Goal: Task Accomplishment & Management: Use online tool/utility

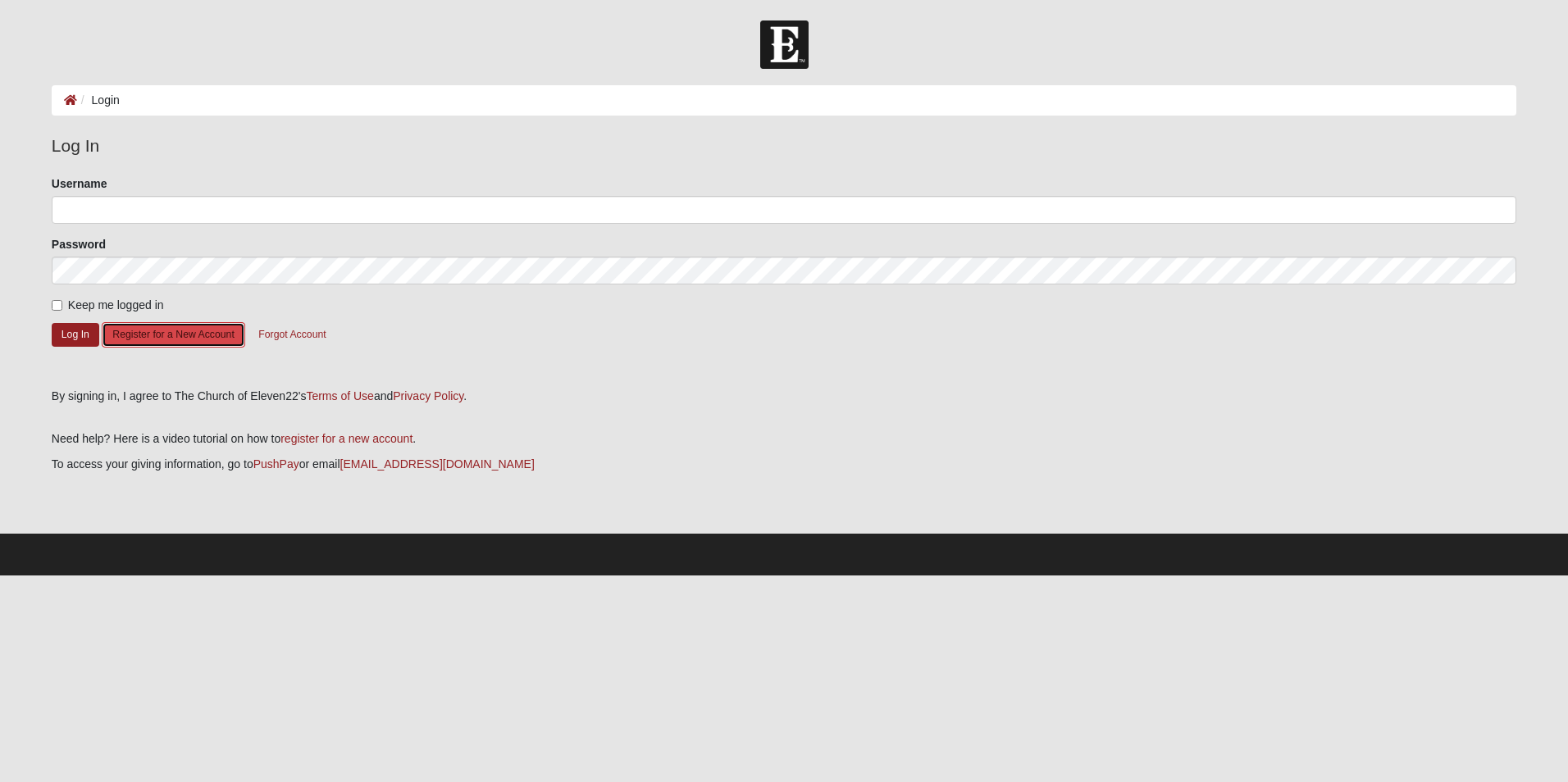
click at [171, 338] on button "Register for a New Account" at bounding box center [173, 334] width 143 height 25
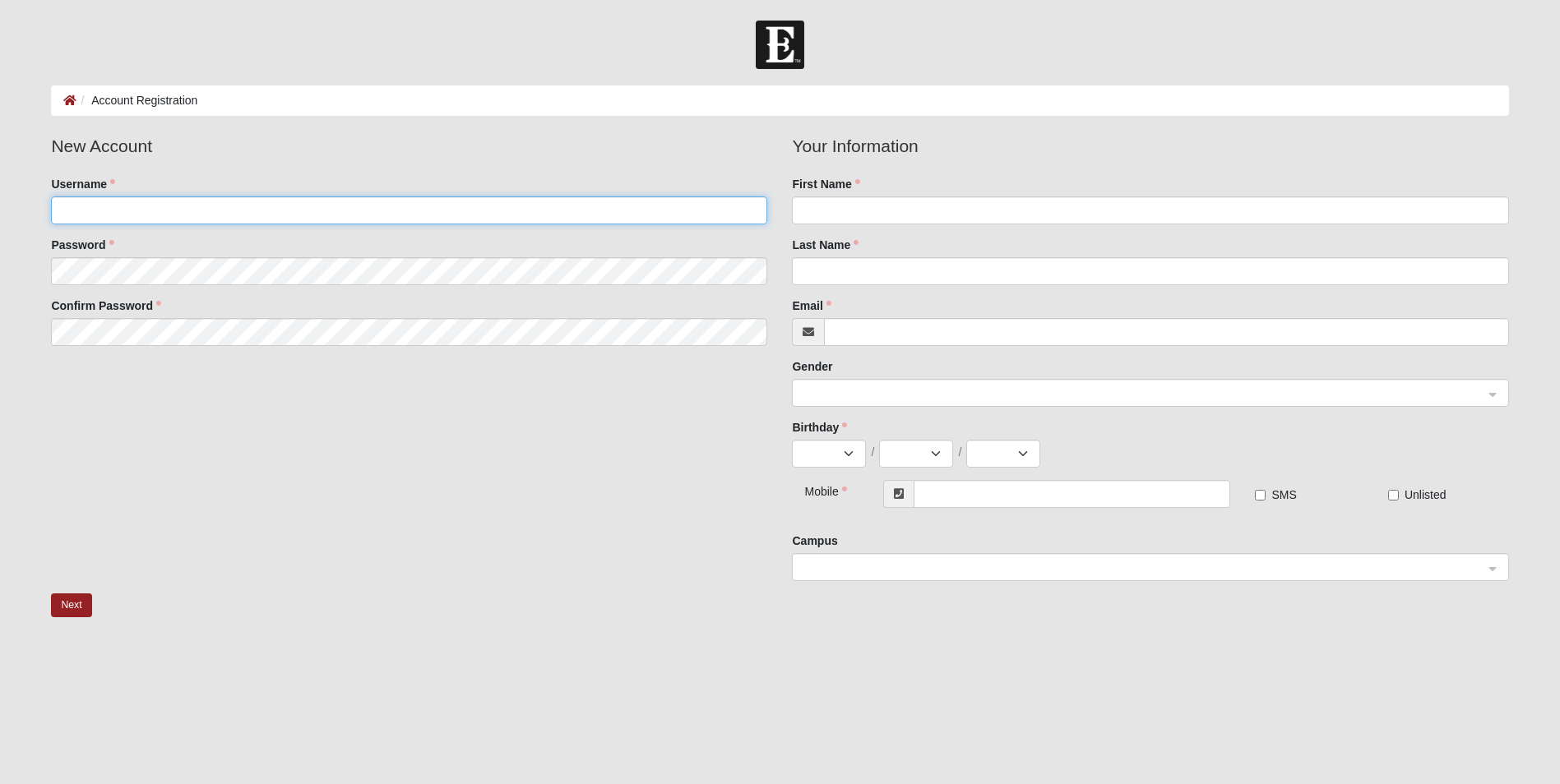
click at [197, 211] on input "Username" at bounding box center [409, 210] width 716 height 28
type input "mightymerrill01"
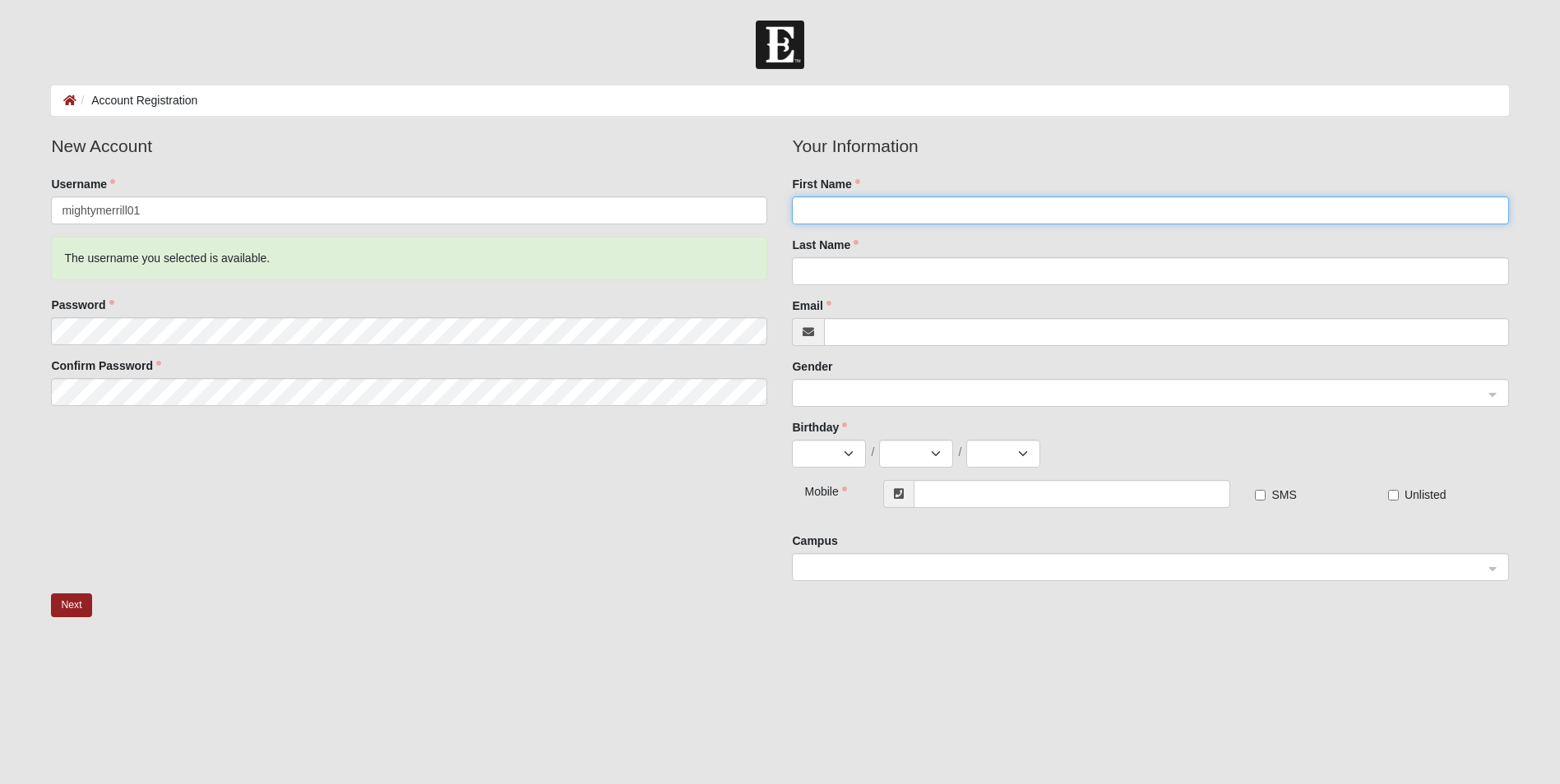
click at [867, 212] on input "First Name" at bounding box center [1150, 210] width 716 height 28
type input "Justin"
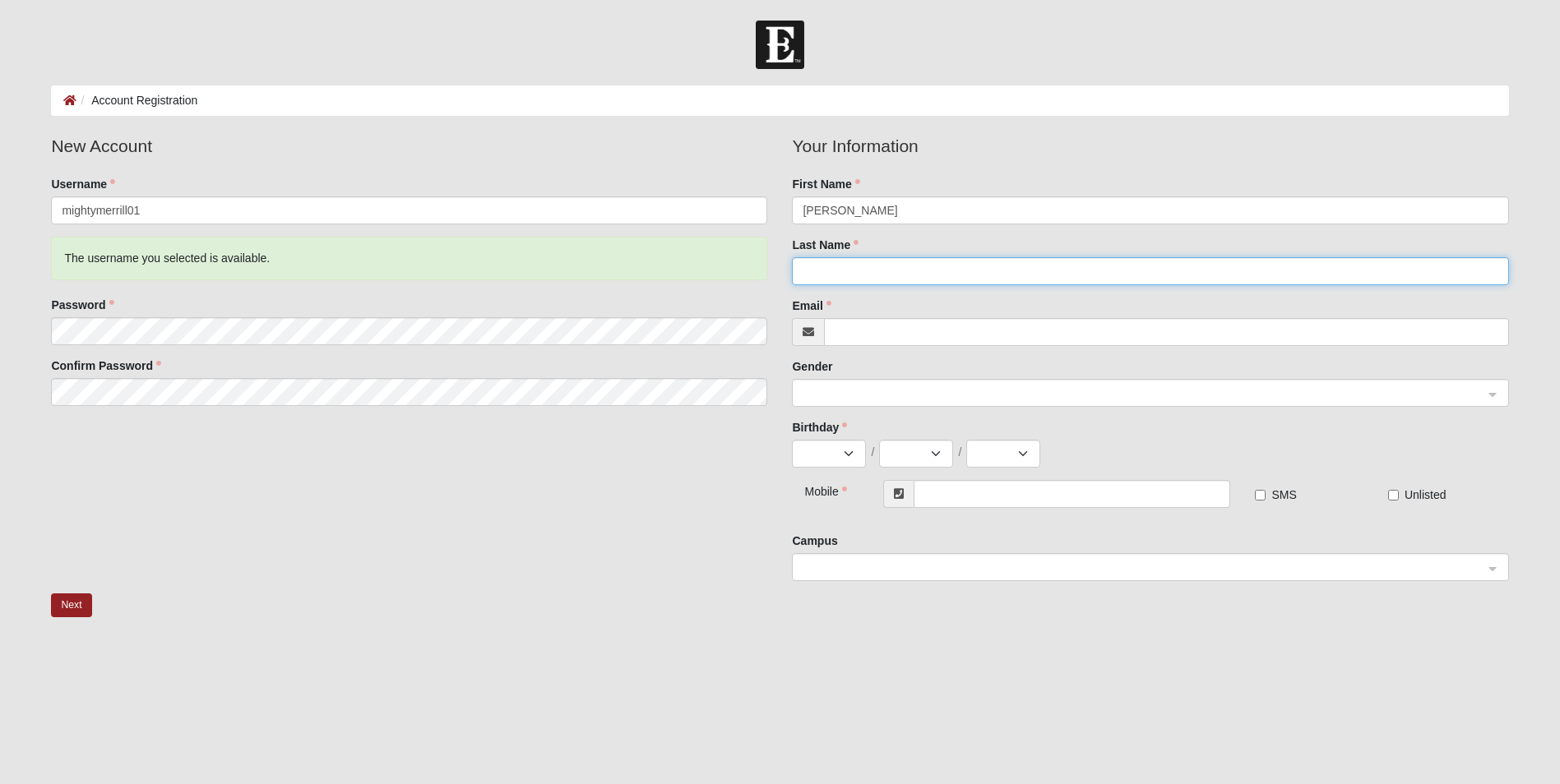
click at [809, 274] on input "Last Name" at bounding box center [1150, 271] width 716 height 28
type input "Lynn"
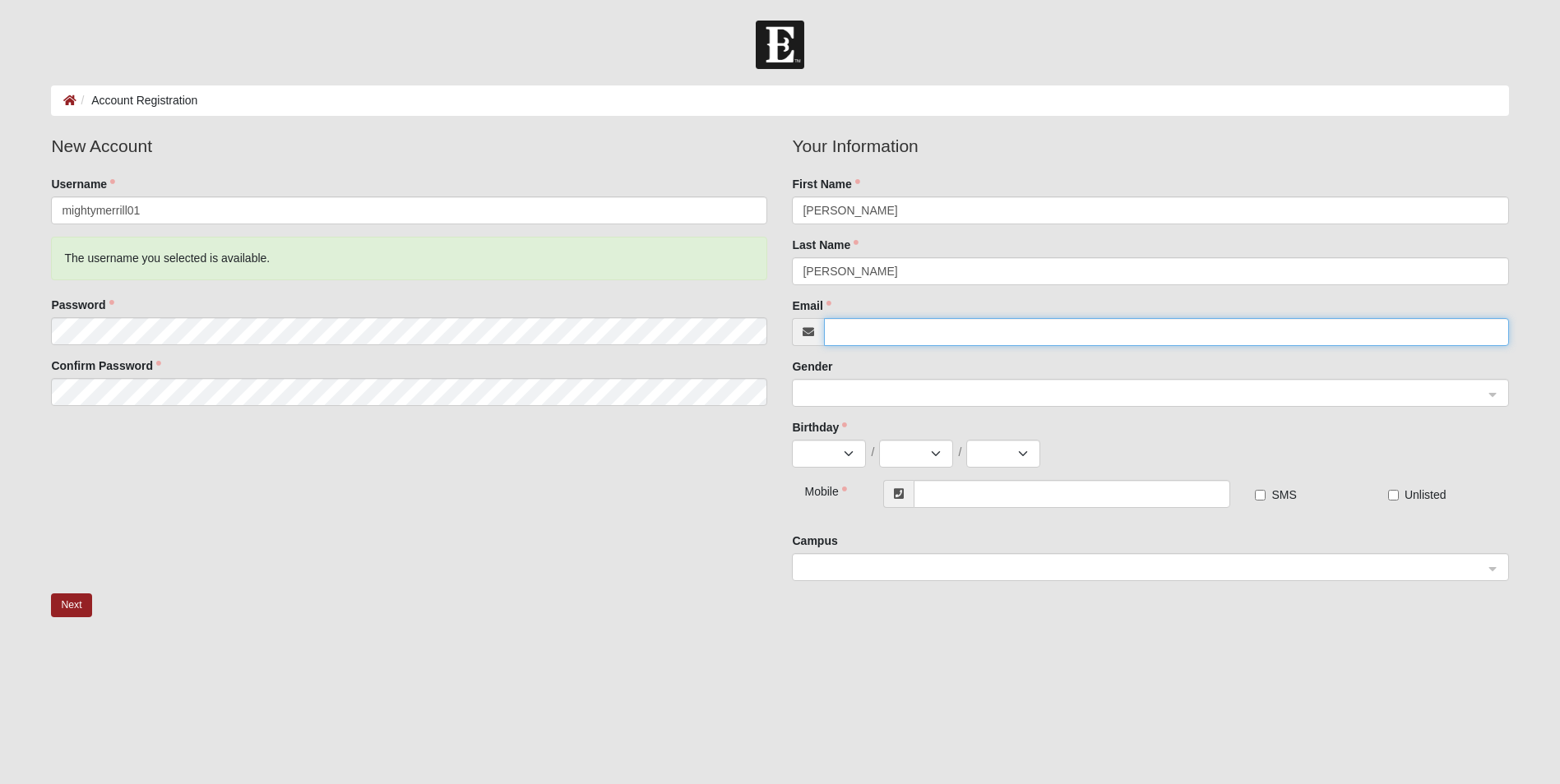
type input "[EMAIL_ADDRESS][DOMAIN_NAME]"
select select "1"
select select "2"
select select "1975"
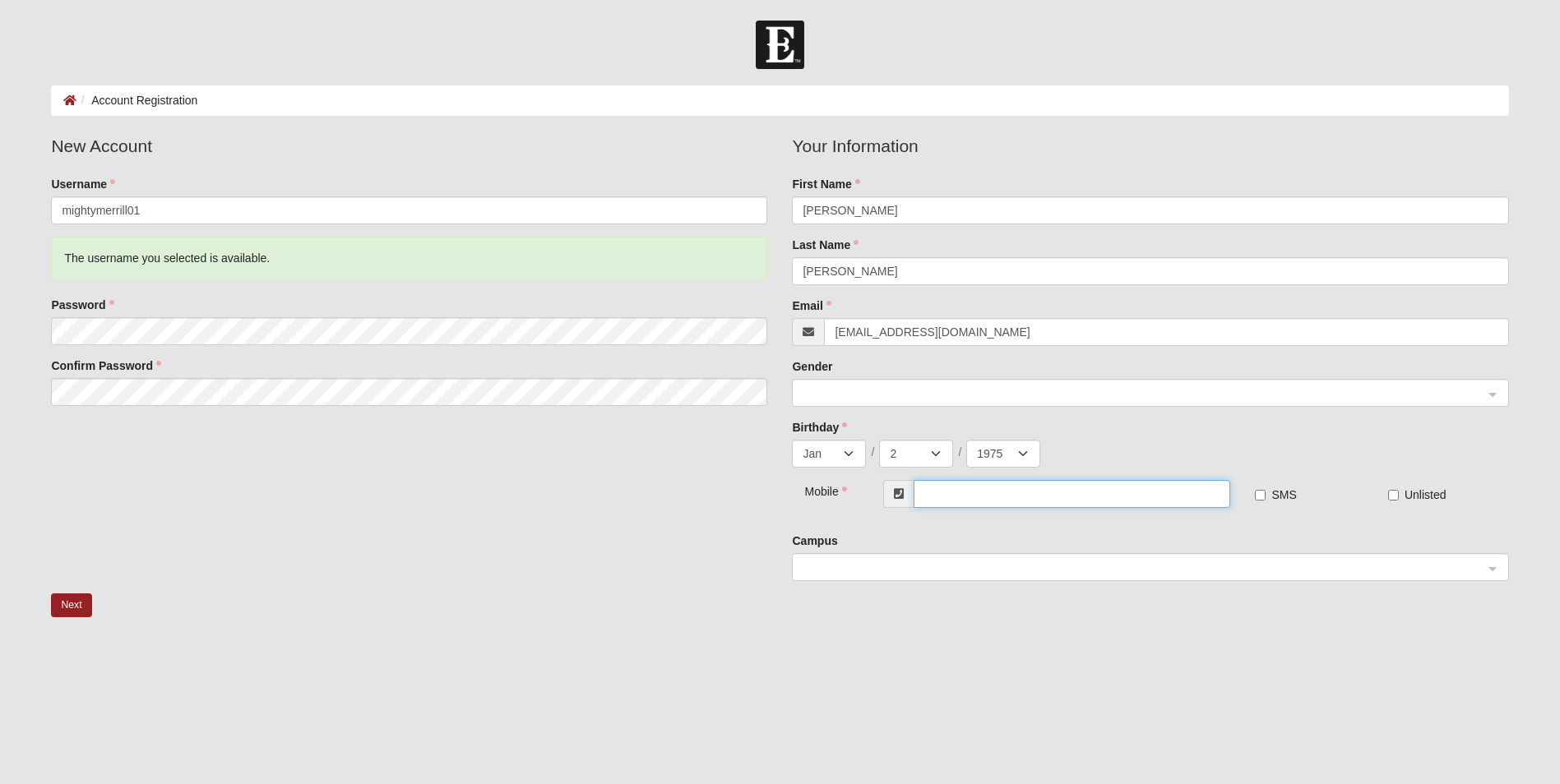
type input "(904) 599-3301"
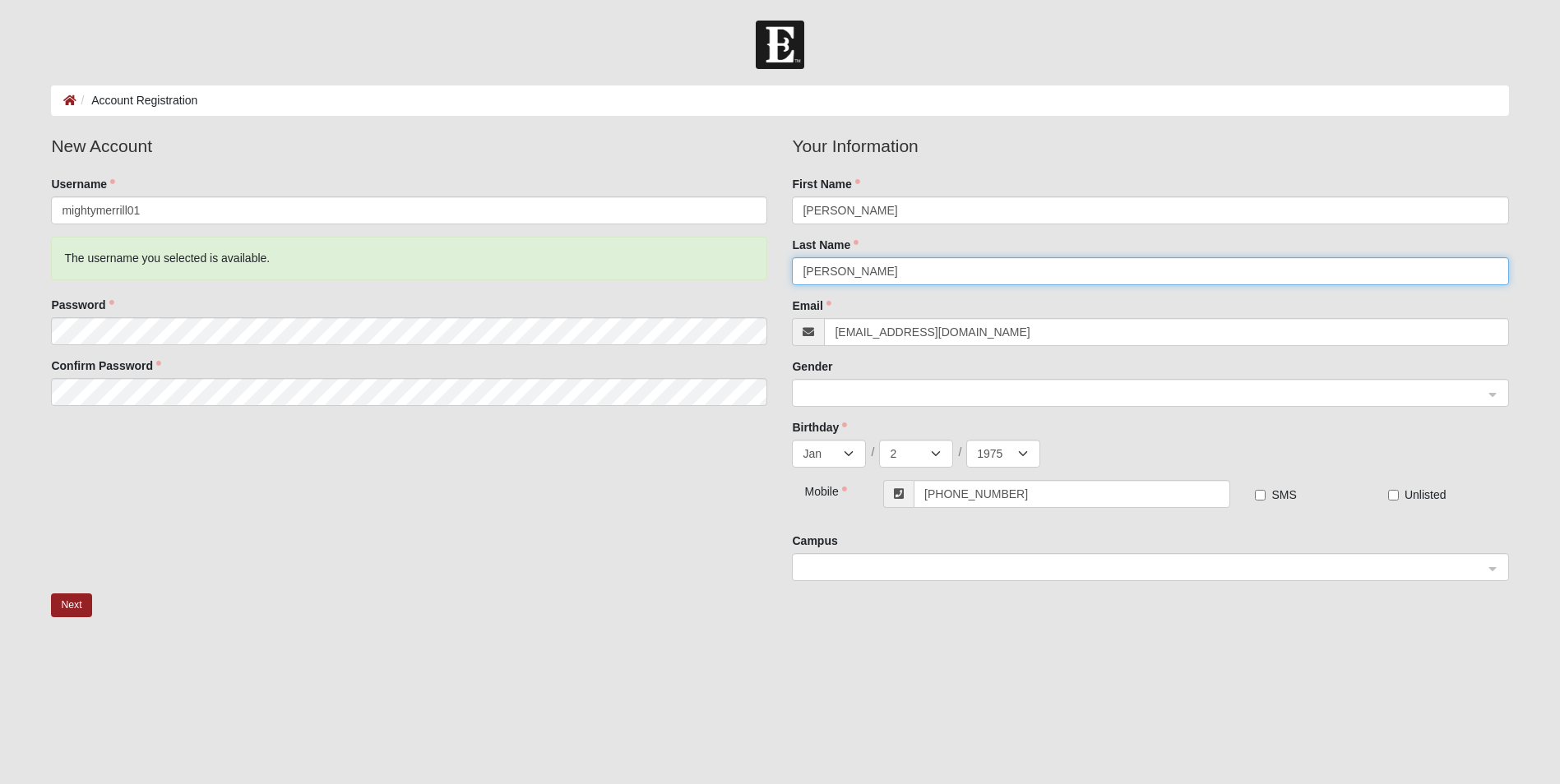
click at [906, 389] on span at bounding box center [1143, 393] width 681 height 18
type input "Lynn"
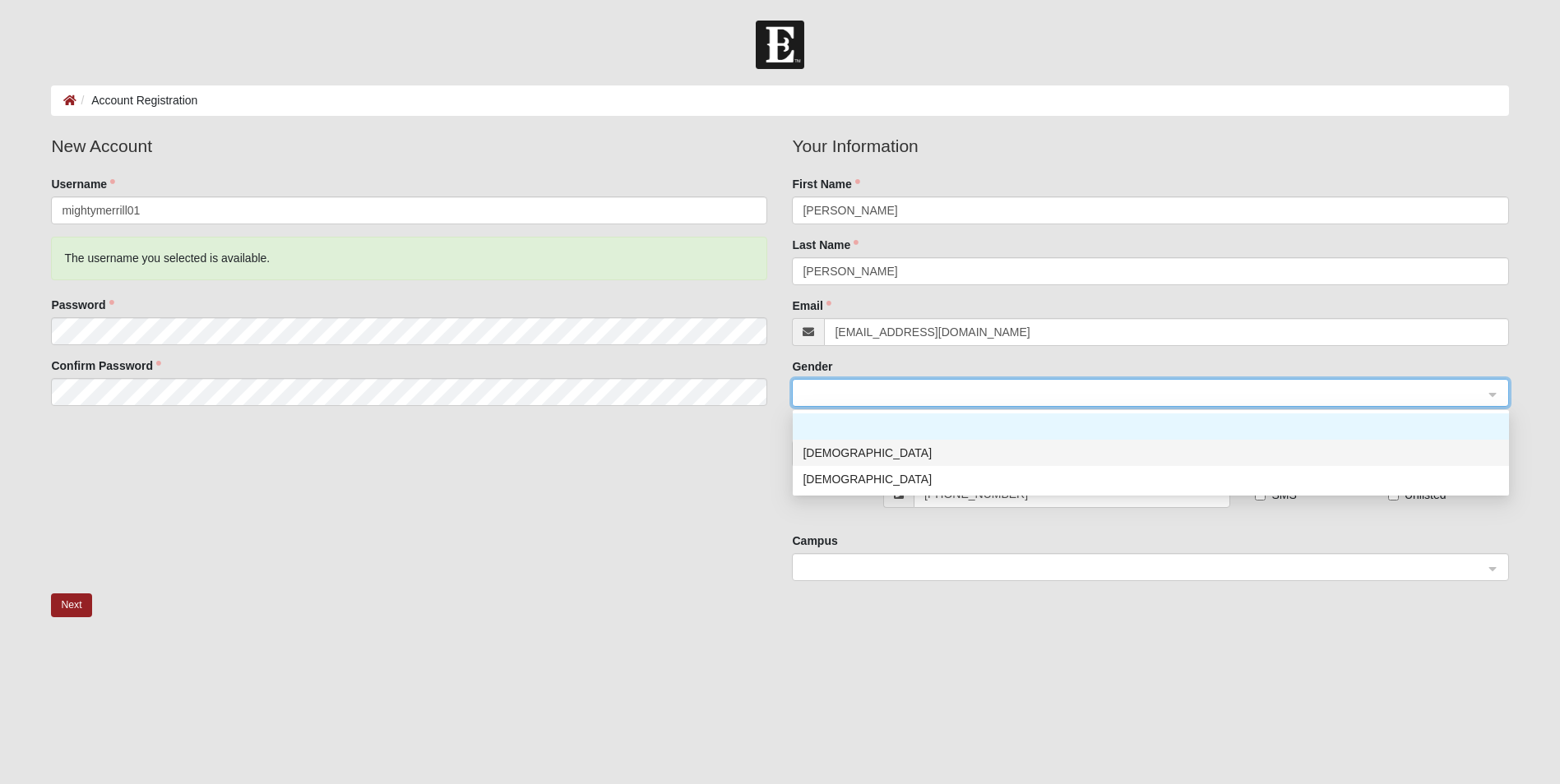
click at [826, 456] on div "Male" at bounding box center [1151, 453] width 697 height 18
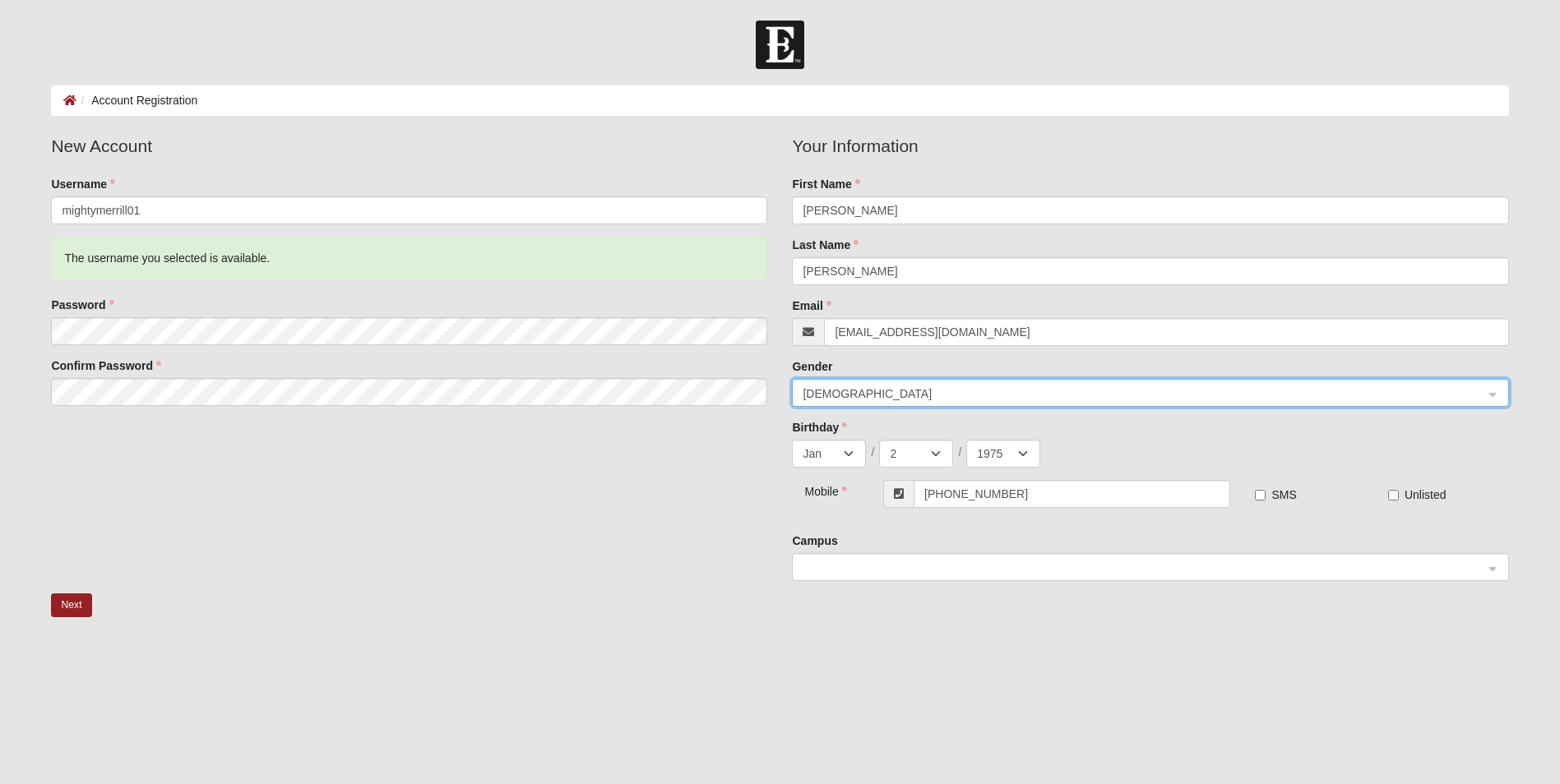
click at [856, 564] on span at bounding box center [1143, 568] width 681 height 18
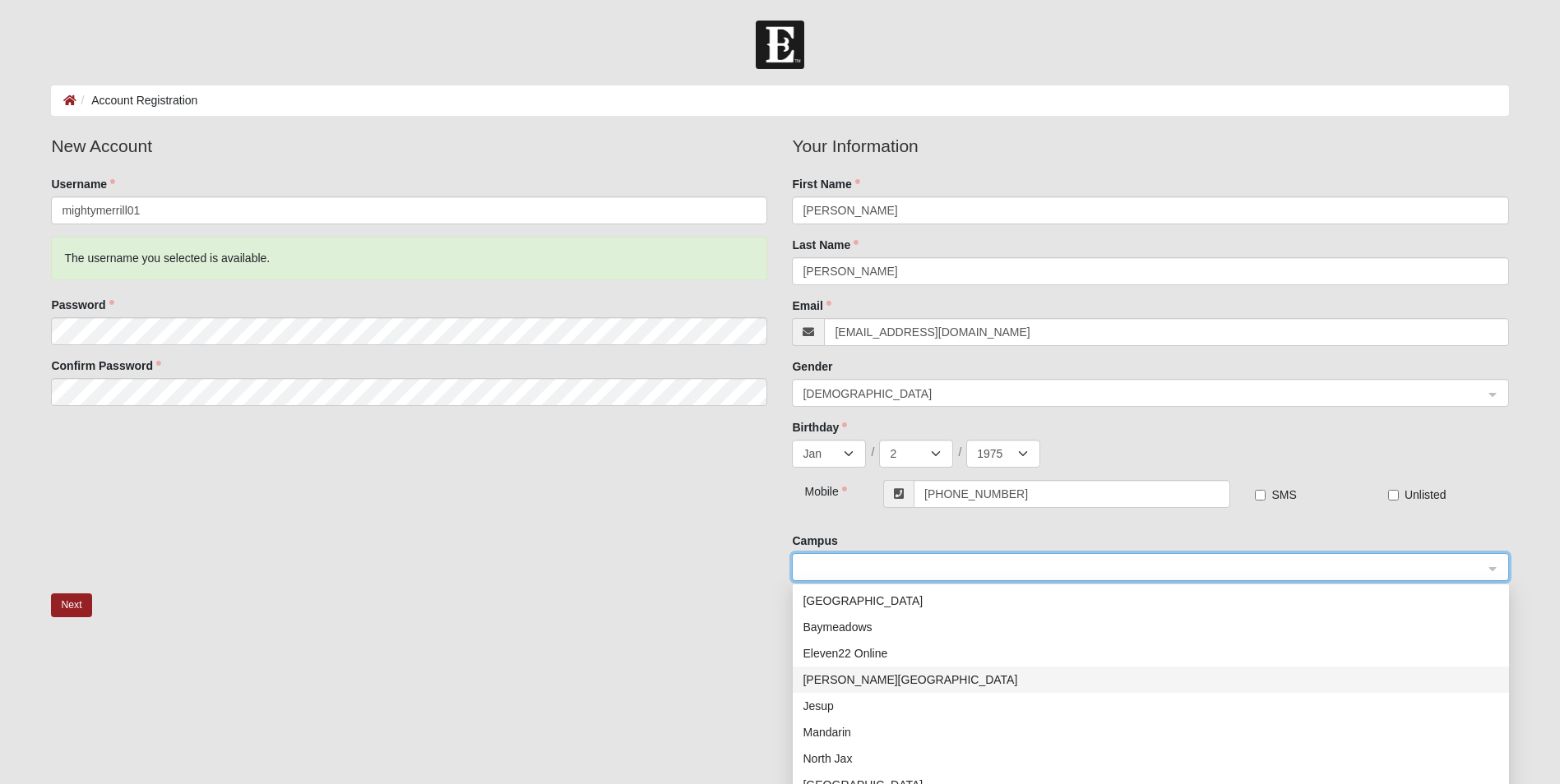
click at [862, 681] on div "Fleming Island" at bounding box center [1151, 679] width 697 height 18
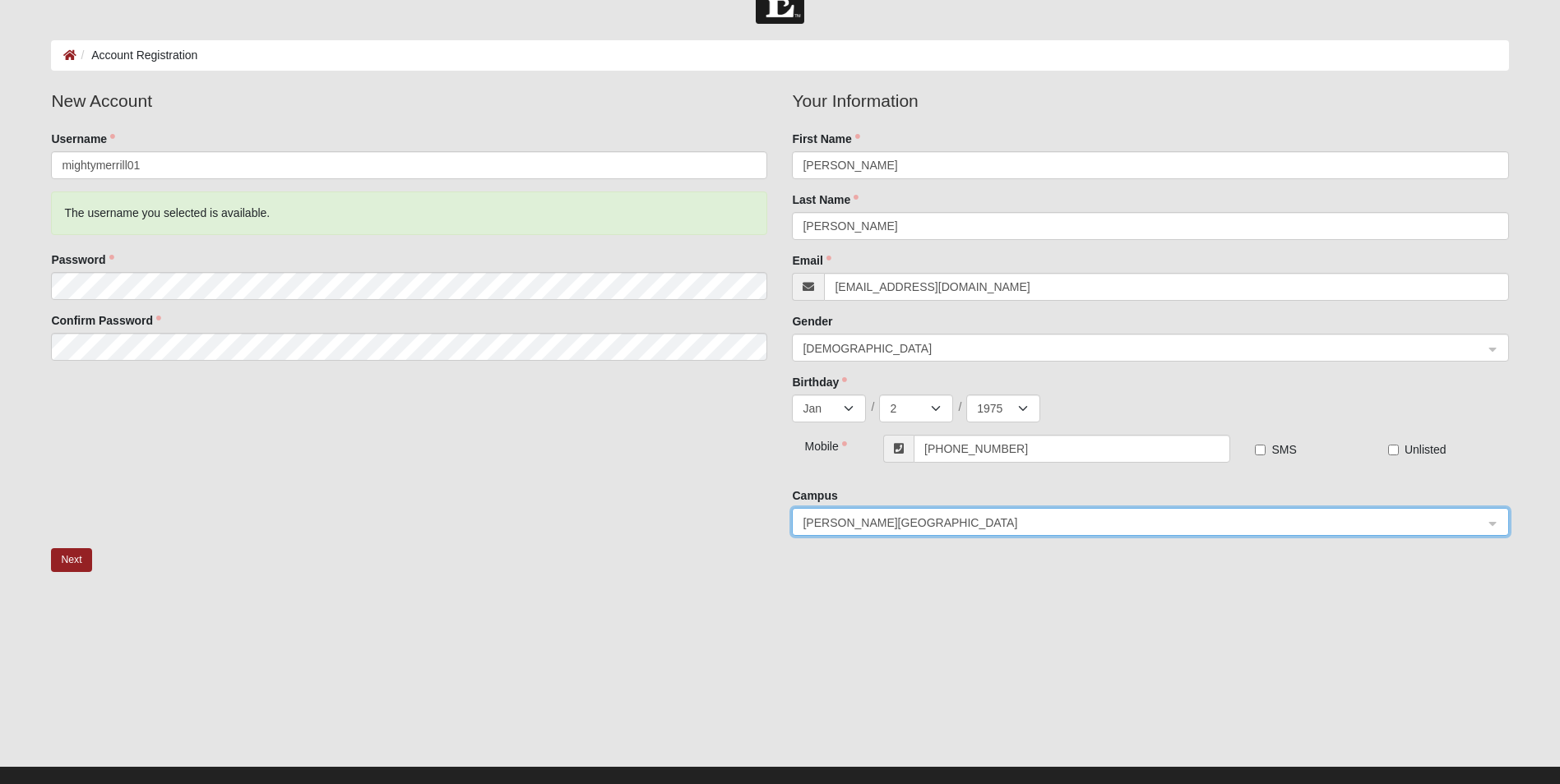
scroll to position [70, 0]
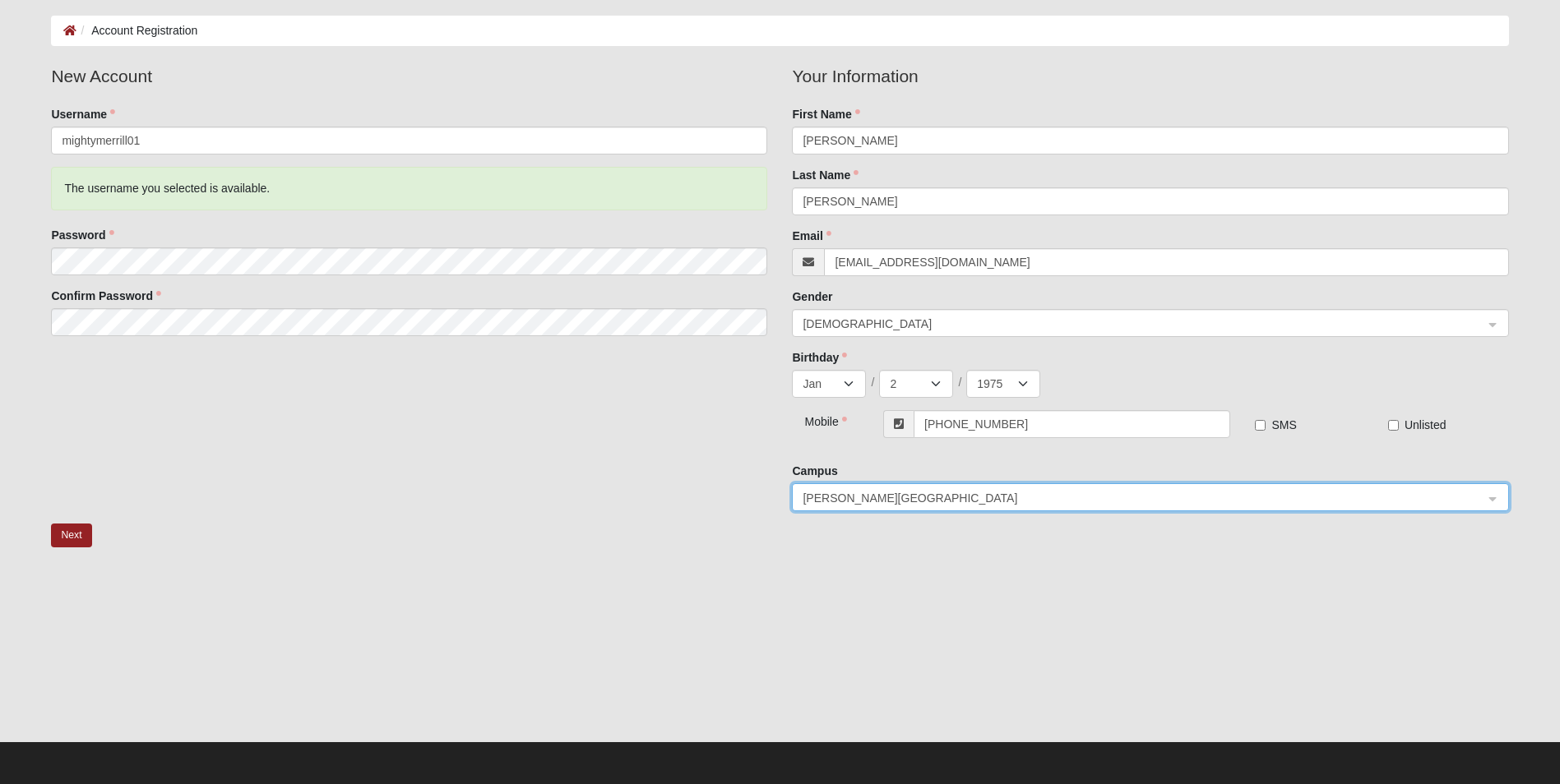
click at [1267, 425] on label "SMS" at bounding box center [1276, 424] width 41 height 16
click at [1266, 425] on input "SMS" at bounding box center [1260, 425] width 11 height 11
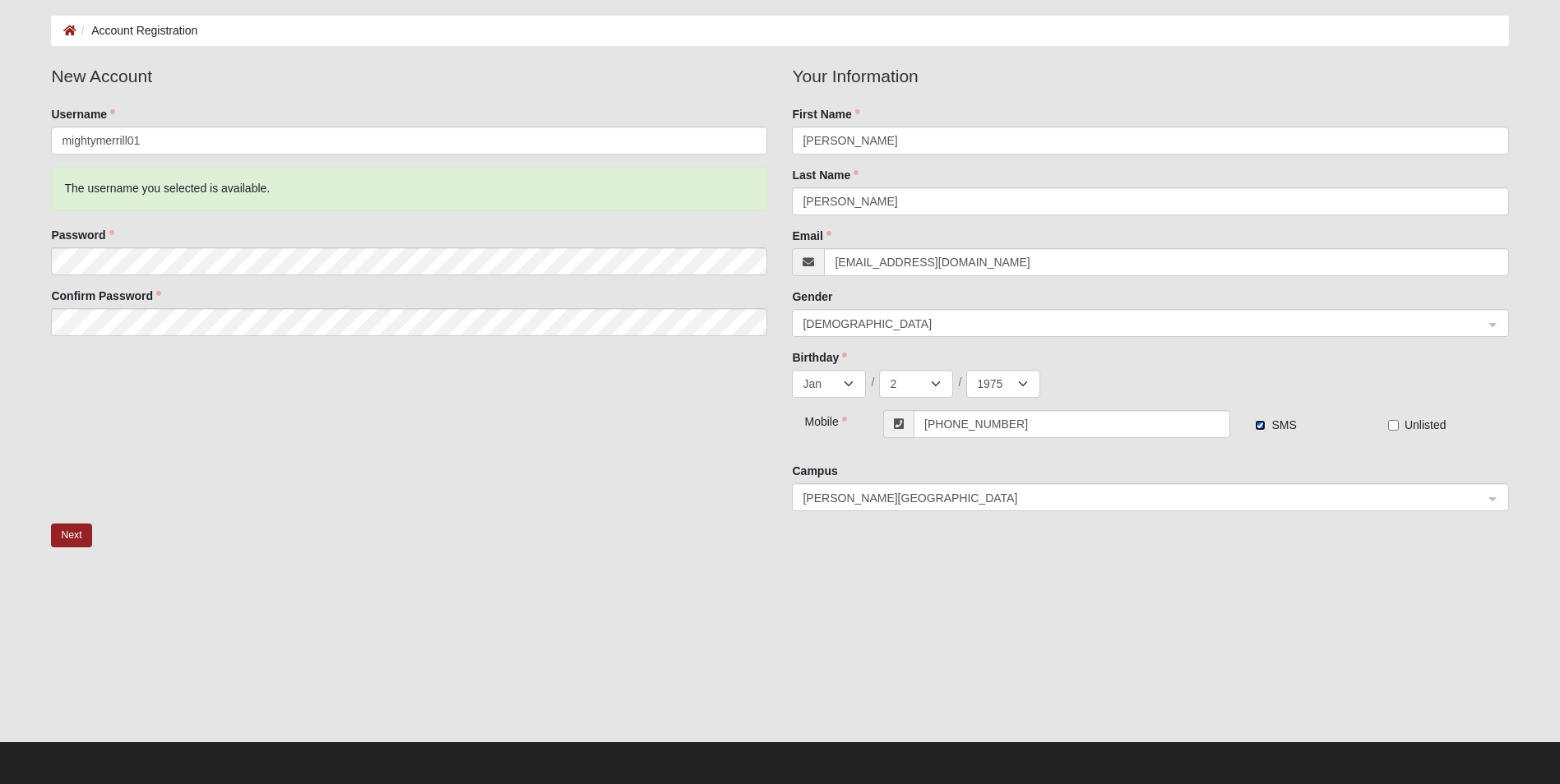
click at [1257, 425] on input "SMS" at bounding box center [1260, 425] width 11 height 11
checkbox input "false"
click at [66, 539] on button "Next" at bounding box center [72, 535] width 41 height 24
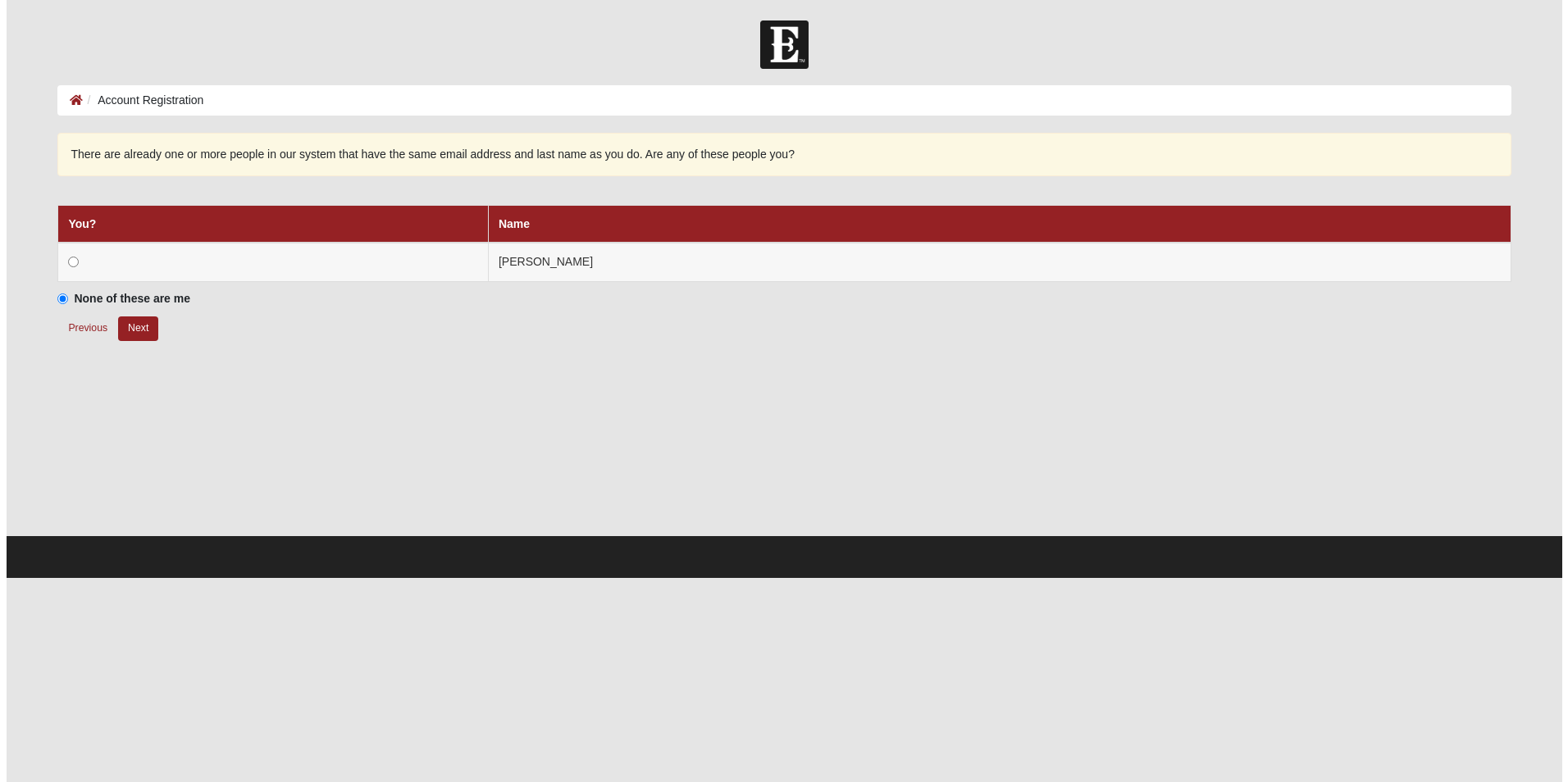
scroll to position [0, 0]
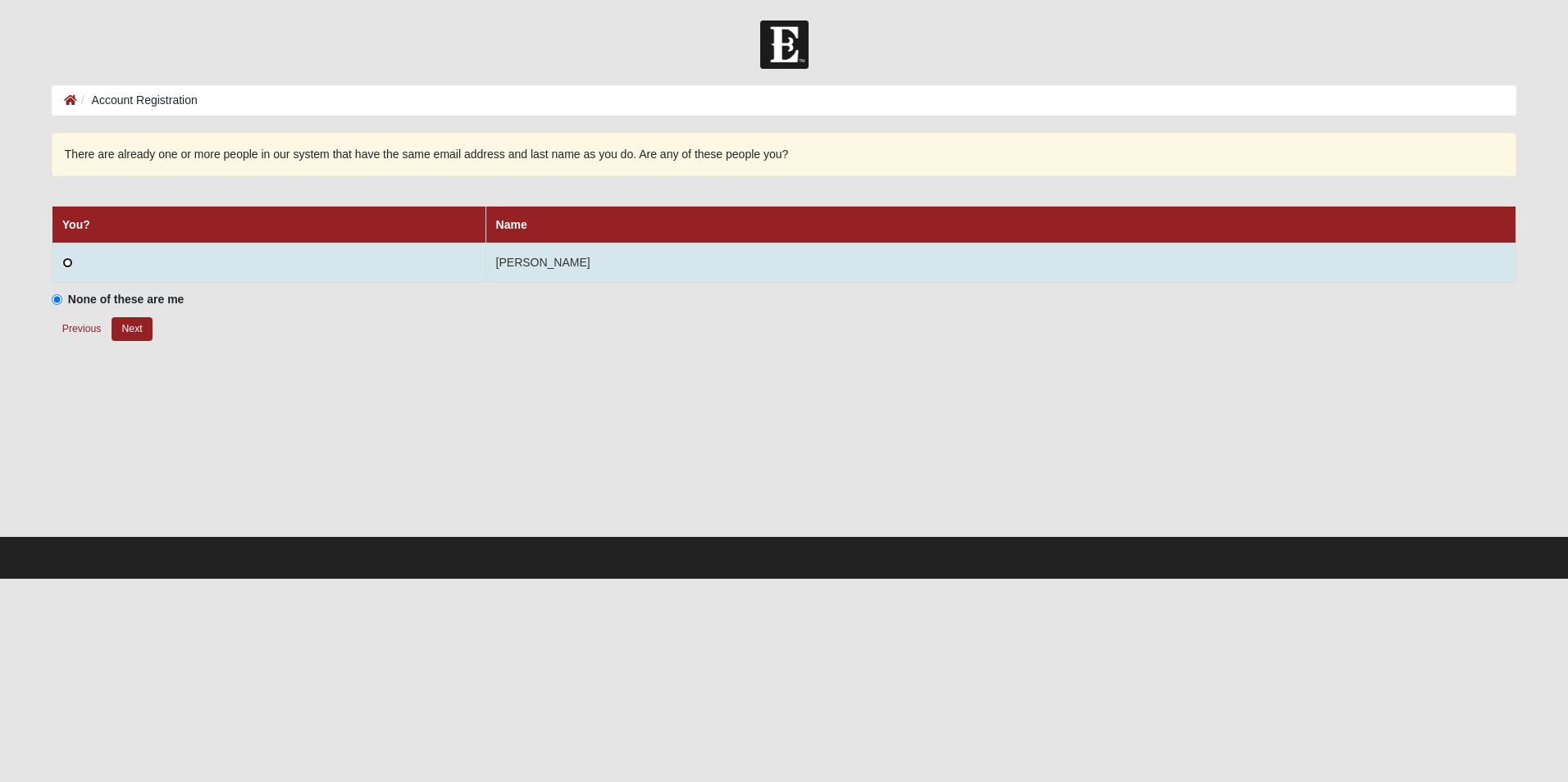
drag, startPoint x: 64, startPoint y: 262, endPoint x: 73, endPoint y: 273, distance: 14.2
click at [64, 262] on input "radio" at bounding box center [67, 262] width 11 height 11
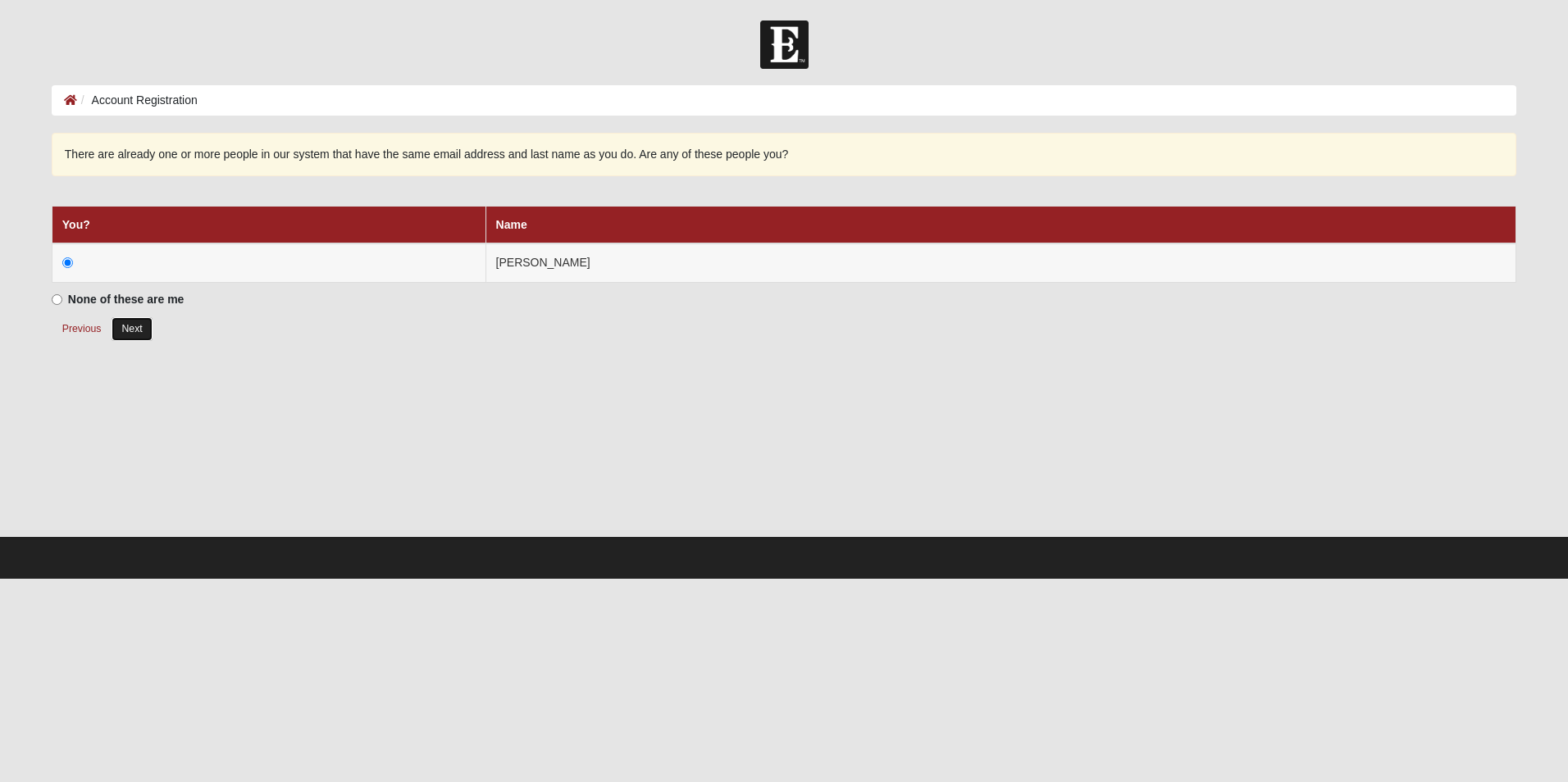
click at [132, 328] on button "Next" at bounding box center [131, 329] width 41 height 24
radio input "true"
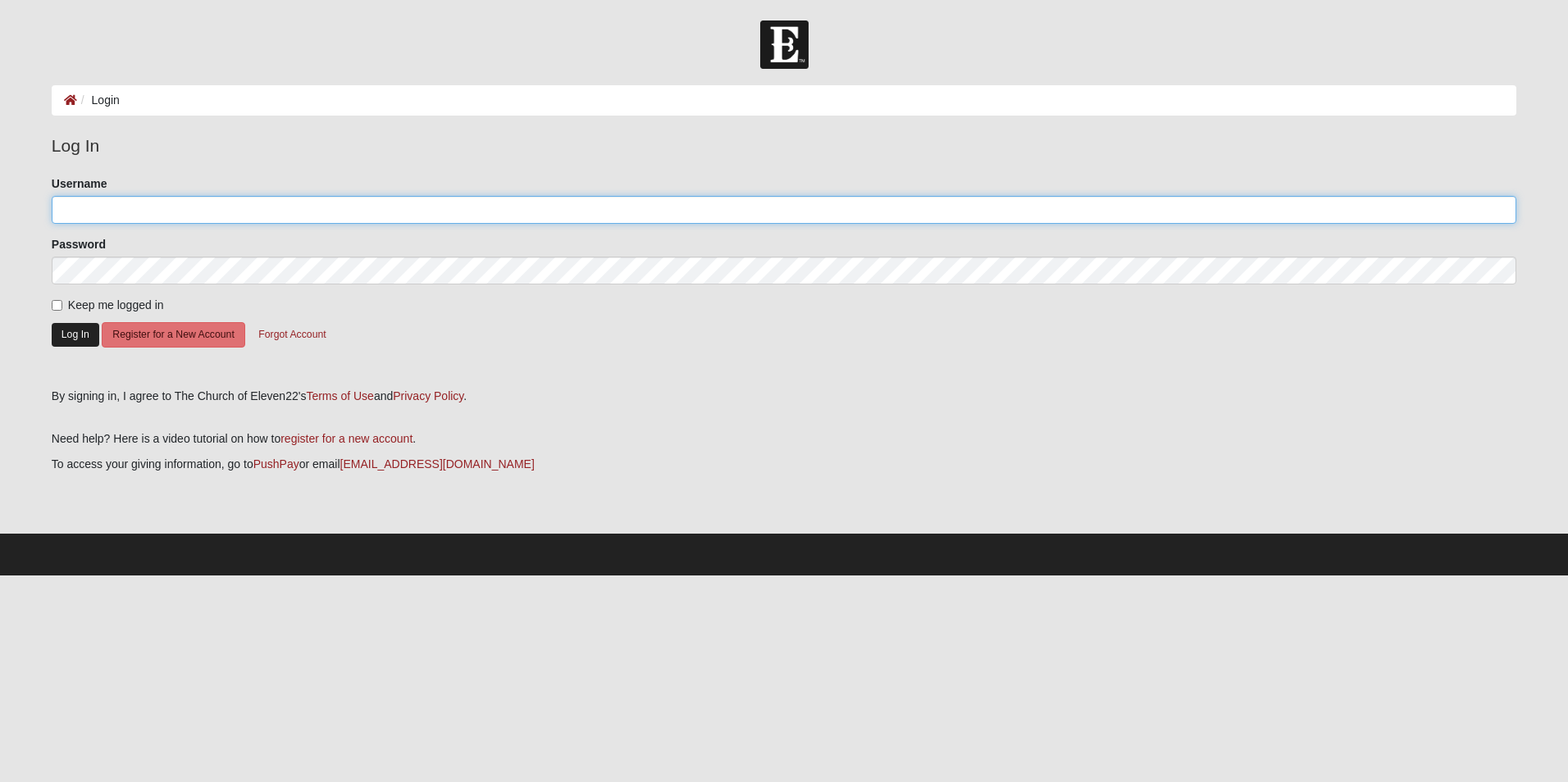
type input "mightymerrill01"
click at [78, 330] on button "Log In" at bounding box center [74, 334] width 47 height 24
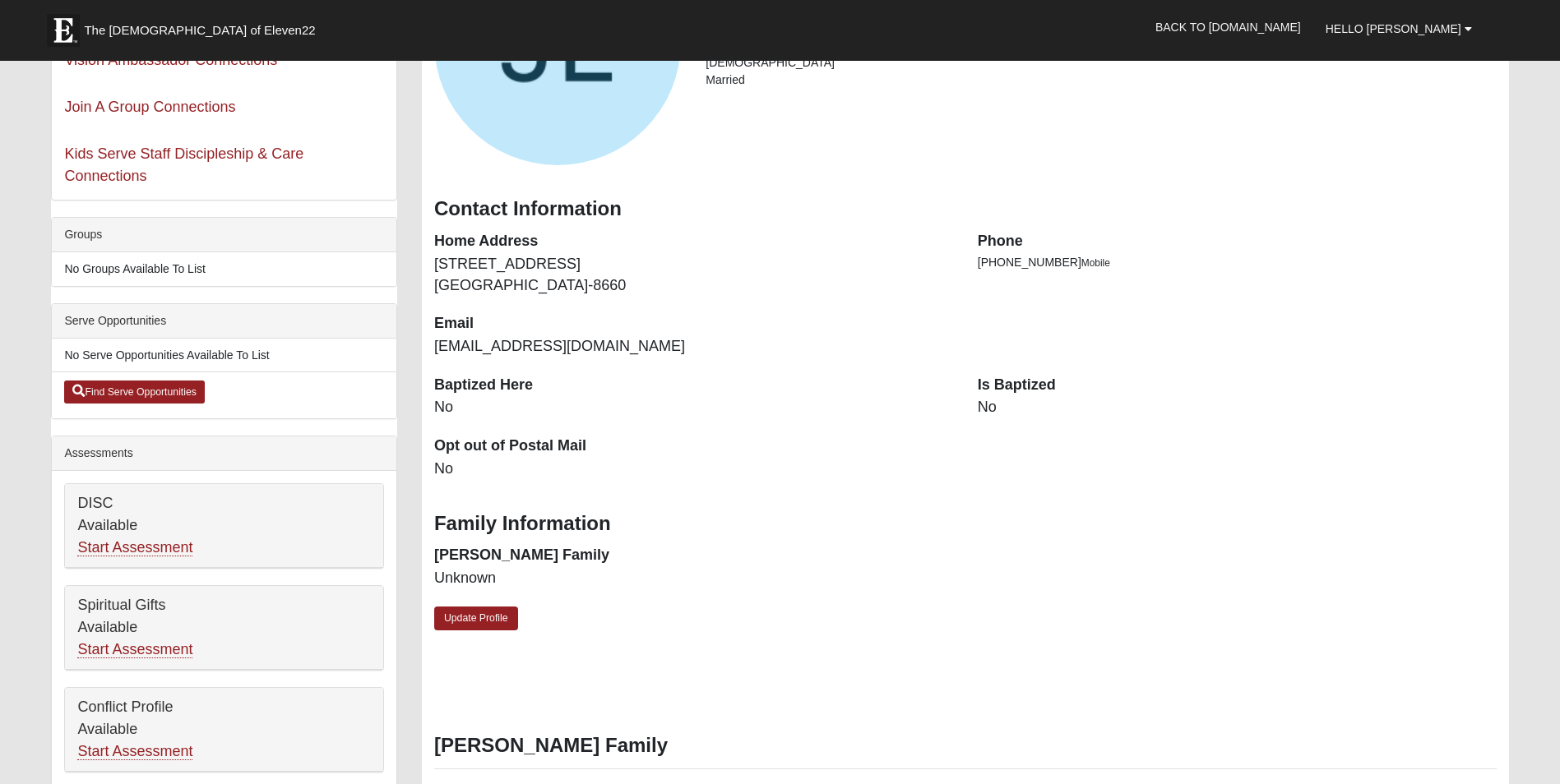
scroll to position [247, 0]
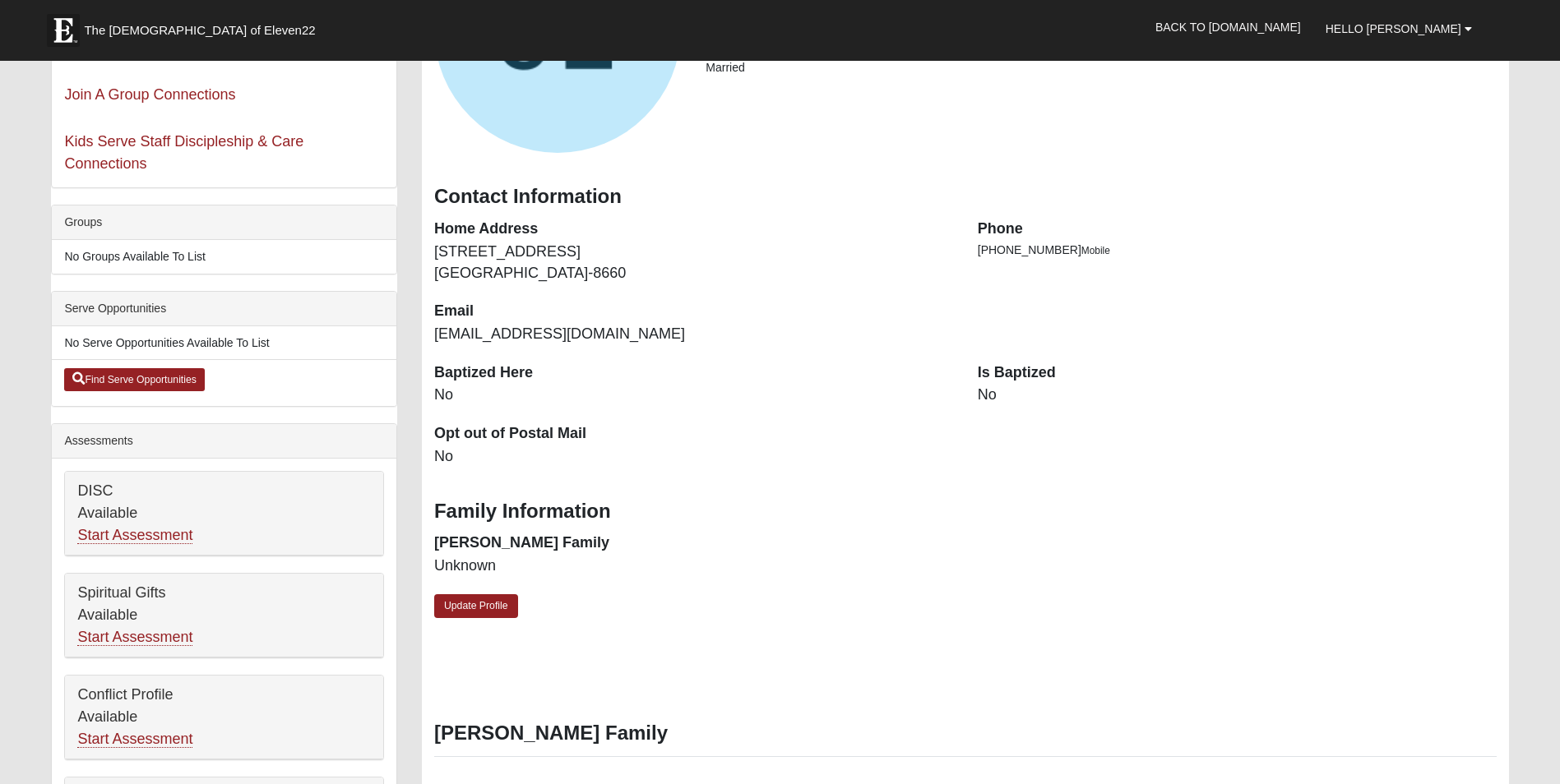
click at [974, 385] on div "Is Baptized No" at bounding box center [1237, 392] width 544 height 61
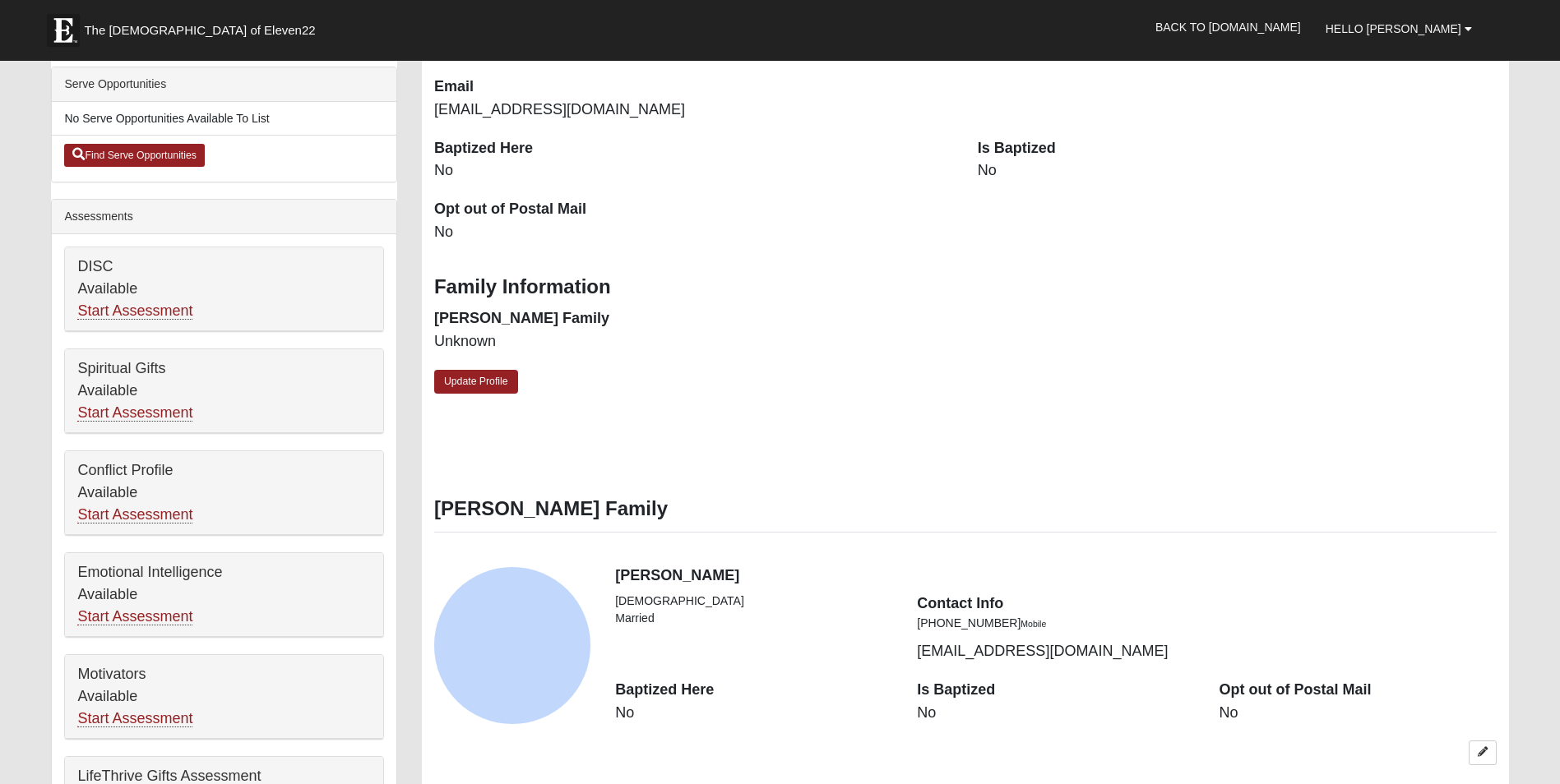
scroll to position [493, 0]
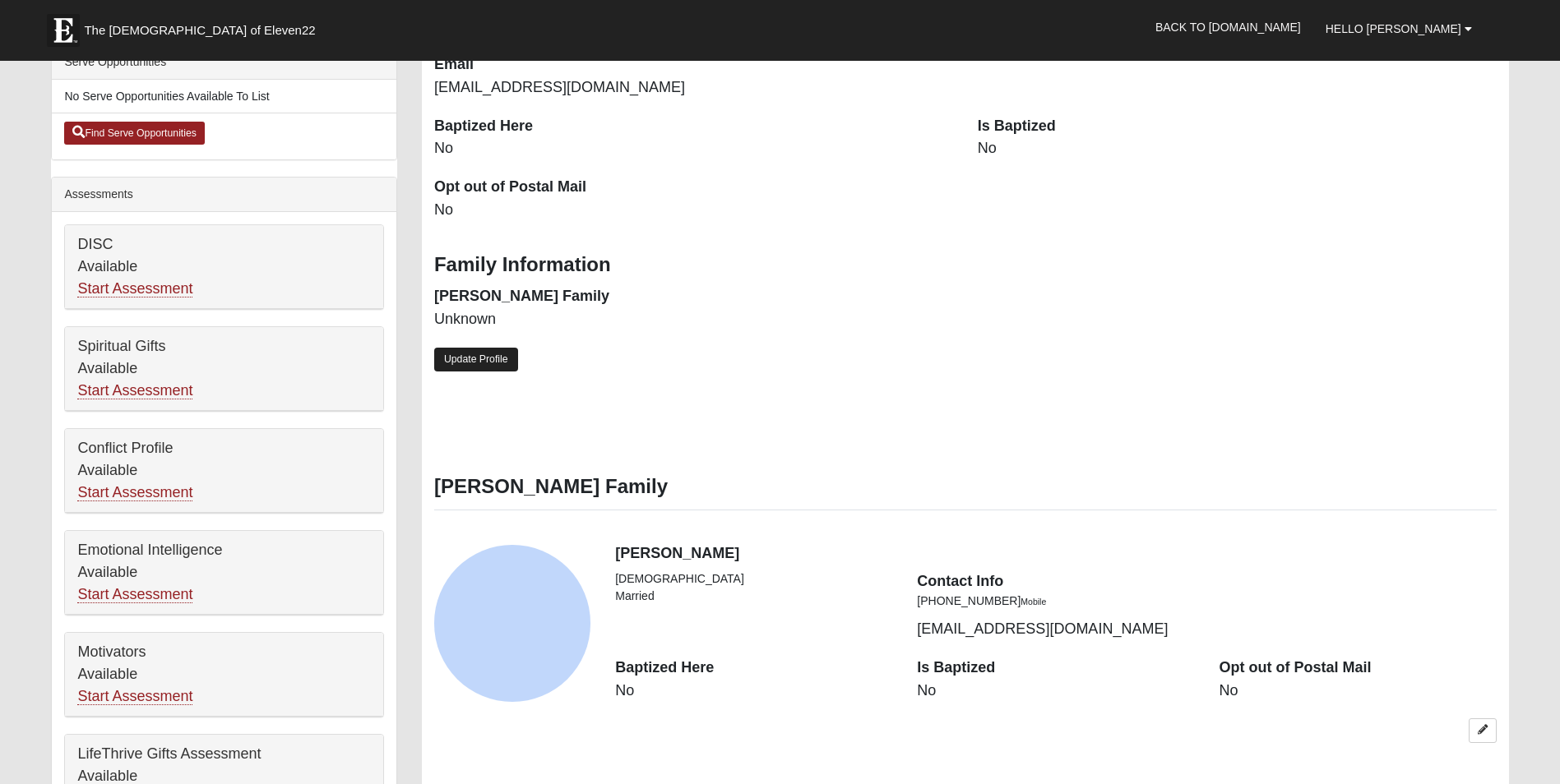
click at [472, 361] on link "Update Profile" at bounding box center [476, 360] width 84 height 24
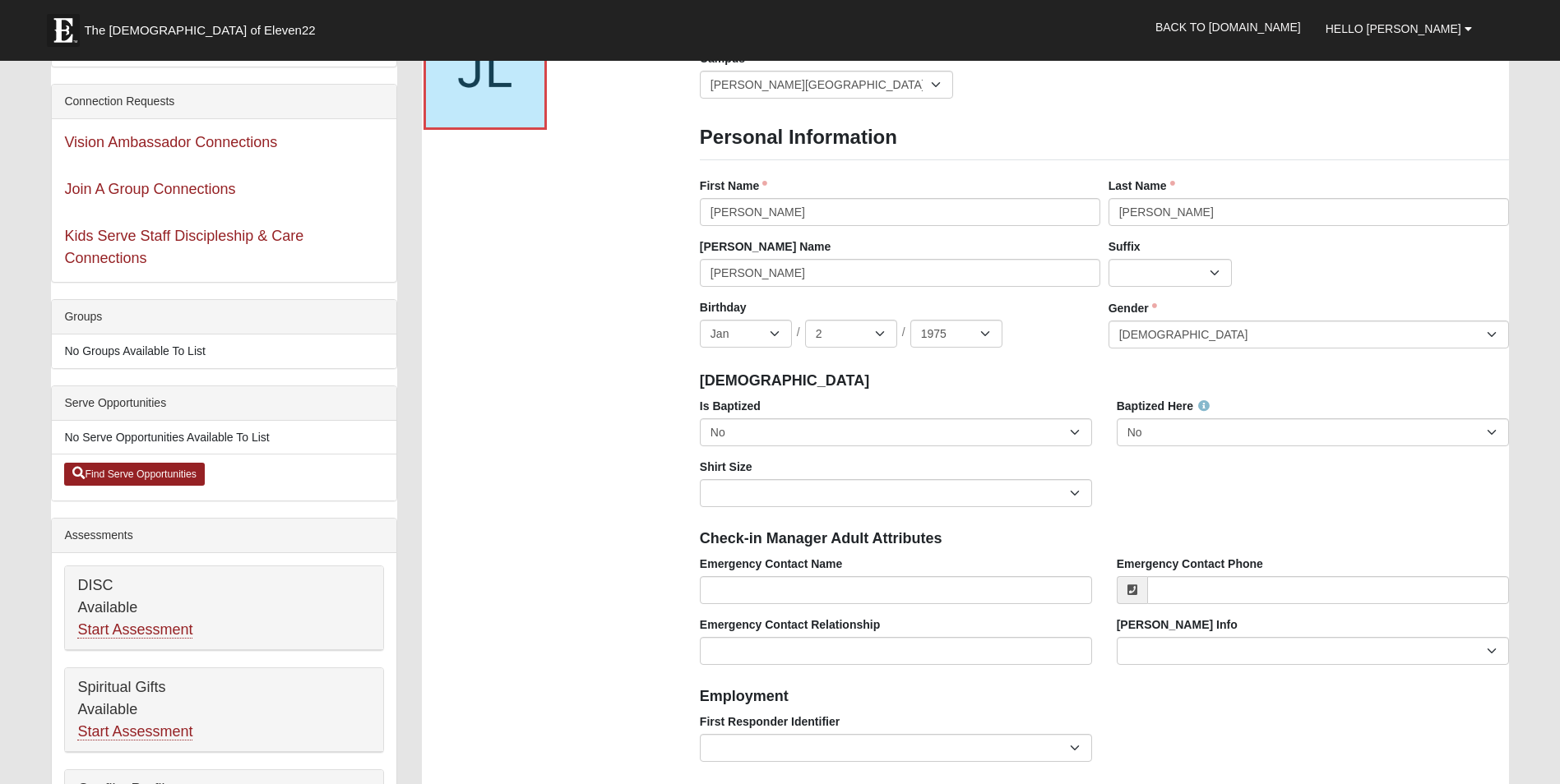
scroll to position [0, 0]
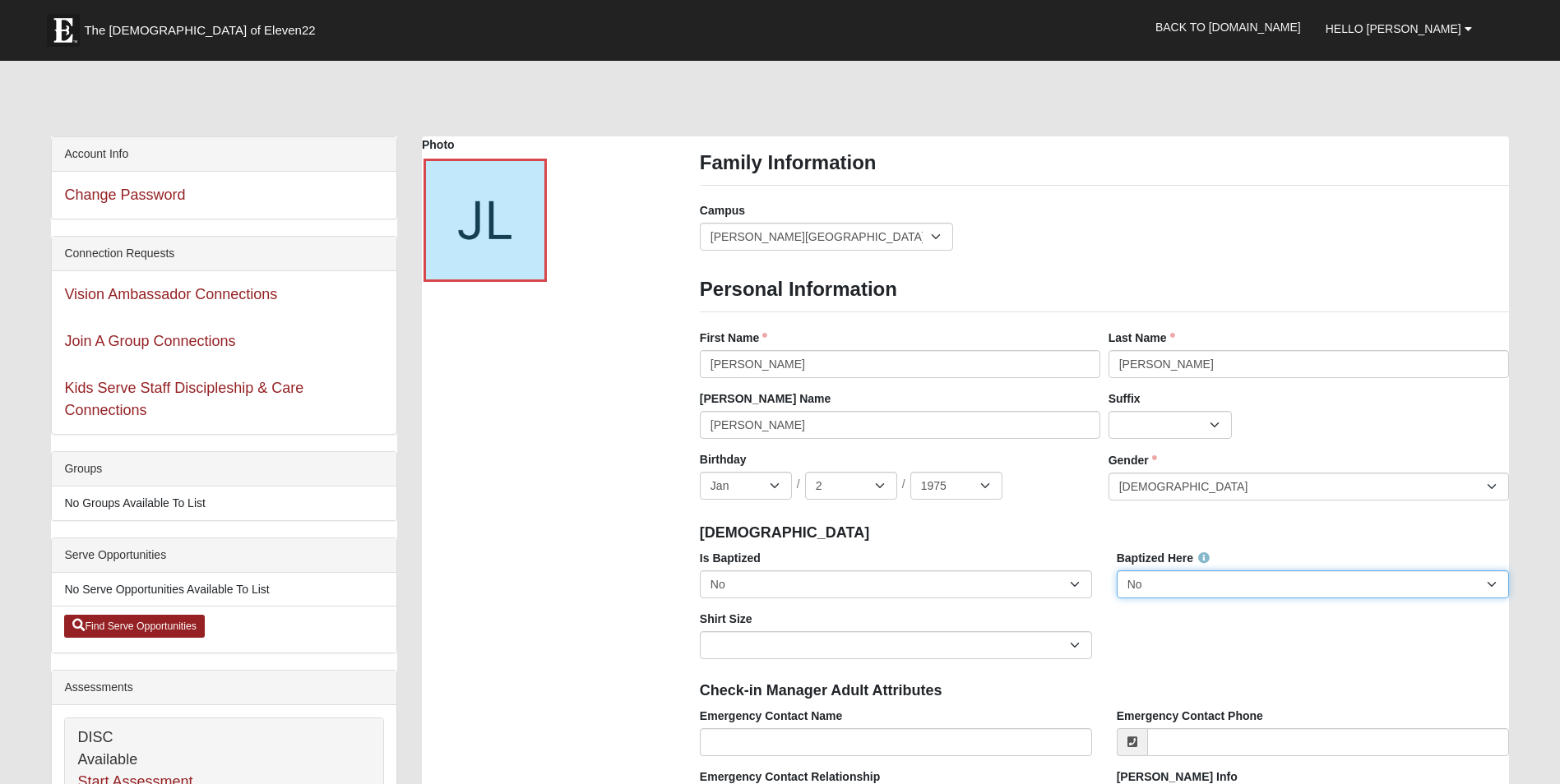
click at [1494, 578] on select "No Yes" at bounding box center [1313, 584] width 393 height 28
click at [1117, 571] on select "No Yes" at bounding box center [1313, 584] width 393 height 28
click at [1136, 661] on div "Is Baptized No Yes Baptized Here No Yes Shirt Size Adult Small Adult Medium Adu…" at bounding box center [1104, 612] width 834 height 122
click at [1490, 584] on select "No Yes" at bounding box center [1313, 584] width 393 height 28
select select "False"
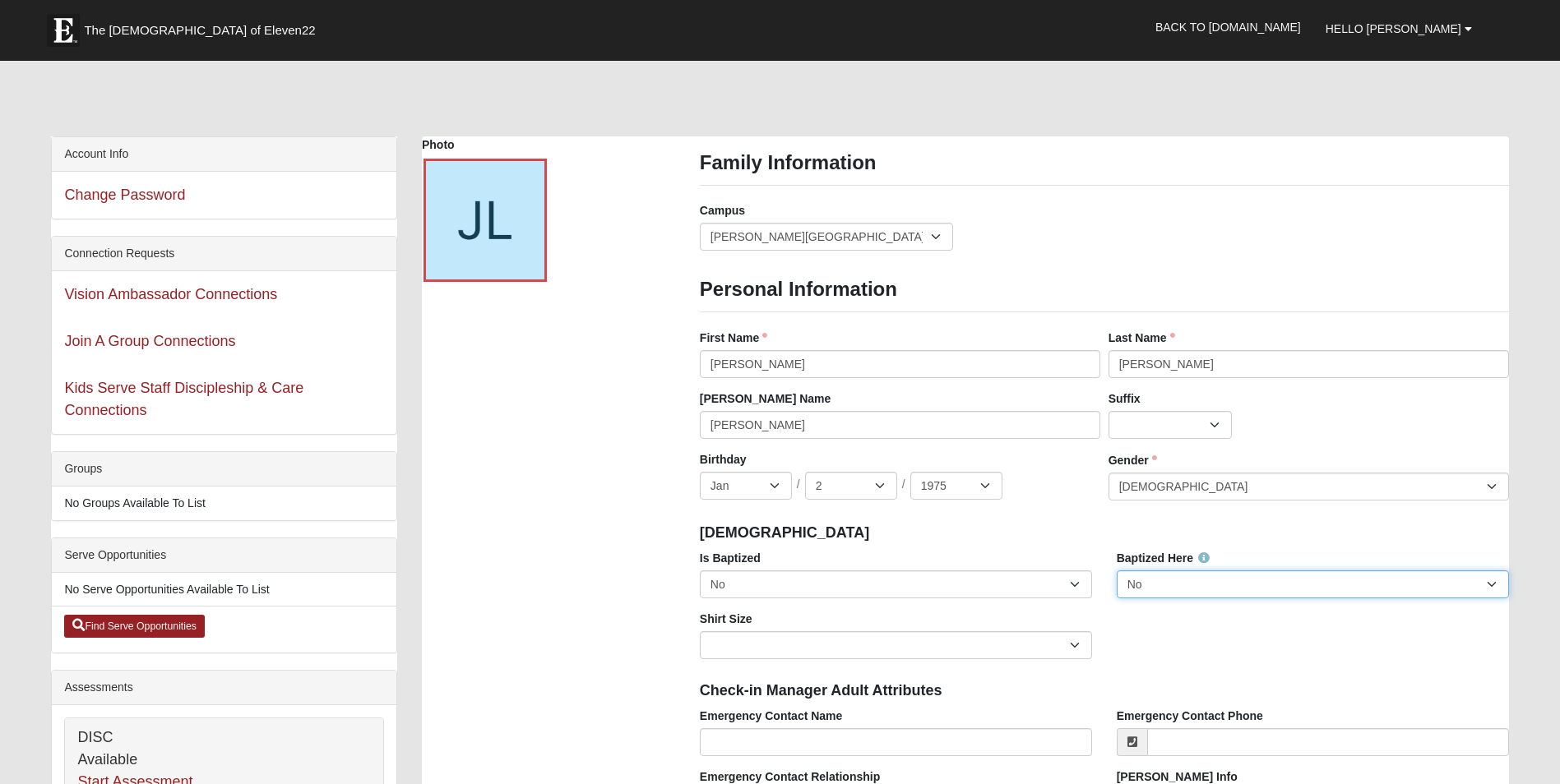
click at [1117, 571] on select "No Yes" at bounding box center [1313, 584] width 393 height 28
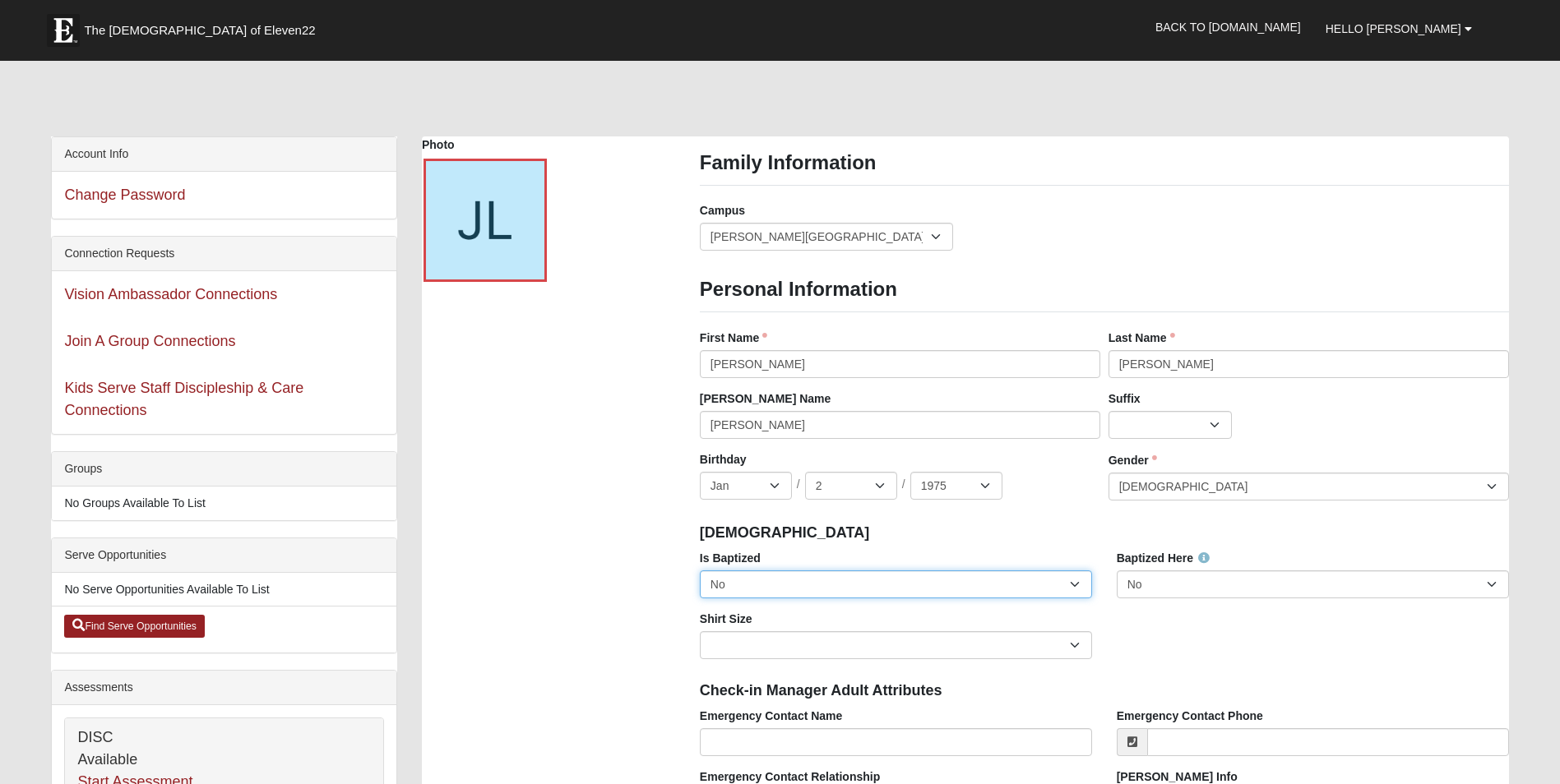
click at [1074, 580] on select "No Yes" at bounding box center [896, 584] width 393 height 28
select select "True"
click at [700, 571] on select "No Yes" at bounding box center [896, 584] width 393 height 28
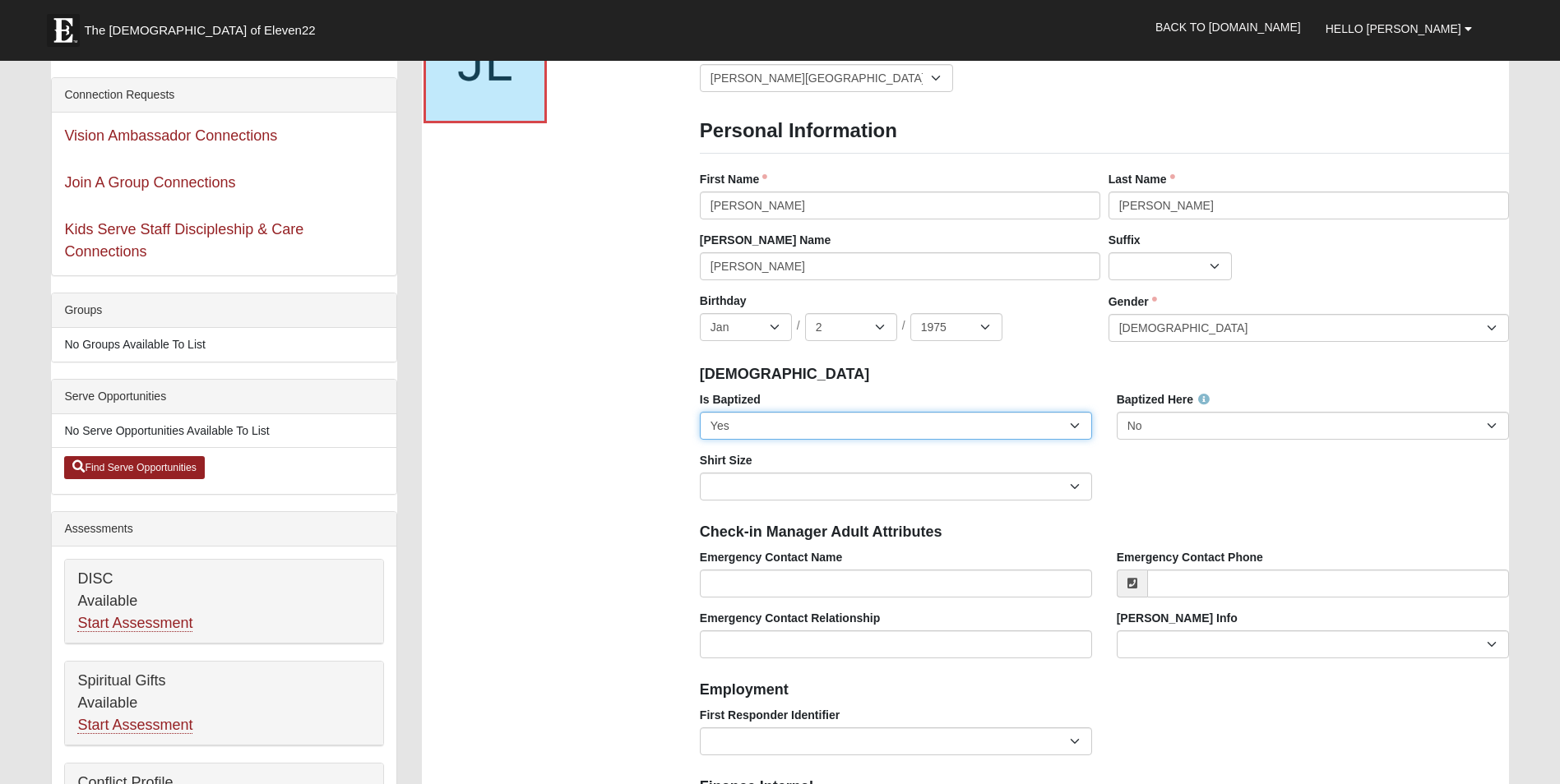
scroll to position [165, 0]
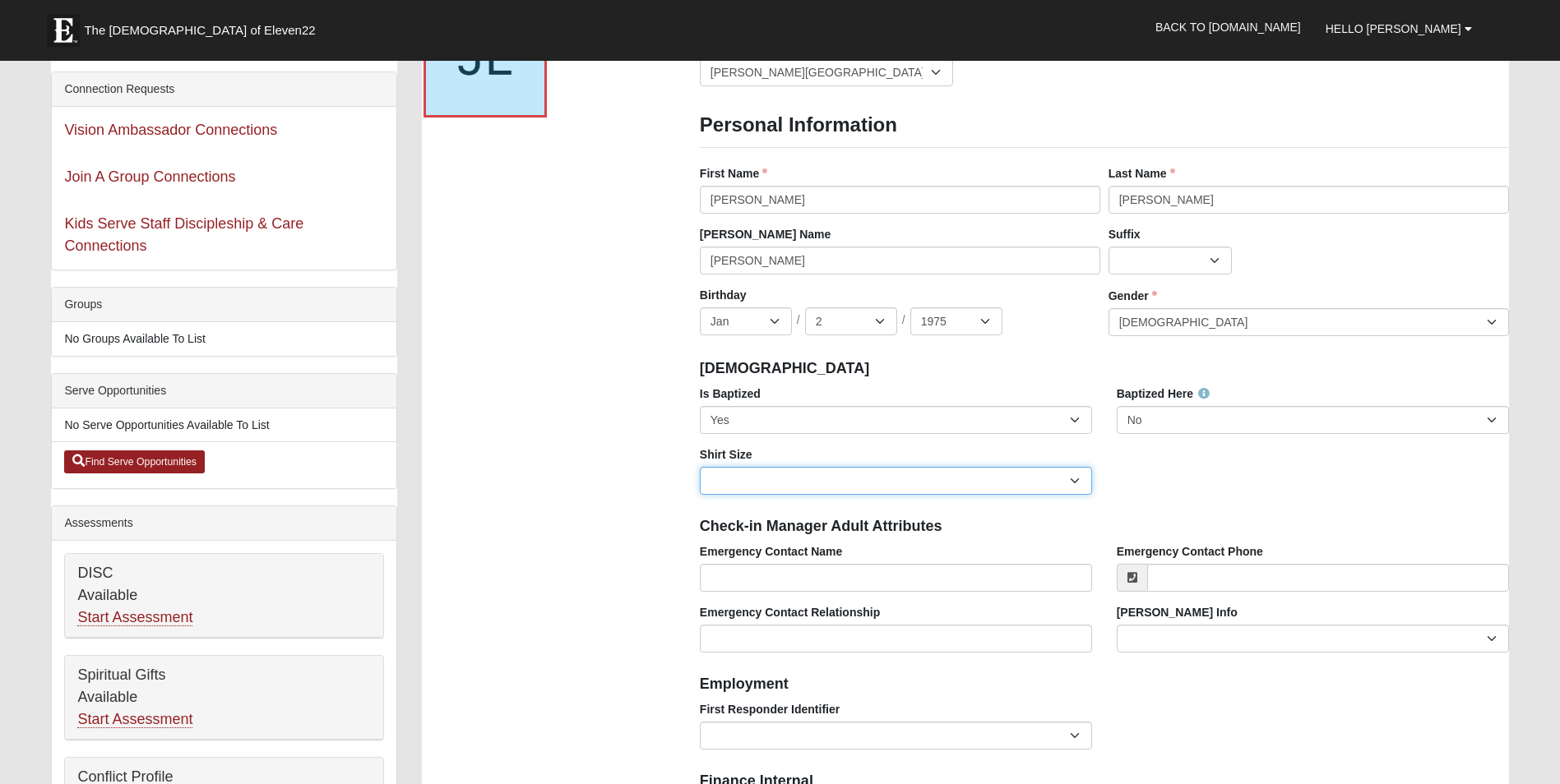
click at [1073, 482] on select "Adult Small Adult Medium Adult Large Adult XL Adult XXL Adult 3XL Adult 4XL You…" at bounding box center [896, 481] width 393 height 28
select select "Adult Large"
click at [700, 467] on select "Adult Small Adult Medium Adult Large Adult XL Adult XXL Adult 3XL Adult 4XL You…" at bounding box center [896, 481] width 393 height 28
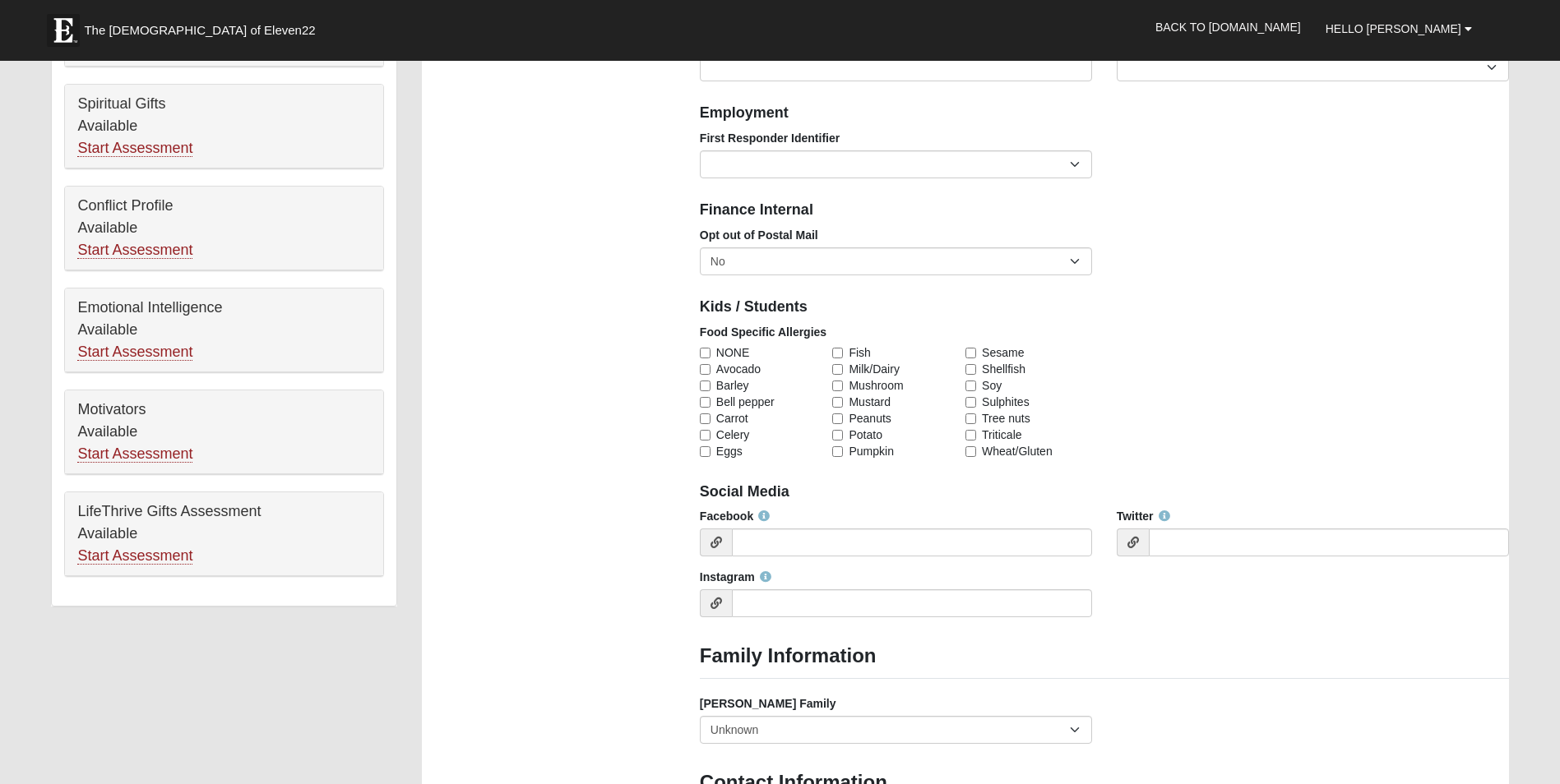
scroll to position [740, 0]
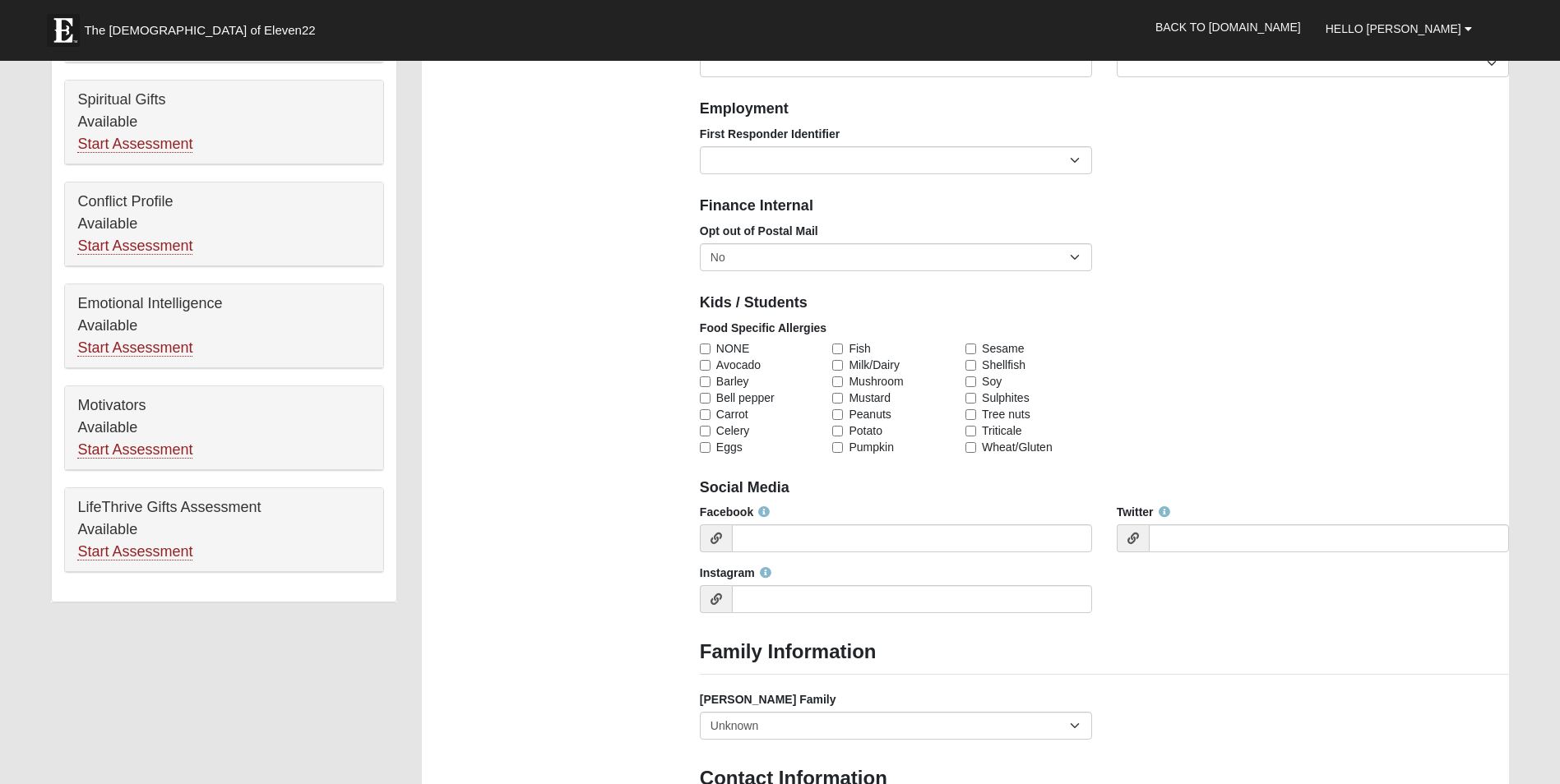
click at [711, 348] on label "NONE" at bounding box center [763, 348] width 127 height 16
click at [711, 348] on input "NONE" at bounding box center [705, 349] width 11 height 11
checkbox input "true"
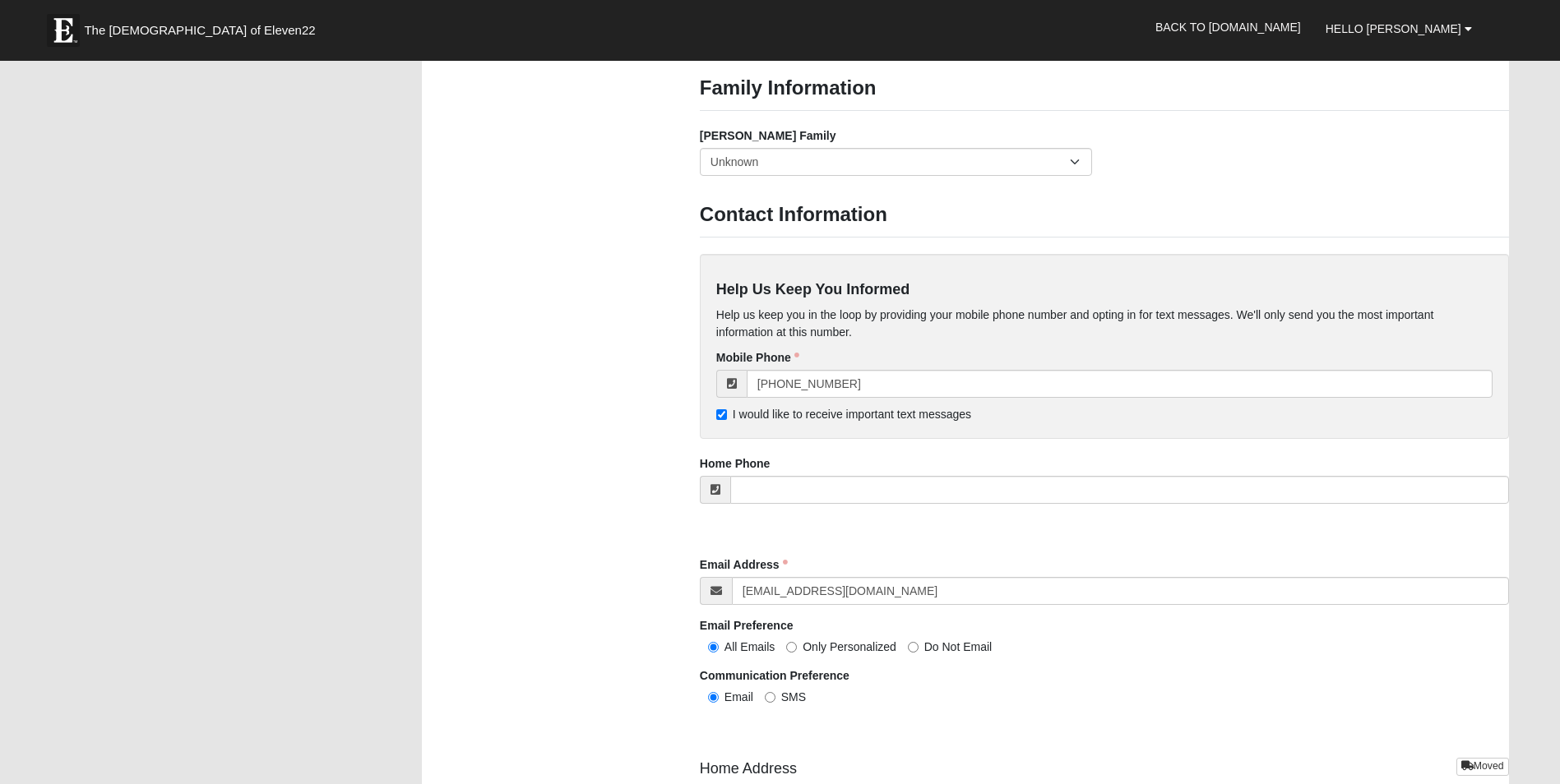
scroll to position [1315, 0]
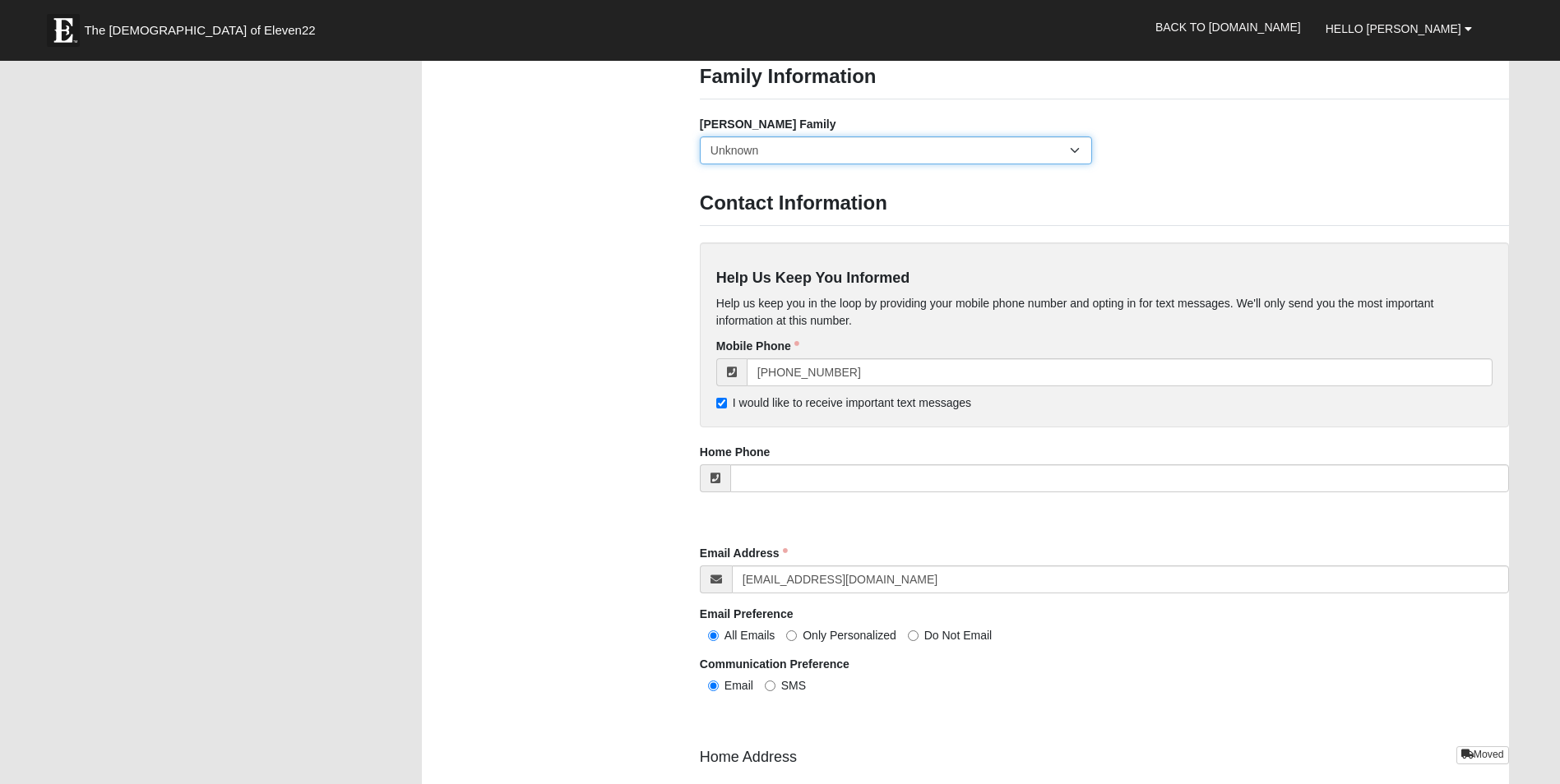
click at [1076, 151] on select "Yes, we are a current foster family No, we are a former foster family No, we ha…" at bounding box center [896, 150] width 393 height 28
select select "2891"
click at [700, 137] on select "Yes, we are a current foster family No, we are a former foster family No, we ha…" at bounding box center [896, 150] width 393 height 28
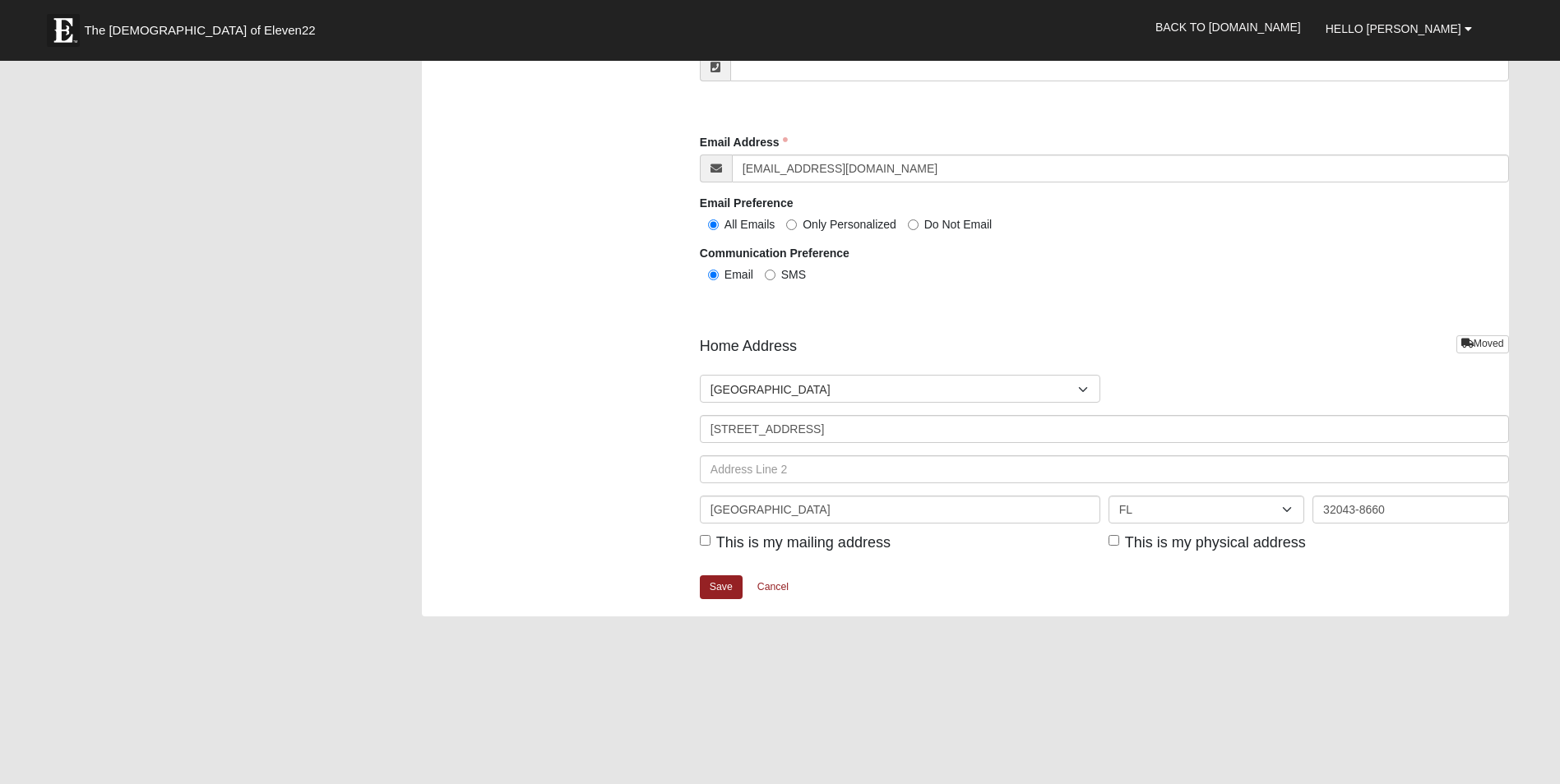
scroll to position [1808, 0]
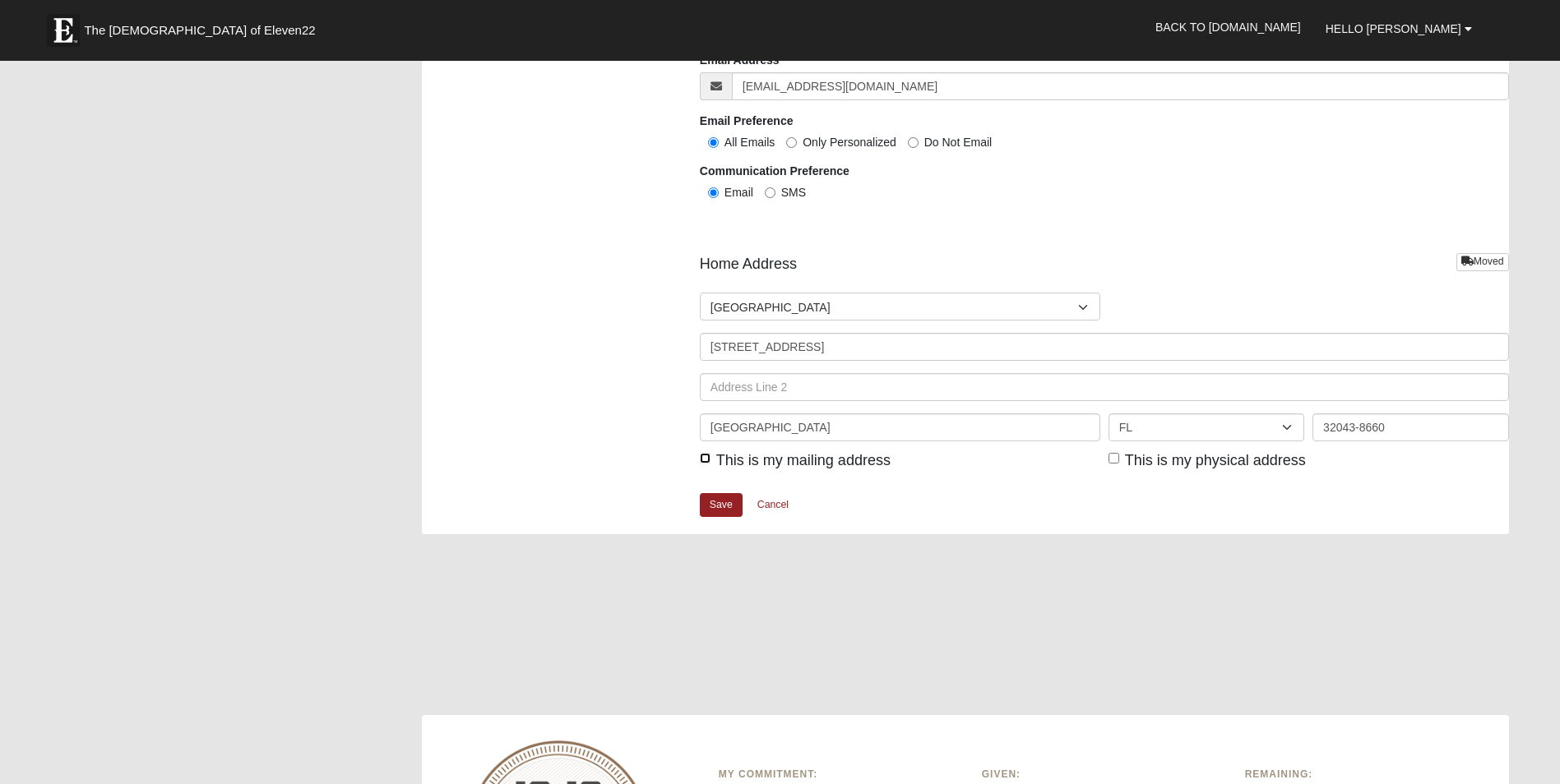
click at [704, 460] on input "This is my mailing address" at bounding box center [705, 457] width 11 height 11
checkbox input "true"
click at [1115, 458] on input "This is my physical address" at bounding box center [1114, 457] width 11 height 11
checkbox input "true"
click at [730, 506] on link "Save" at bounding box center [721, 505] width 43 height 24
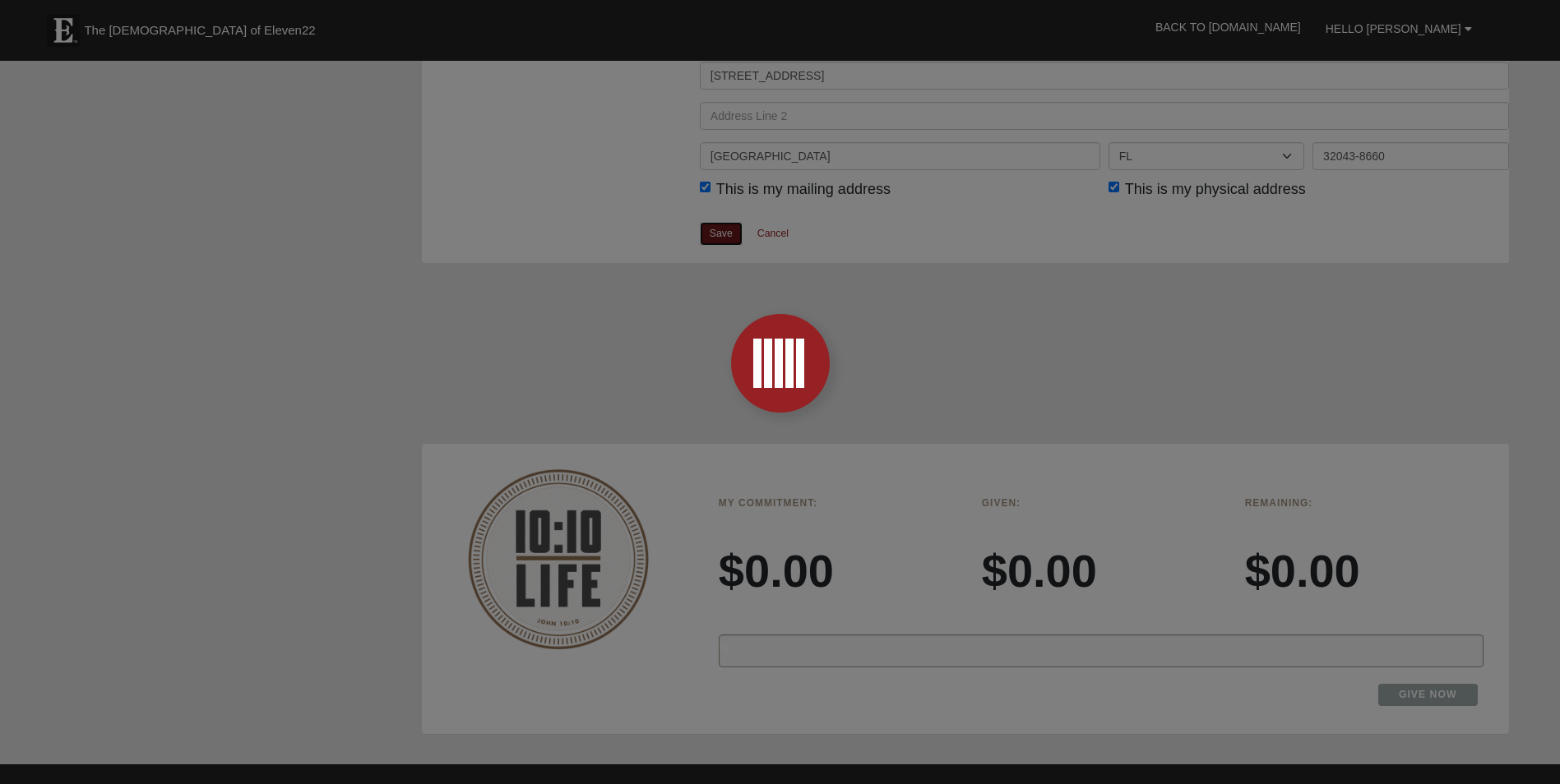
scroll to position [2138, 0]
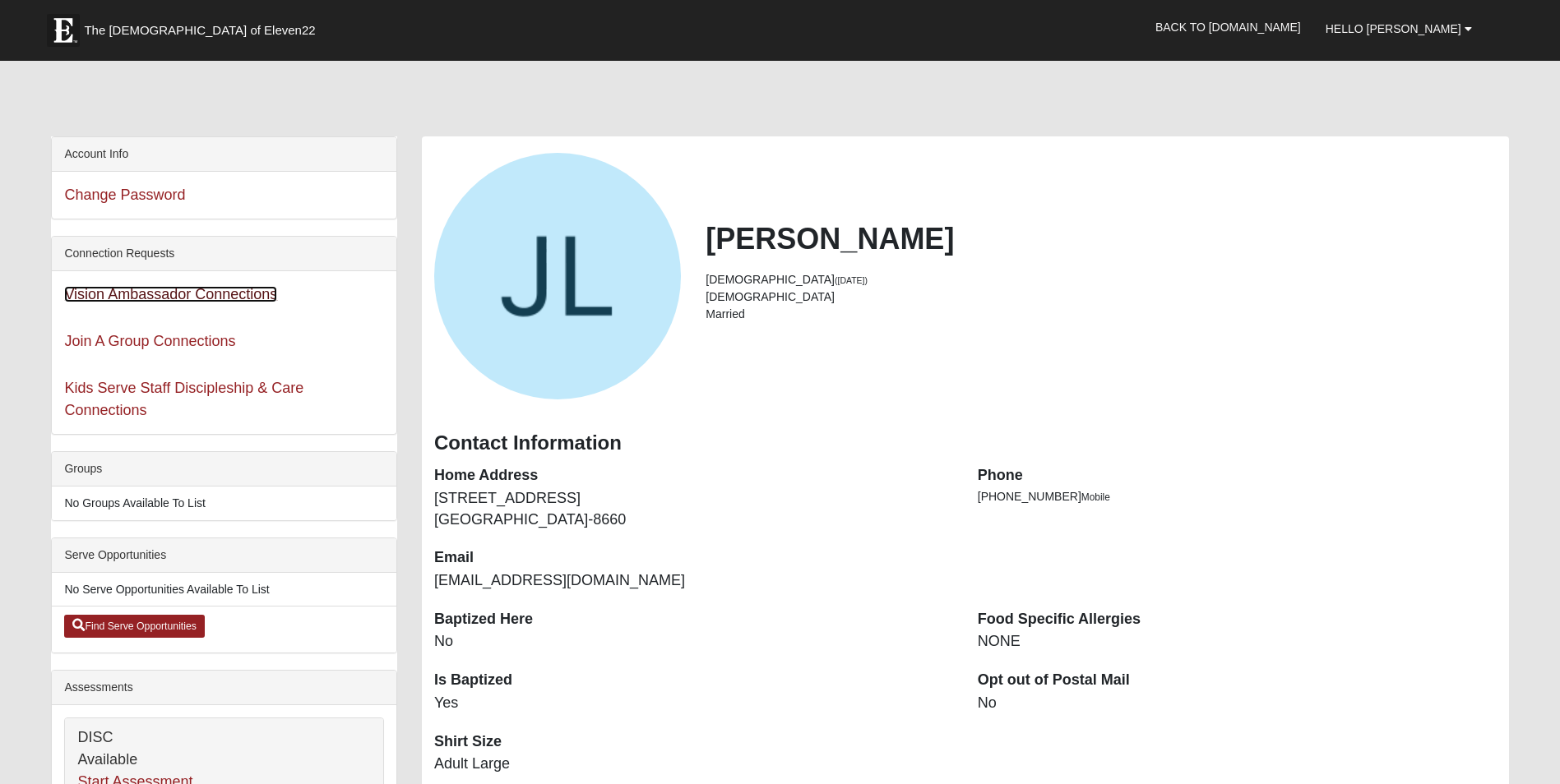
click at [185, 293] on link "Vision Ambassador Connections" at bounding box center [171, 294] width 213 height 16
click at [162, 342] on link "Join A Group Connections" at bounding box center [149, 341] width 171 height 16
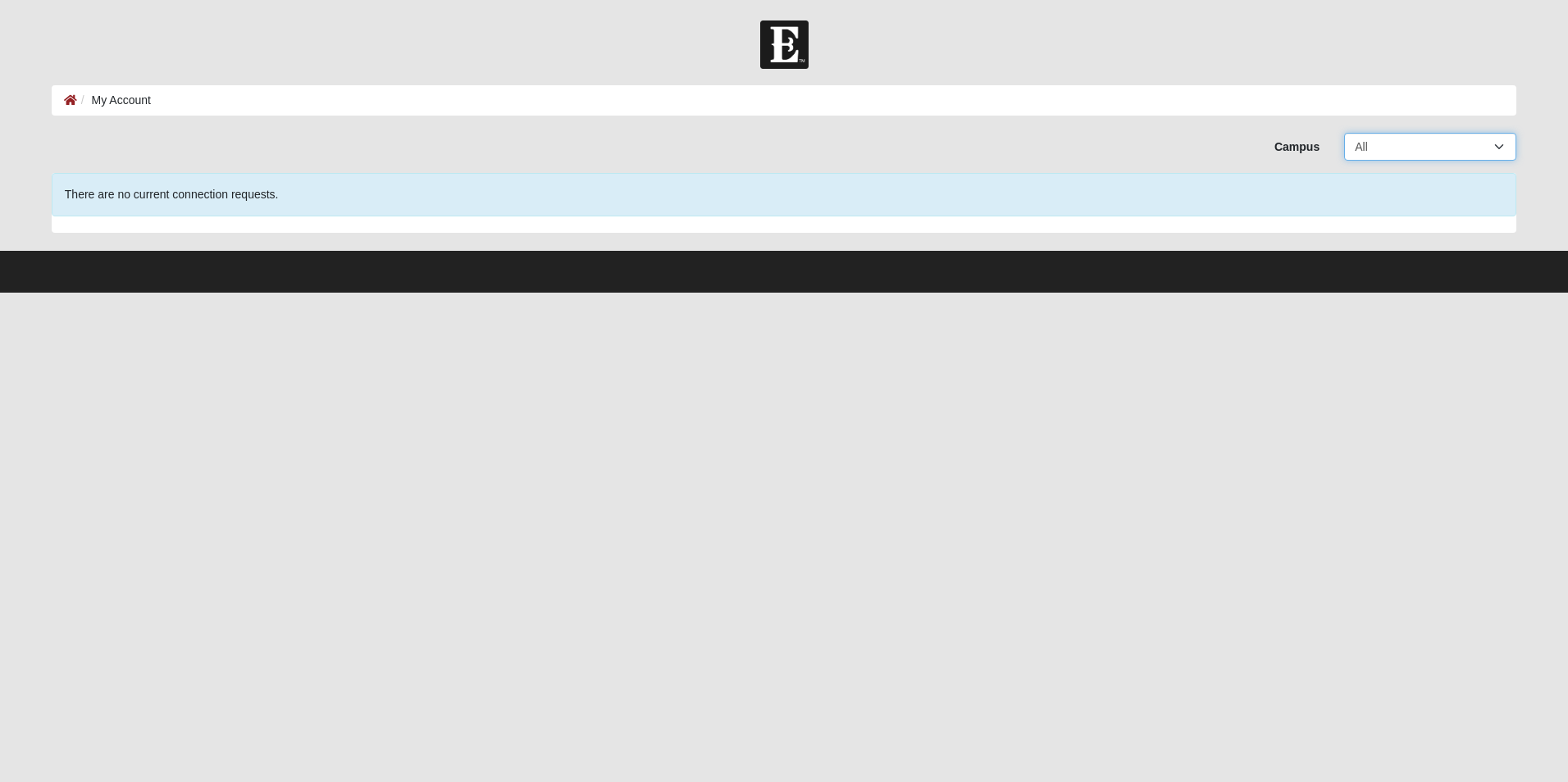
click at [1498, 148] on select "All Arlington Baymeadows Eleven22 Online [PERSON_NAME][GEOGRAPHIC_DATA] Jesup […" at bounding box center [1431, 146] width 172 height 28
select select "4"
click at [1345, 132] on select "All Arlington Baymeadows Eleven22 Online [PERSON_NAME][GEOGRAPHIC_DATA] Jesup […" at bounding box center [1431, 146] width 172 height 28
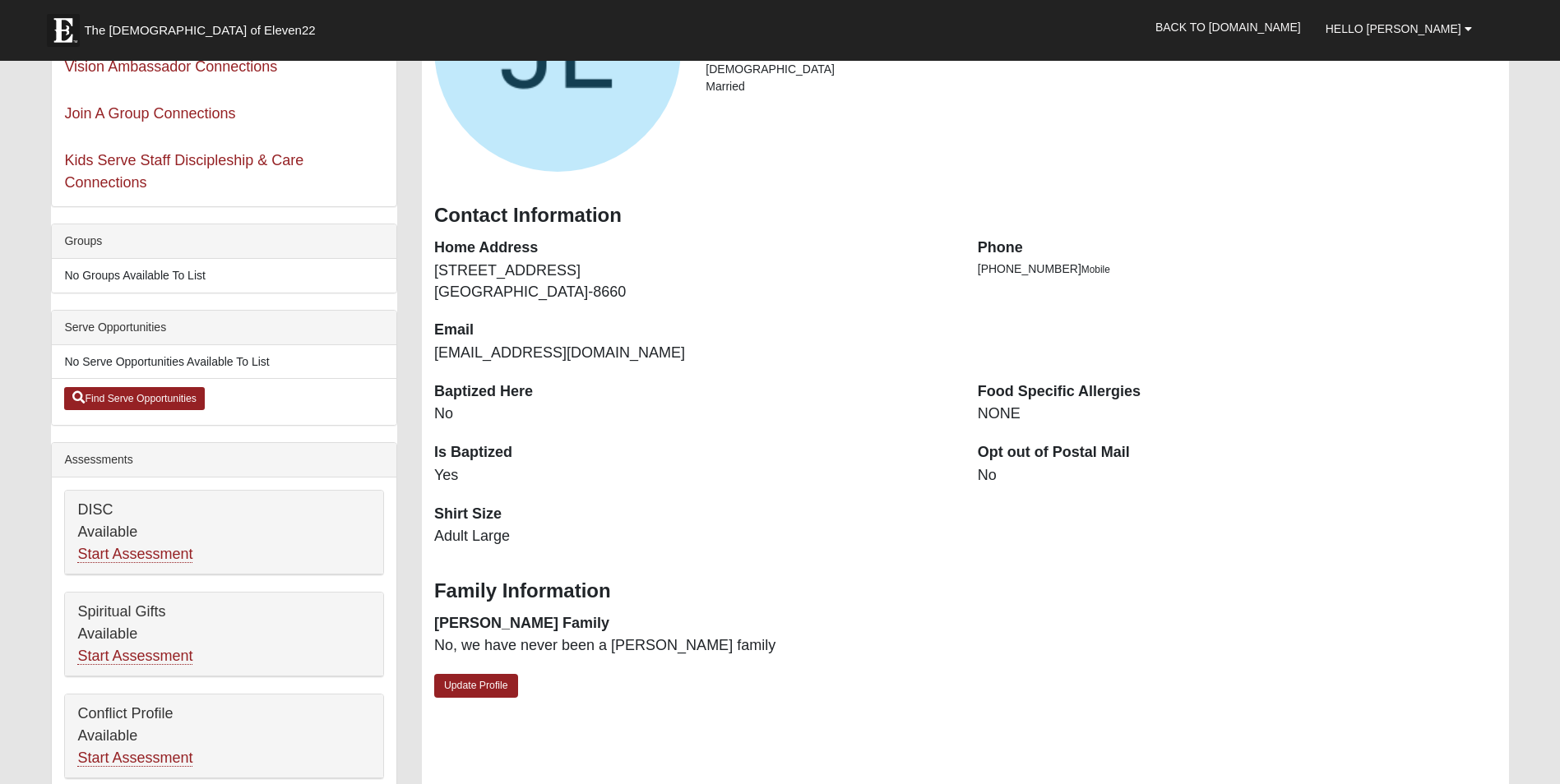
scroll to position [247, 0]
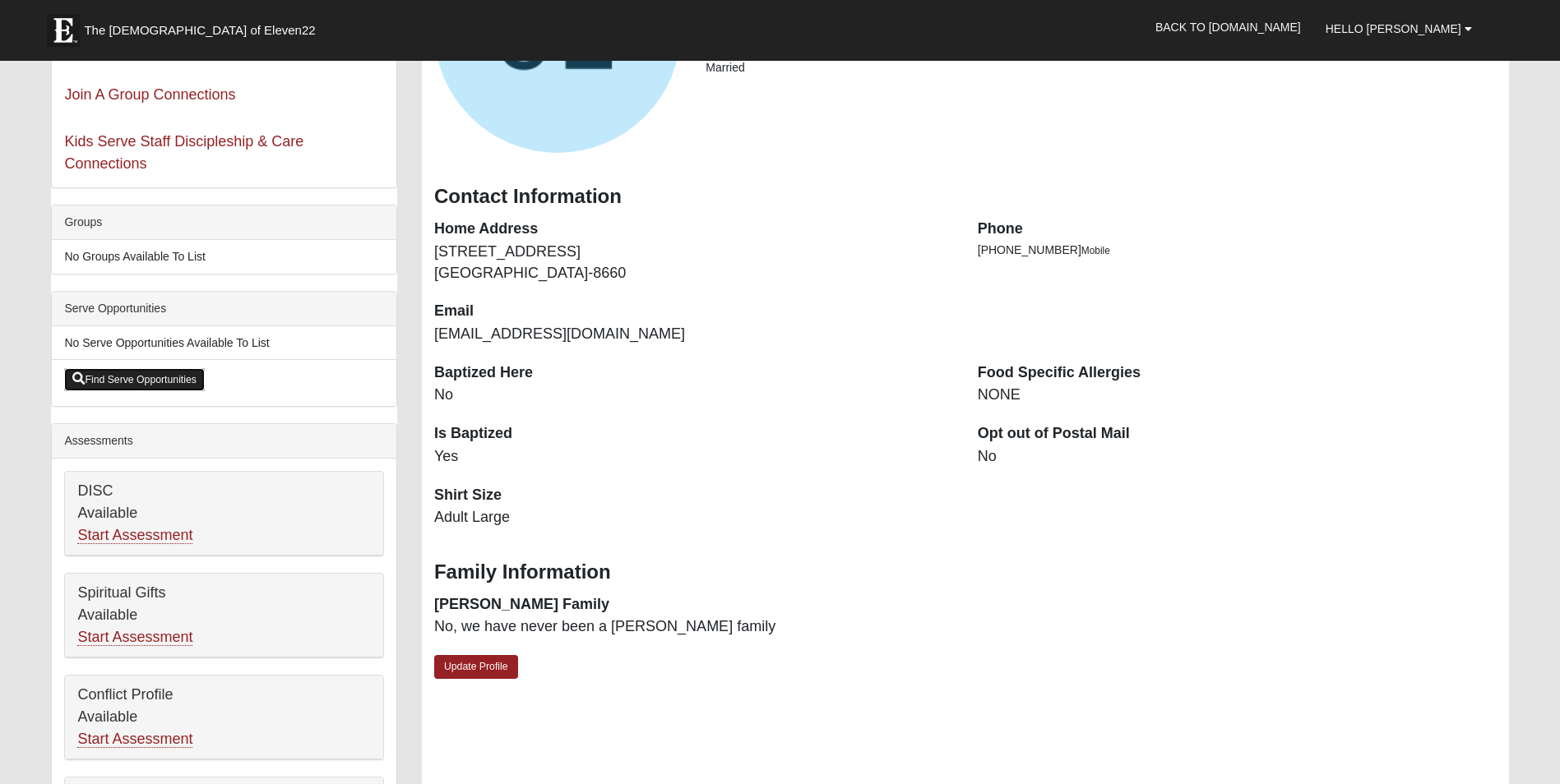
click at [150, 375] on link "Find Serve Opportunities" at bounding box center [134, 380] width 141 height 23
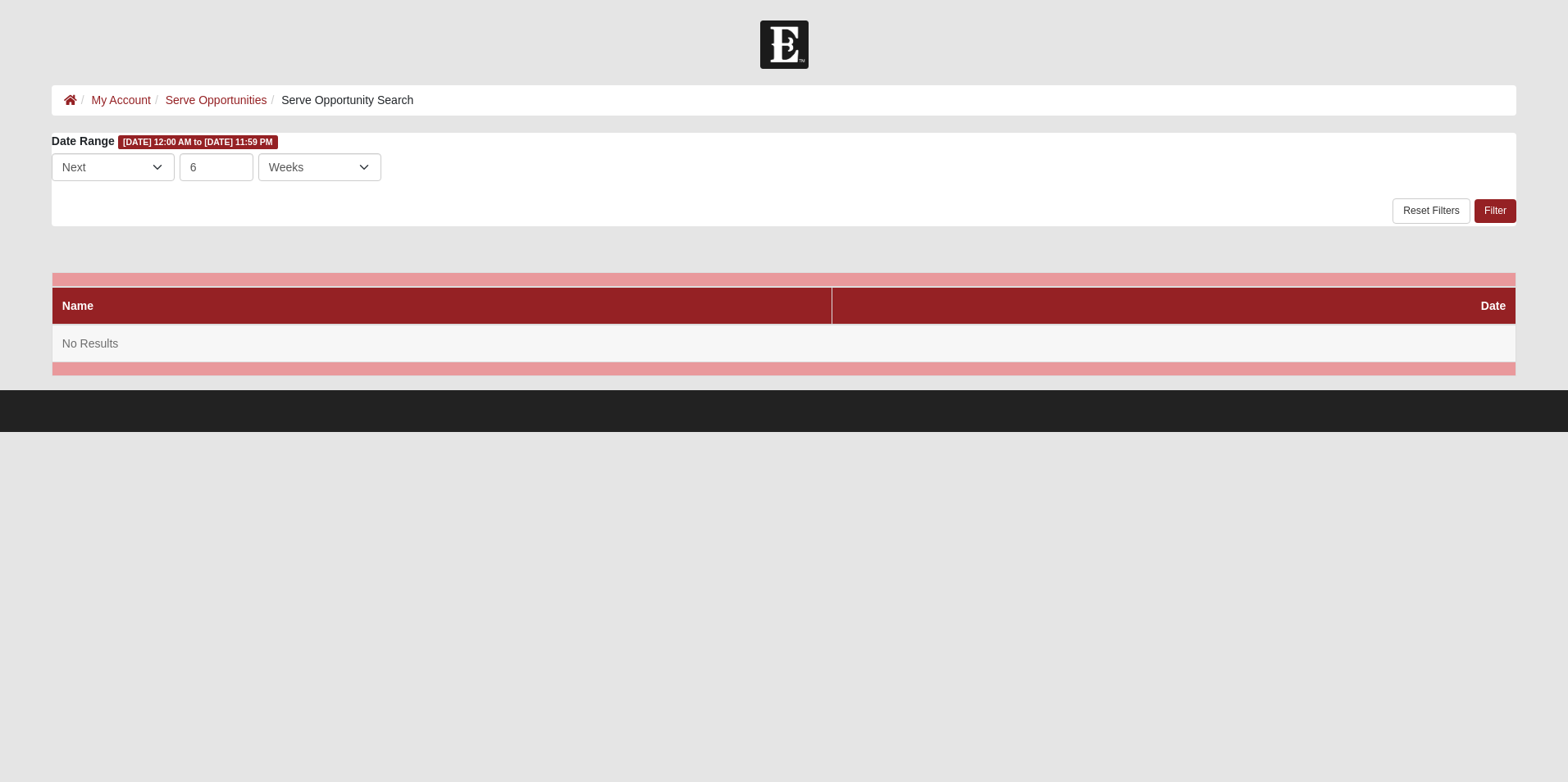
scroll to position [0, 1]
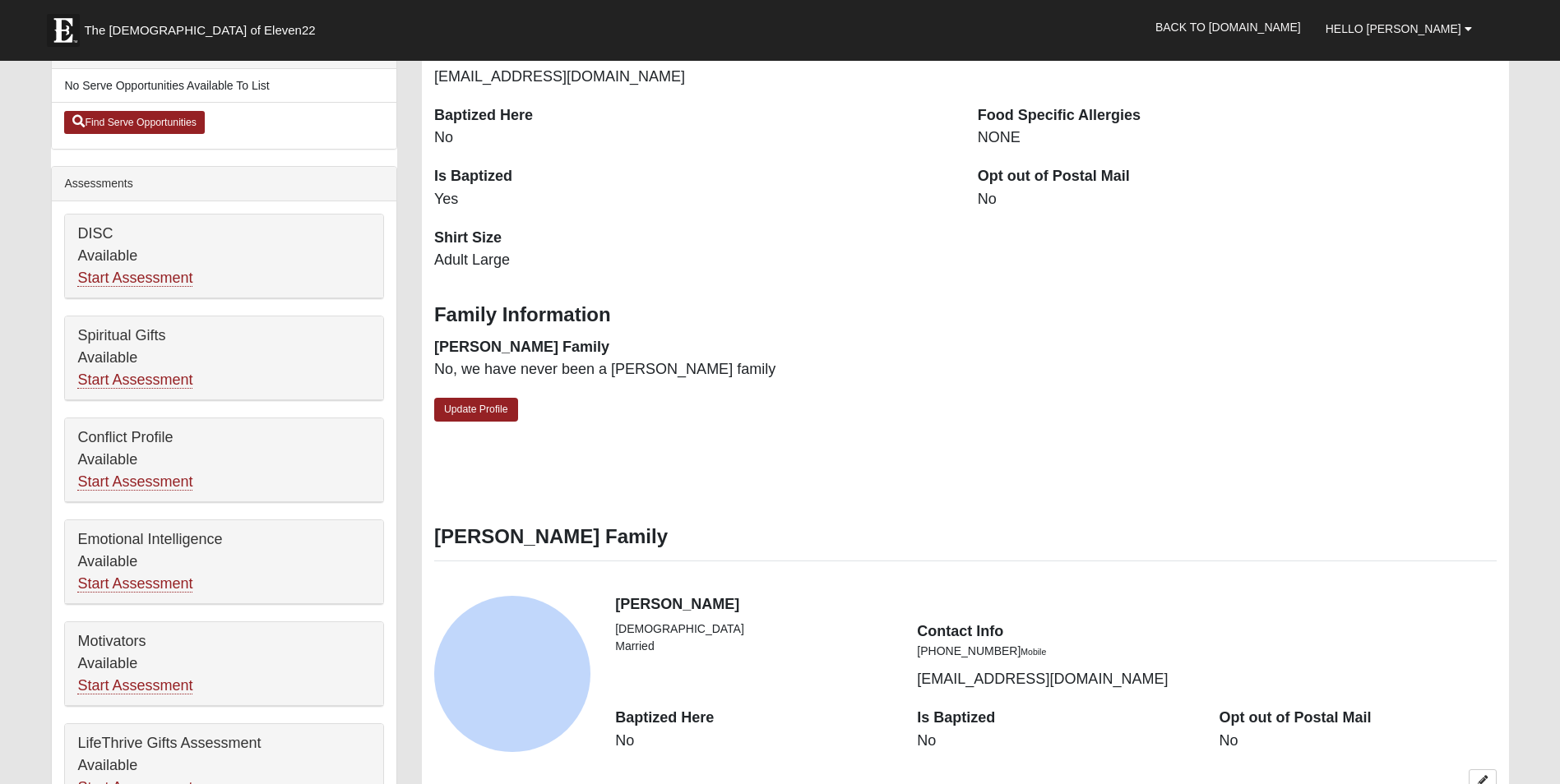
scroll to position [484, 0]
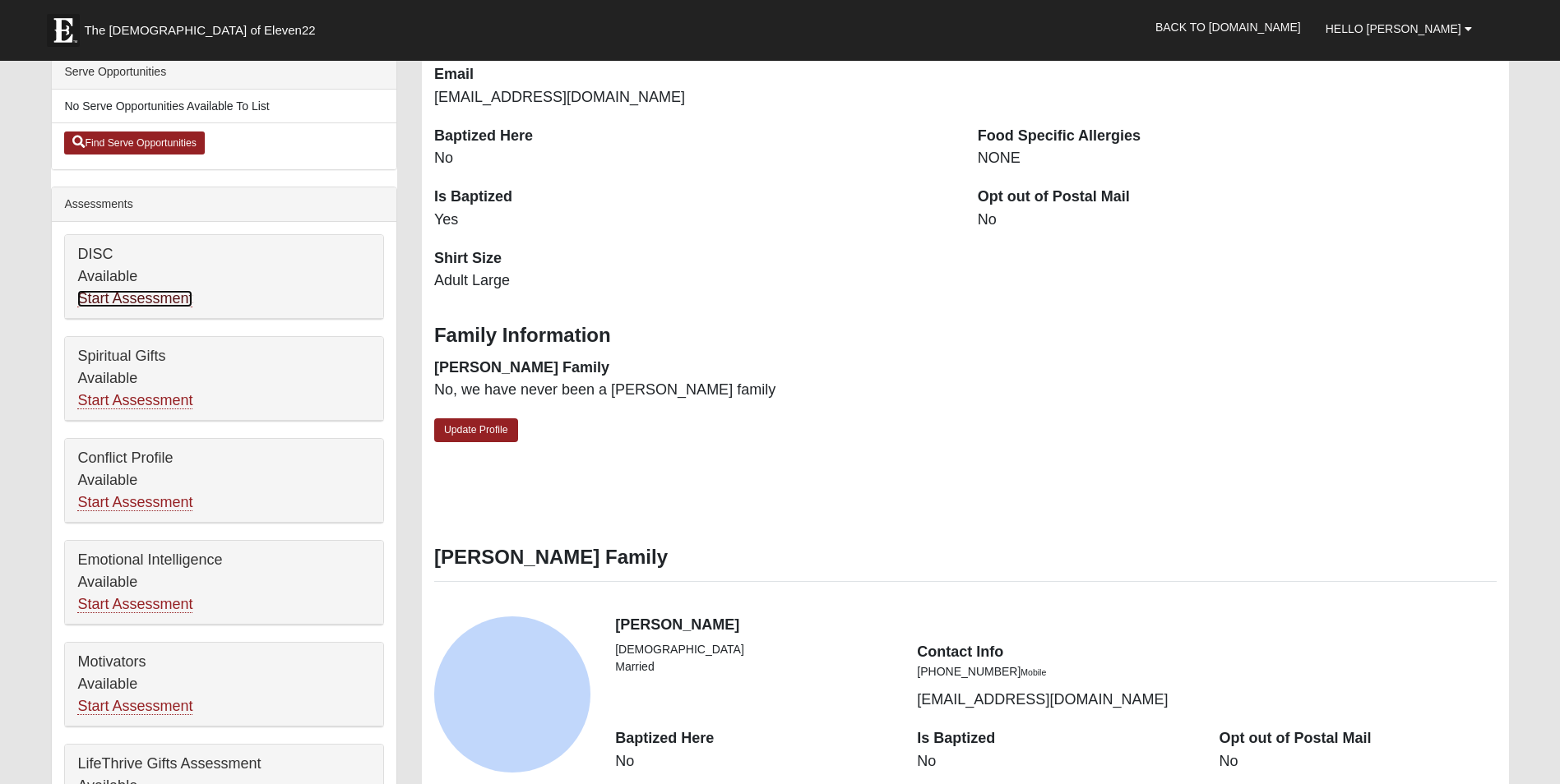
click at [120, 302] on link "Start Assessment" at bounding box center [135, 298] width 115 height 17
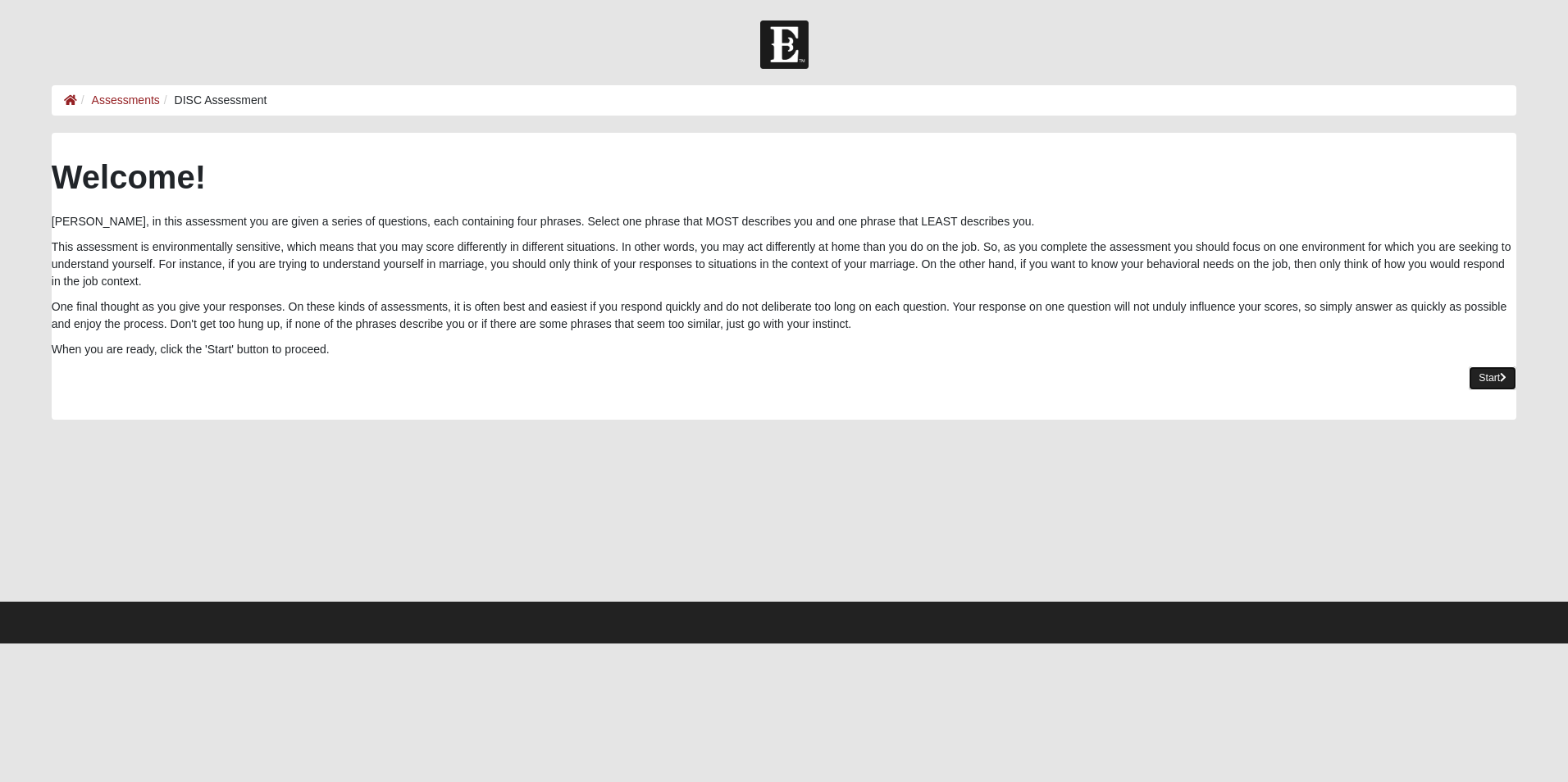
click at [1491, 384] on link "Start" at bounding box center [1492, 378] width 47 height 24
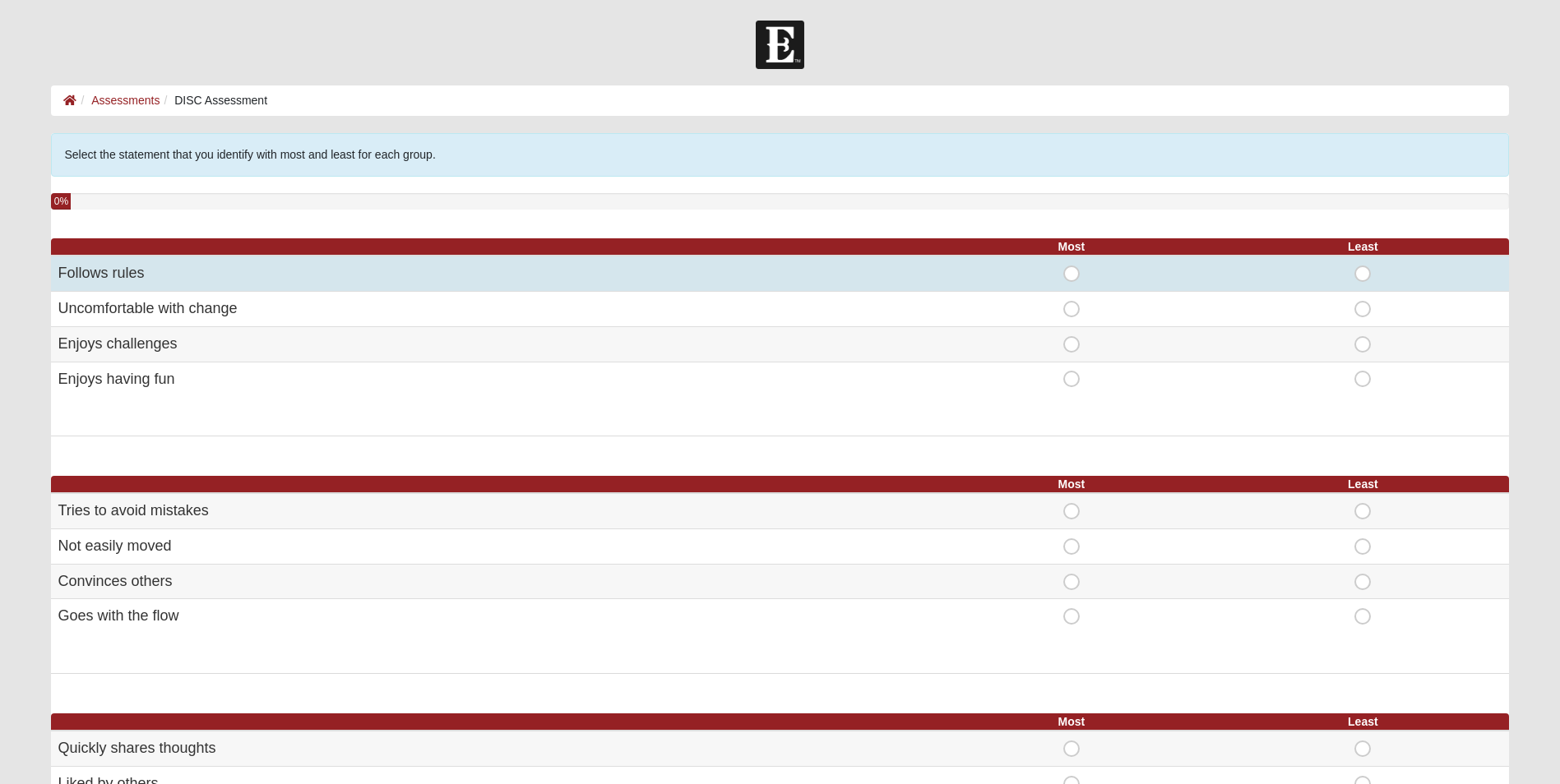
click at [1071, 266] on span "Most" at bounding box center [1071, 266] width 0 height 0
click at [1071, 271] on input "Most" at bounding box center [1076, 273] width 11 height 16
radio input "true"
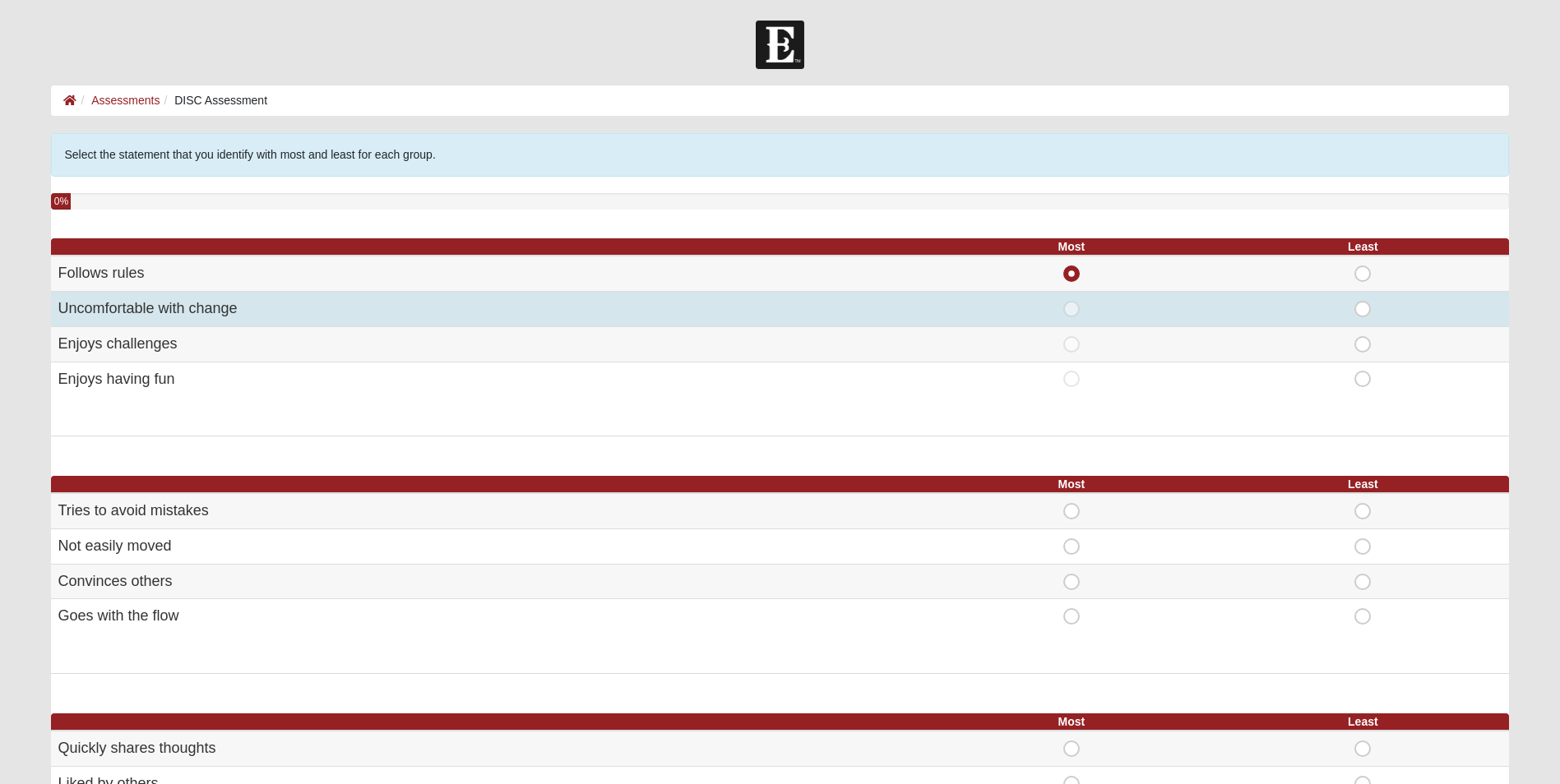
click at [1363, 301] on span "Least" at bounding box center [1363, 301] width 0 height 0
click at [1363, 312] on input "Least" at bounding box center [1368, 309] width 11 height 16
radio input "true"
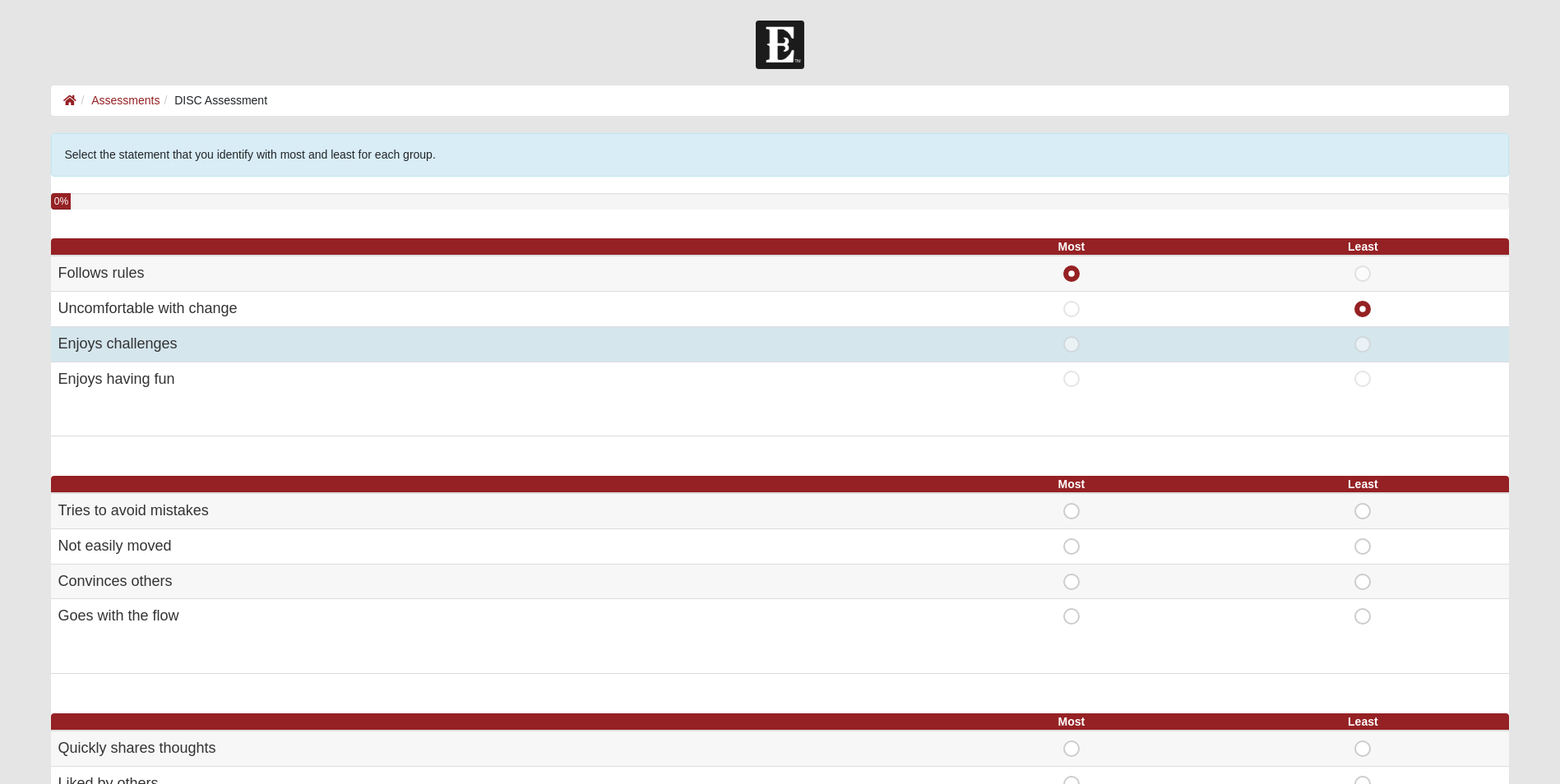
click at [1071, 336] on span "Most" at bounding box center [1071, 336] width 0 height 0
click at [1071, 344] on input "Most" at bounding box center [1076, 344] width 11 height 16
radio input "true"
radio input "false"
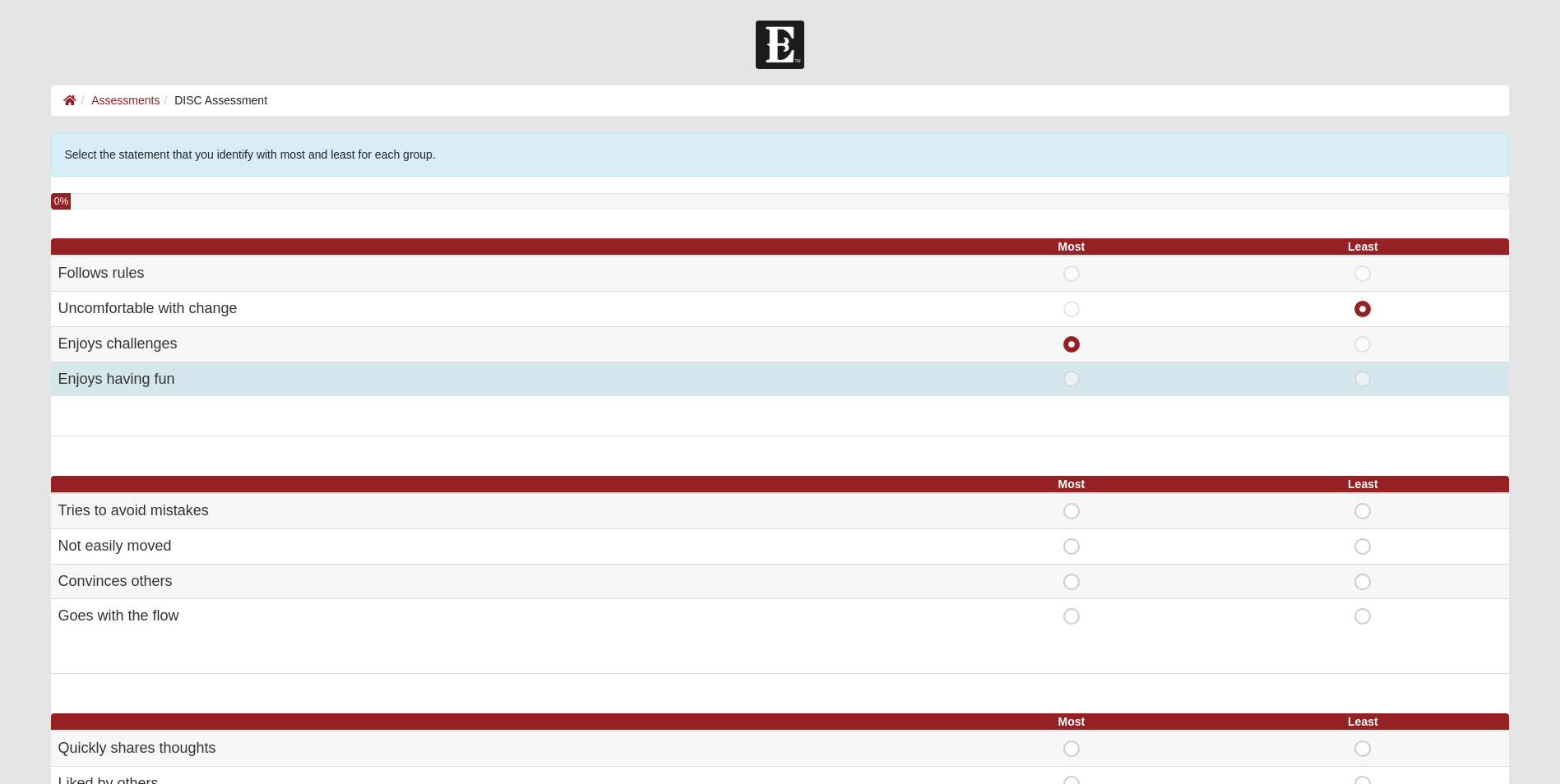
click at [1071, 371] on span "Most" at bounding box center [1071, 371] width 0 height 0
click at [1071, 380] on input "Most" at bounding box center [1076, 379] width 11 height 16
radio input "true"
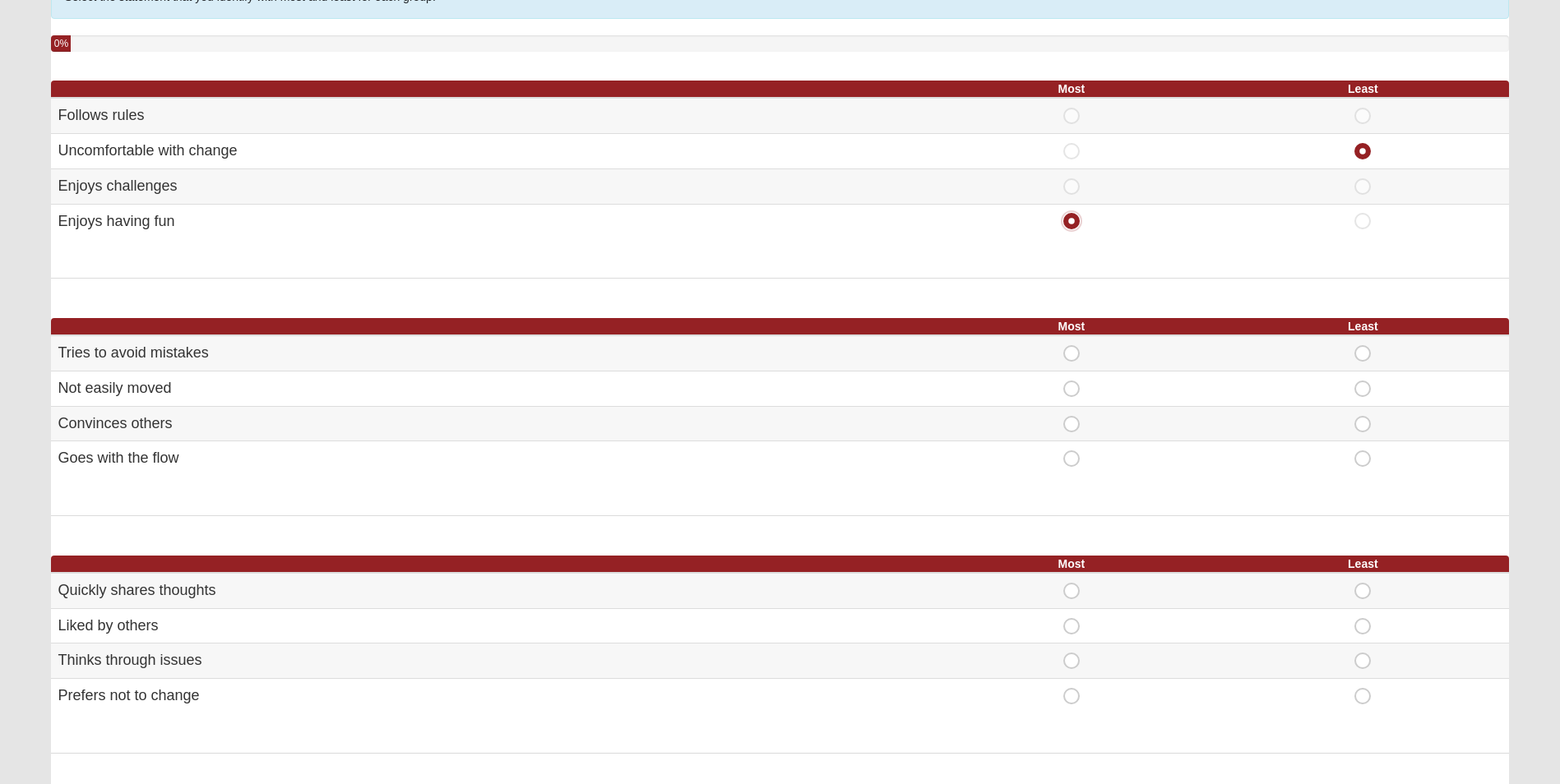
scroll to position [165, 0]
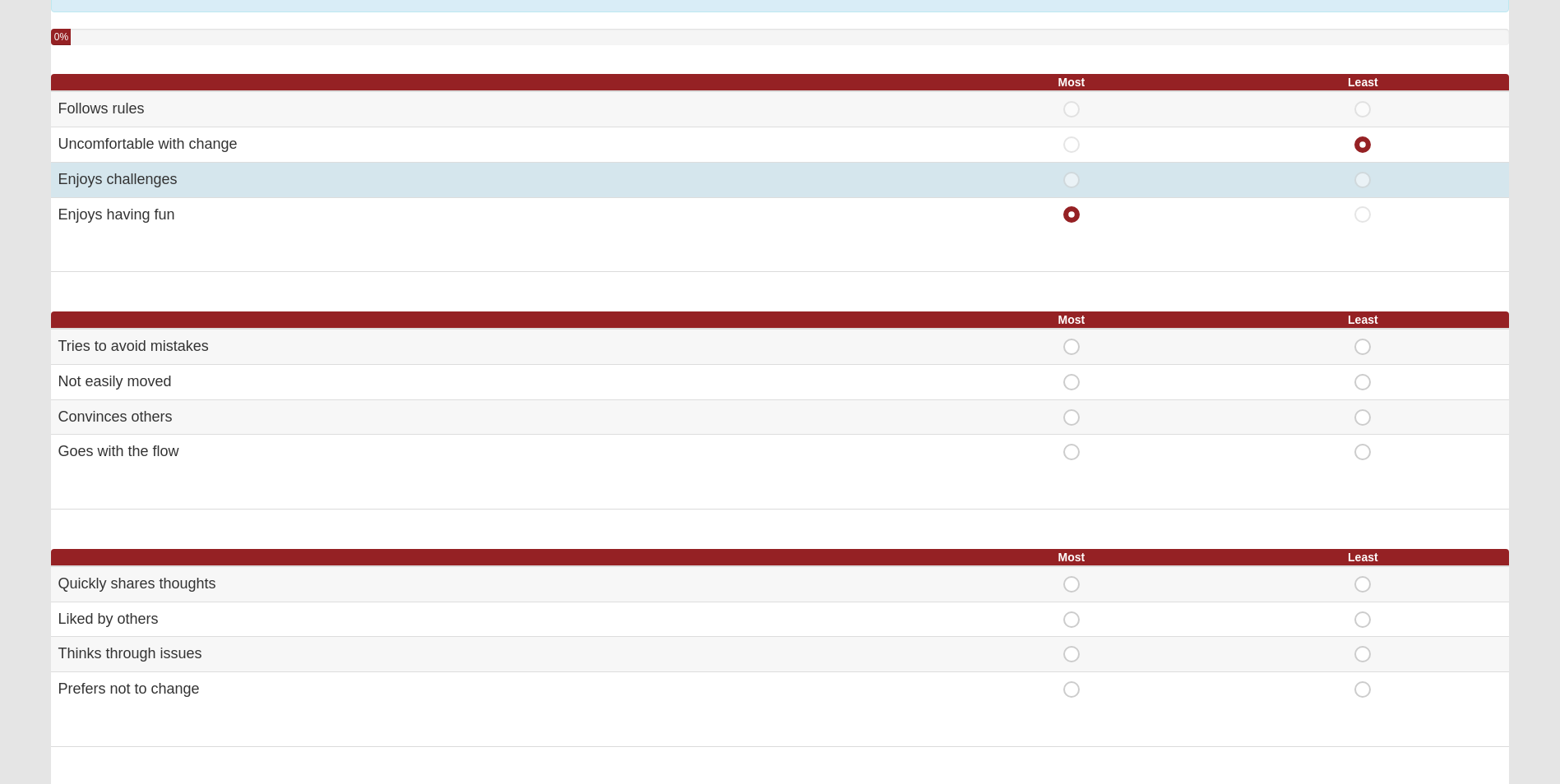
click at [1071, 172] on span "Most" at bounding box center [1071, 172] width 0 height 0
click at [1076, 182] on input "Most" at bounding box center [1076, 179] width 11 height 16
radio input "true"
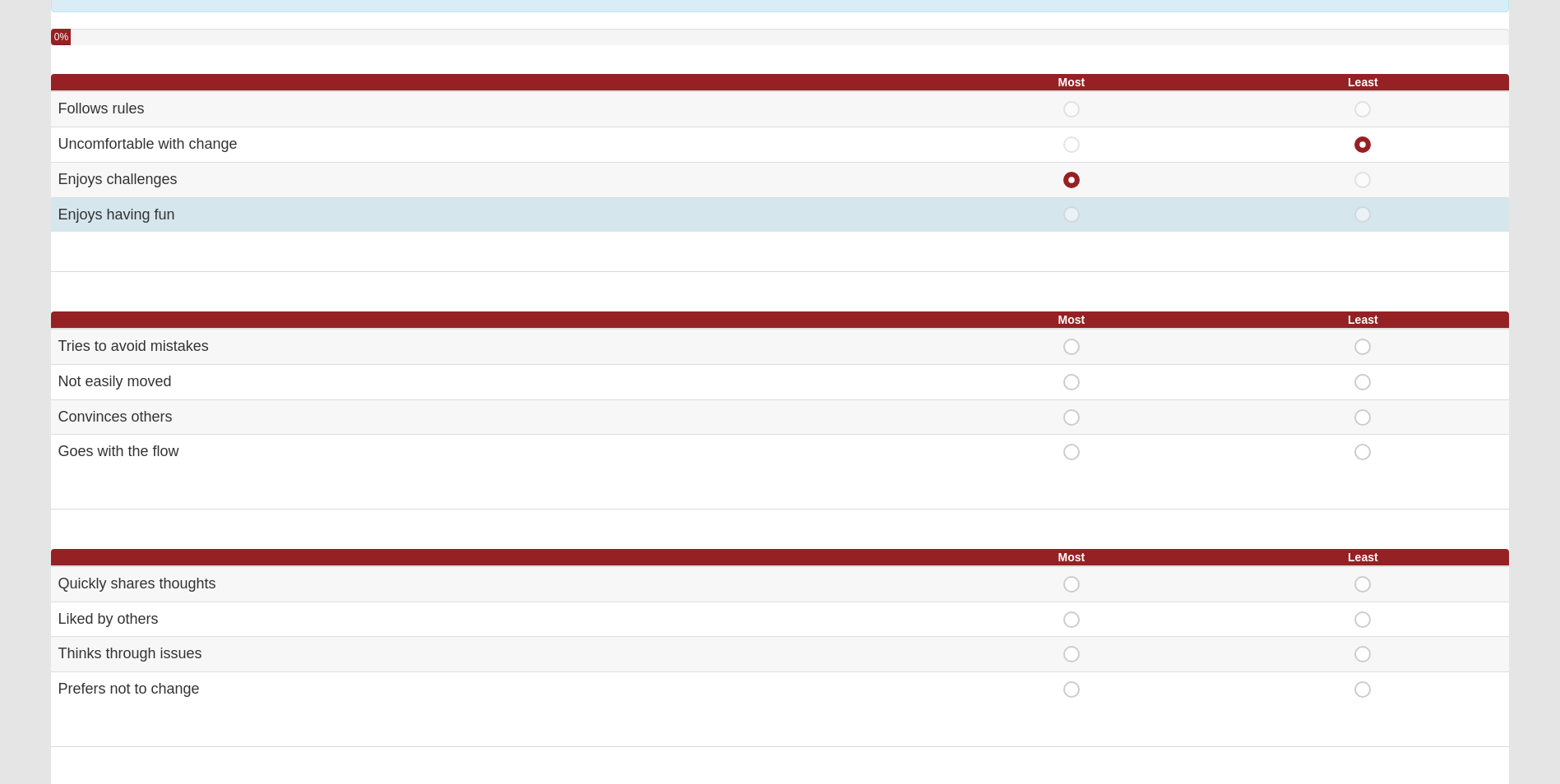
click at [1071, 206] on span "Most" at bounding box center [1071, 206] width 0 height 0
click at [1072, 214] on input "Most" at bounding box center [1076, 214] width 11 height 16
radio input "true"
radio input "false"
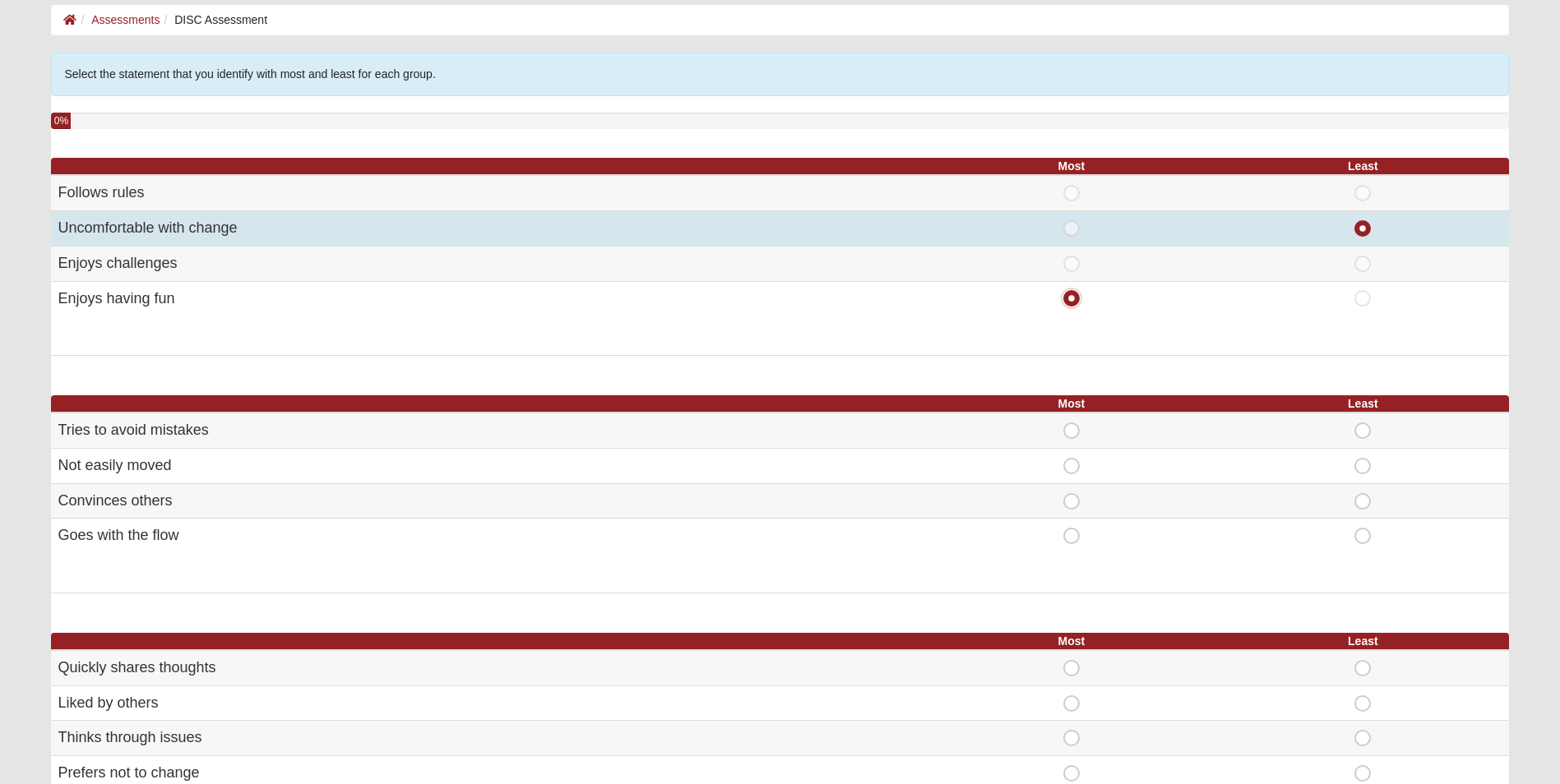
scroll to position [0, 0]
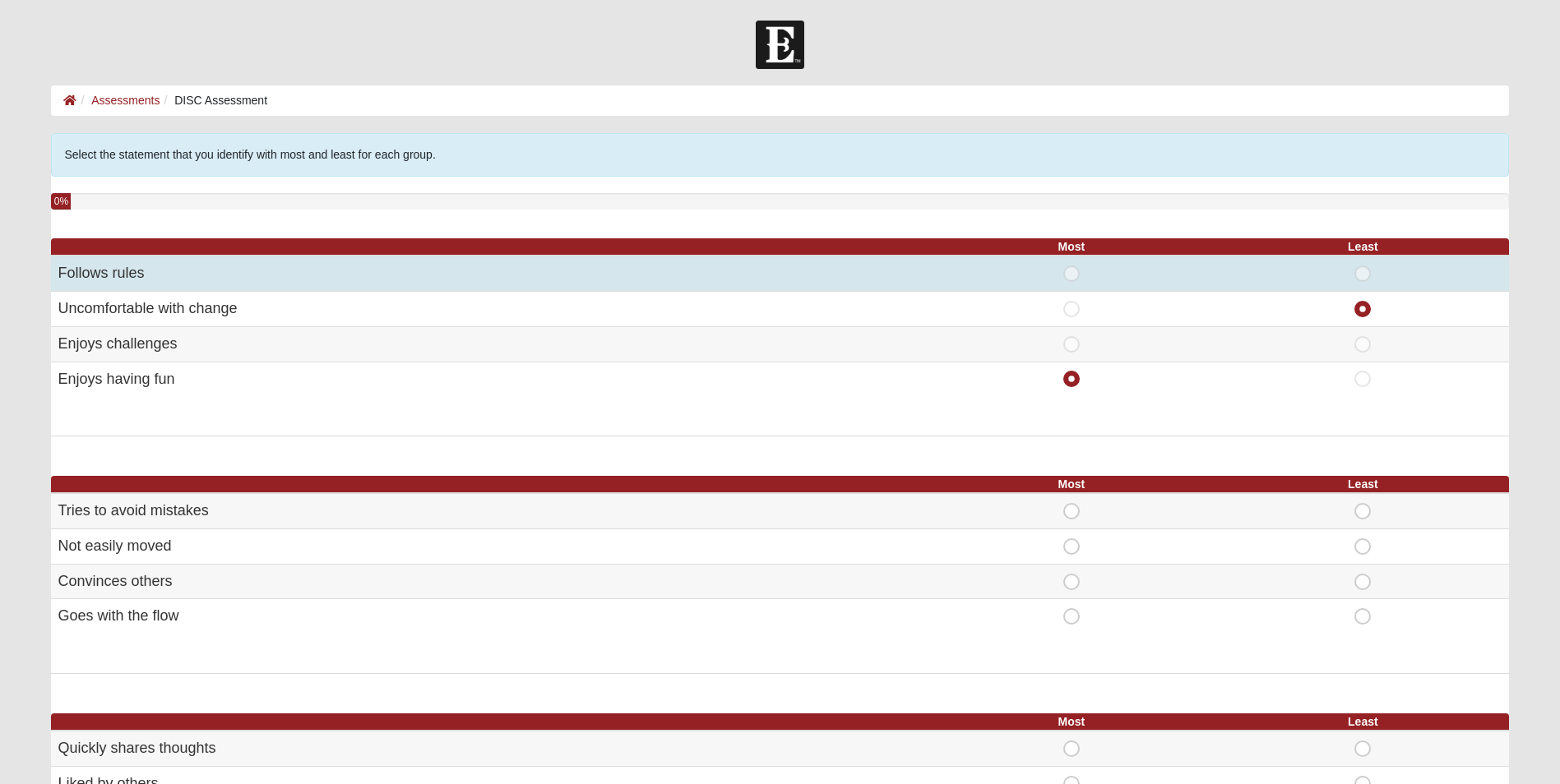
click at [1071, 266] on span "Most" at bounding box center [1071, 266] width 0 height 0
click at [1071, 269] on input "Most" at bounding box center [1076, 273] width 11 height 16
radio input "true"
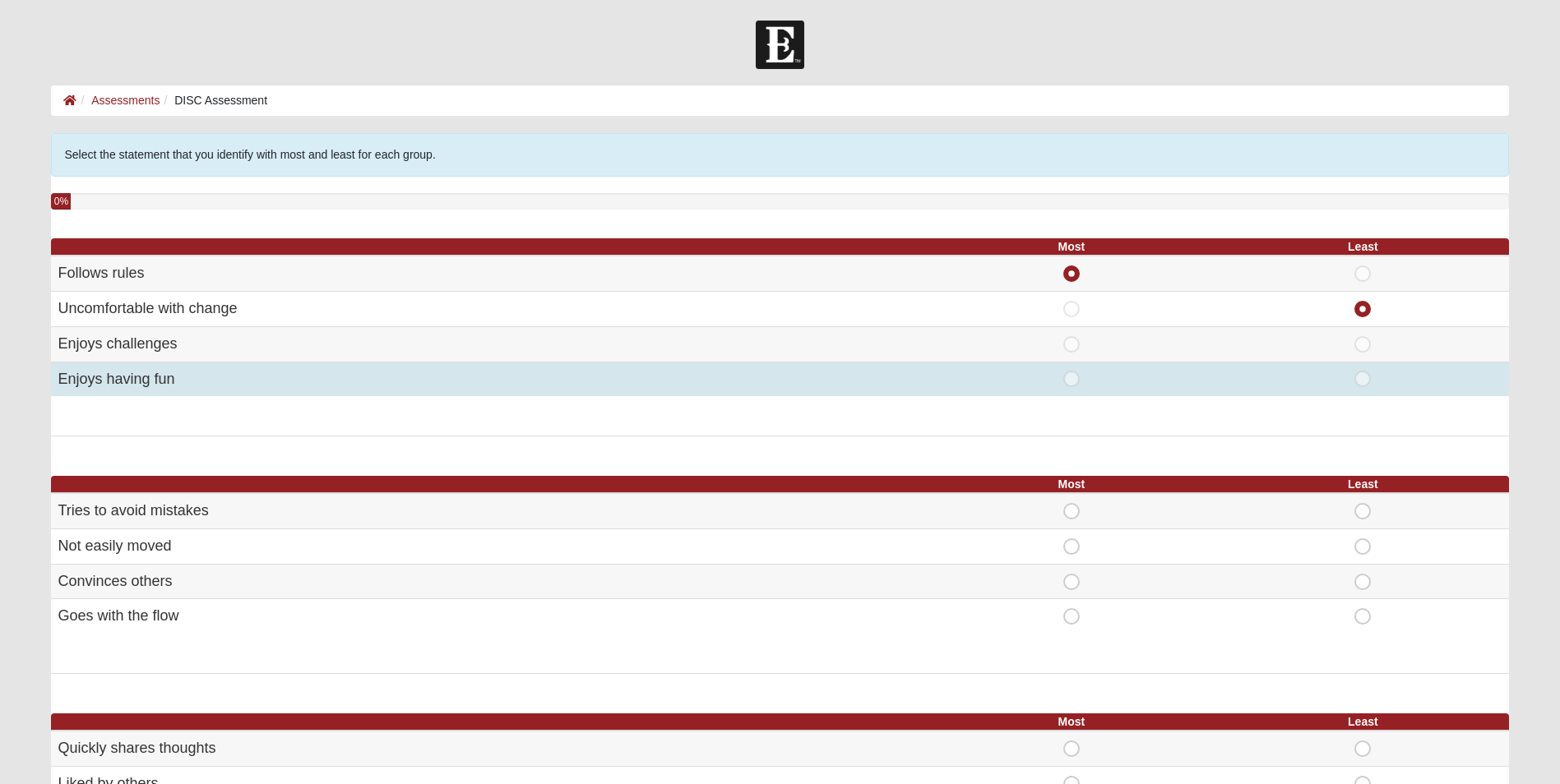
click at [1071, 371] on span "Most" at bounding box center [1071, 371] width 0 height 0
click at [1071, 377] on input "Most" at bounding box center [1076, 379] width 11 height 16
radio input "true"
radio input "false"
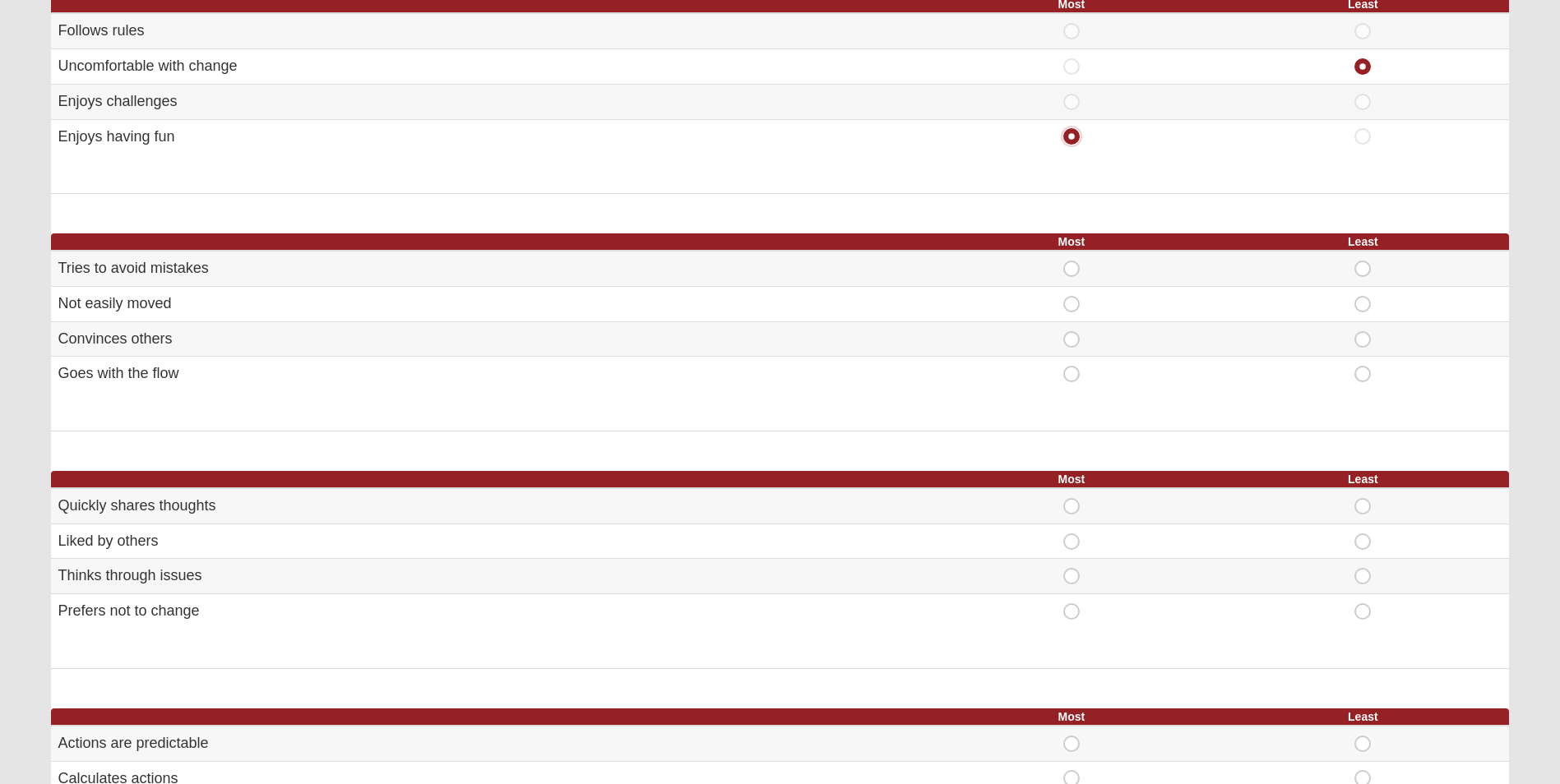
scroll to position [247, 0]
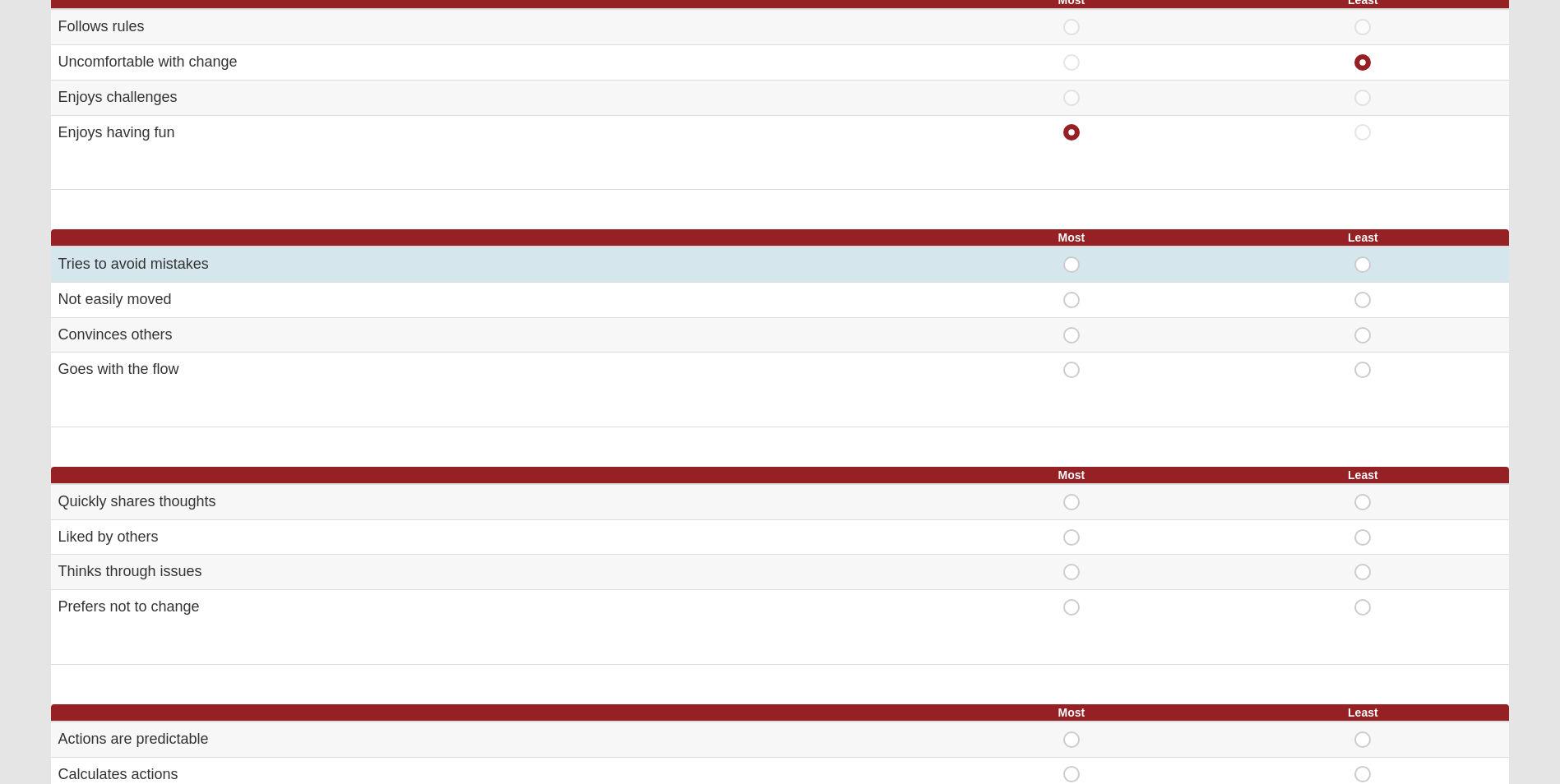
click at [1071, 257] on span "Most" at bounding box center [1071, 257] width 0 height 0
click at [1071, 267] on input "Most" at bounding box center [1076, 265] width 11 height 16
radio input "true"
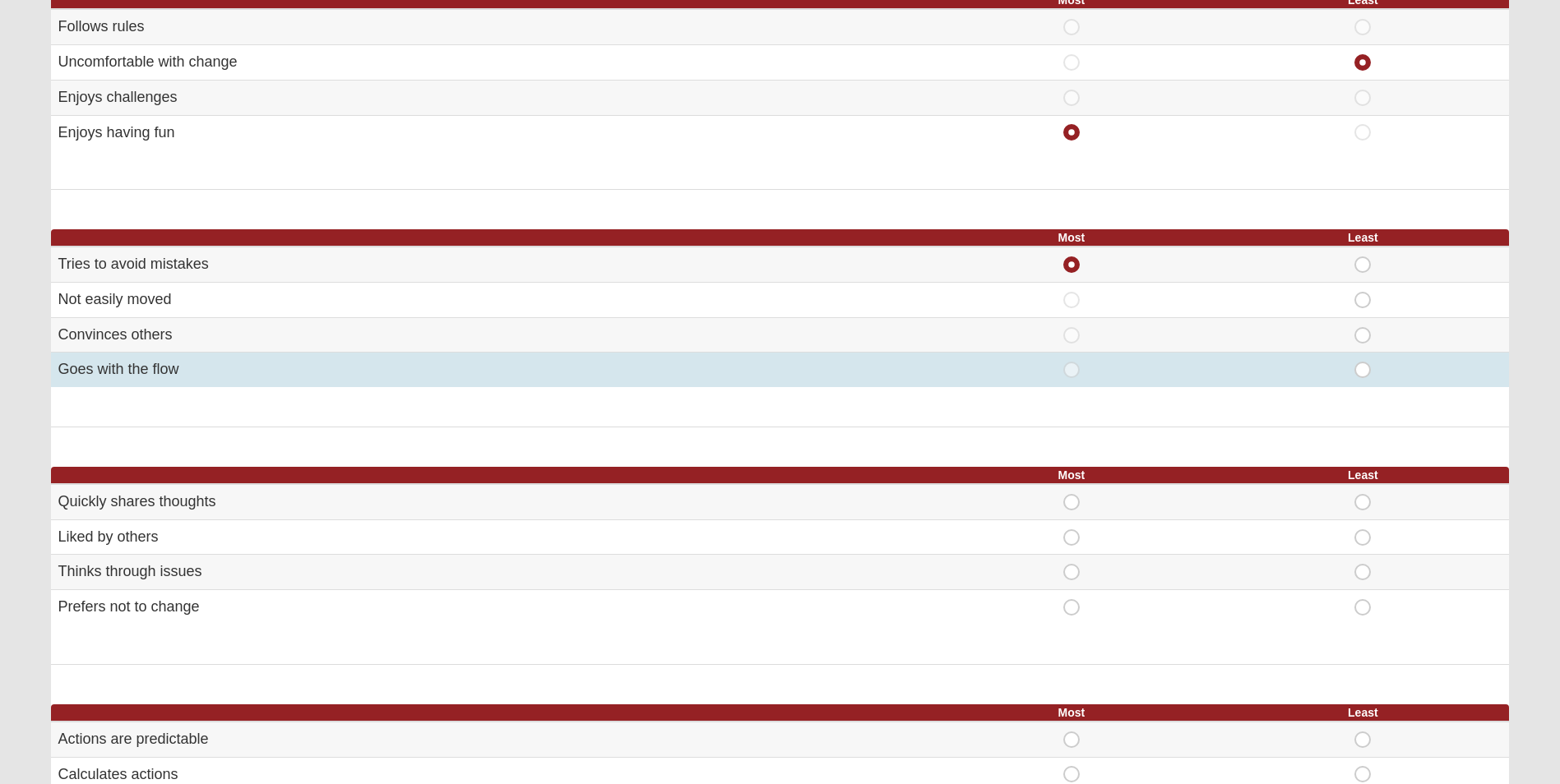
click at [1363, 361] on span "Least" at bounding box center [1363, 361] width 0 height 0
click at [1363, 371] on input "Least" at bounding box center [1368, 369] width 11 height 16
radio input "true"
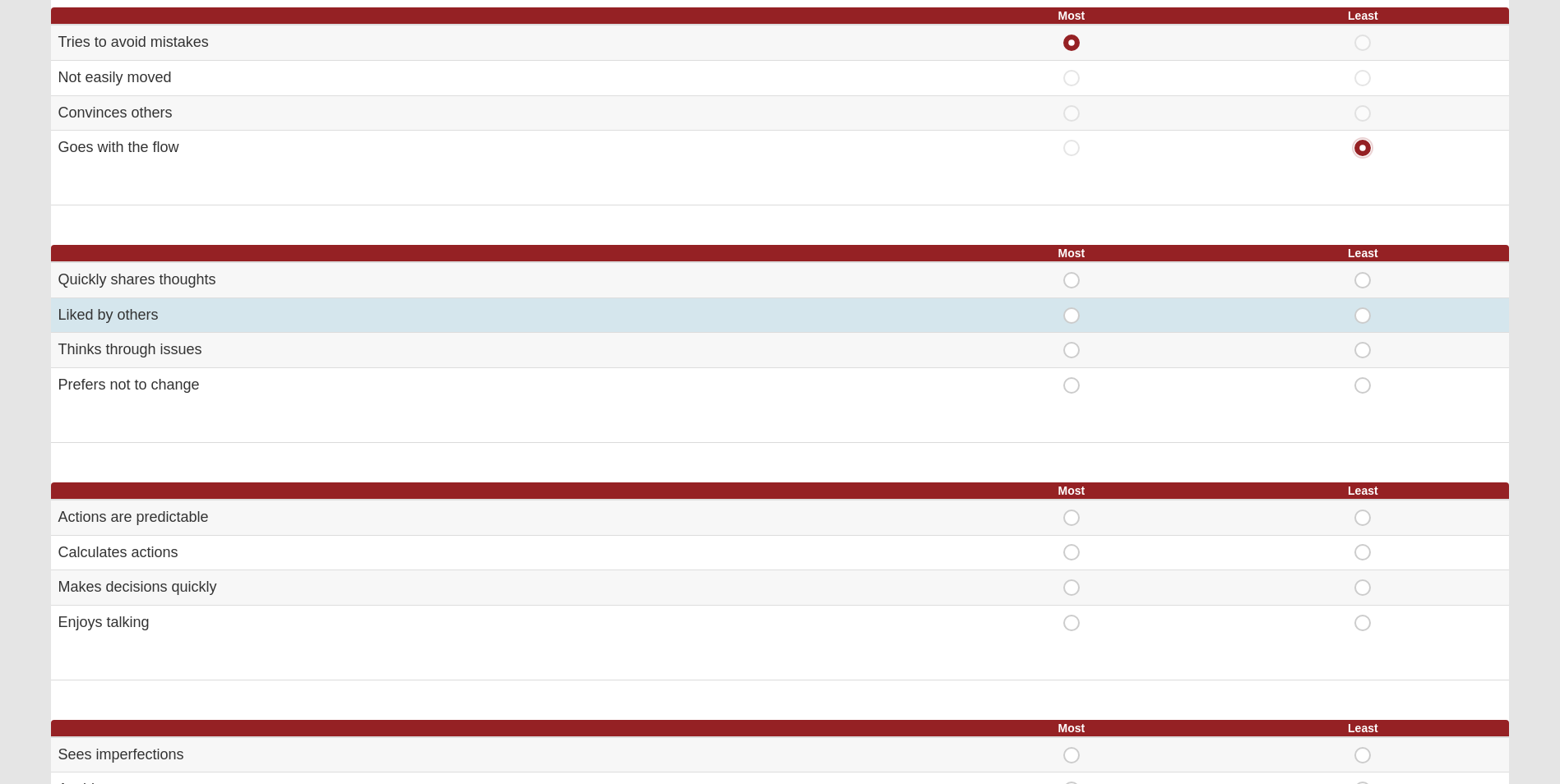
scroll to position [493, 0]
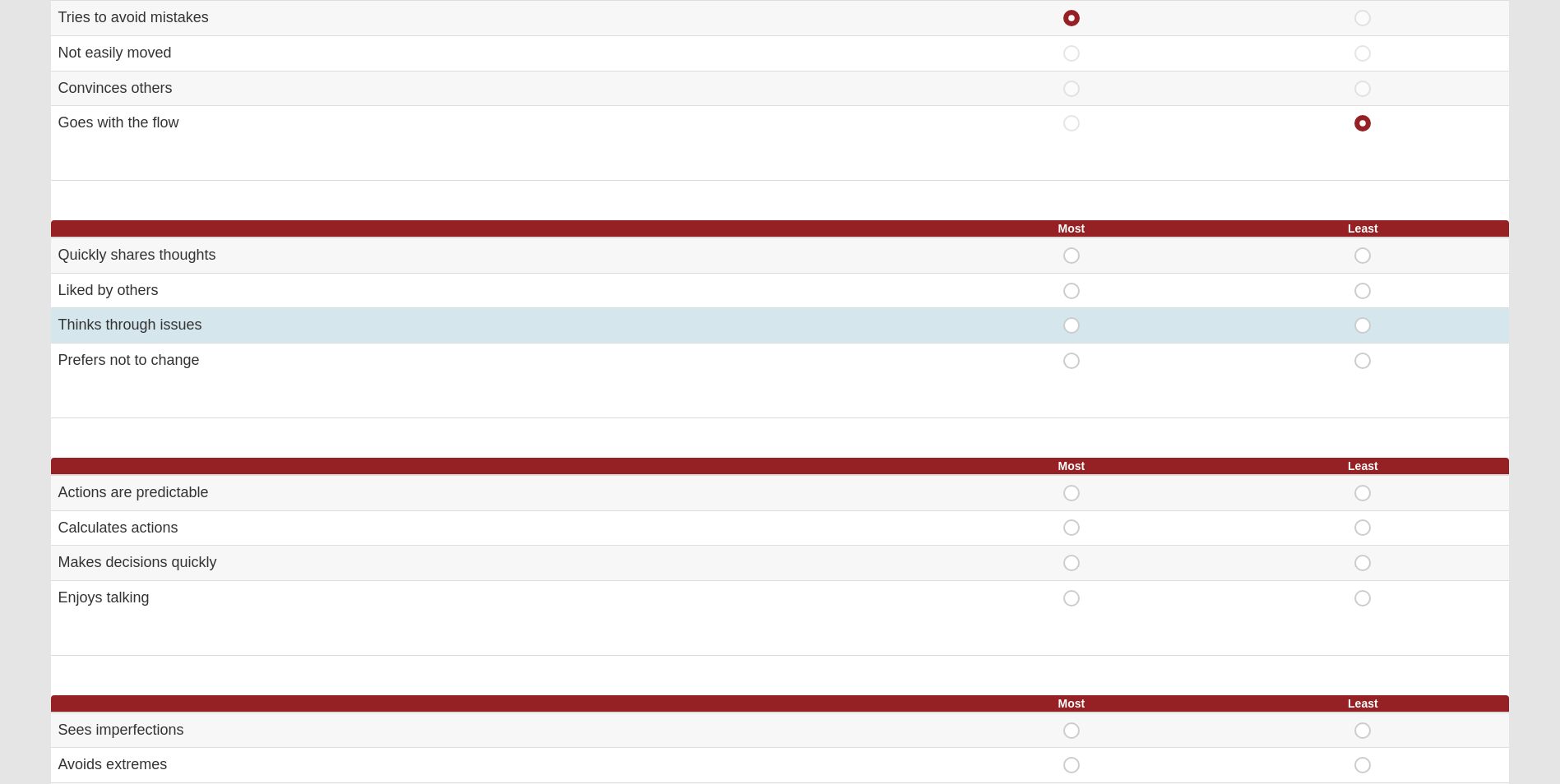
click at [1071, 317] on span "Most" at bounding box center [1071, 317] width 0 height 0
click at [1071, 327] on input "Most" at bounding box center [1076, 325] width 11 height 16
radio input "true"
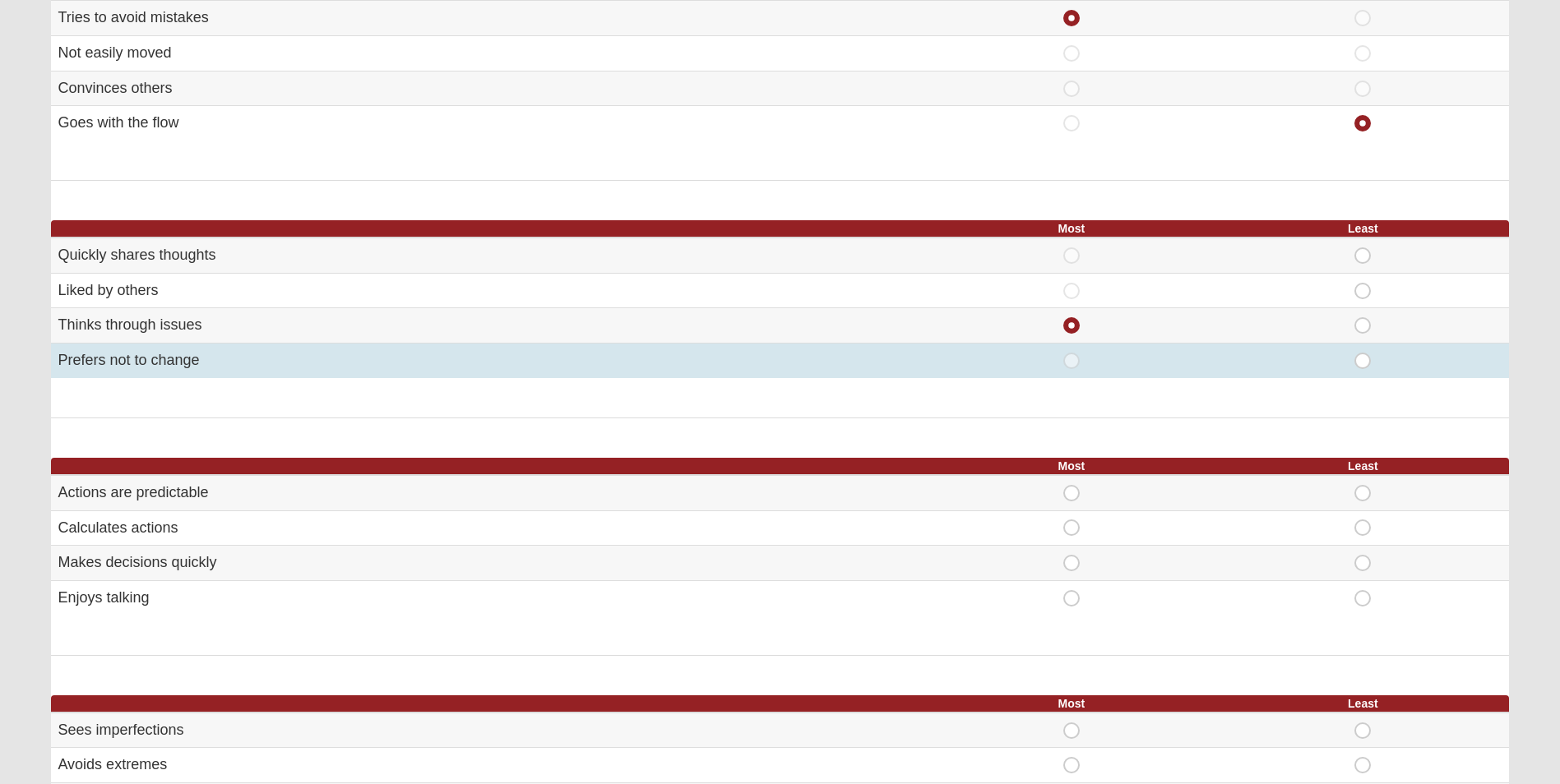
click at [1363, 353] on span "Least" at bounding box center [1363, 353] width 0 height 0
click at [1363, 356] on input "Least" at bounding box center [1368, 361] width 11 height 16
radio input "true"
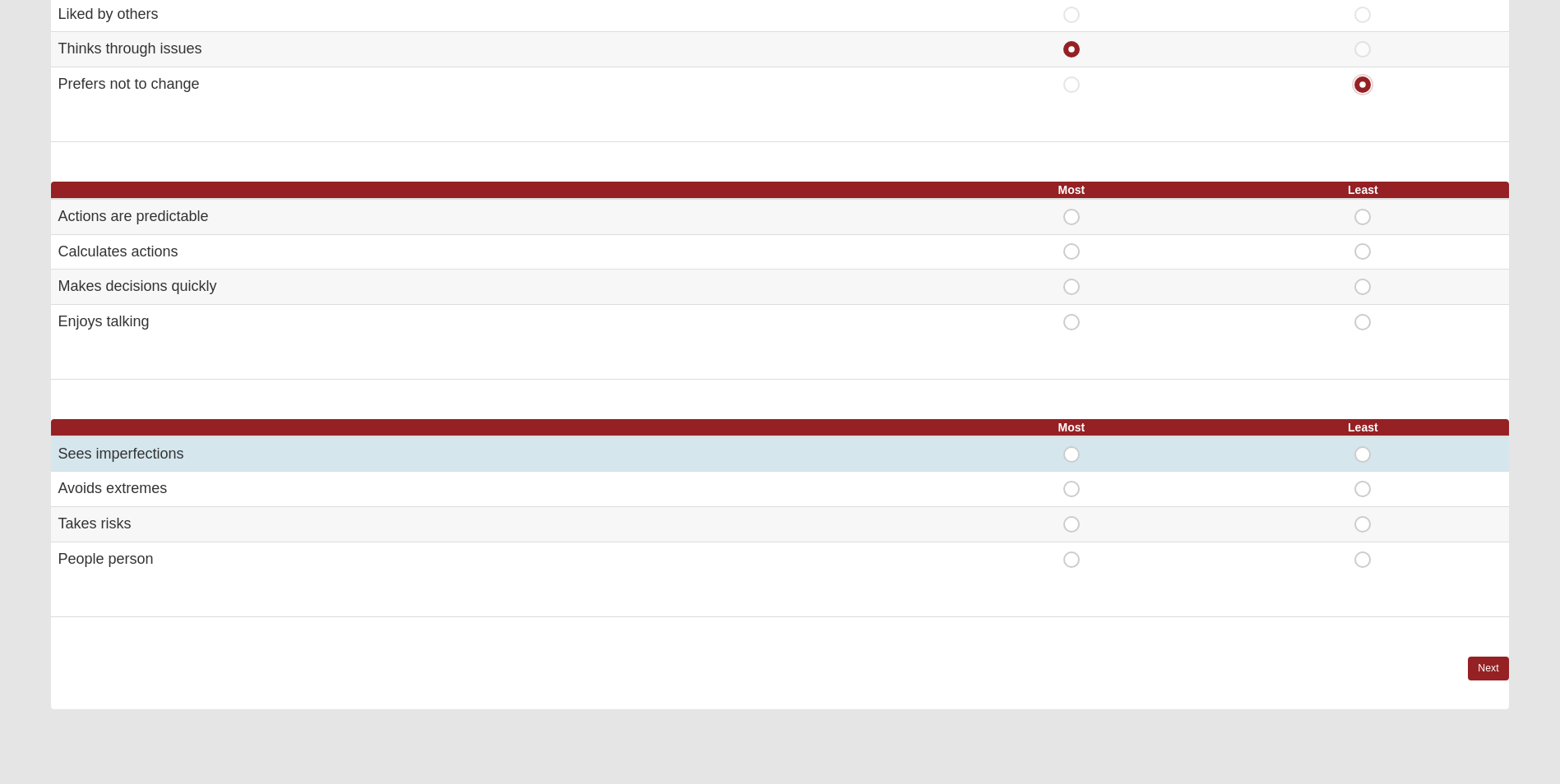
scroll to position [822, 0]
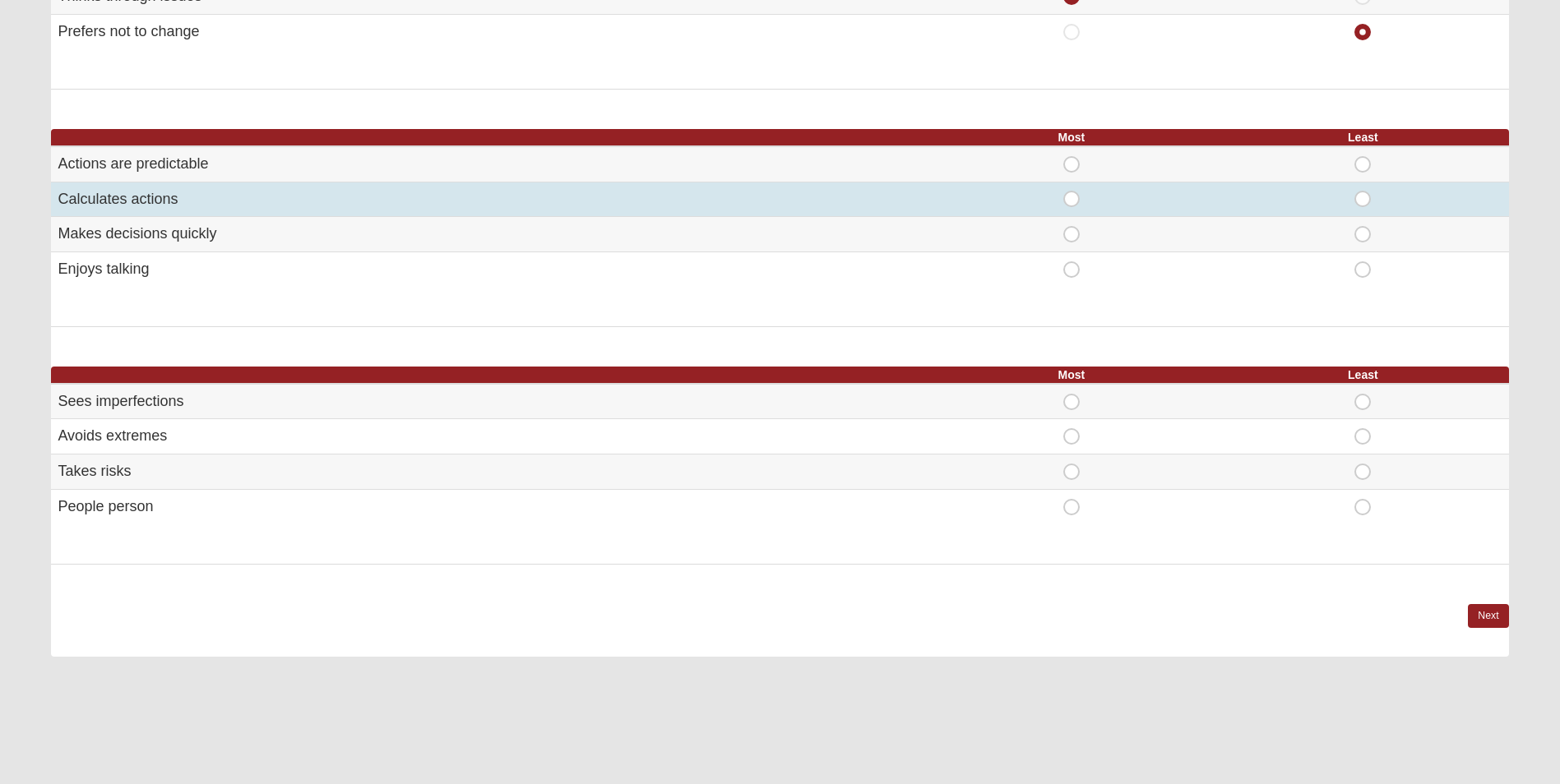
click at [1071, 191] on span "Most" at bounding box center [1071, 191] width 0 height 0
click at [1071, 198] on input "Most" at bounding box center [1076, 199] width 11 height 16
radio input "true"
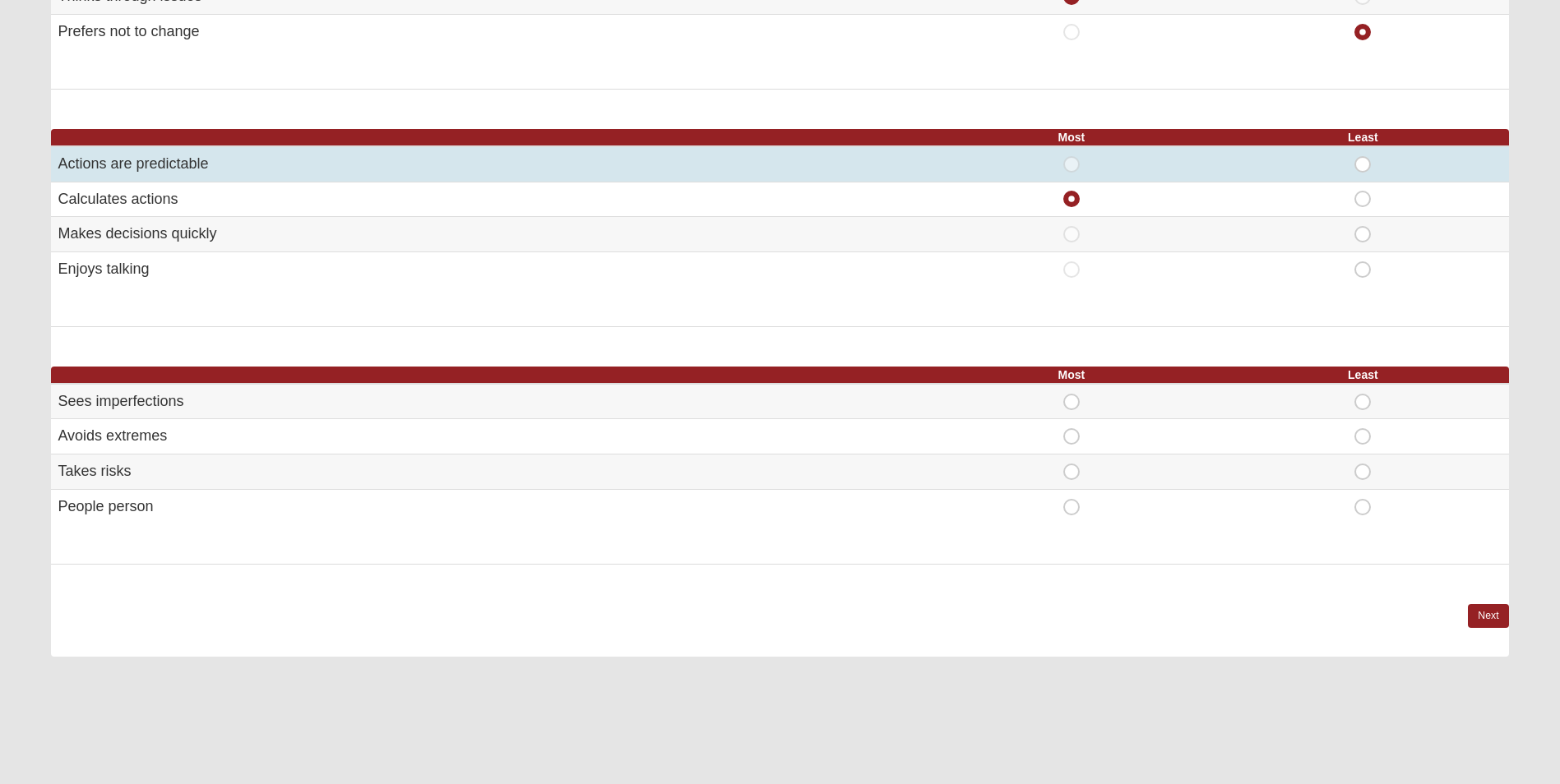
click at [1363, 156] on span "Least" at bounding box center [1363, 156] width 0 height 0
click at [1363, 166] on input "Least" at bounding box center [1368, 164] width 11 height 16
radio input "true"
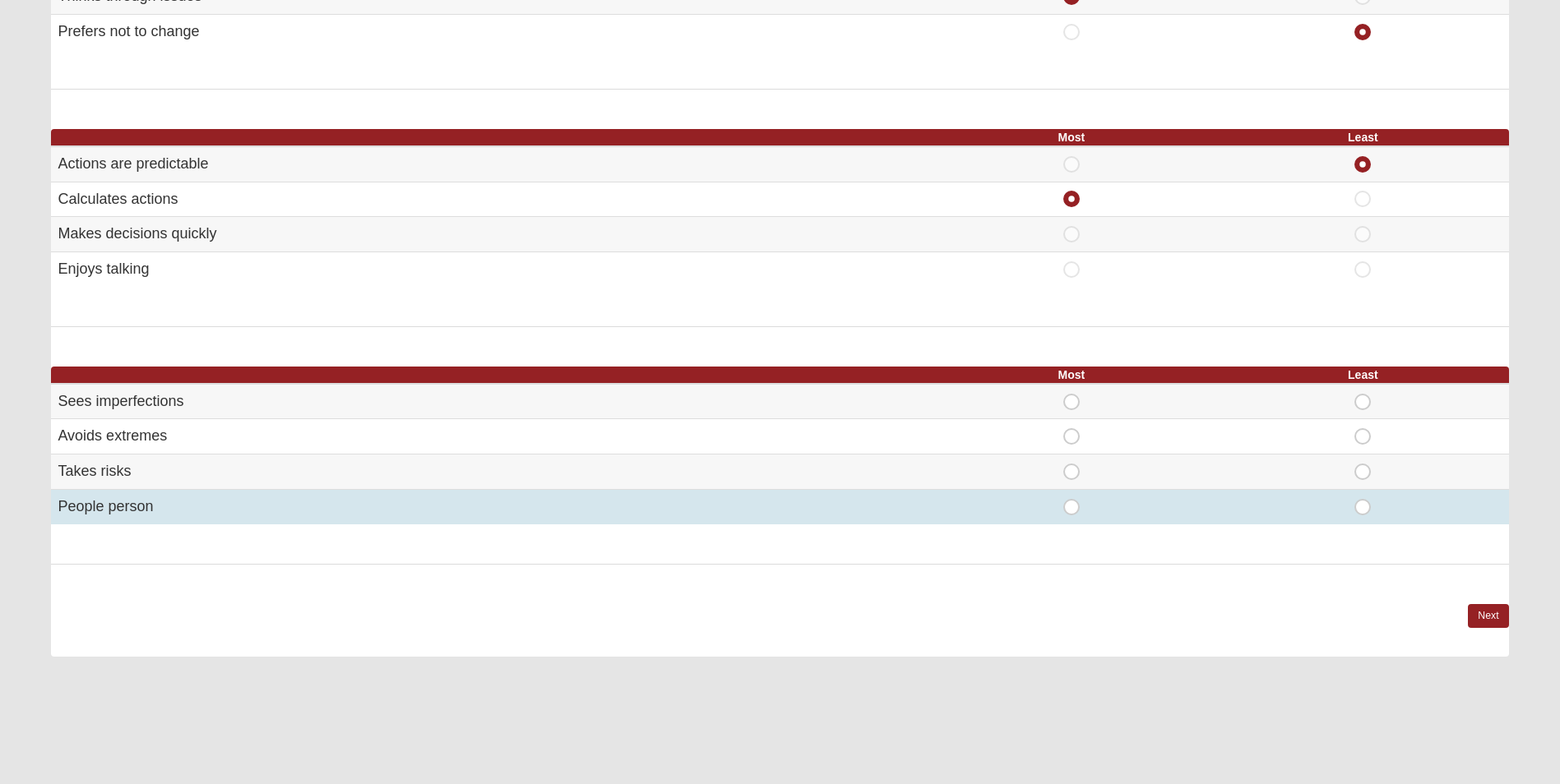
click at [1071, 499] on span "Most" at bounding box center [1071, 499] width 0 height 0
click at [1071, 511] on input "Most" at bounding box center [1076, 507] width 11 height 16
radio input "true"
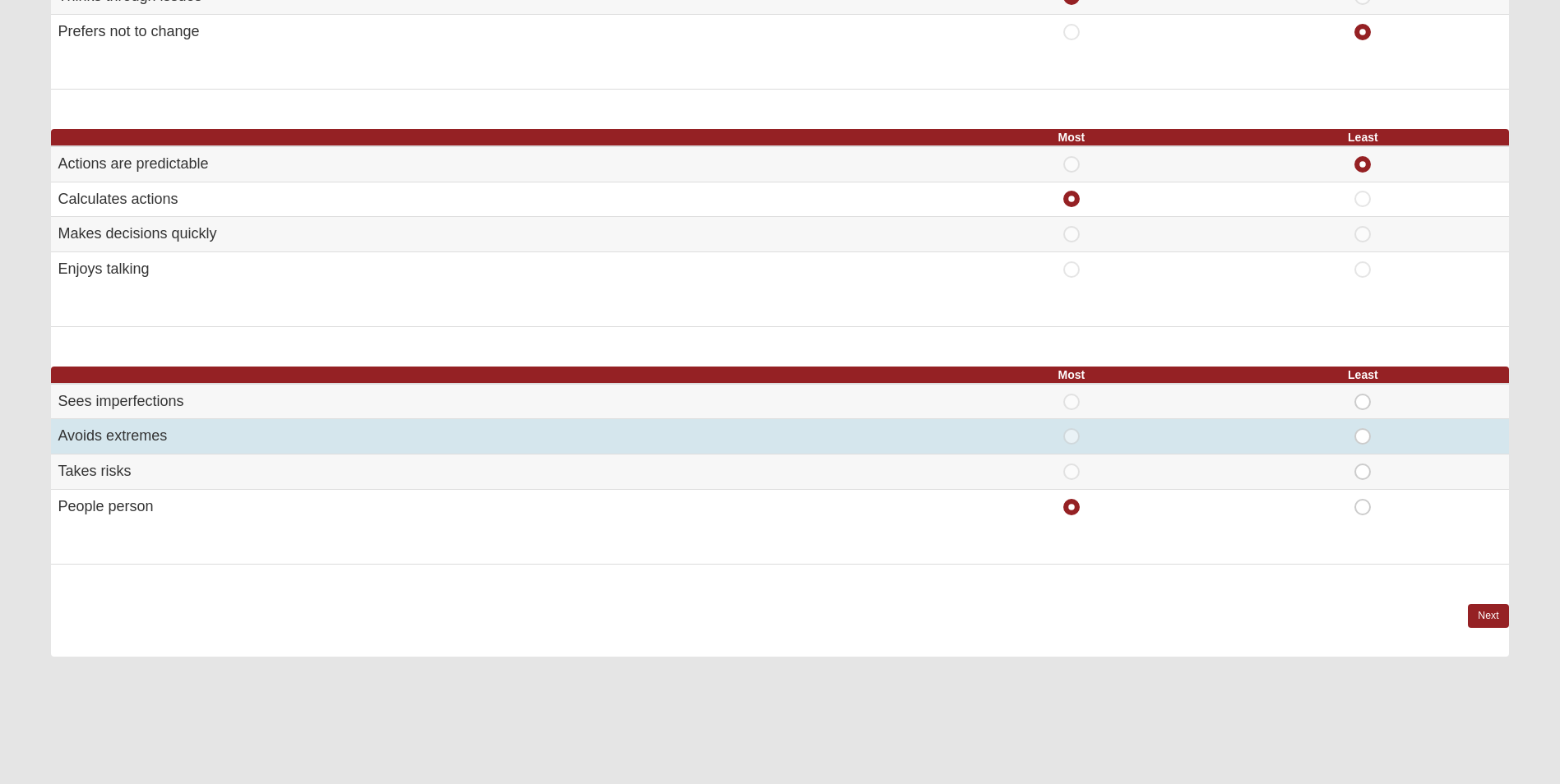
click at [1363, 428] on span "Least" at bounding box center [1363, 428] width 0 height 0
click at [1363, 437] on input "Least" at bounding box center [1368, 436] width 11 height 16
radio input "true"
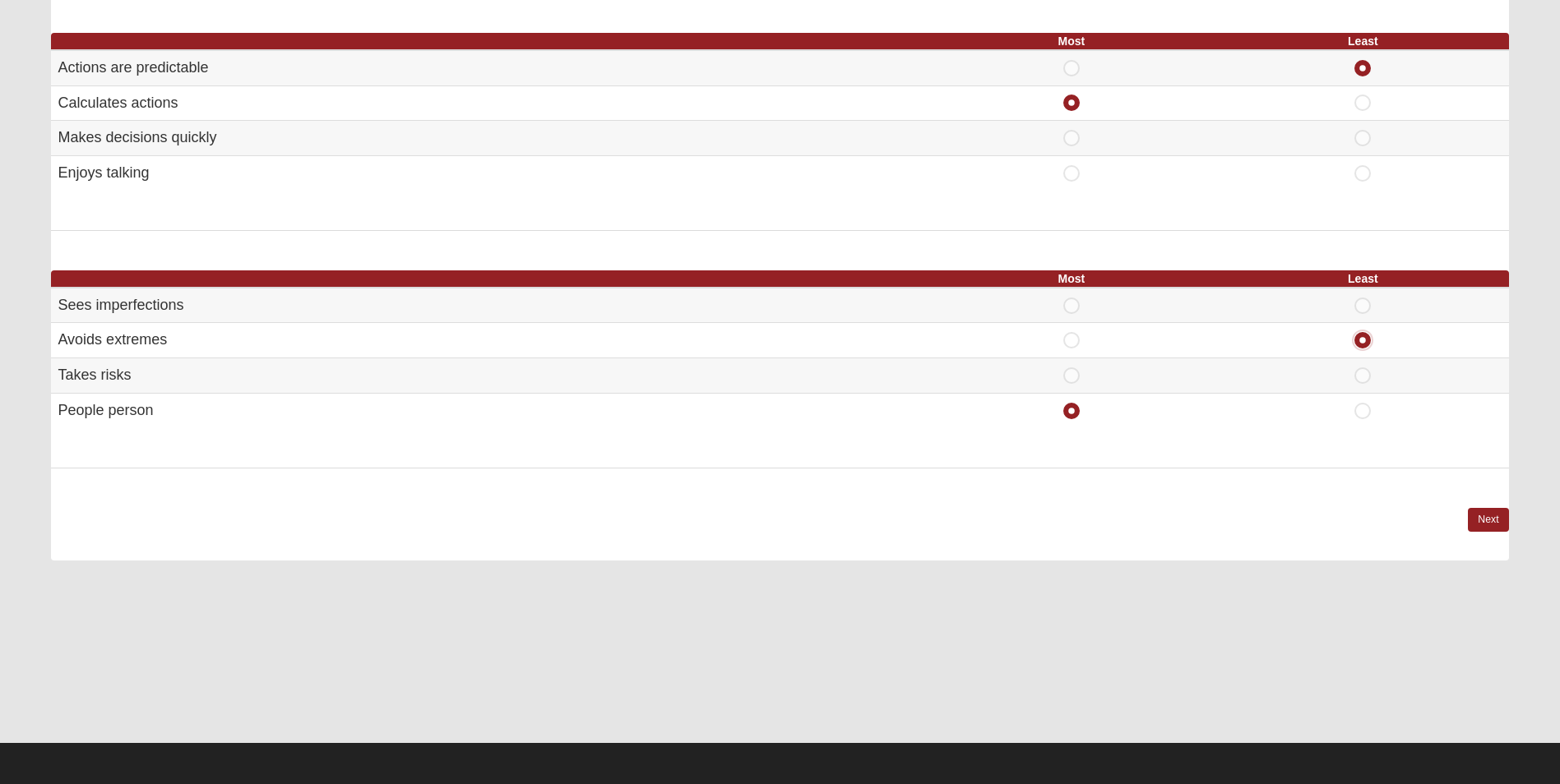
scroll to position [920, 0]
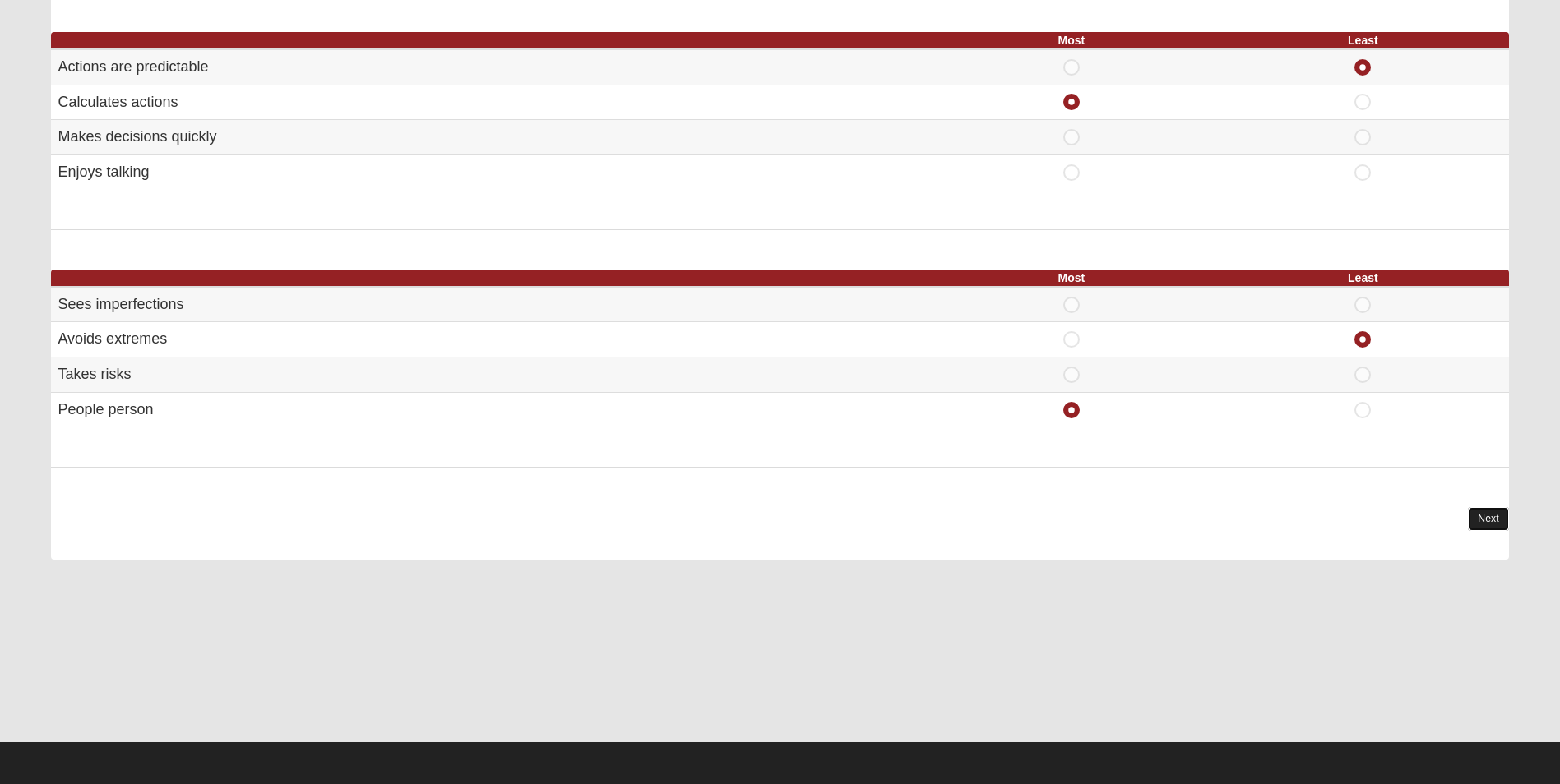
click at [1493, 520] on link "Next" at bounding box center [1488, 518] width 41 height 24
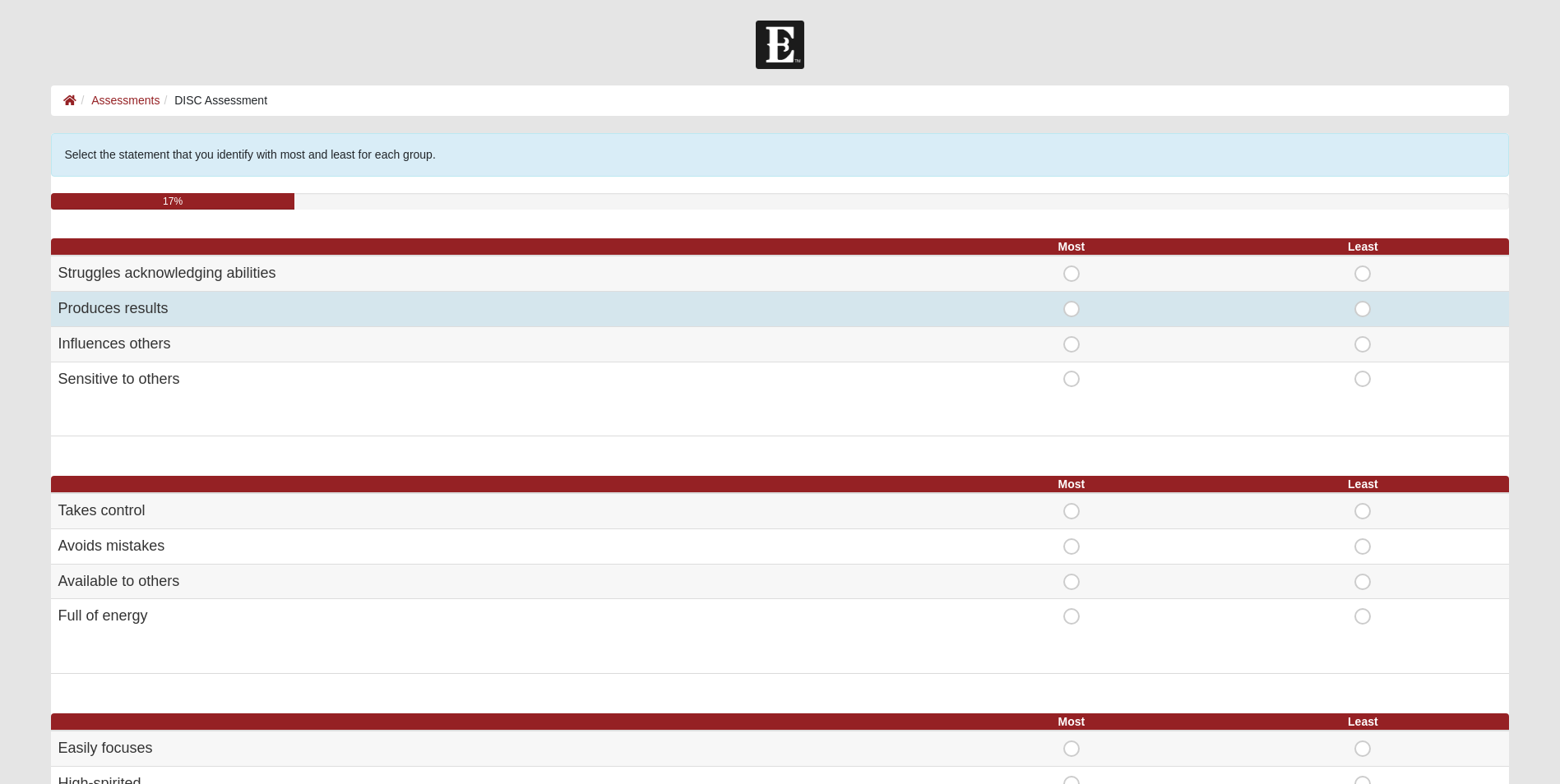
click at [1071, 301] on span "Most" at bounding box center [1071, 301] width 0 height 0
click at [1075, 310] on input "Most" at bounding box center [1076, 309] width 11 height 16
radio input "true"
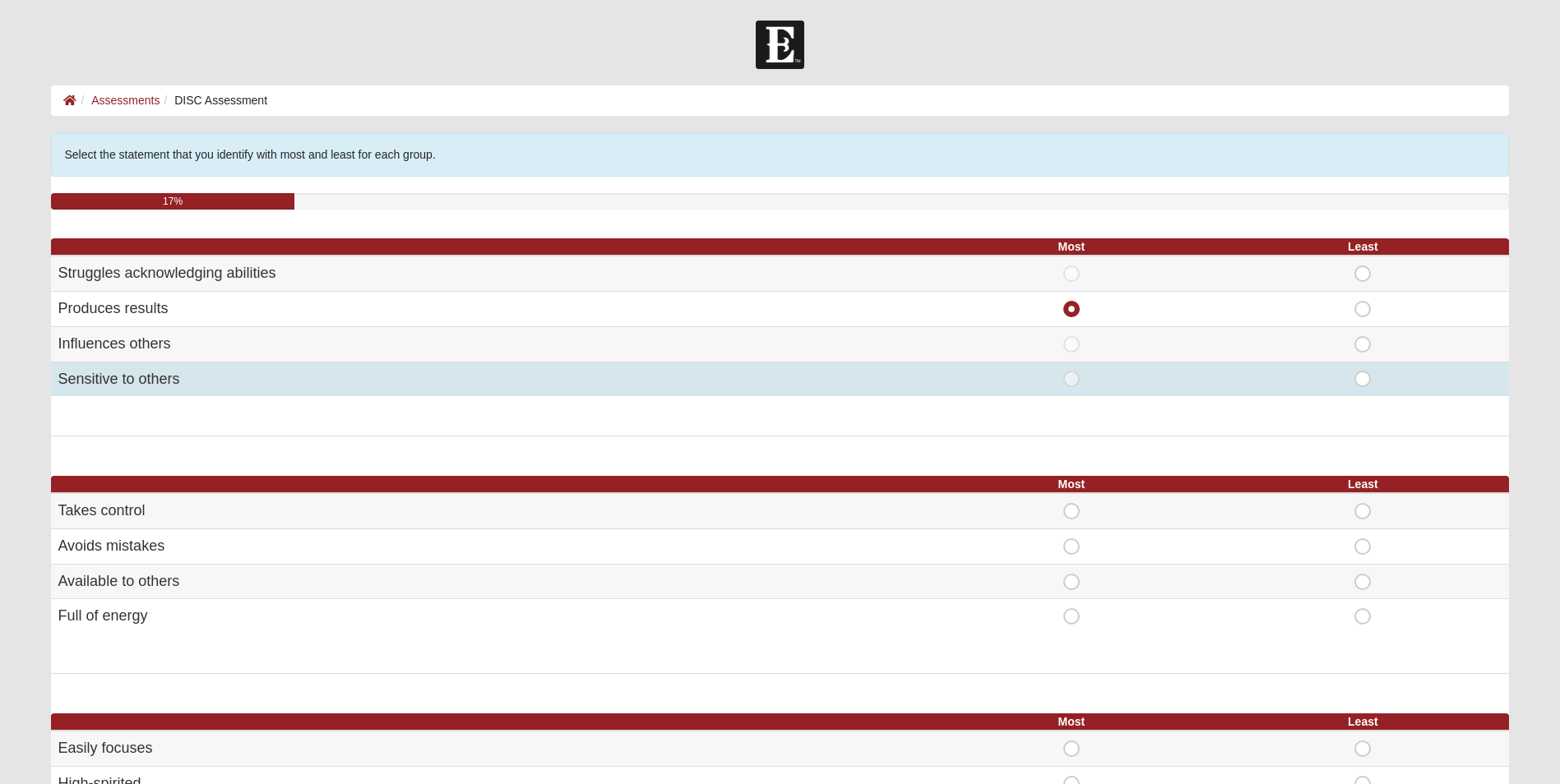
click at [1363, 371] on span "Least" at bounding box center [1363, 371] width 0 height 0
click at [1365, 382] on input "Least" at bounding box center [1368, 379] width 11 height 16
radio input "true"
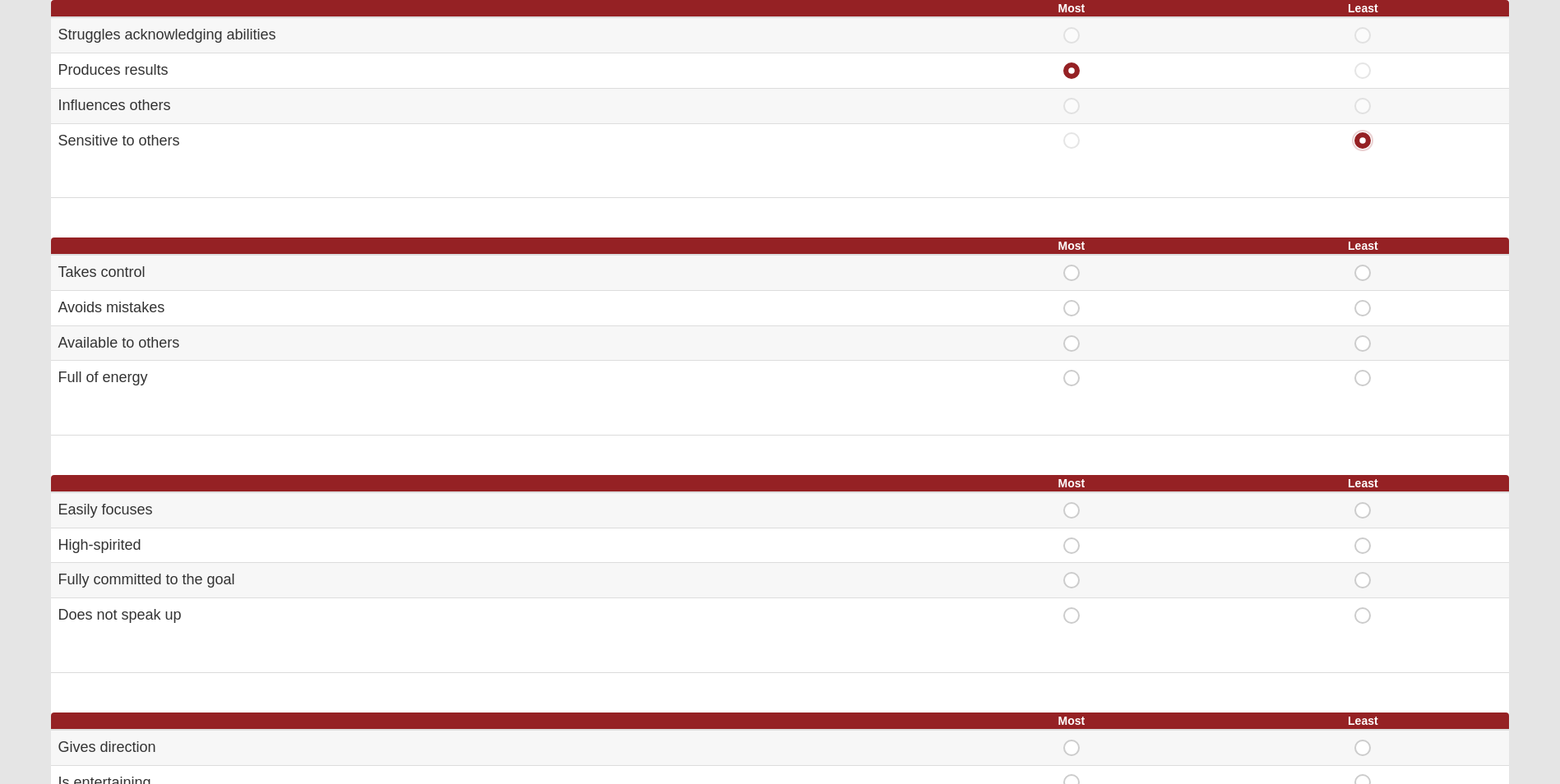
scroll to position [247, 0]
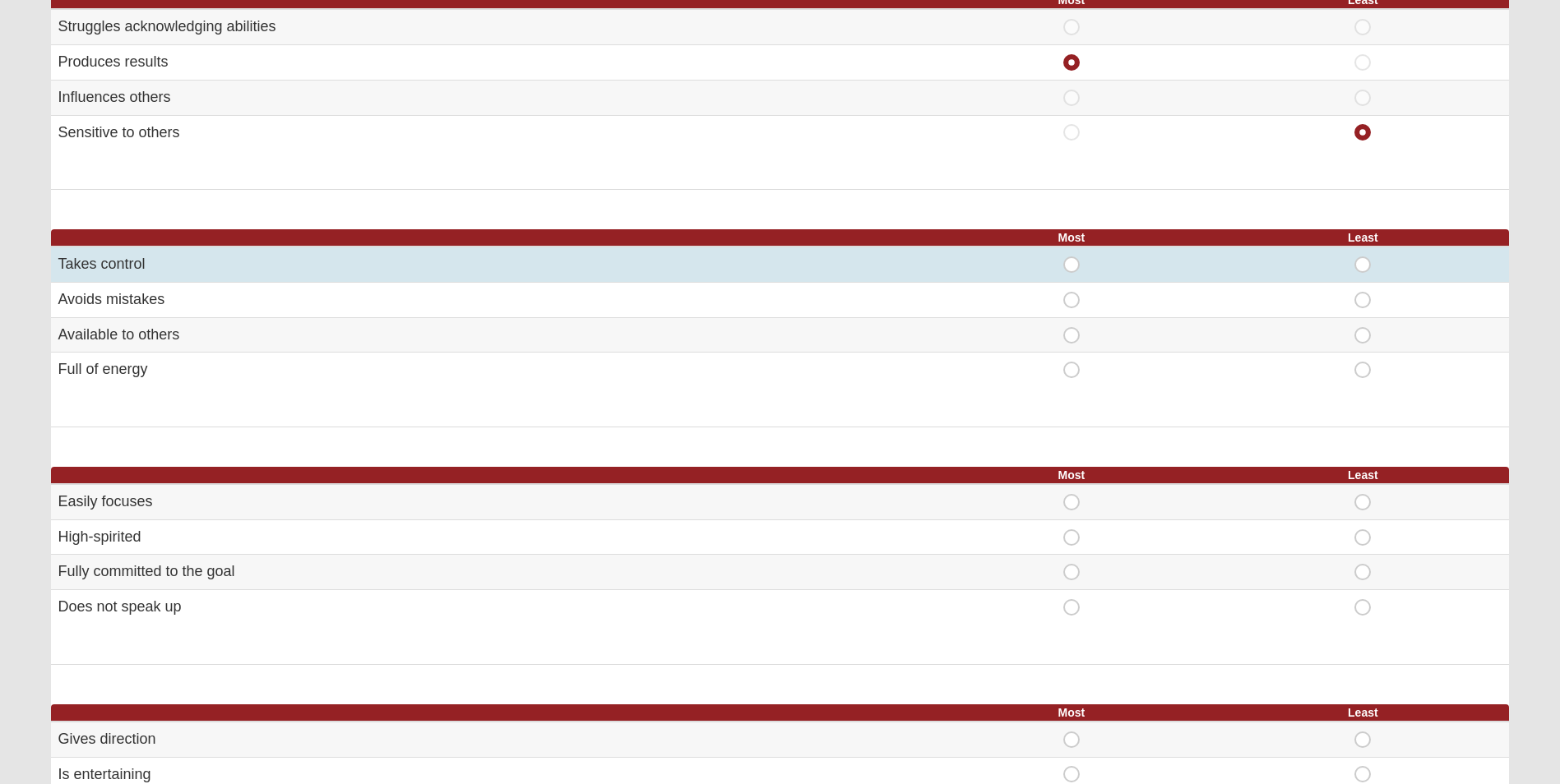
click at [1071, 257] on span "Most" at bounding box center [1071, 257] width 0 height 0
click at [1071, 265] on input "Most" at bounding box center [1076, 265] width 11 height 16
radio input "true"
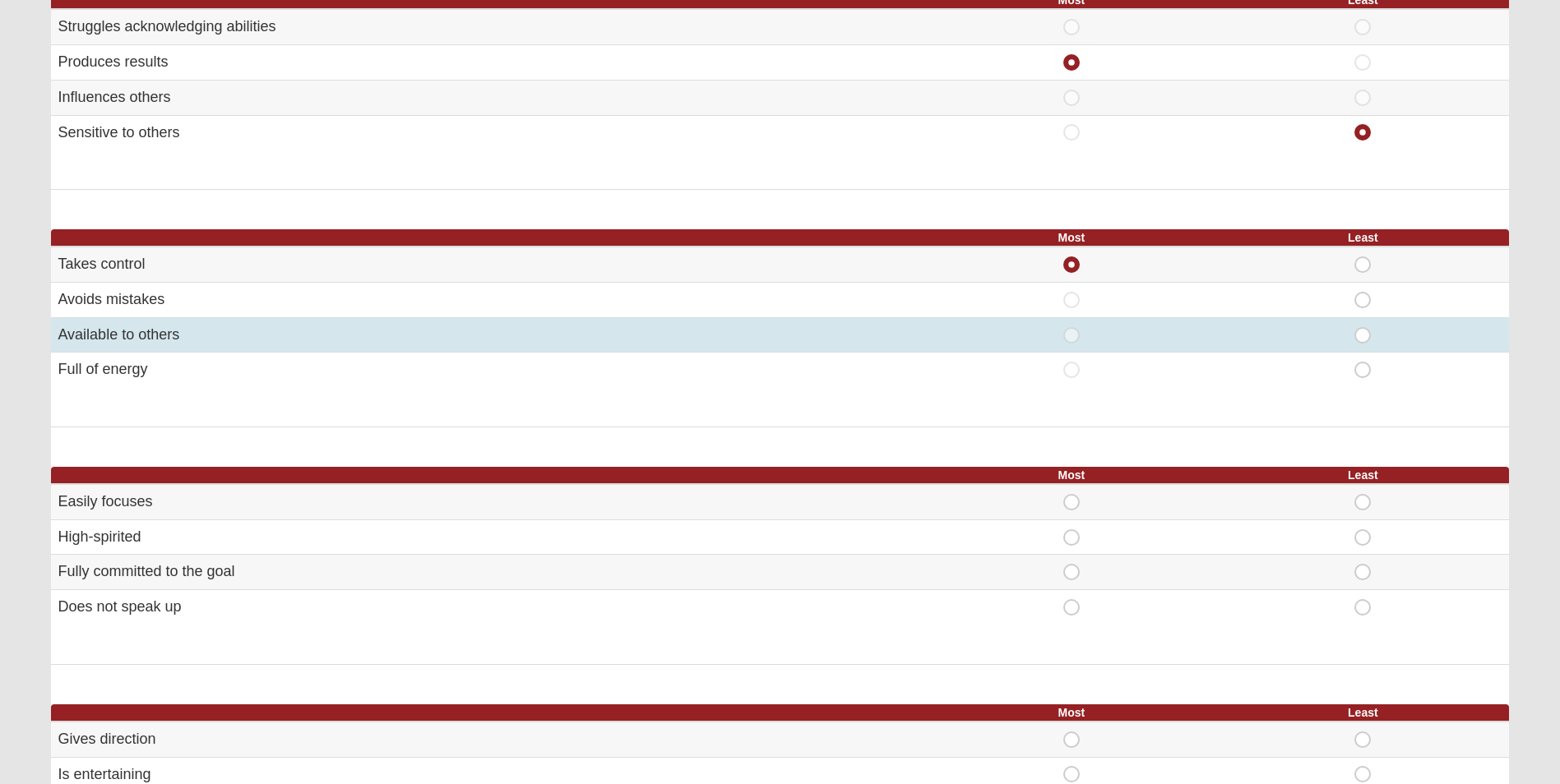
click at [1363, 328] on span "Least" at bounding box center [1363, 328] width 0 height 0
click at [1363, 338] on input "Least" at bounding box center [1368, 335] width 11 height 16
radio input "true"
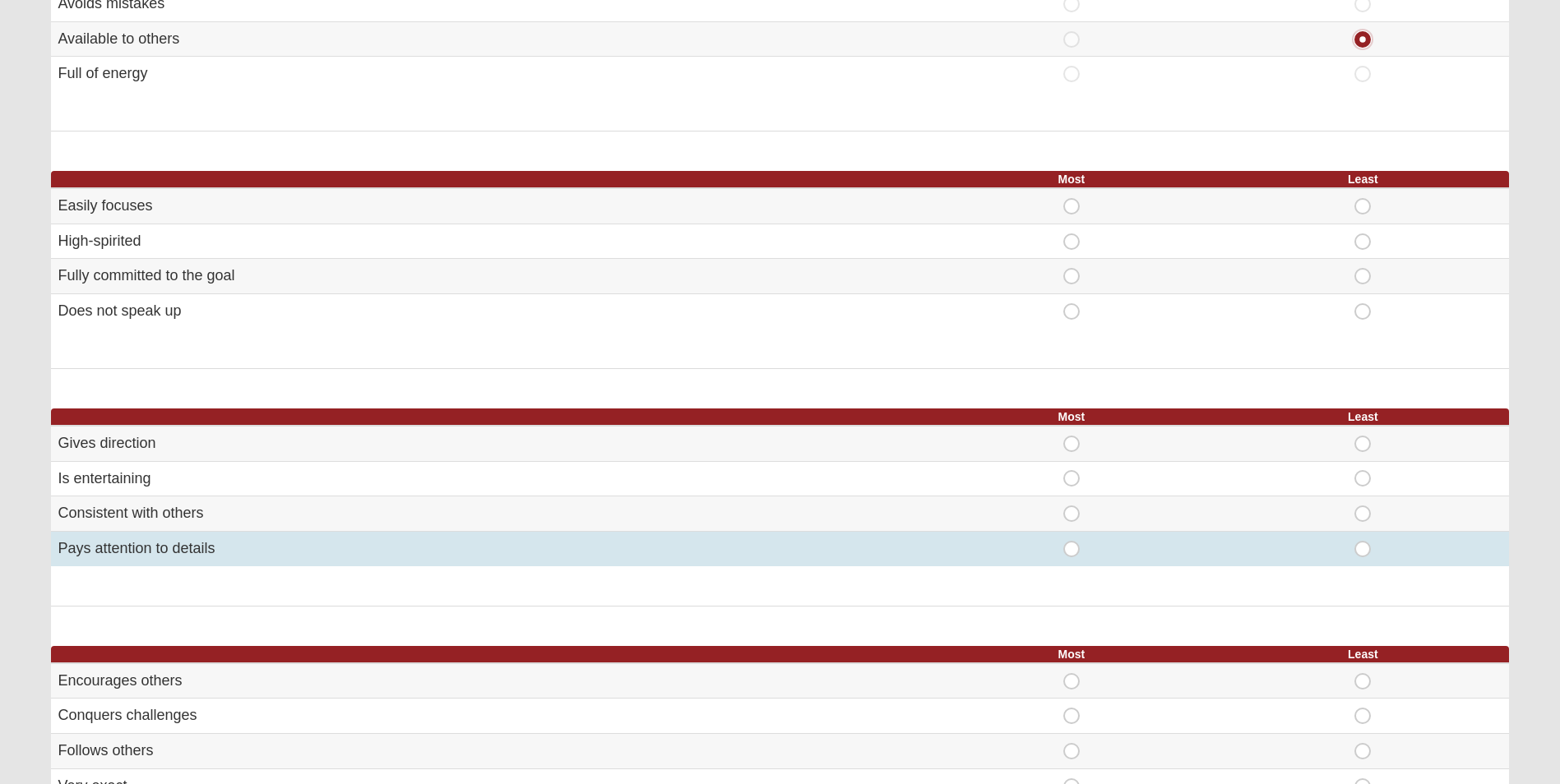
scroll to position [576, 0]
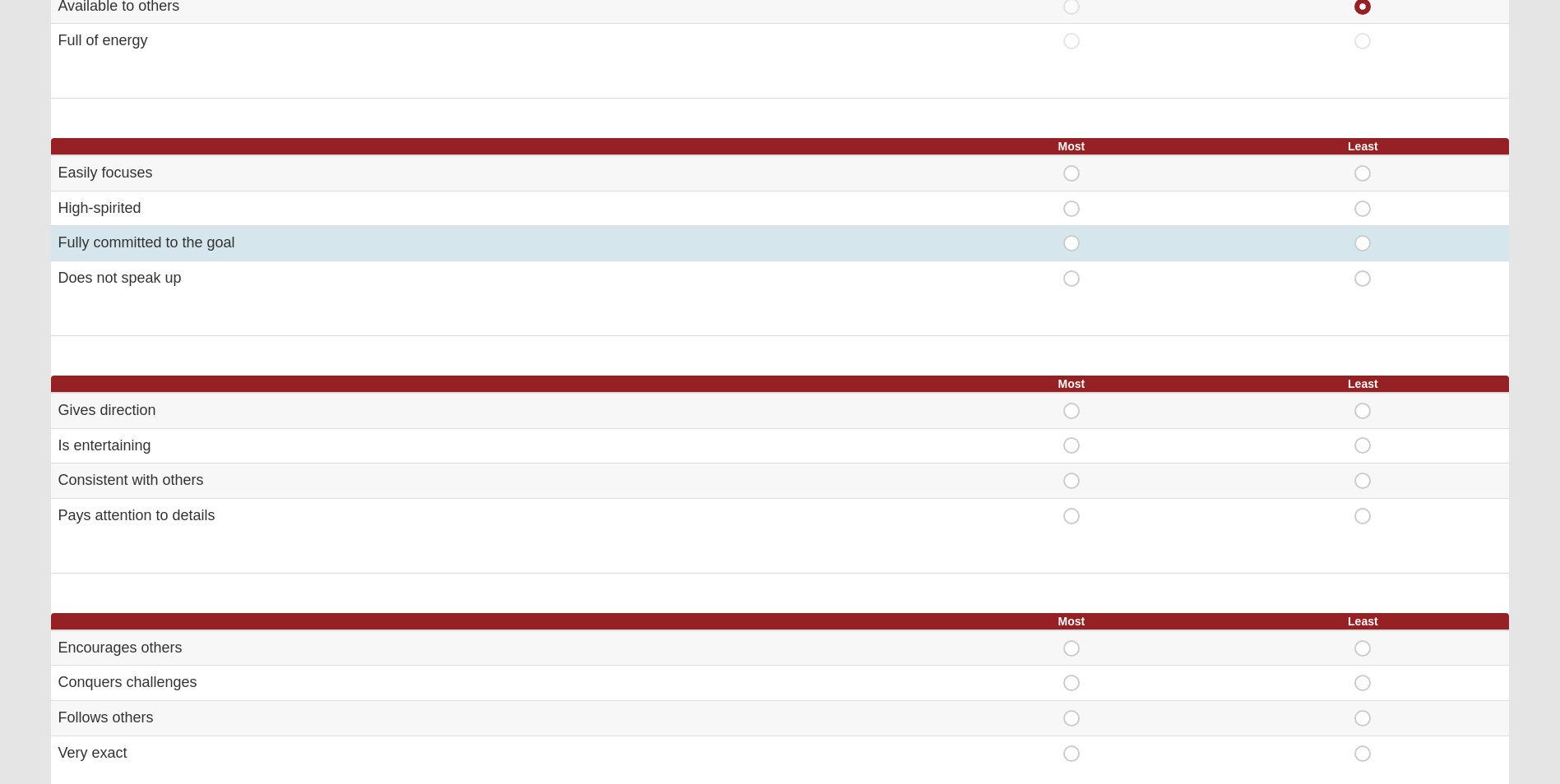
click at [1071, 235] on span "Most" at bounding box center [1071, 235] width 0 height 0
click at [1071, 247] on input "Most" at bounding box center [1076, 243] width 11 height 16
radio input "true"
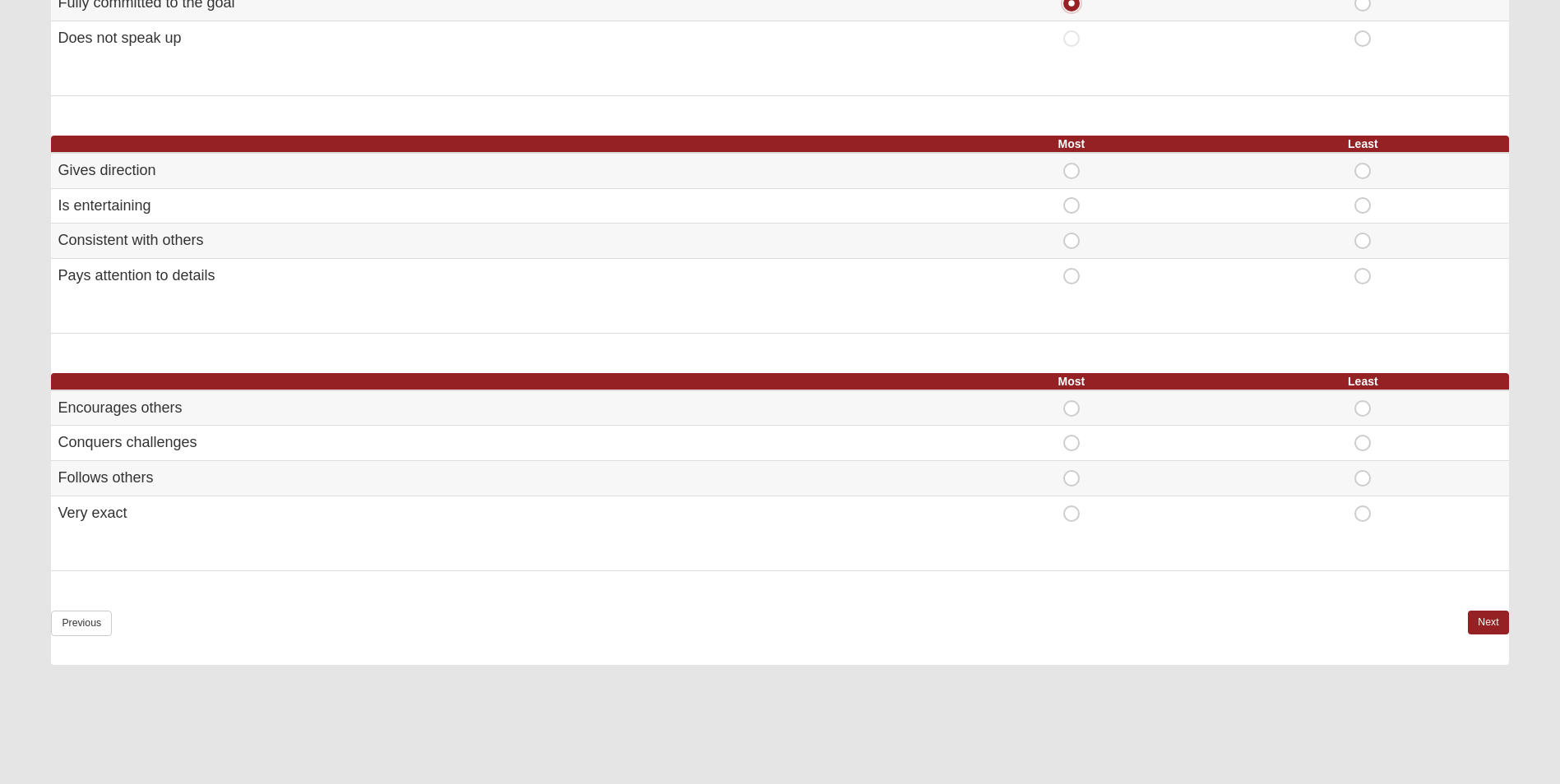
scroll to position [822, 0]
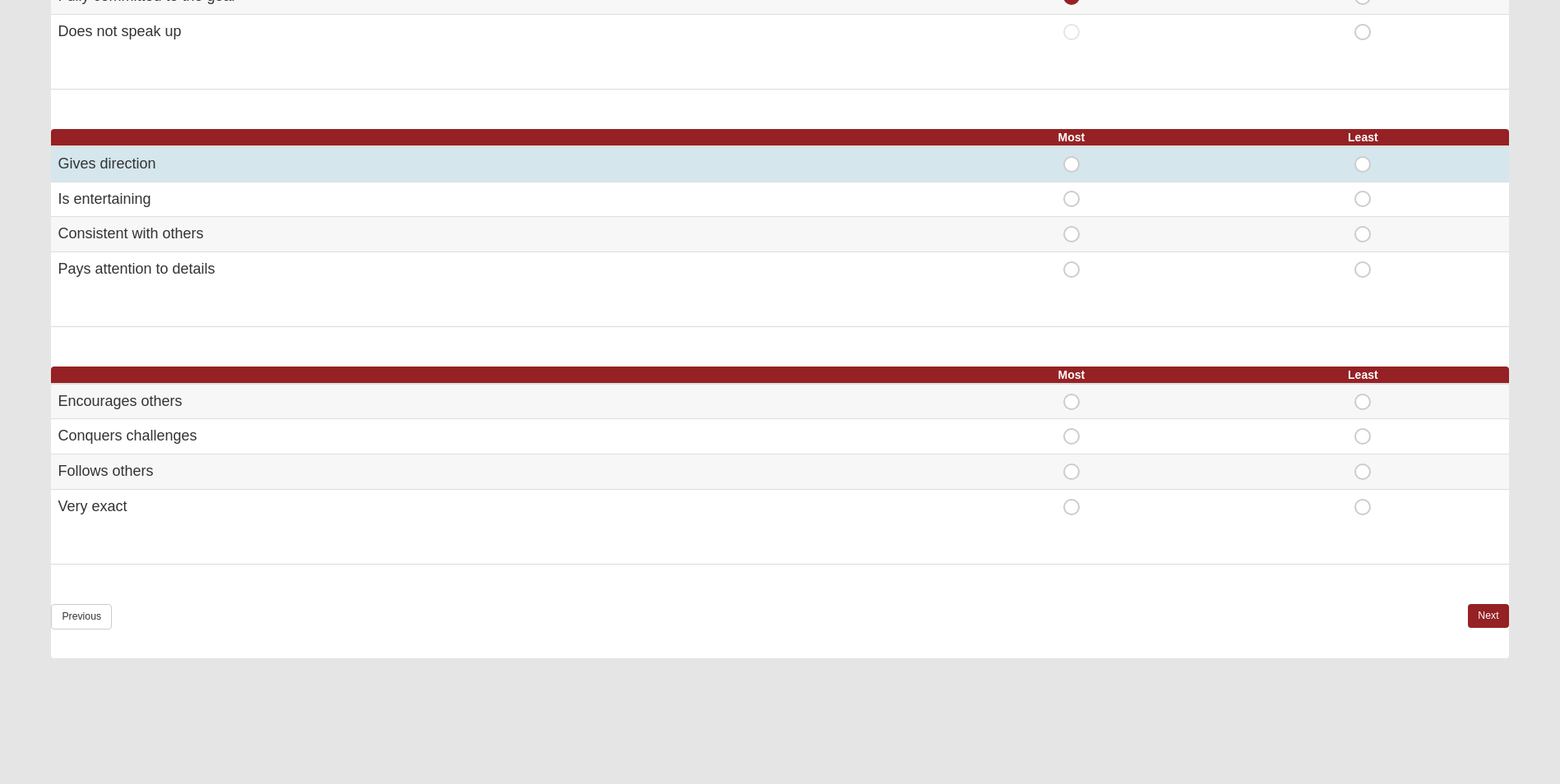
click at [1071, 156] on span "Most" at bounding box center [1071, 156] width 0 height 0
click at [1071, 166] on input "Most" at bounding box center [1076, 164] width 11 height 16
radio input "true"
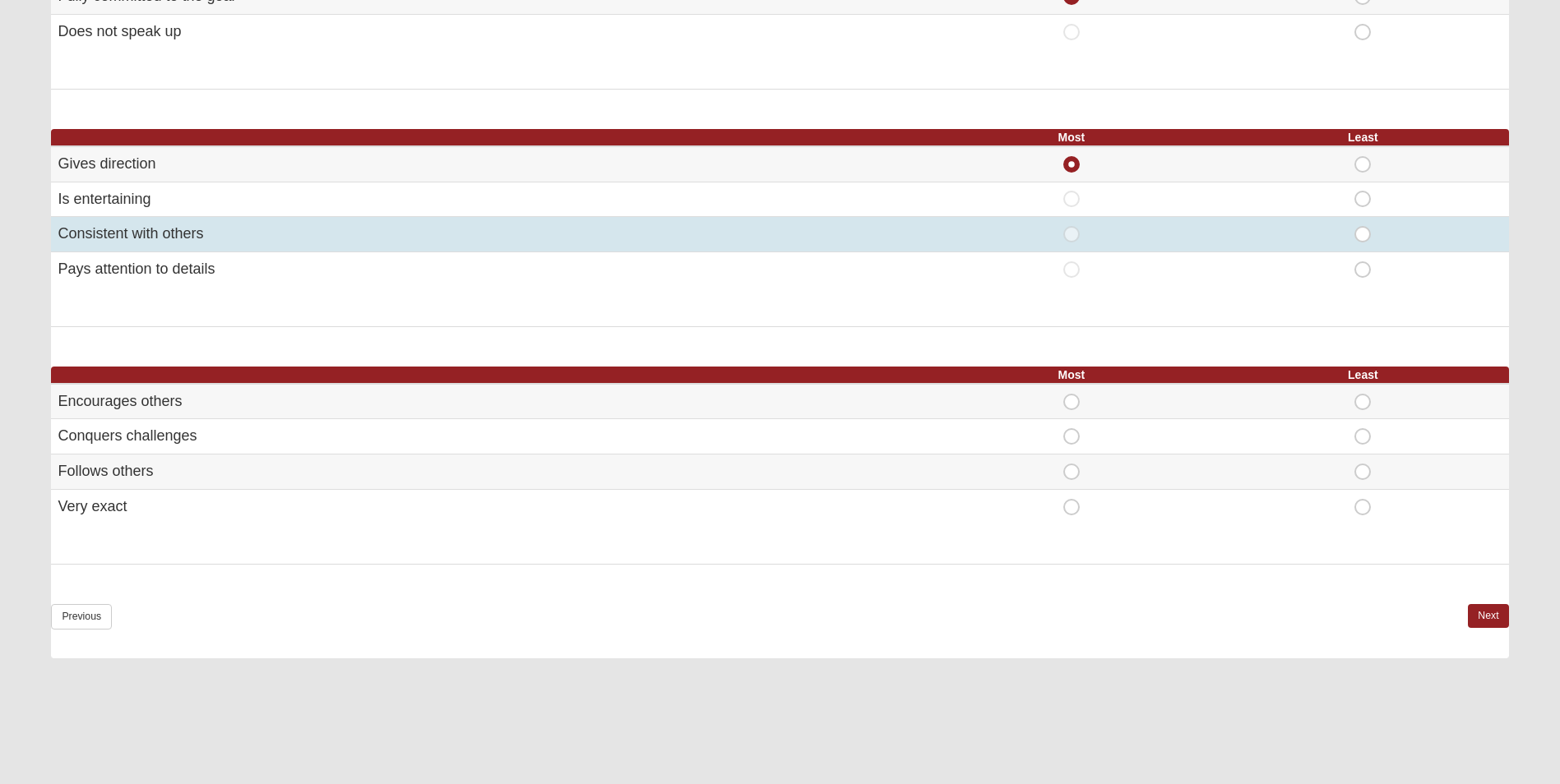
click at [1363, 226] on span "Least" at bounding box center [1363, 226] width 0 height 0
click at [1368, 231] on input "Least" at bounding box center [1368, 234] width 11 height 16
radio input "true"
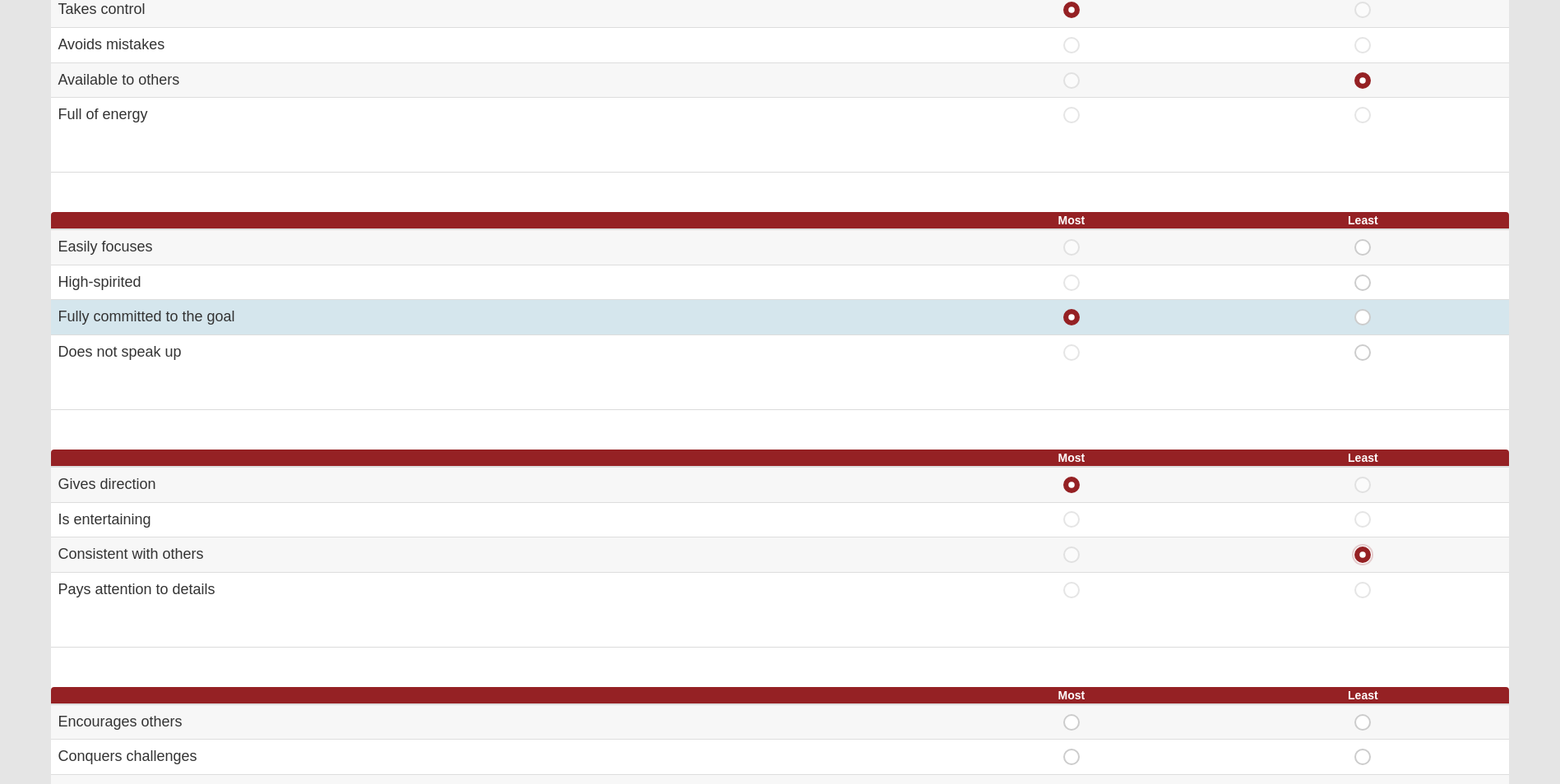
scroll to position [493, 0]
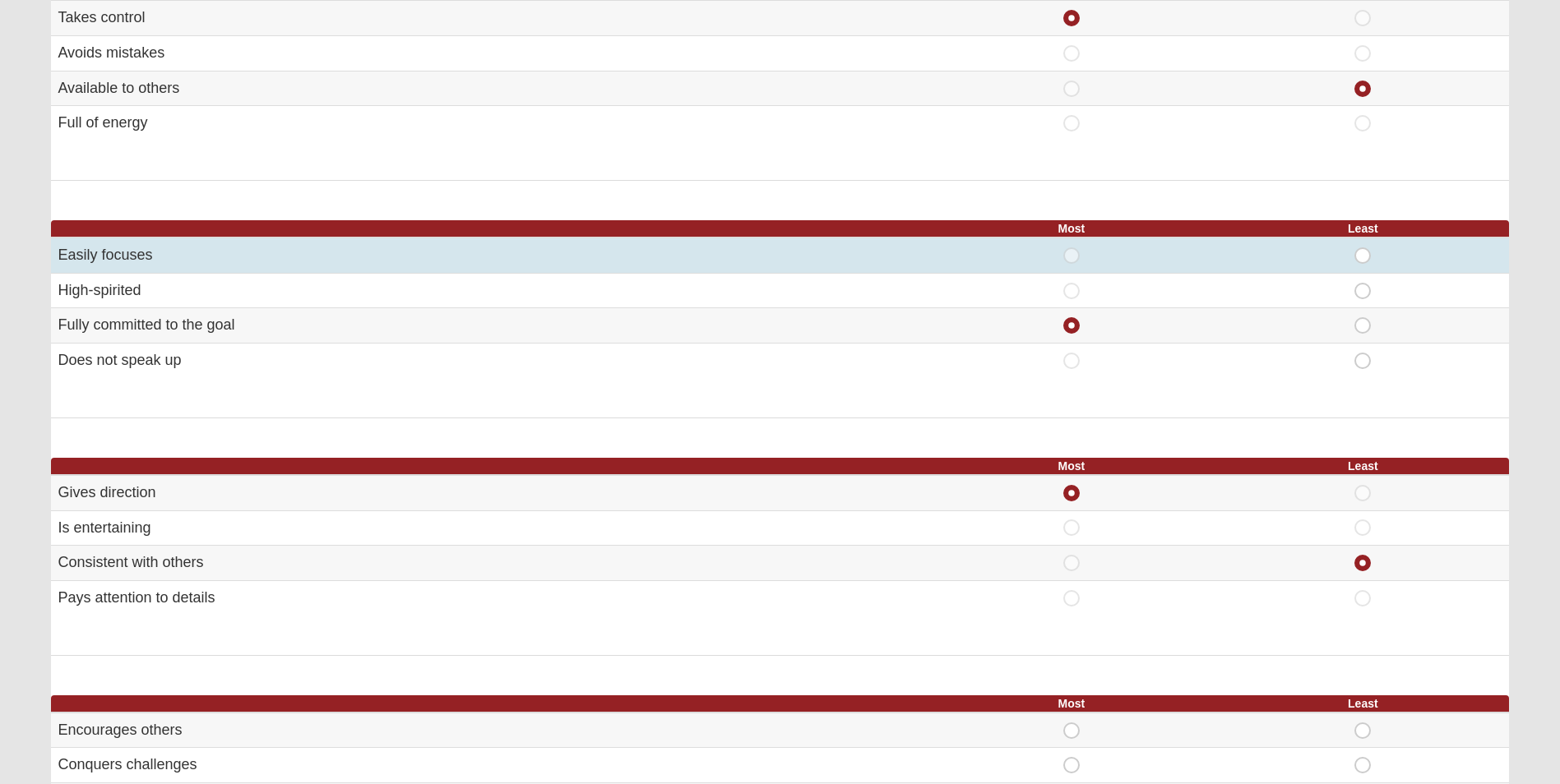
click at [1363, 247] on span "Least" at bounding box center [1363, 247] width 0 height 0
click at [1363, 257] on input "Least" at bounding box center [1368, 255] width 11 height 16
radio input "true"
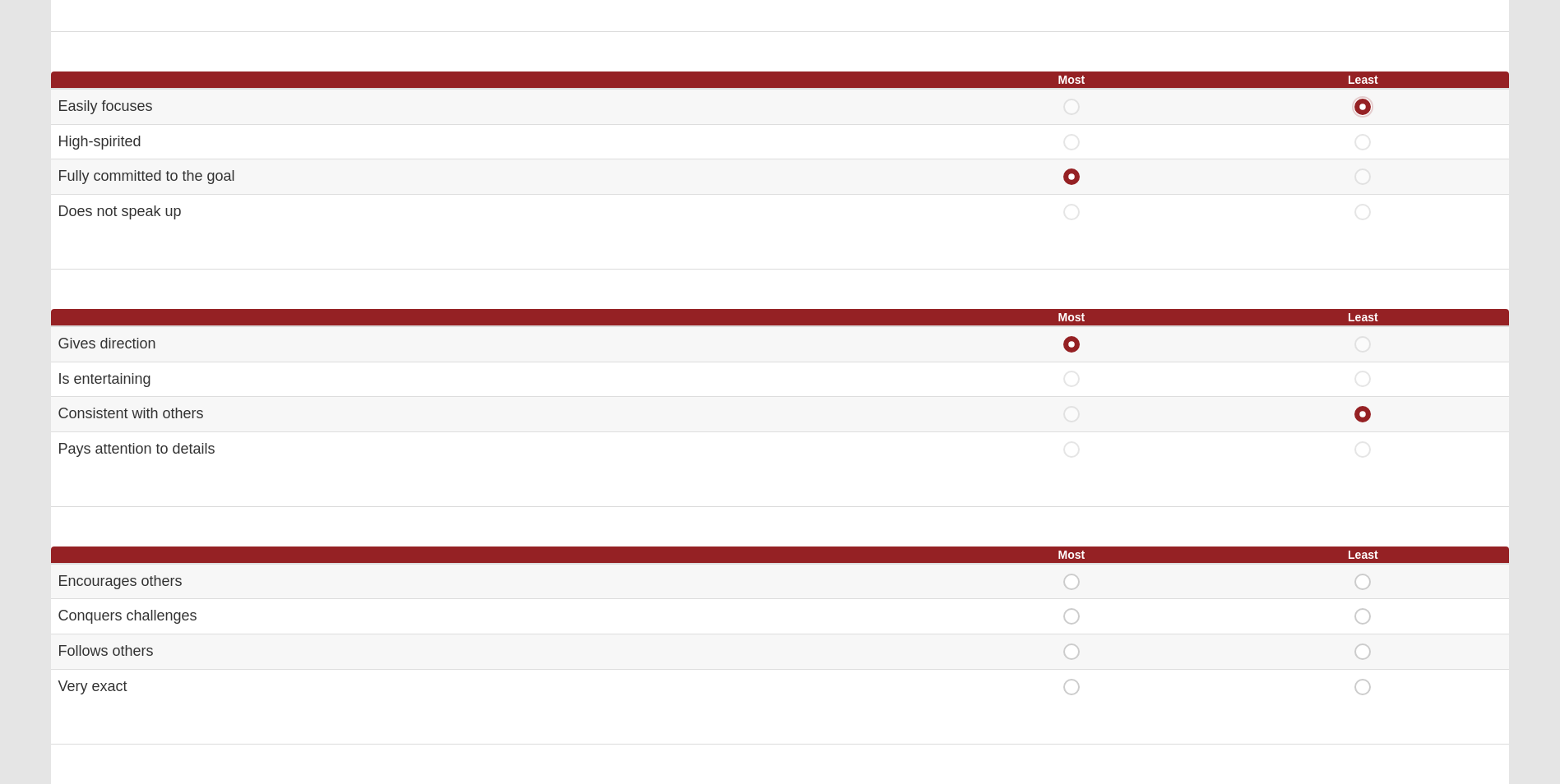
scroll to position [904, 0]
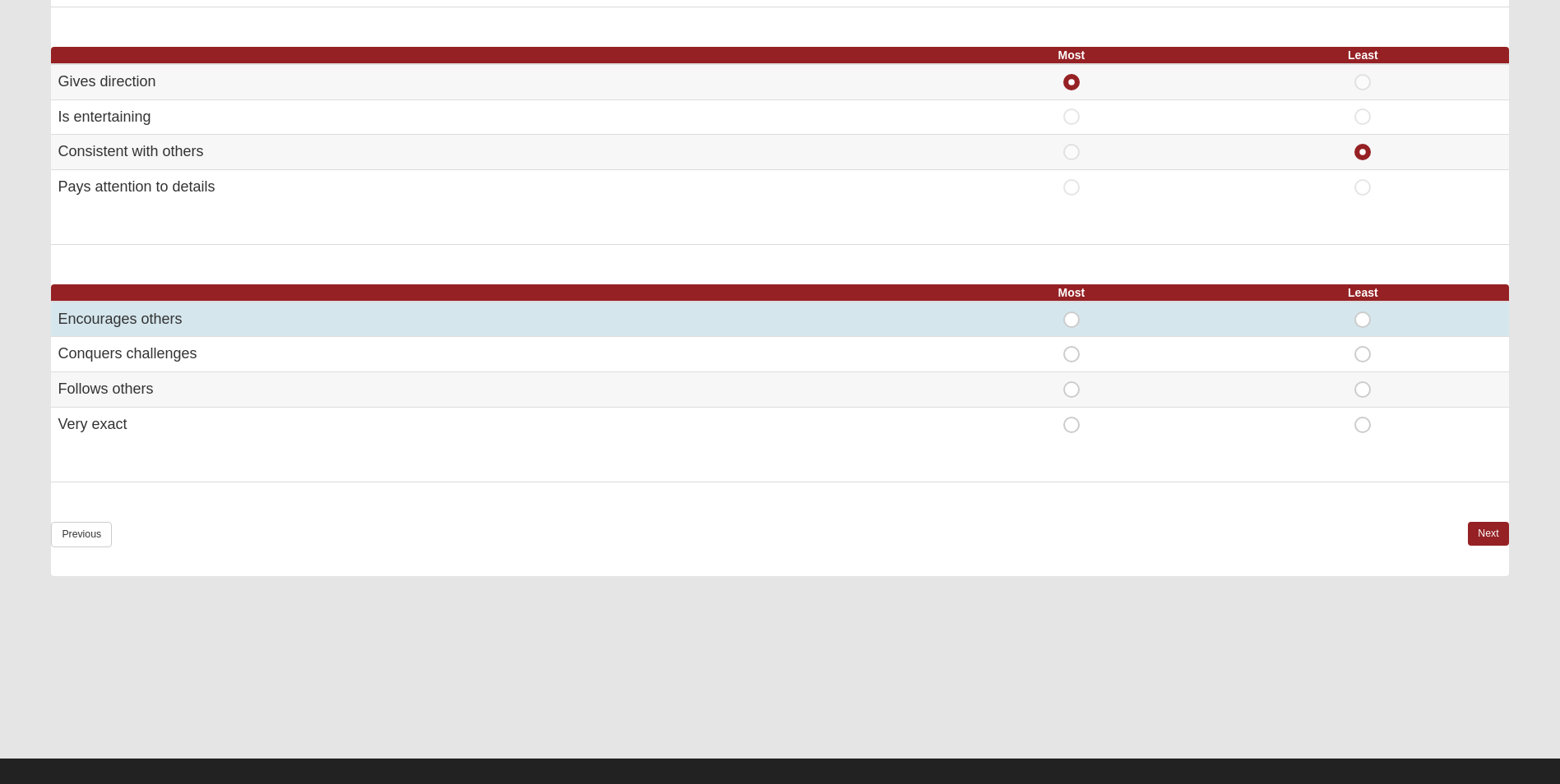
click at [1071, 312] on span "Most" at bounding box center [1071, 312] width 0 height 0
click at [1071, 318] on input "Most" at bounding box center [1076, 320] width 11 height 16
radio input "true"
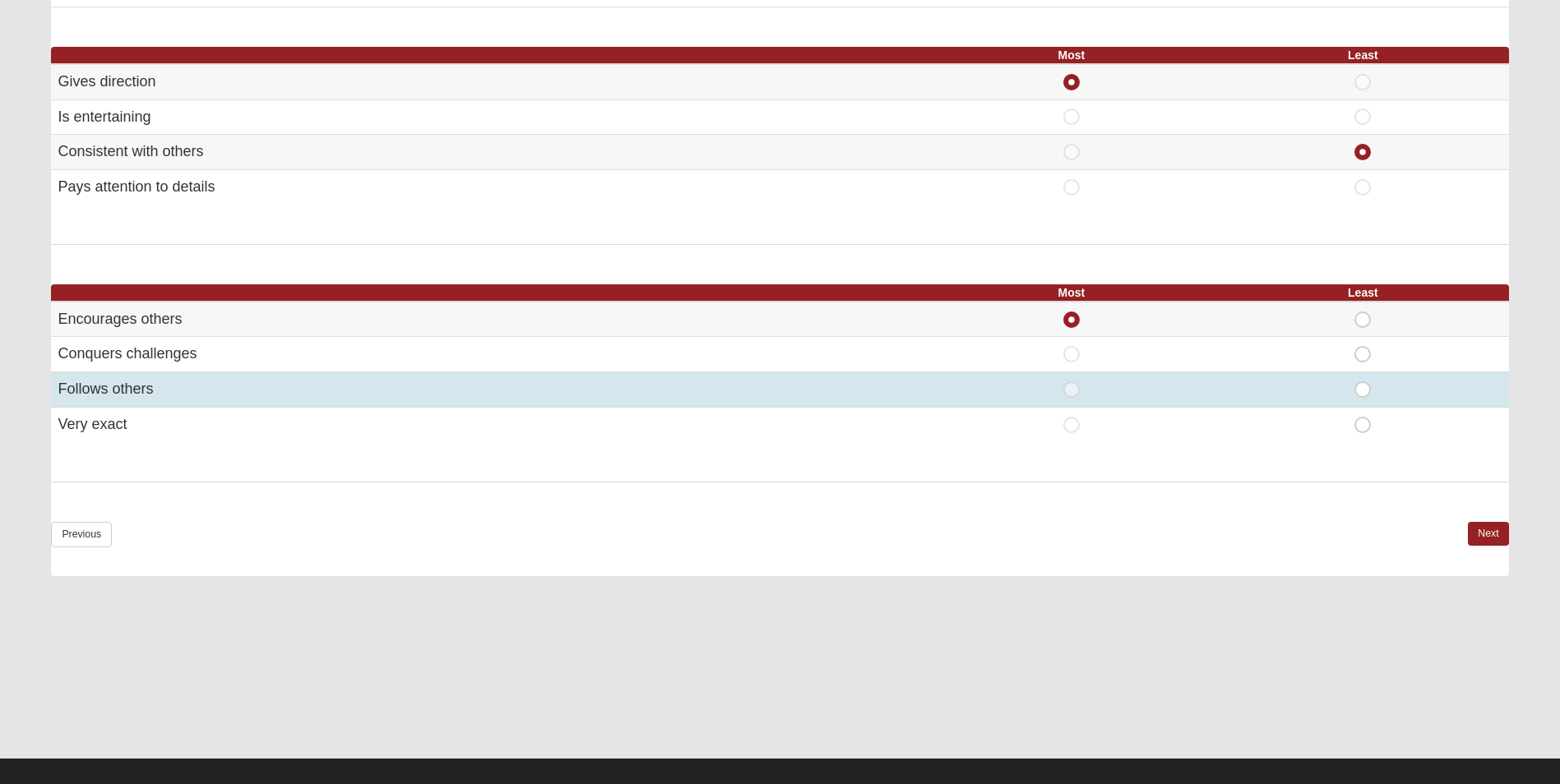
click at [1363, 382] on span "Least" at bounding box center [1363, 382] width 0 height 0
click at [1365, 393] on input "Least" at bounding box center [1368, 390] width 11 height 16
radio input "true"
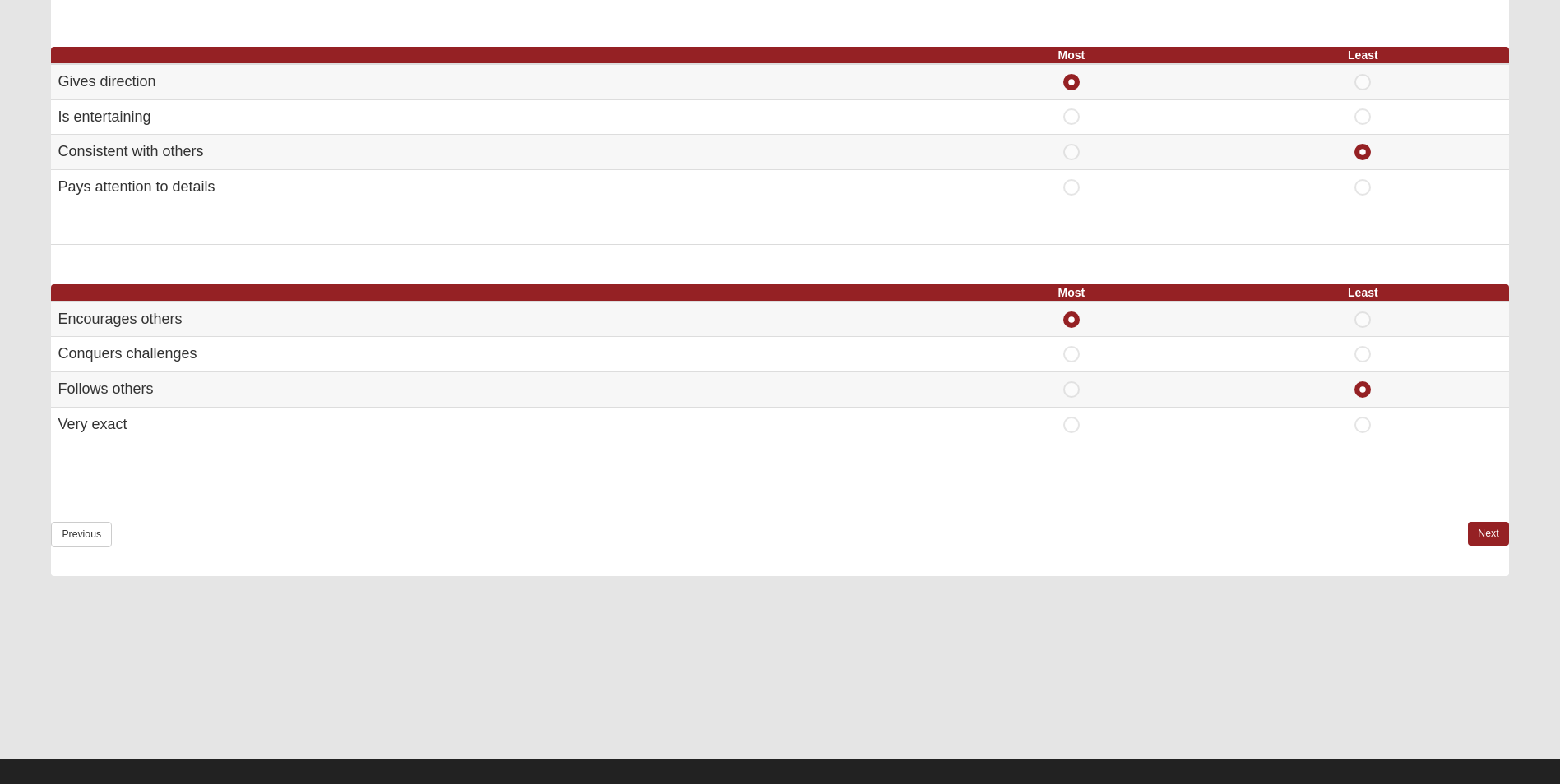
click at [1498, 535] on link "Next" at bounding box center [1488, 534] width 41 height 24
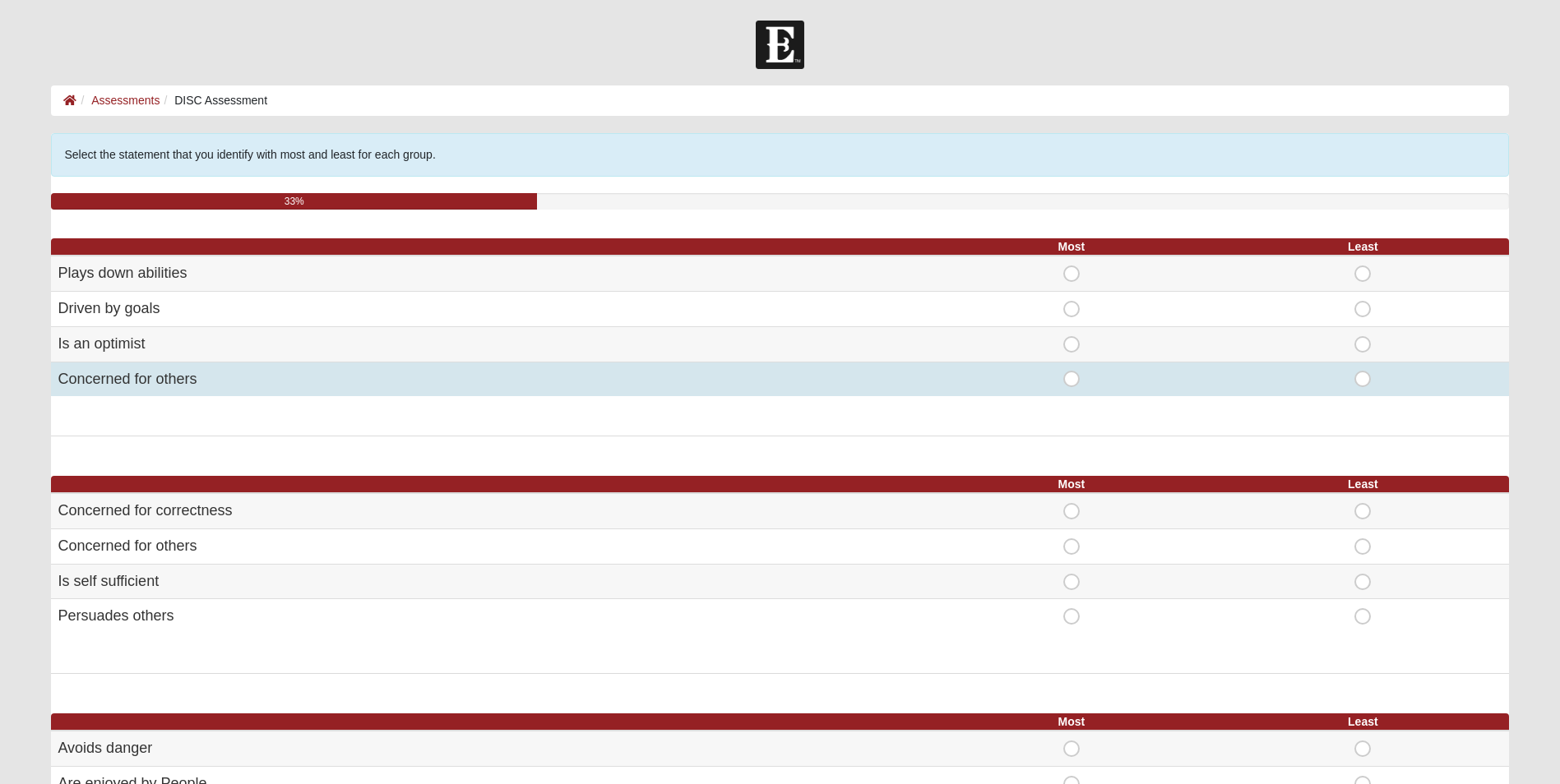
click at [1071, 371] on span "Most" at bounding box center [1071, 371] width 0 height 0
click at [1073, 378] on input "Most" at bounding box center [1076, 379] width 11 height 16
radio input "true"
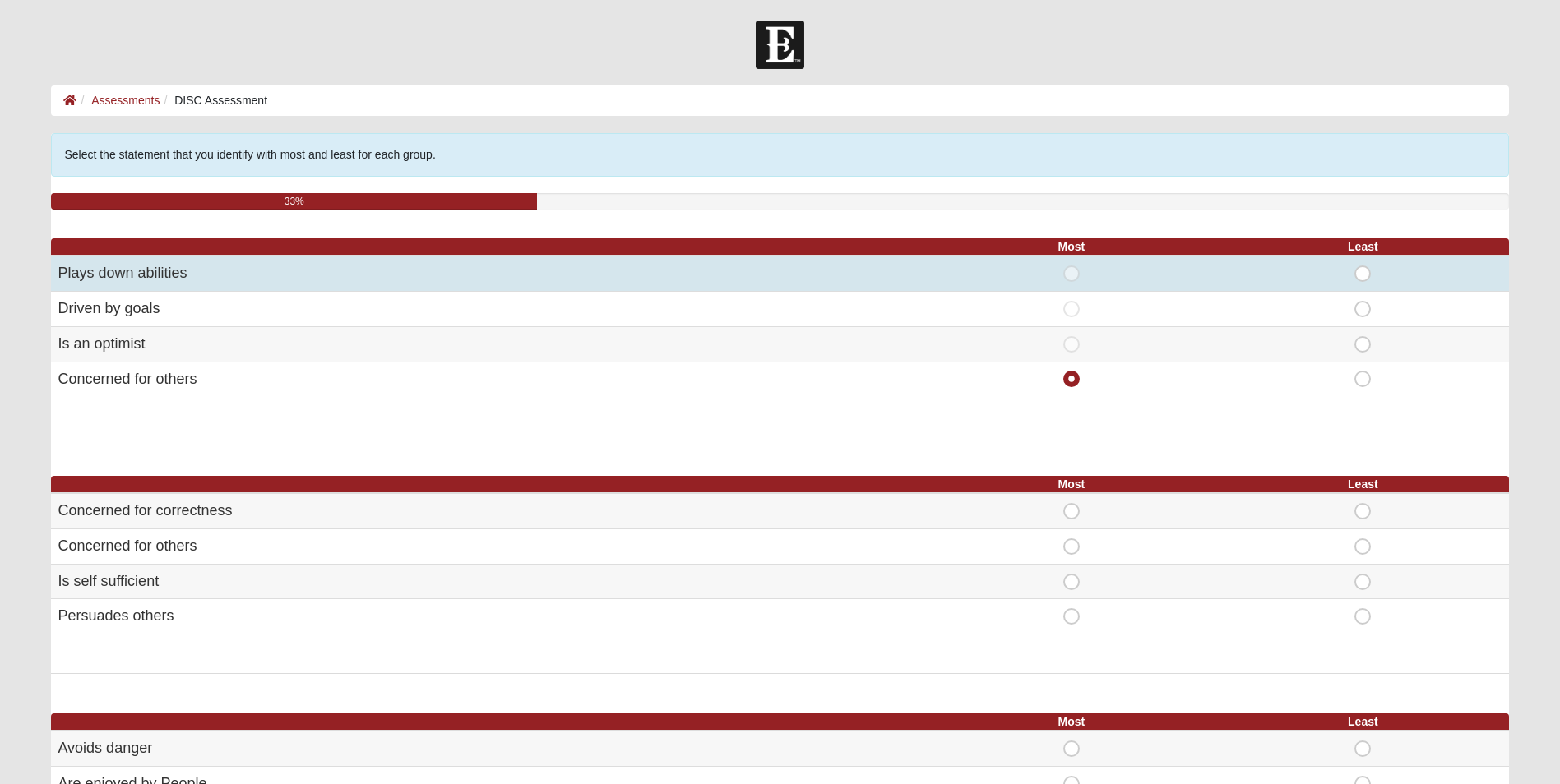
click at [1363, 266] on span "Least" at bounding box center [1363, 266] width 0 height 0
click at [1366, 271] on input "Least" at bounding box center [1368, 273] width 11 height 16
radio input "true"
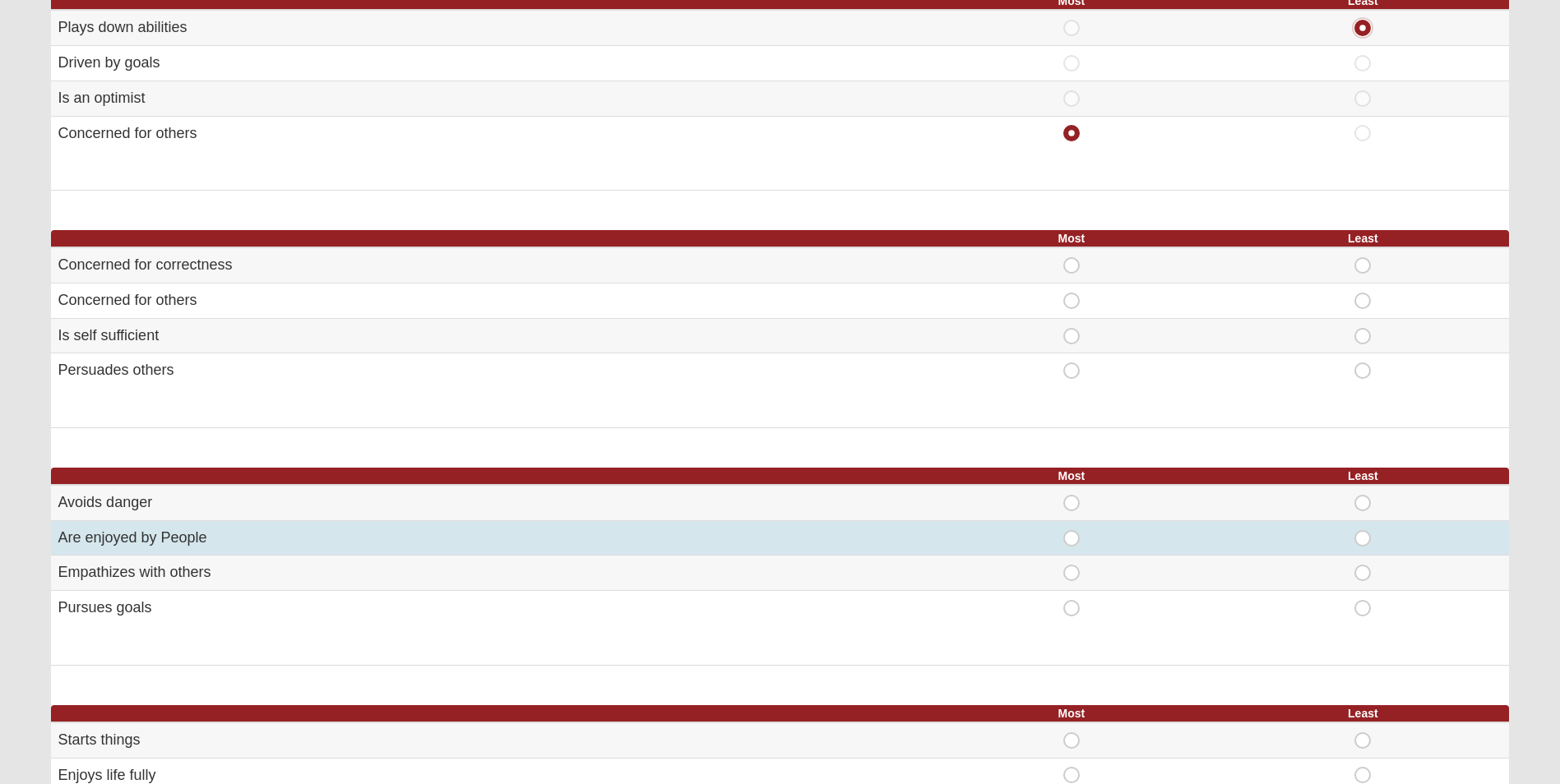
scroll to position [247, 0]
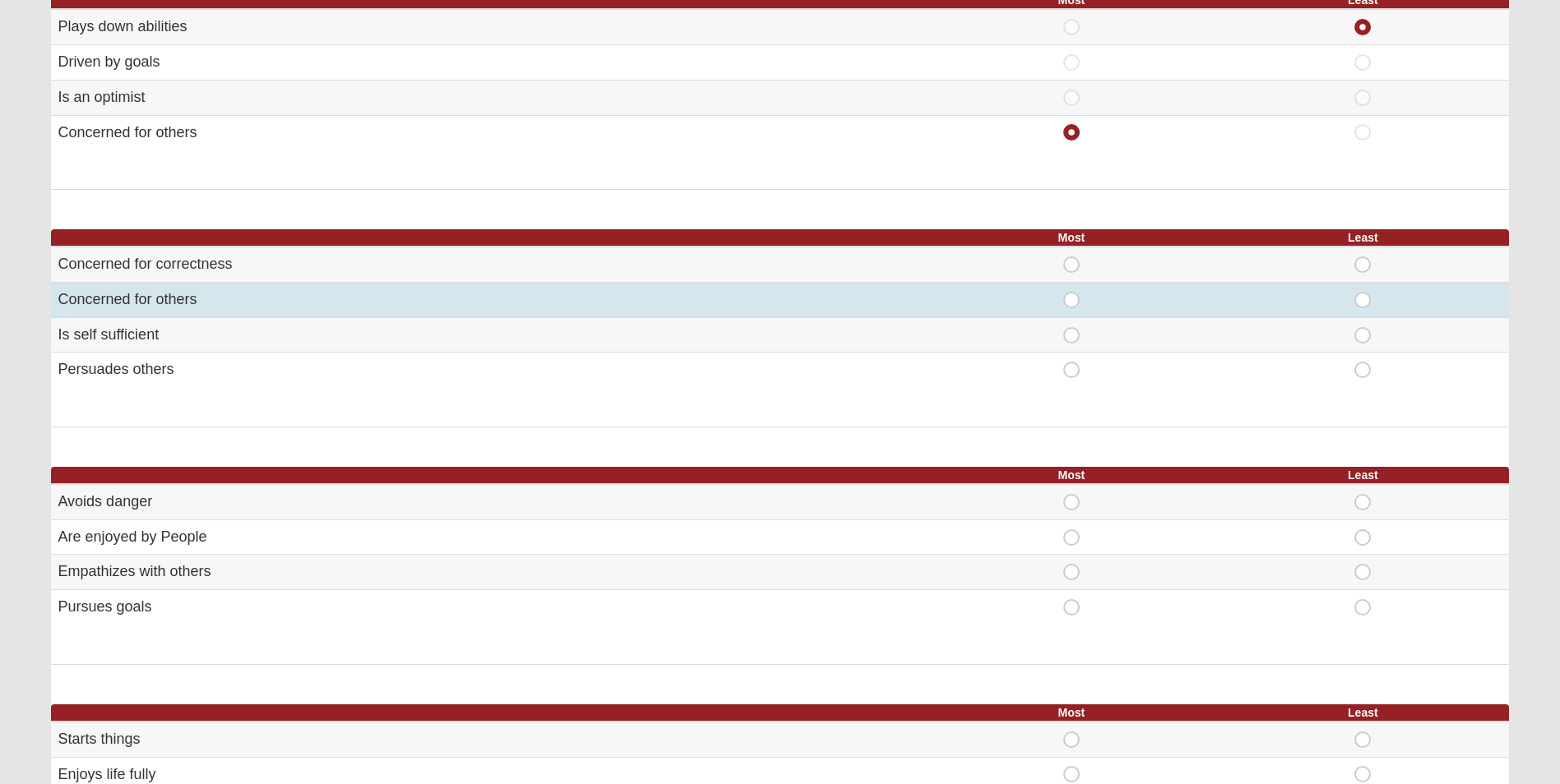
click at [1071, 292] on span "Most" at bounding box center [1071, 292] width 0 height 0
click at [1071, 301] on input "Most" at bounding box center [1076, 299] width 11 height 16
radio input "true"
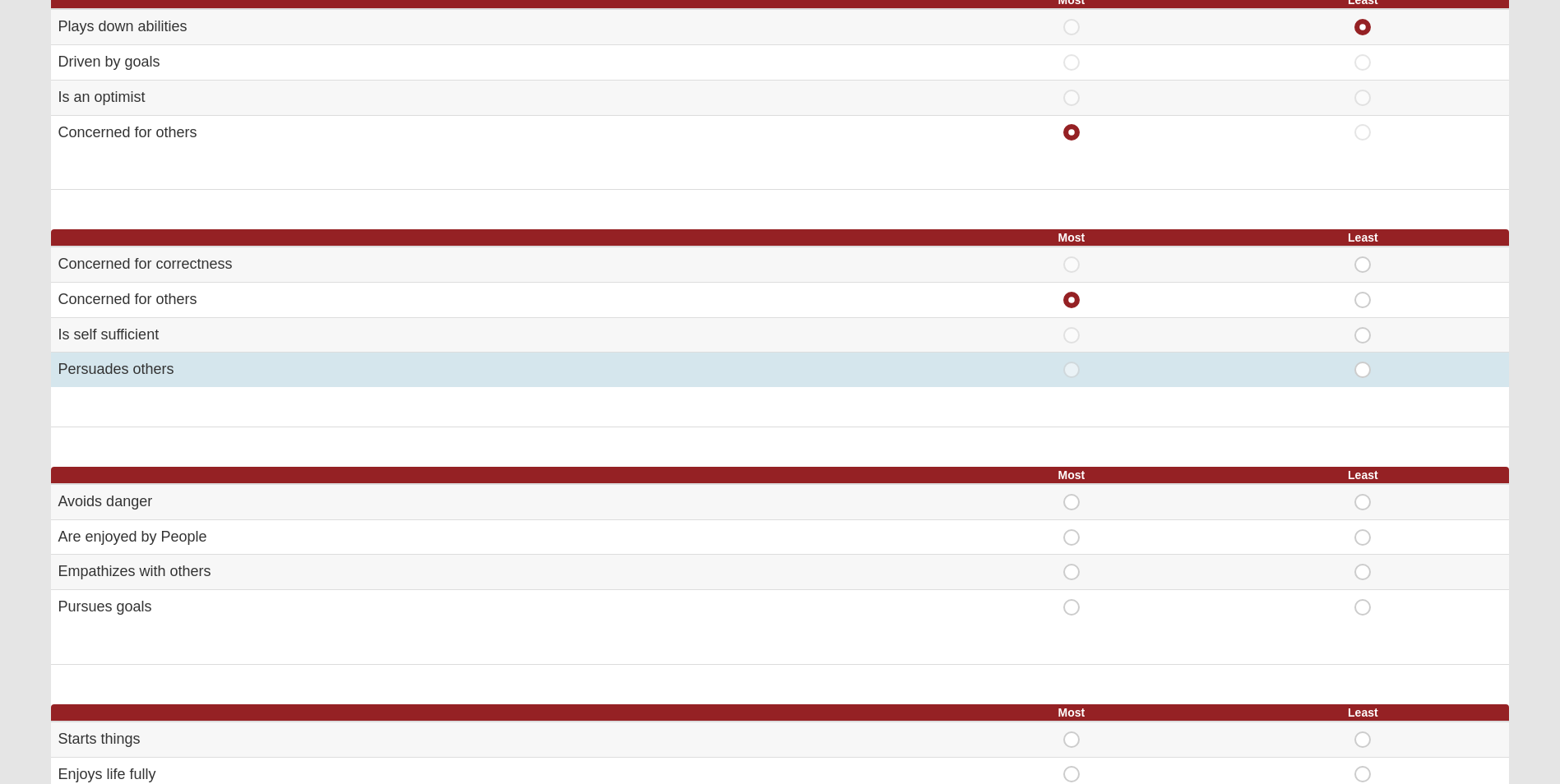
click at [1363, 361] on span "Least" at bounding box center [1363, 361] width 0 height 0
click at [1366, 373] on input "Least" at bounding box center [1368, 369] width 11 height 16
radio input "true"
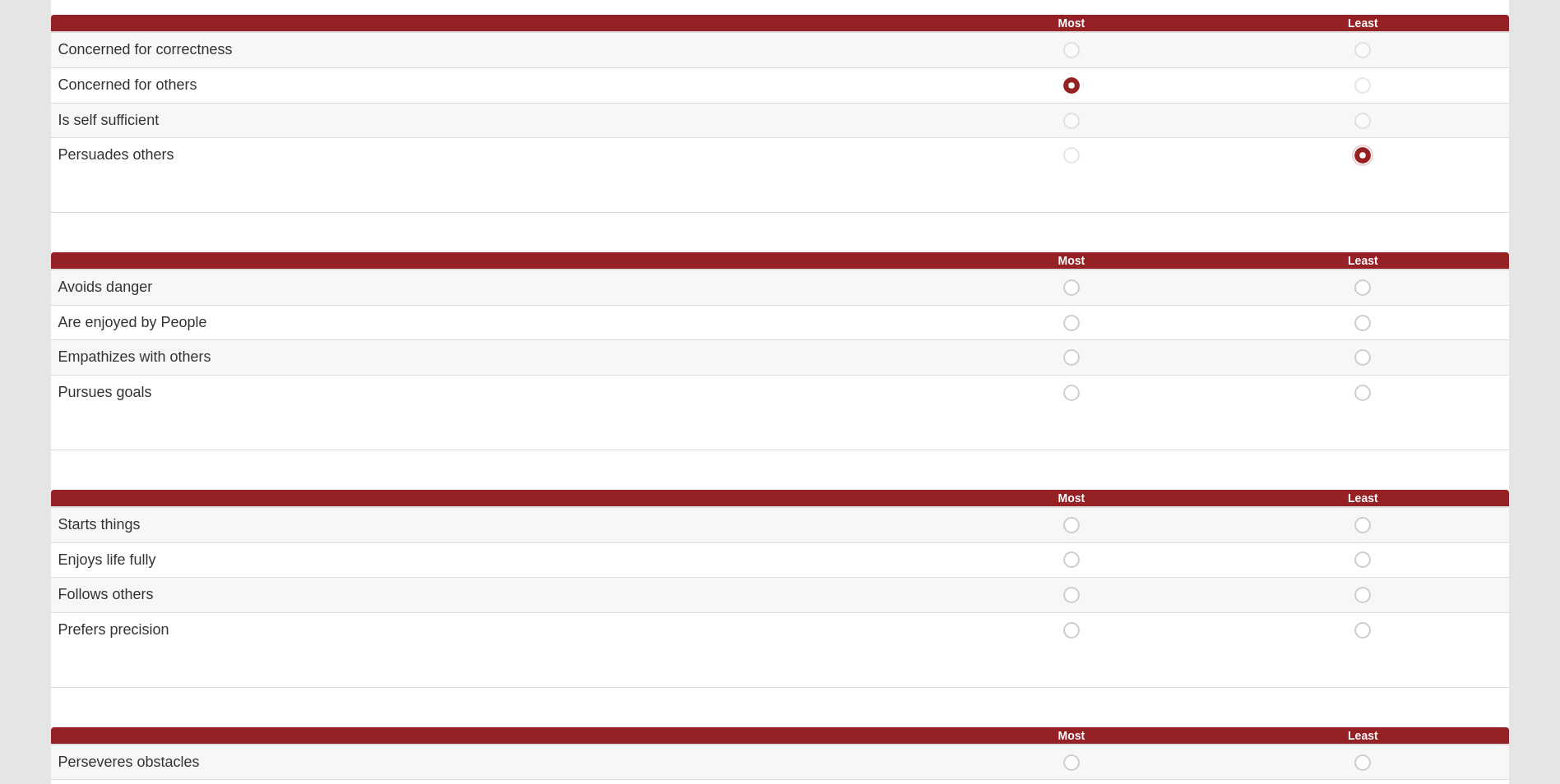
scroll to position [493, 0]
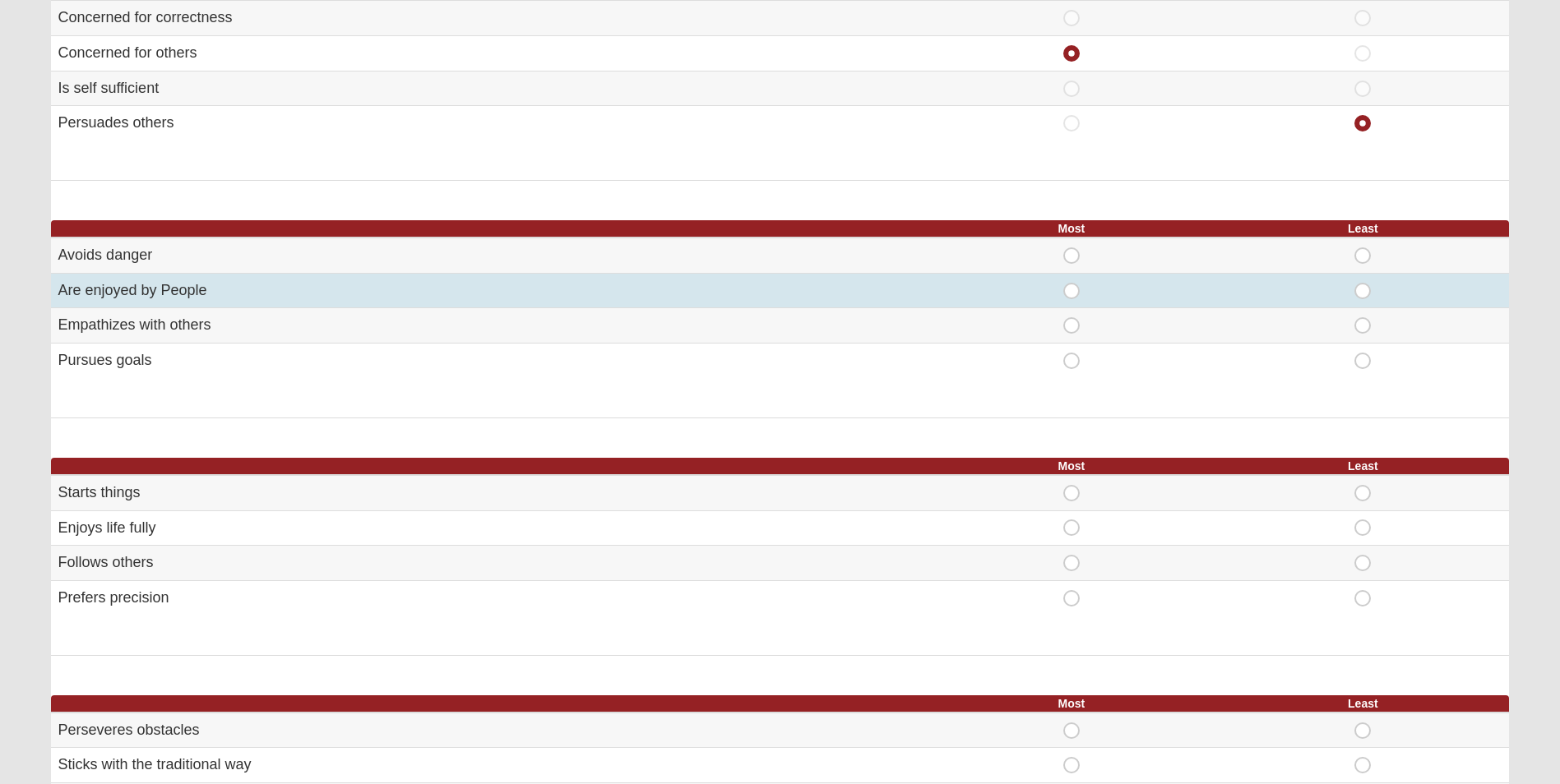
click at [1071, 283] on span "Most" at bounding box center [1071, 283] width 0 height 0
click at [1071, 292] on input "Most" at bounding box center [1076, 291] width 11 height 16
radio input "true"
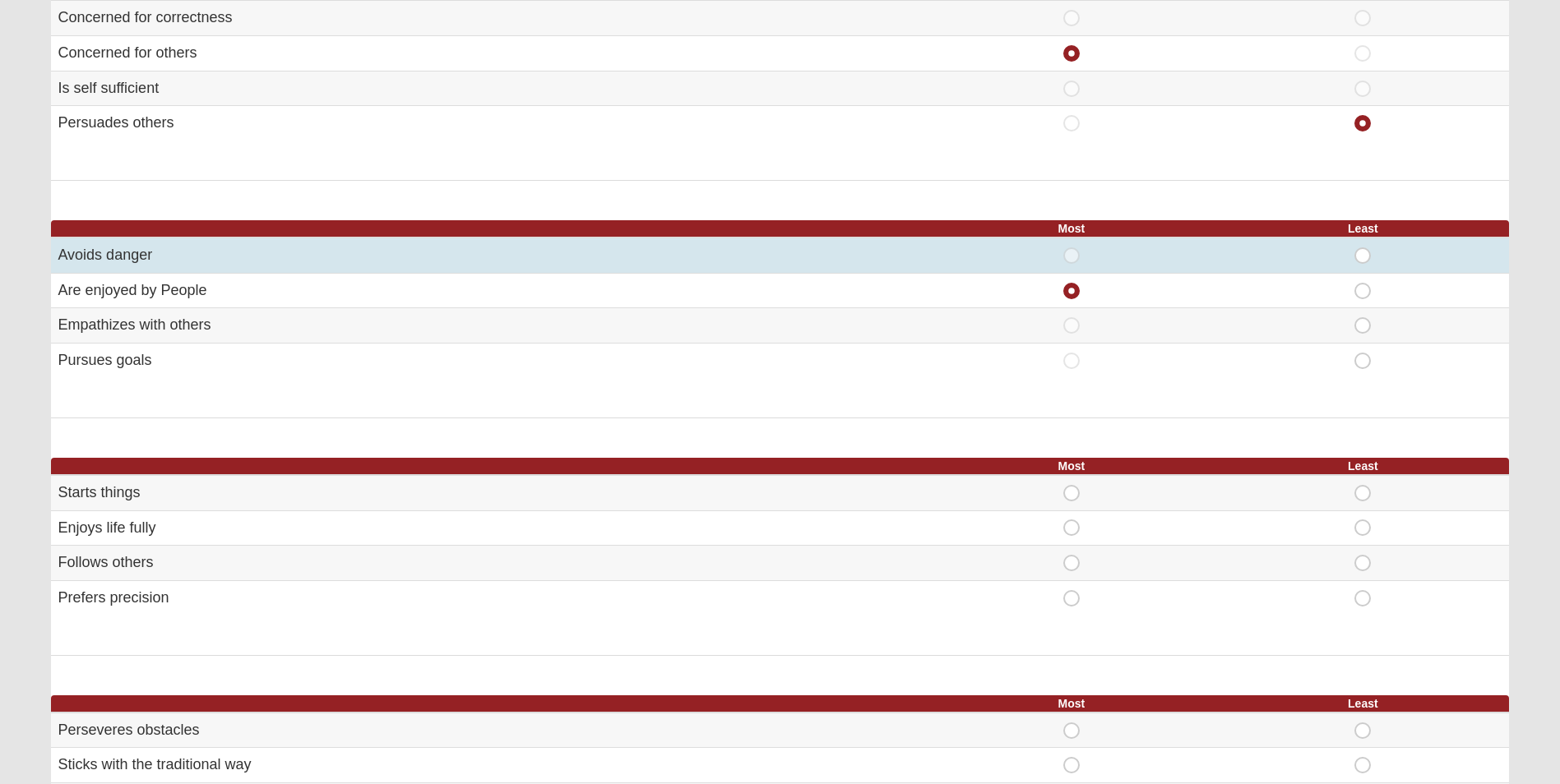
click at [1363, 247] on span "Least" at bounding box center [1363, 247] width 0 height 0
click at [1363, 259] on input "Least" at bounding box center [1368, 255] width 11 height 16
radio input "true"
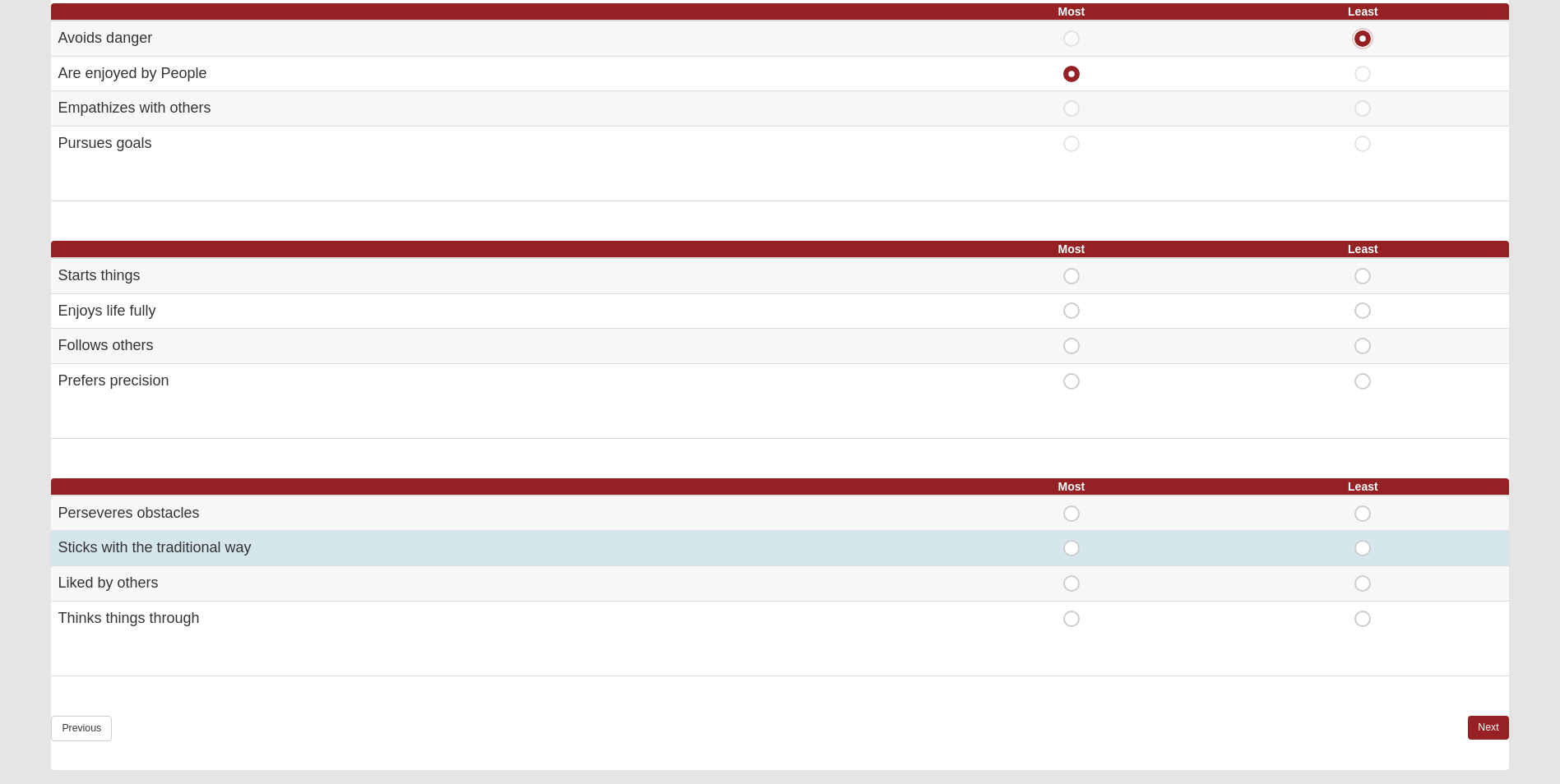
scroll to position [740, 0]
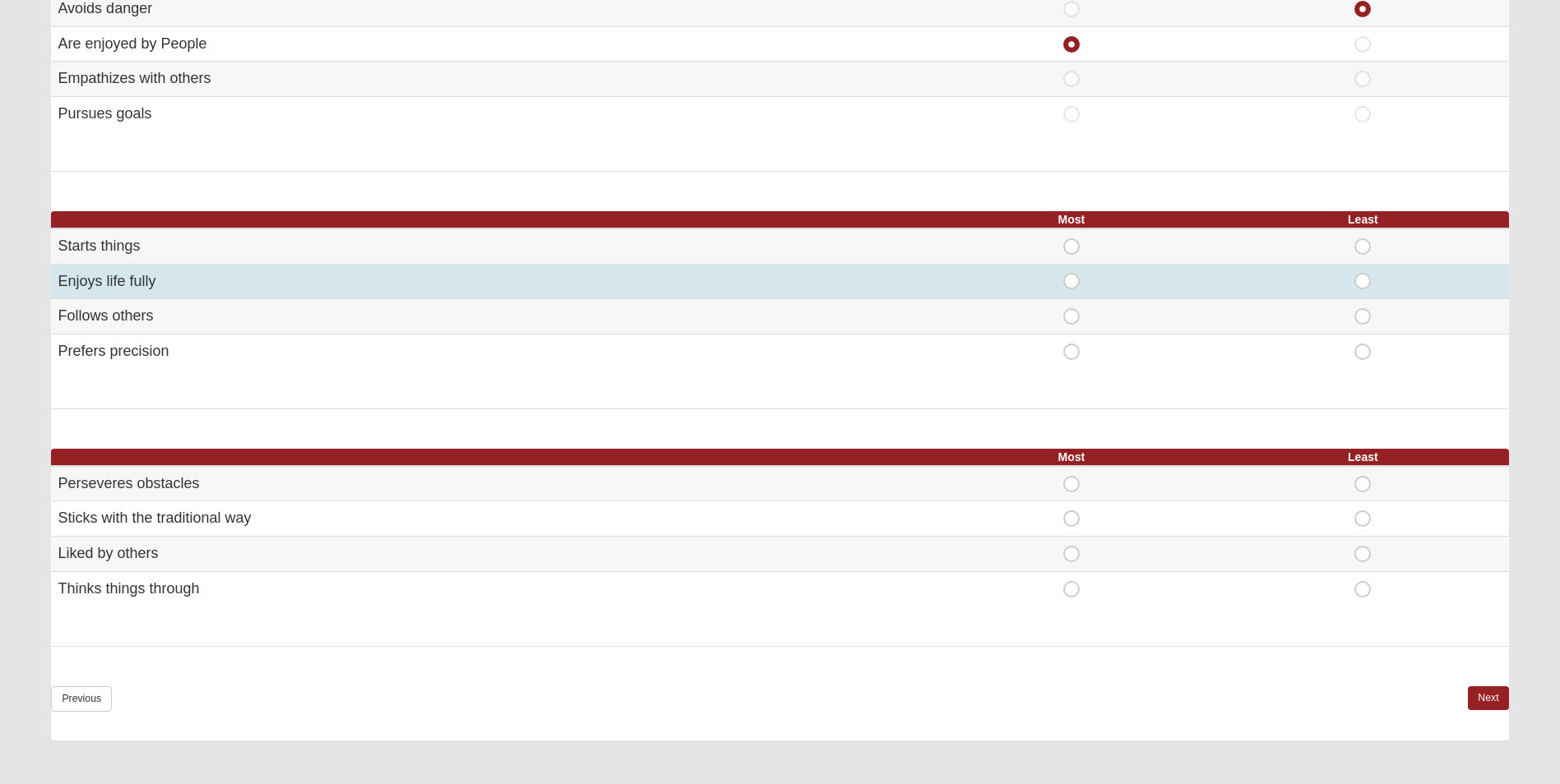
click at [1071, 273] on span "Most" at bounding box center [1071, 273] width 0 height 0
click at [1071, 279] on input "Most" at bounding box center [1076, 281] width 11 height 16
radio input "true"
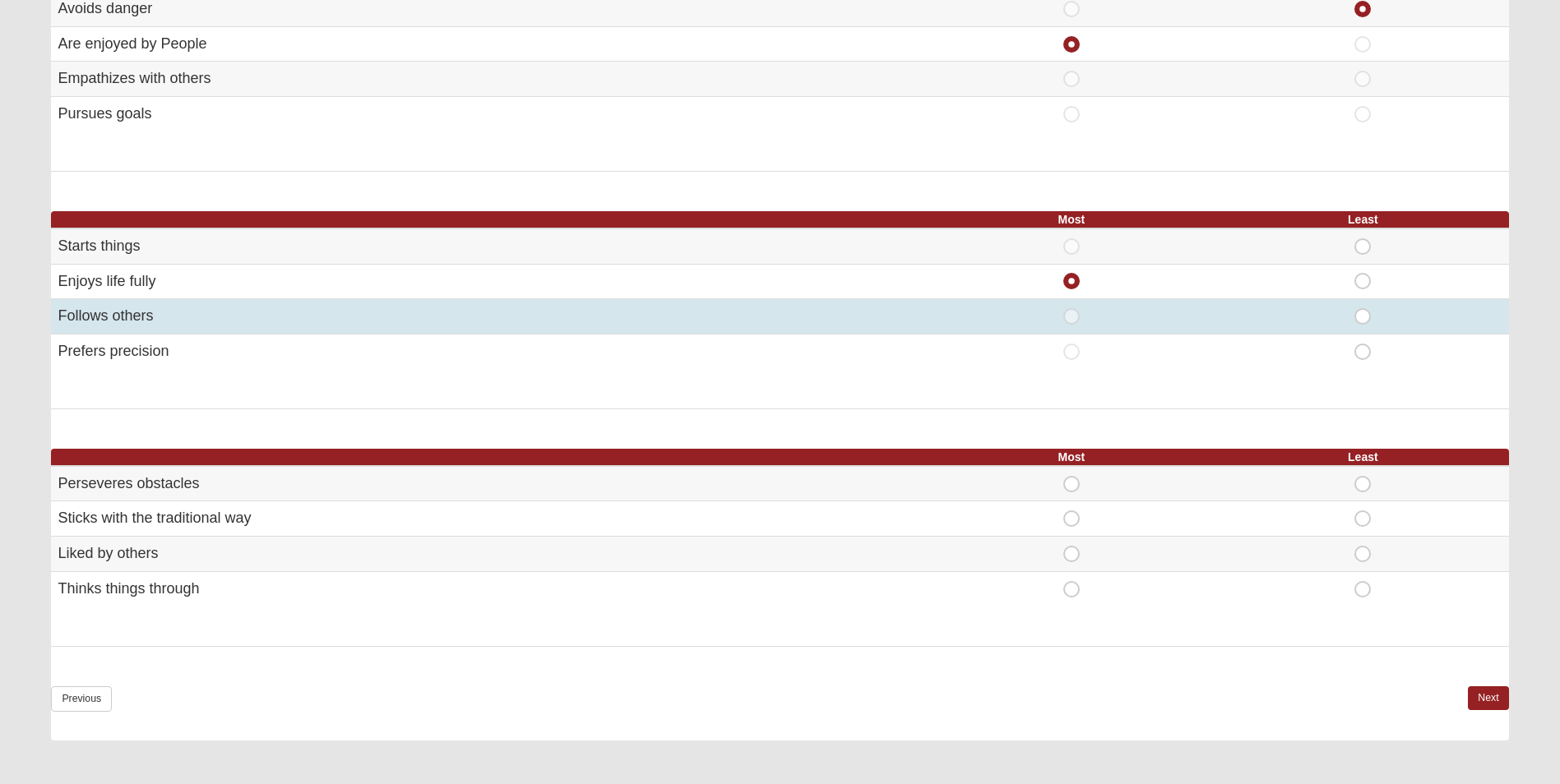
click at [1363, 308] on span "Least" at bounding box center [1363, 308] width 0 height 0
click at [1363, 316] on input "Least" at bounding box center [1368, 316] width 11 height 16
radio input "true"
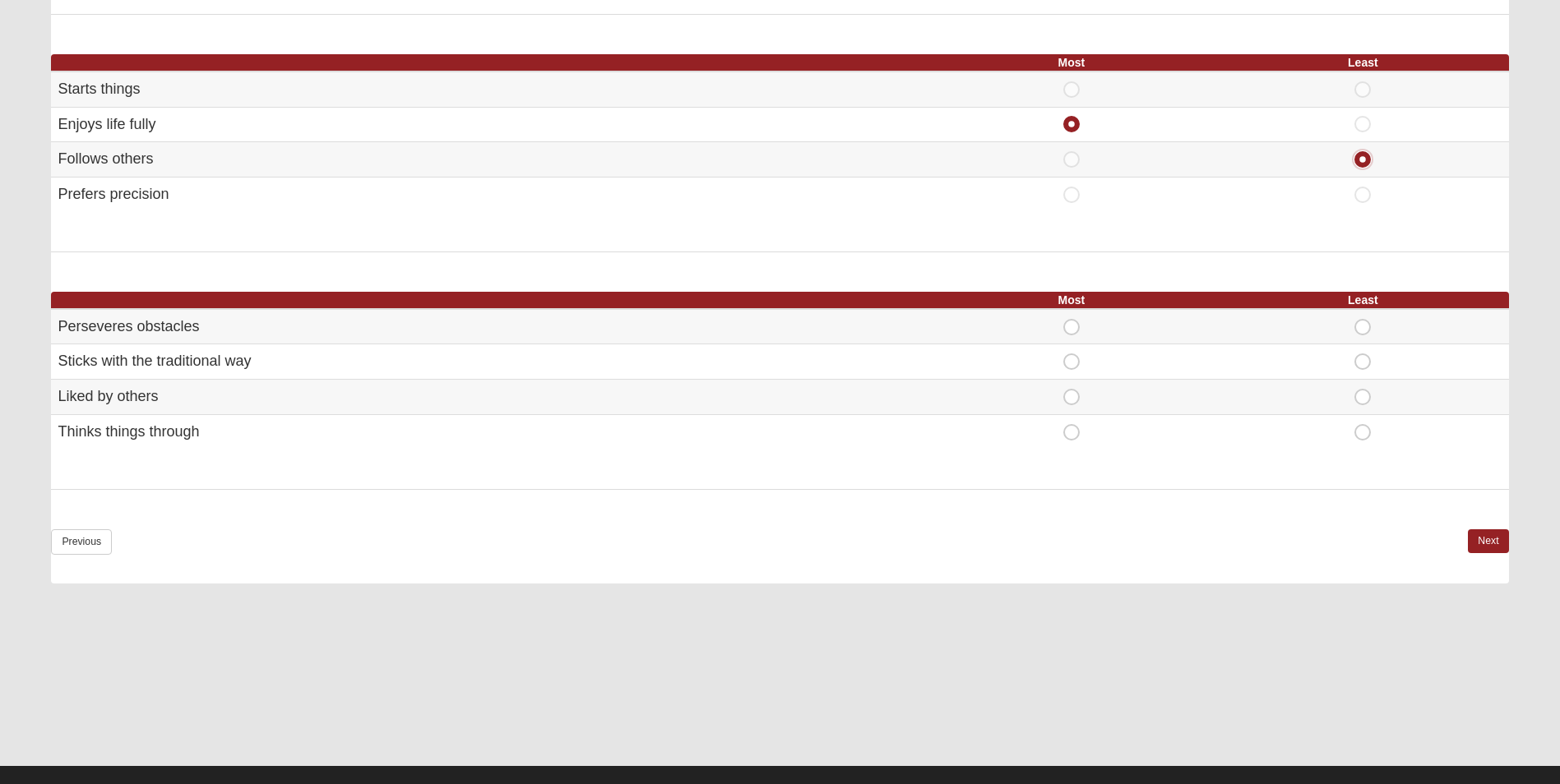
scroll to position [921, 0]
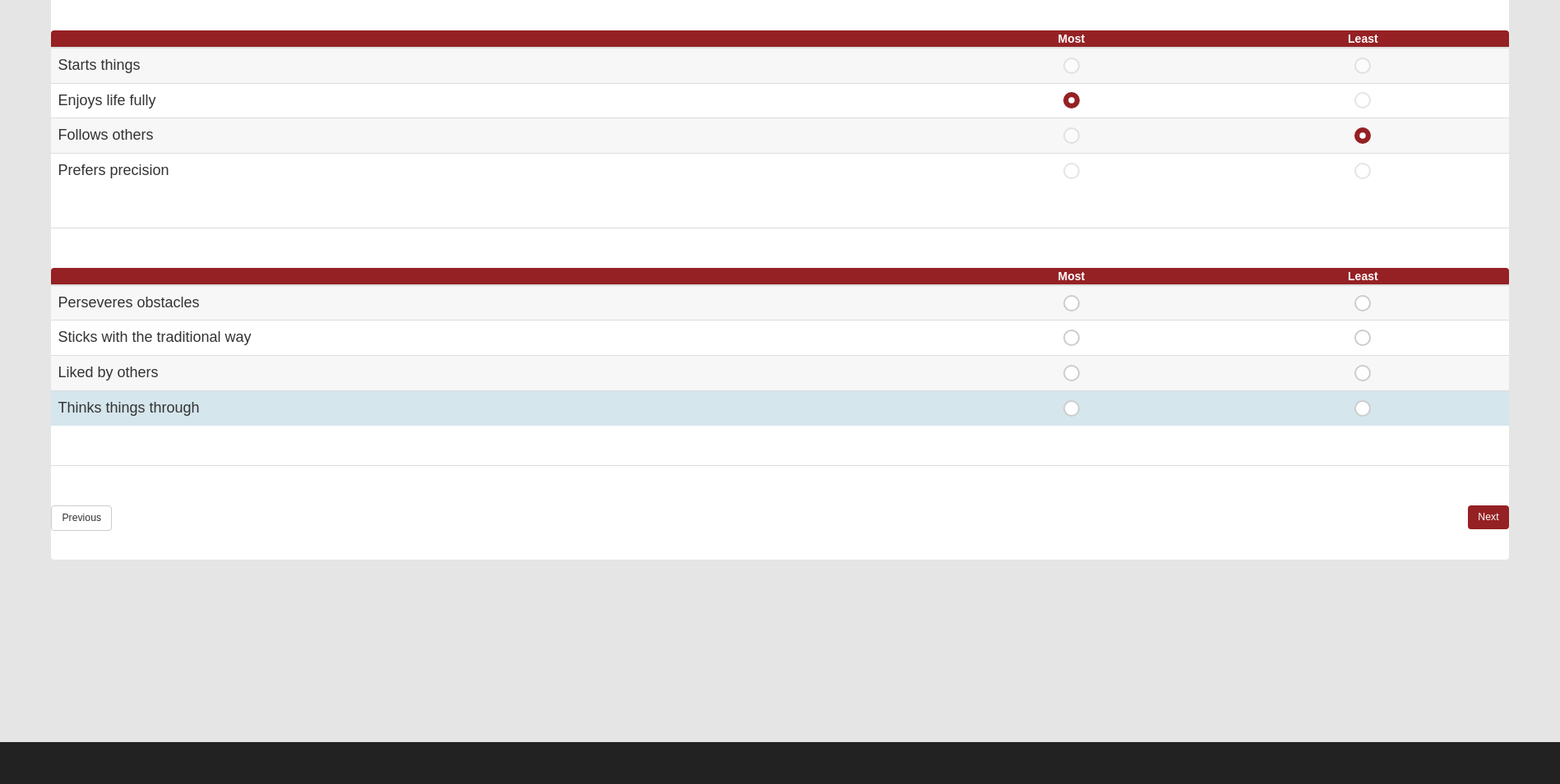
click at [1071, 400] on span "Most" at bounding box center [1071, 400] width 0 height 0
click at [1071, 407] on input "Most" at bounding box center [1076, 408] width 11 height 16
radio input "true"
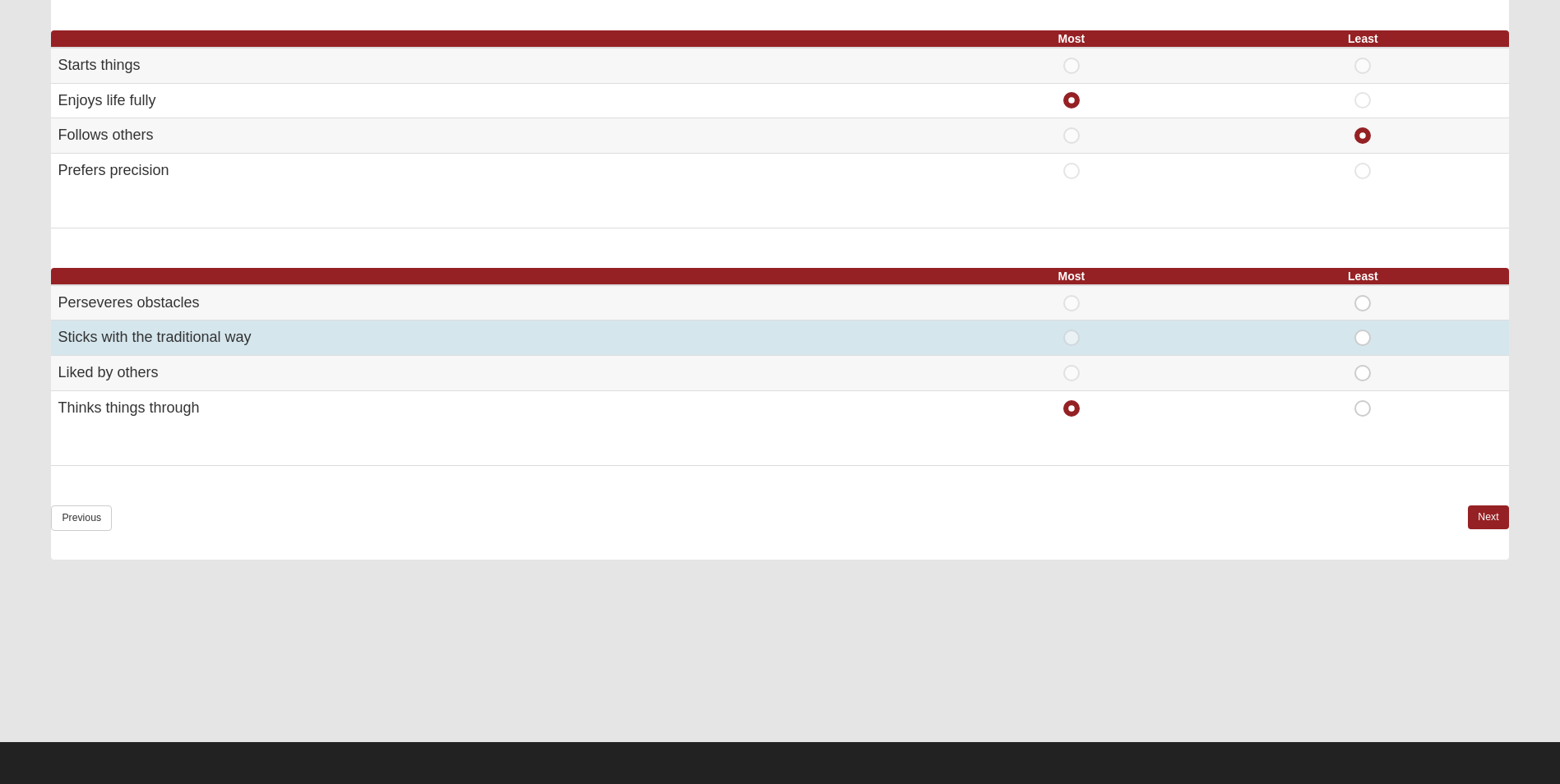
click at [1363, 329] on span "Least" at bounding box center [1363, 329] width 0 height 0
click at [1363, 342] on input "Least" at bounding box center [1368, 337] width 11 height 16
radio input "true"
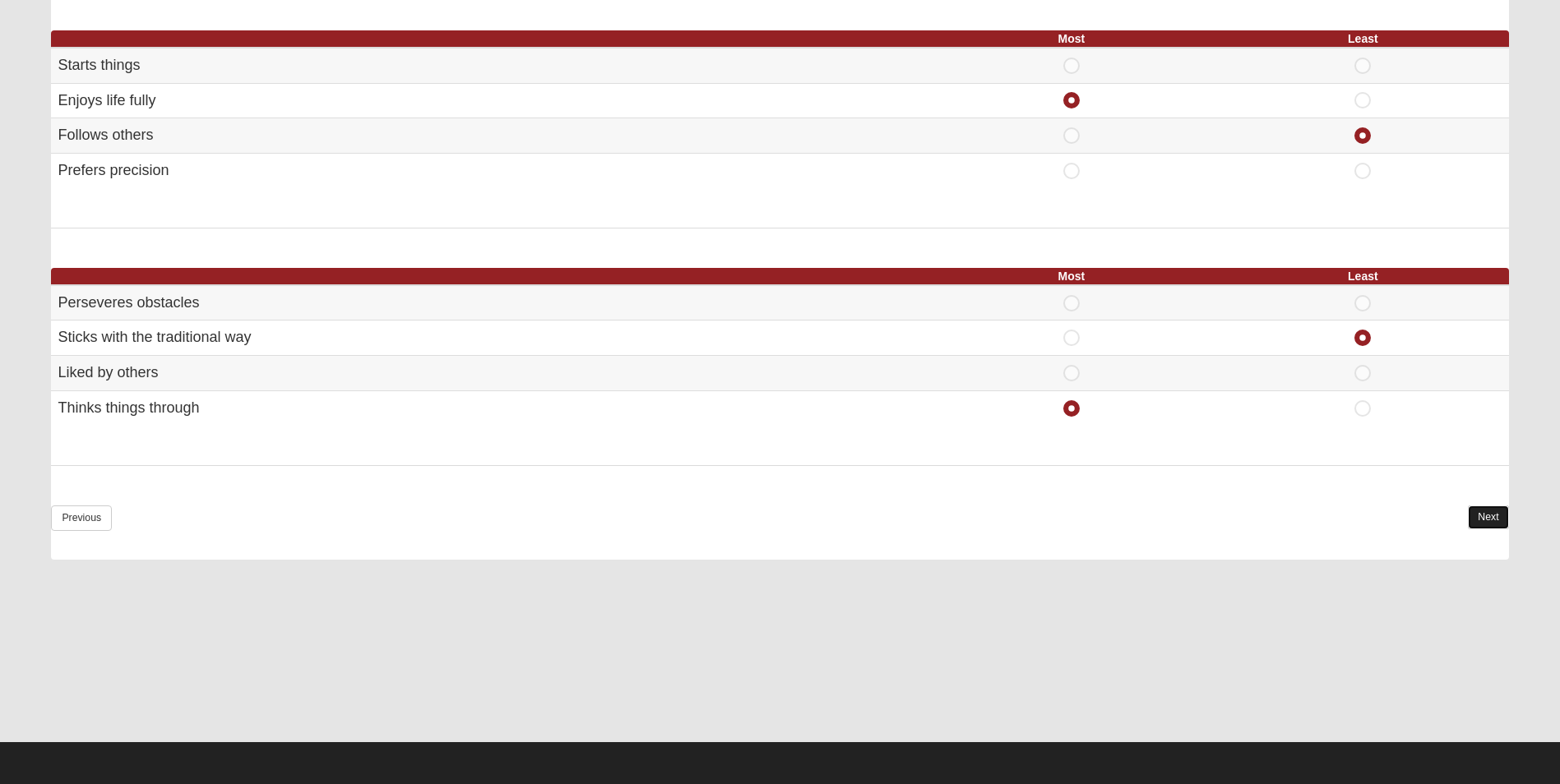
click at [1483, 509] on link "Next" at bounding box center [1488, 517] width 41 height 24
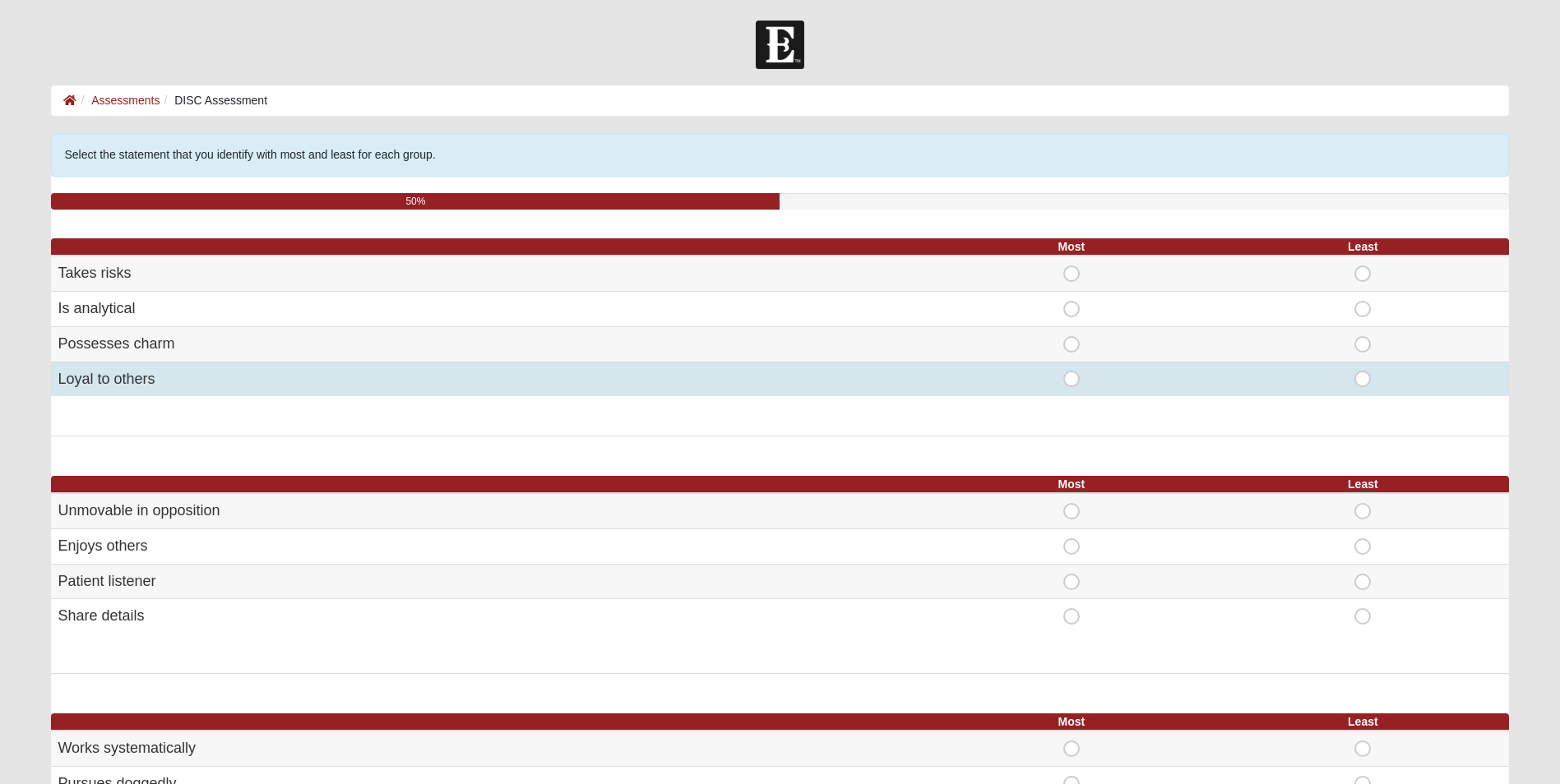
click at [1071, 371] on span "Most" at bounding box center [1071, 371] width 0 height 0
click at [1076, 381] on input "Most" at bounding box center [1076, 379] width 11 height 16
radio input "true"
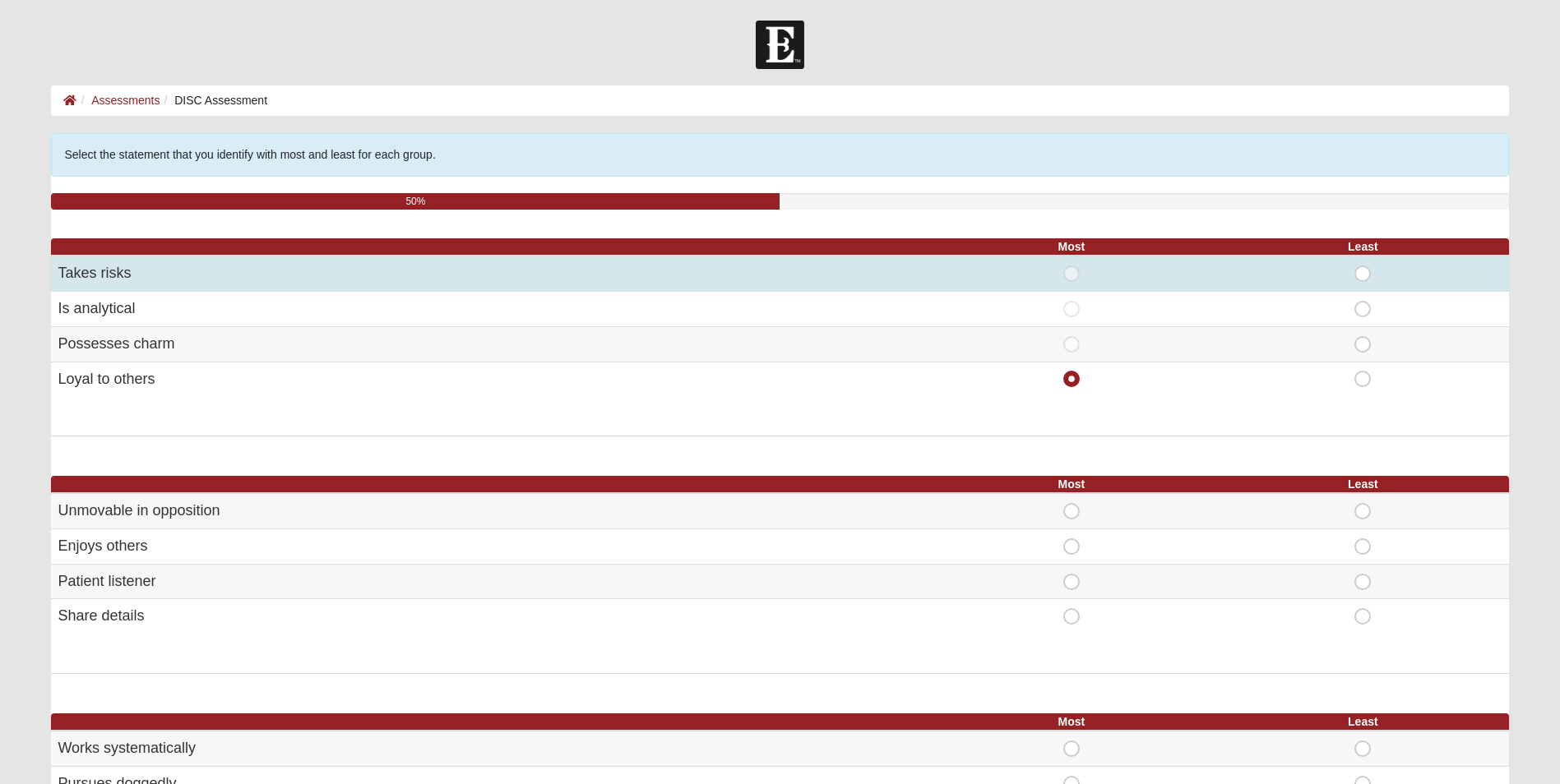
click at [1363, 266] on span "Least" at bounding box center [1363, 266] width 0 height 0
click at [1363, 279] on input "Least" at bounding box center [1368, 273] width 11 height 16
radio input "true"
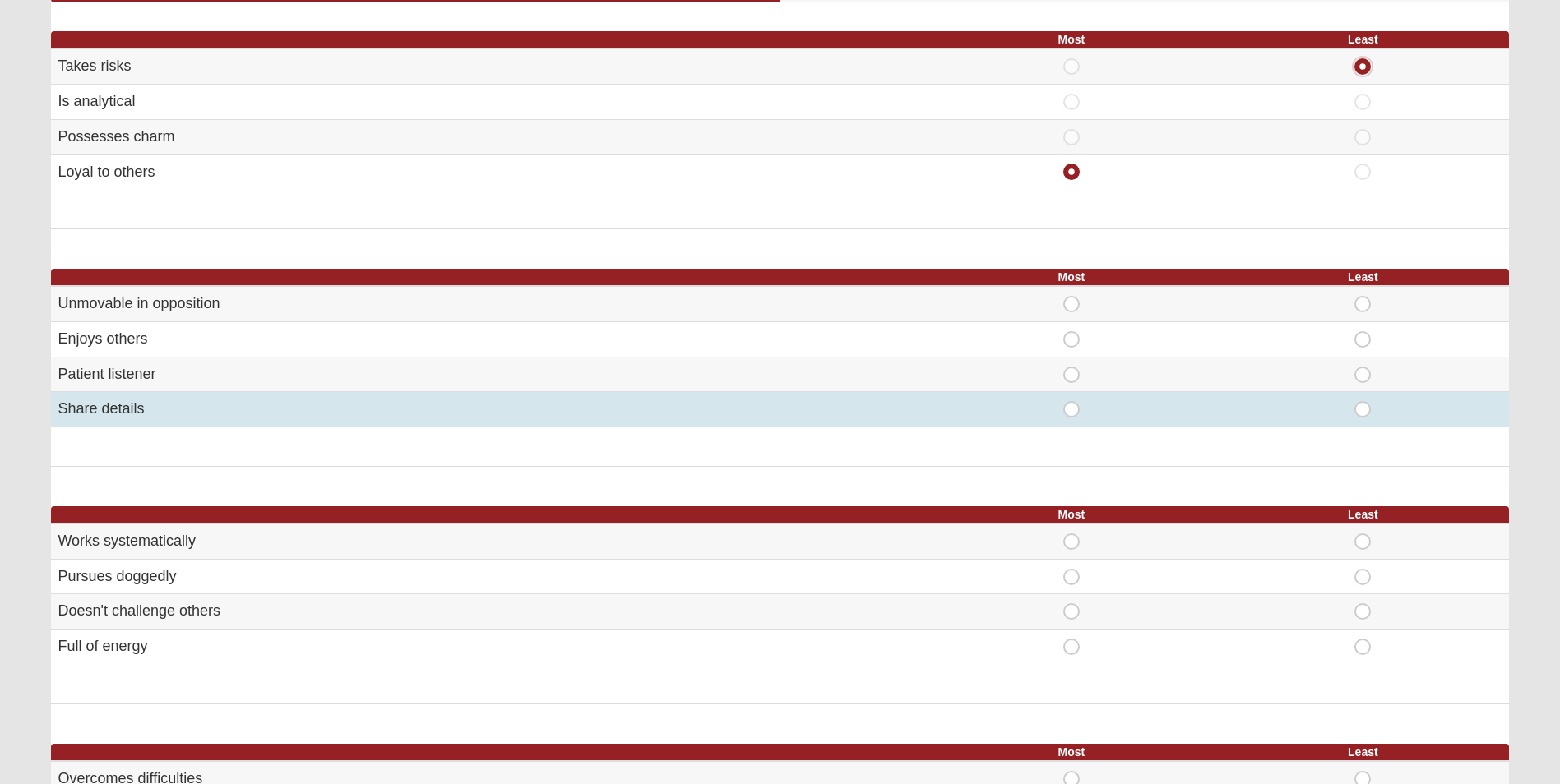
scroll to position [247, 0]
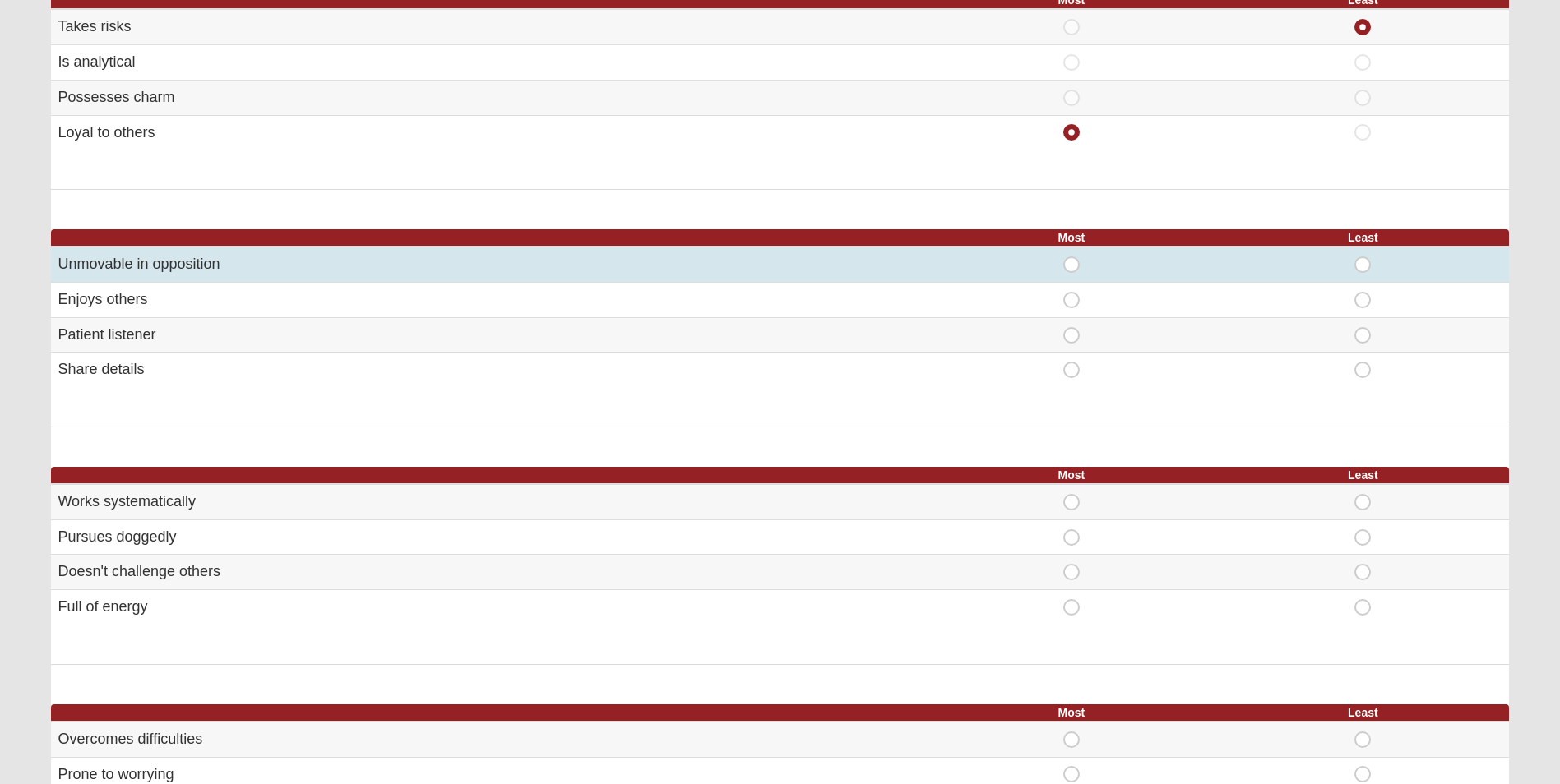
click at [1071, 257] on span "Most" at bounding box center [1071, 257] width 0 height 0
click at [1071, 264] on input "Most" at bounding box center [1076, 265] width 11 height 16
radio input "true"
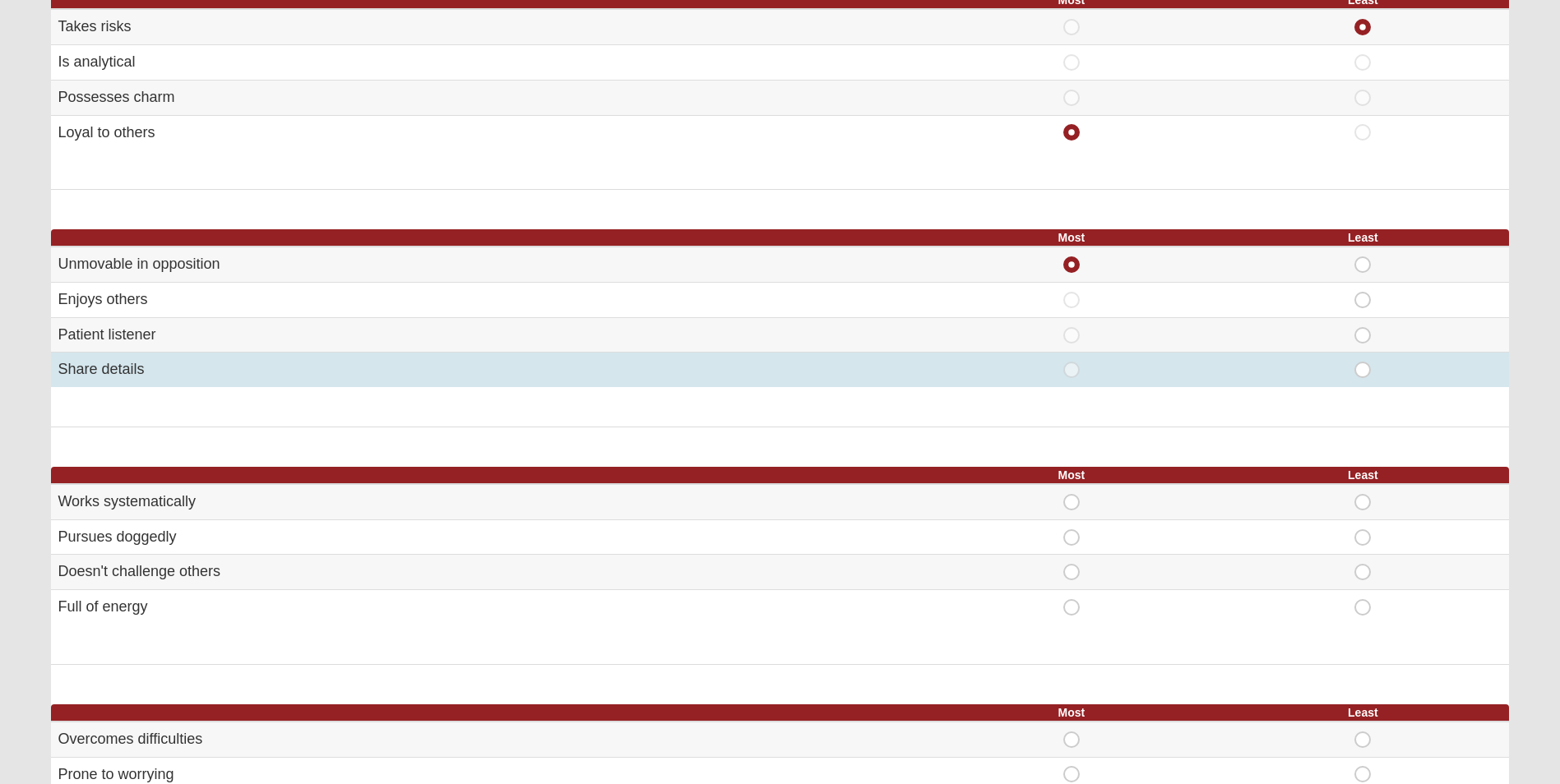
click at [1363, 361] on span "Least" at bounding box center [1363, 361] width 0 height 0
click at [1363, 366] on input "Least" at bounding box center [1368, 369] width 11 height 16
radio input "true"
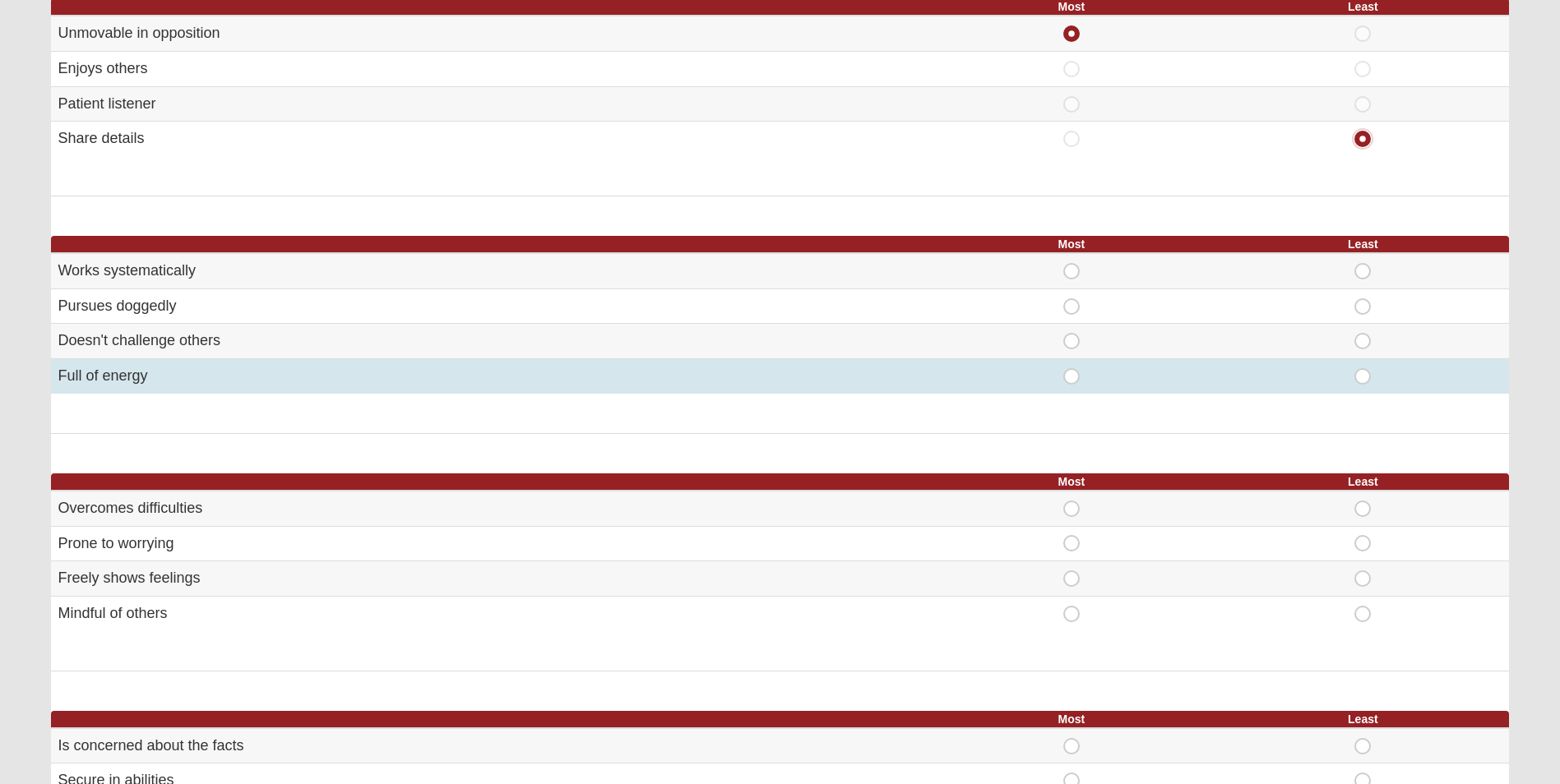
scroll to position [493, 0]
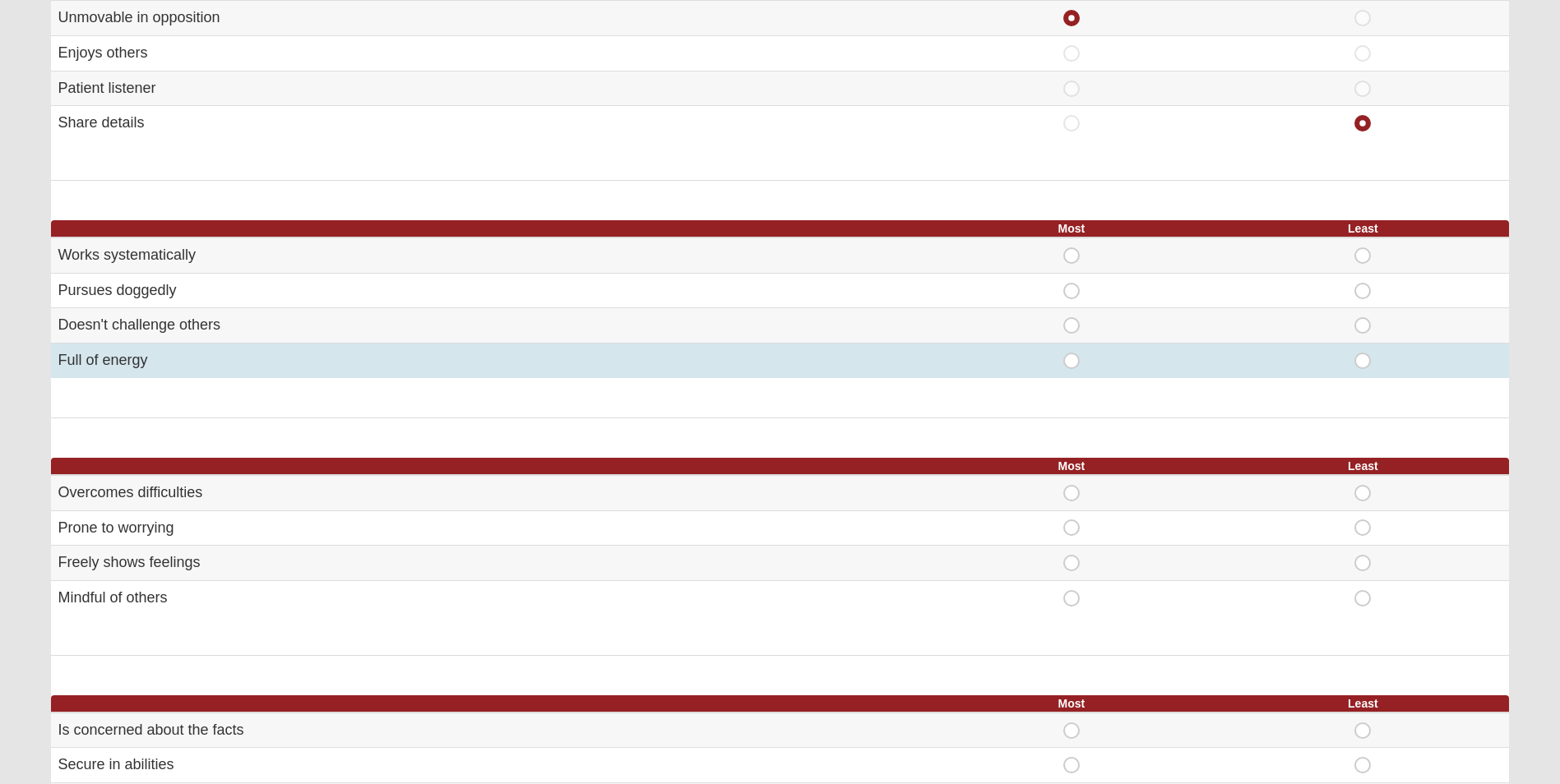
click at [1071, 353] on span "Most" at bounding box center [1071, 353] width 0 height 0
click at [1073, 359] on input "Most" at bounding box center [1076, 361] width 11 height 16
radio input "true"
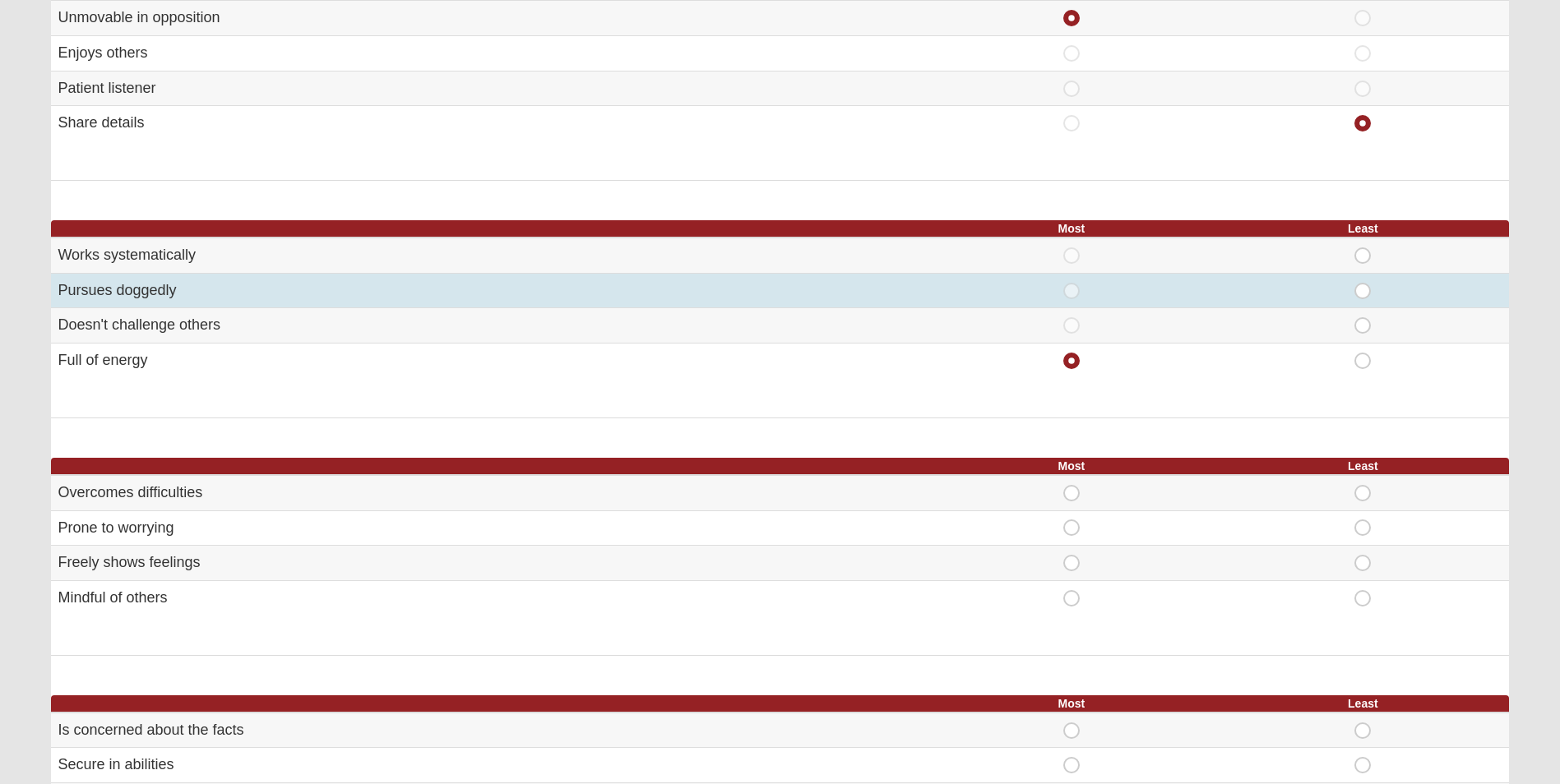
click at [1363, 283] on span "Least" at bounding box center [1363, 283] width 0 height 0
click at [1363, 289] on input "Least" at bounding box center [1368, 291] width 11 height 16
radio input "true"
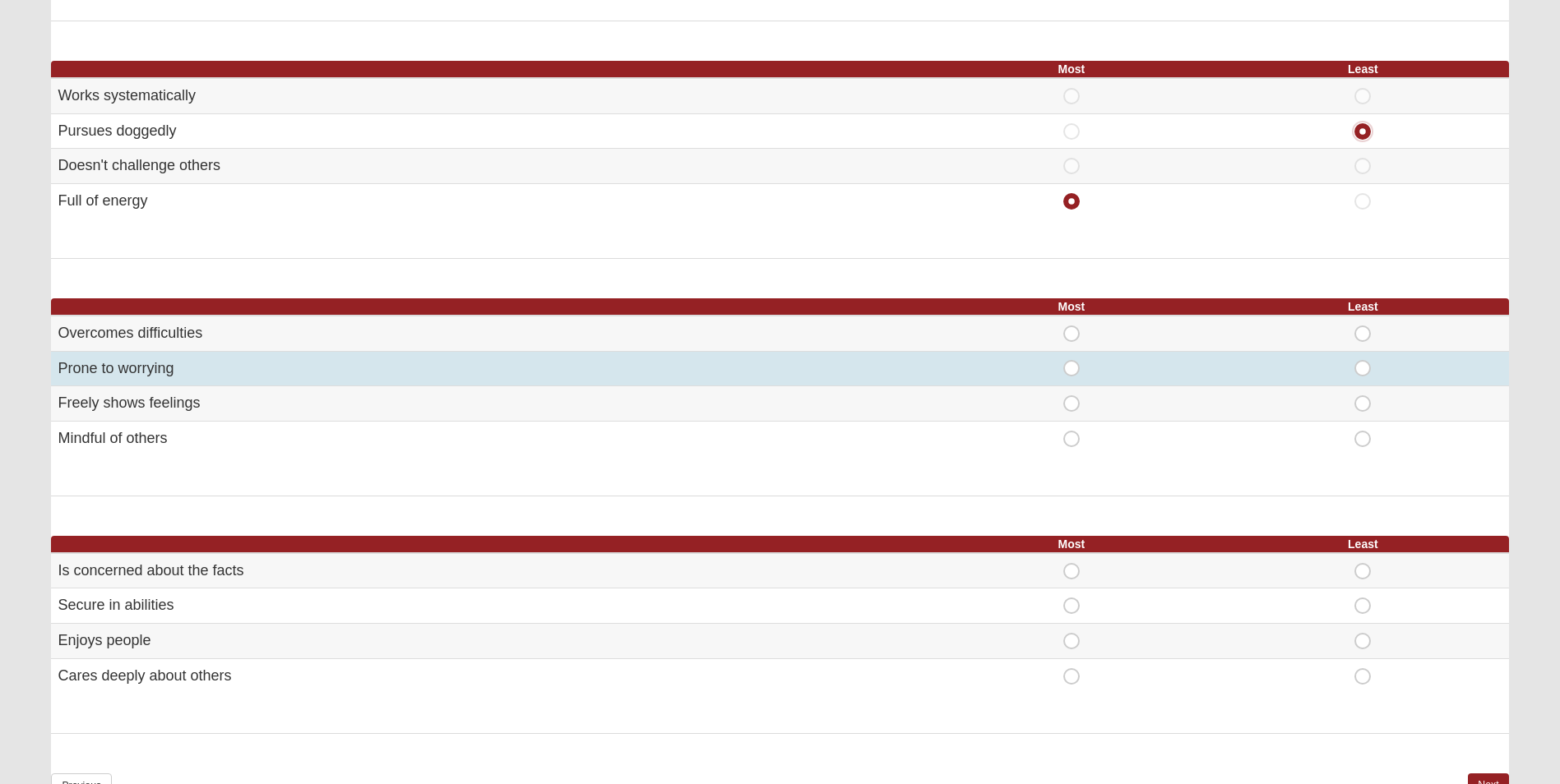
scroll to position [658, 0]
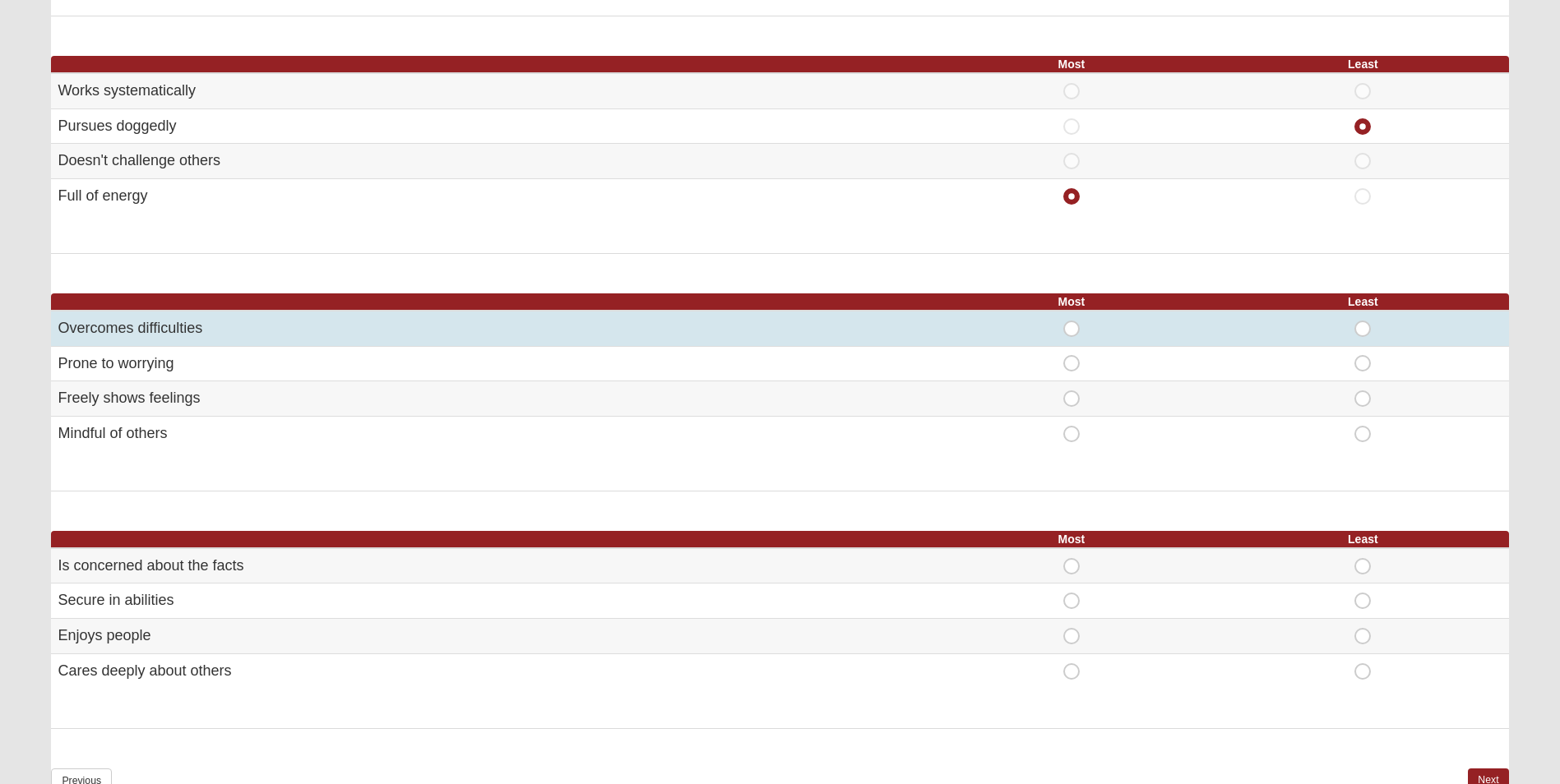
click at [1071, 321] on span "Most" at bounding box center [1071, 321] width 0 height 0
click at [1071, 325] on input "Most" at bounding box center [1076, 329] width 11 height 16
radio input "true"
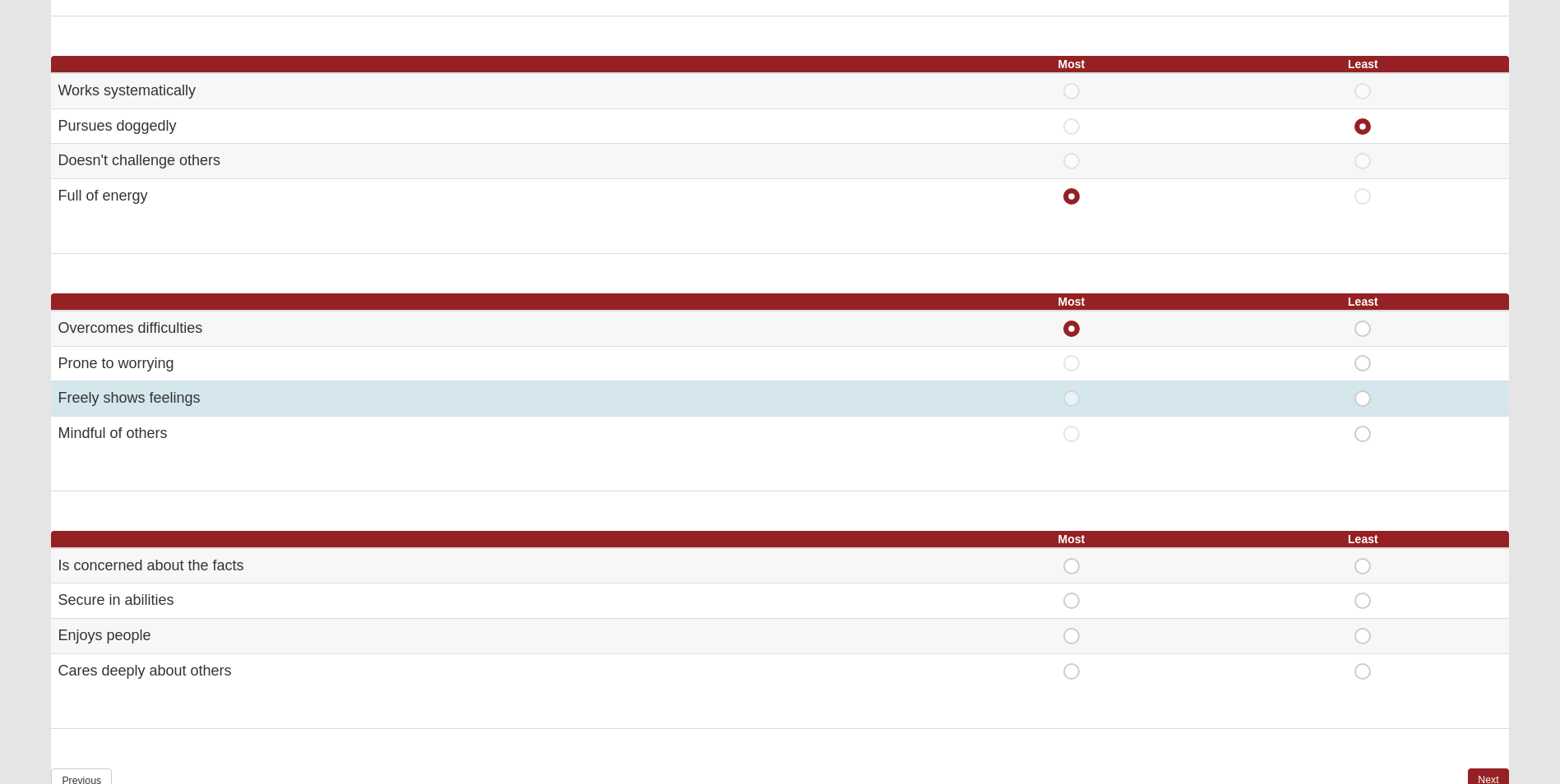
drag, startPoint x: 1364, startPoint y: 397, endPoint x: 1345, endPoint y: 442, distance: 48.8
click at [1363, 391] on span "Least" at bounding box center [1363, 391] width 0 height 0
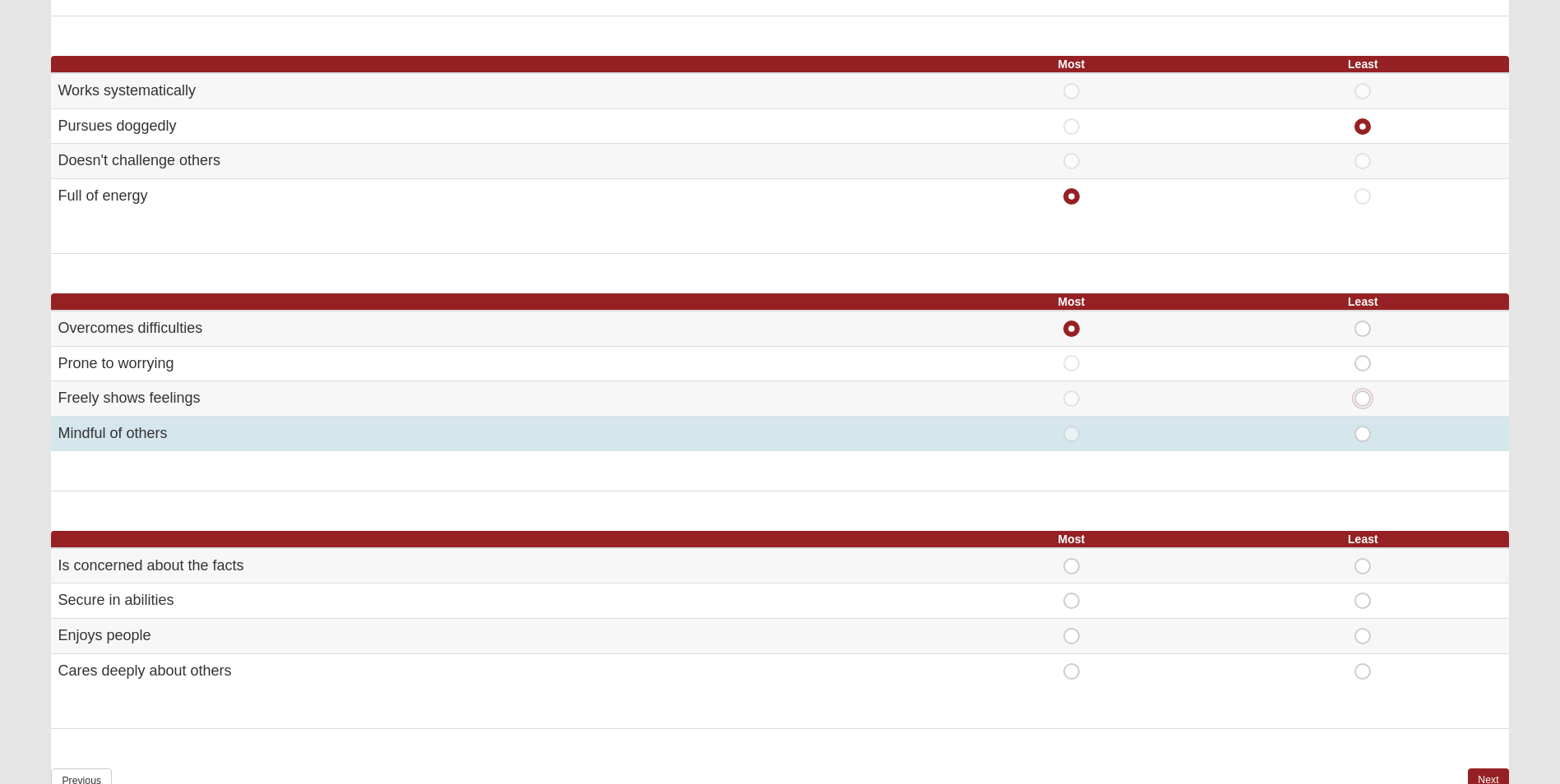
click at [1363, 397] on input "Least" at bounding box center [1368, 398] width 11 height 16
radio input "true"
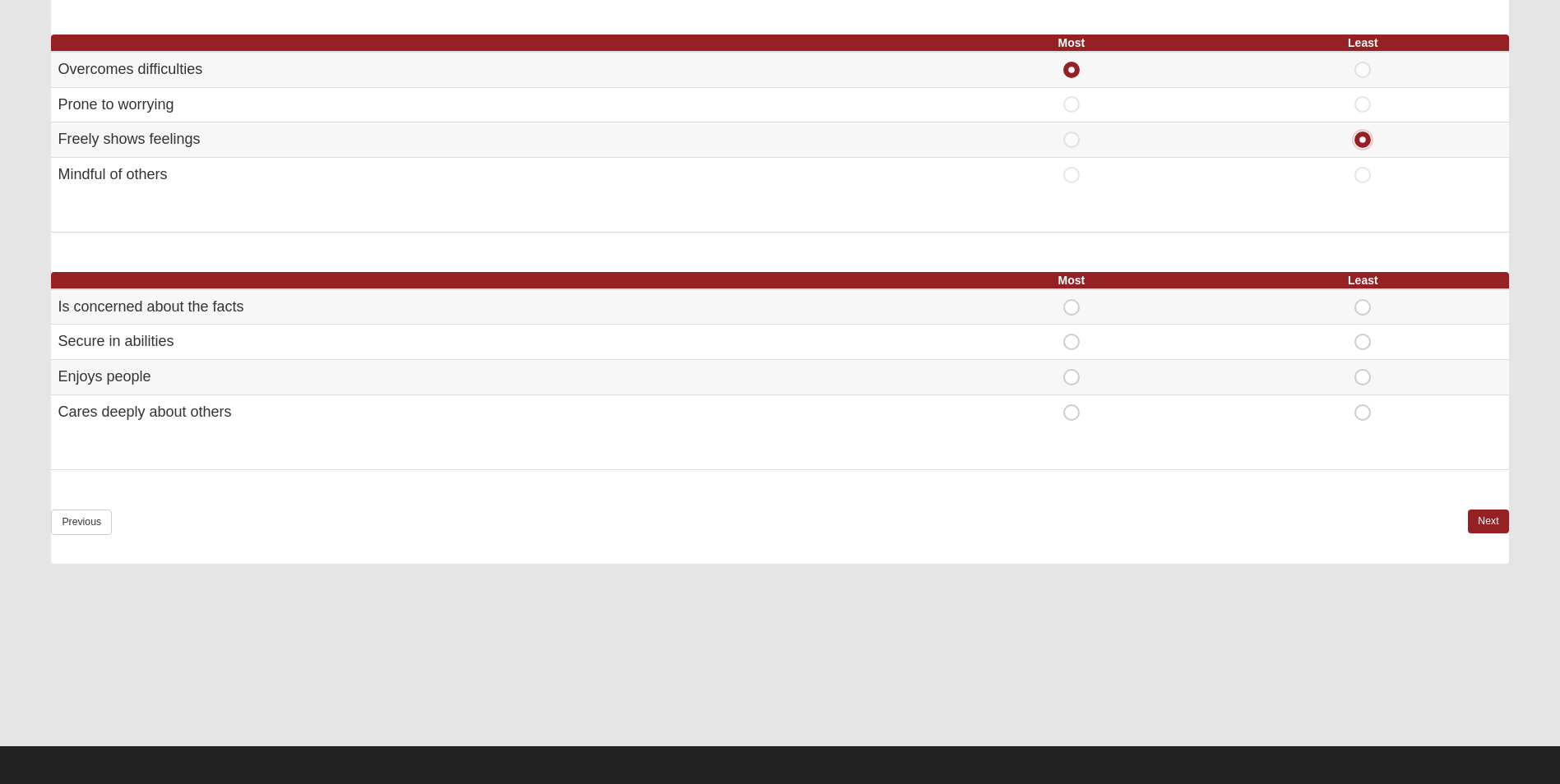
scroll to position [921, 0]
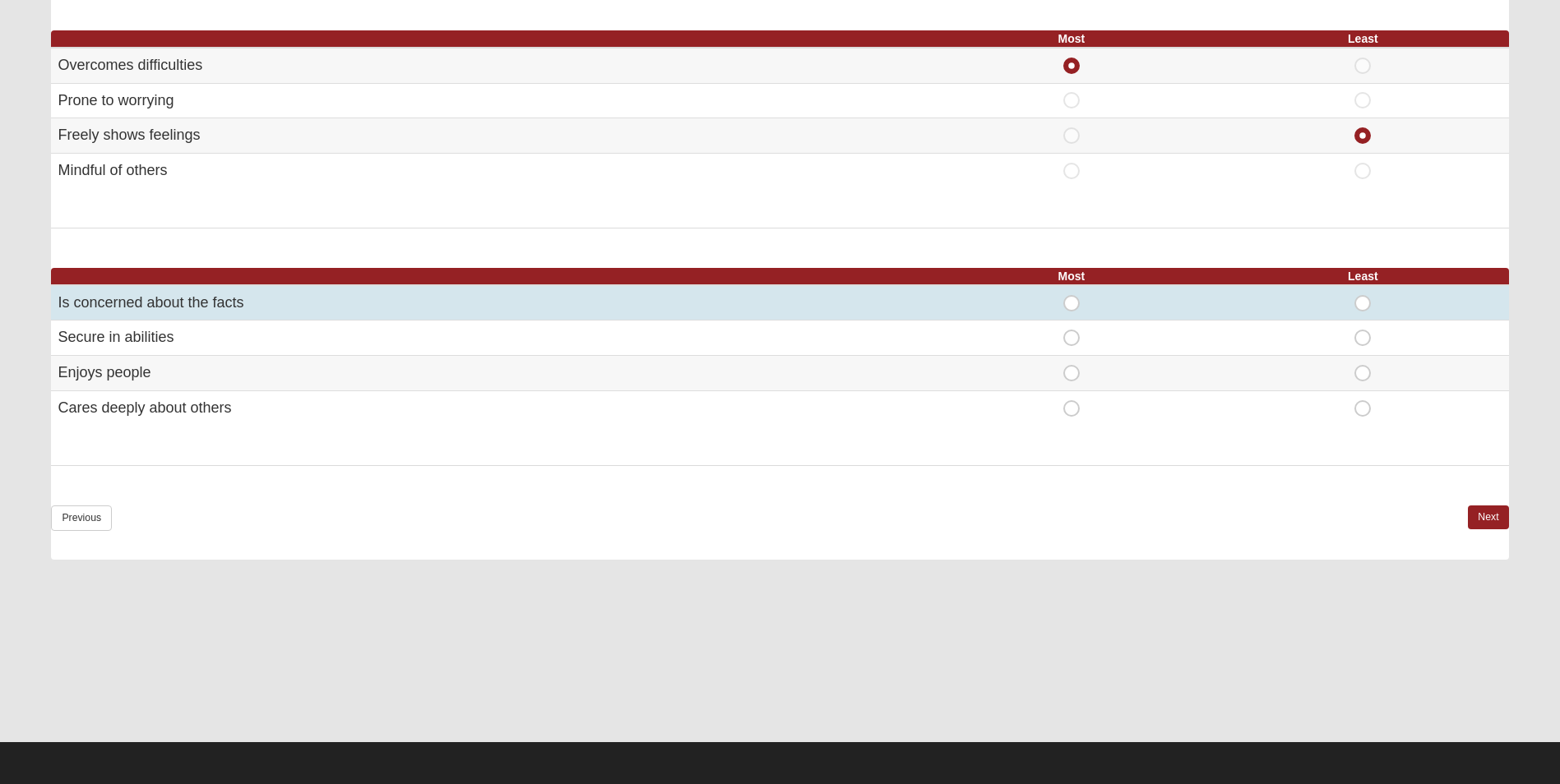
click at [1071, 296] on span "Most" at bounding box center [1071, 296] width 0 height 0
click at [1071, 306] on input "Most" at bounding box center [1076, 303] width 11 height 16
radio input "true"
click at [1363, 296] on span "Least" at bounding box center [1363, 296] width 0 height 0
click at [1365, 297] on input "Least" at bounding box center [1368, 303] width 11 height 16
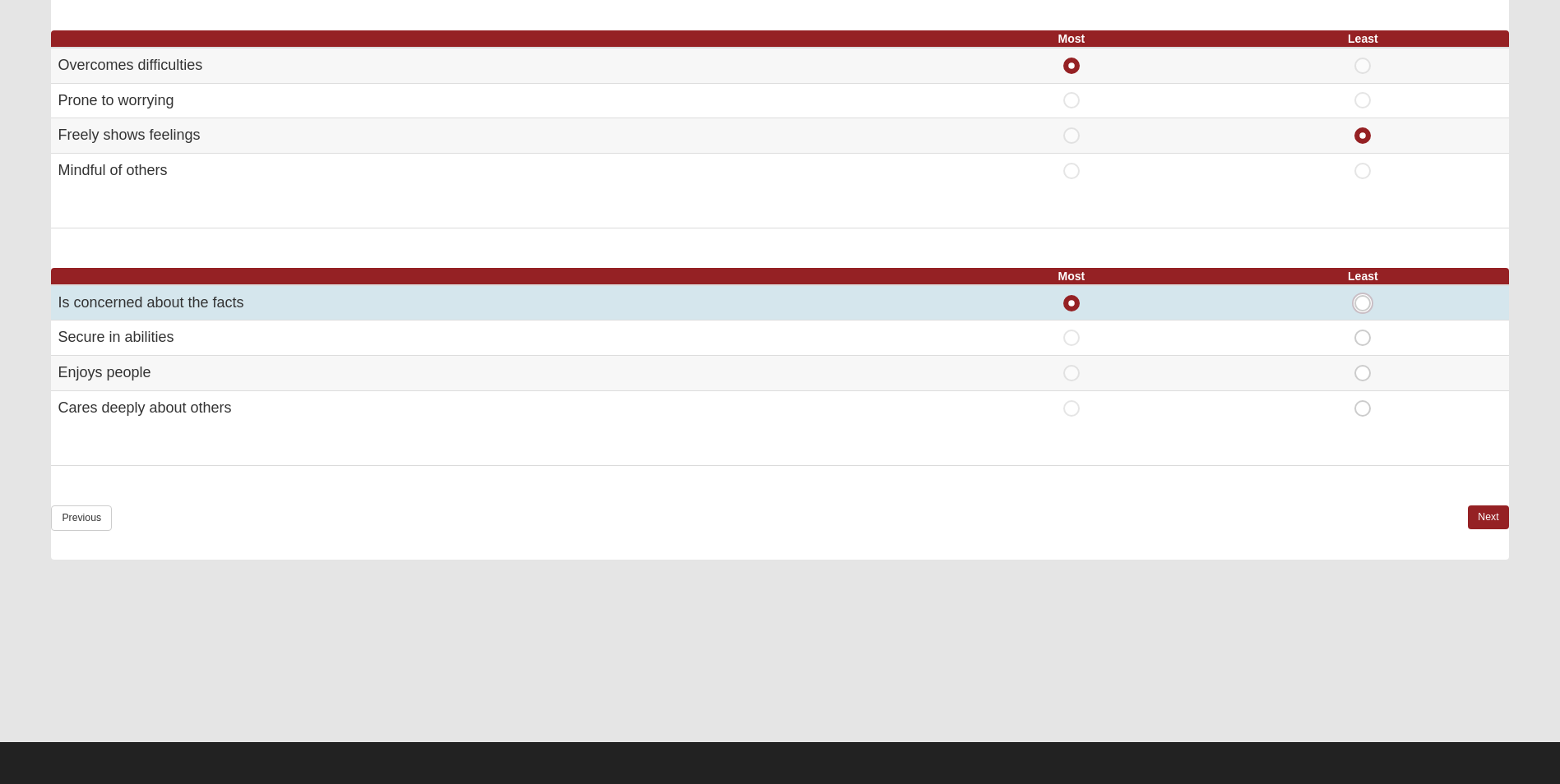
radio input "true"
radio input "false"
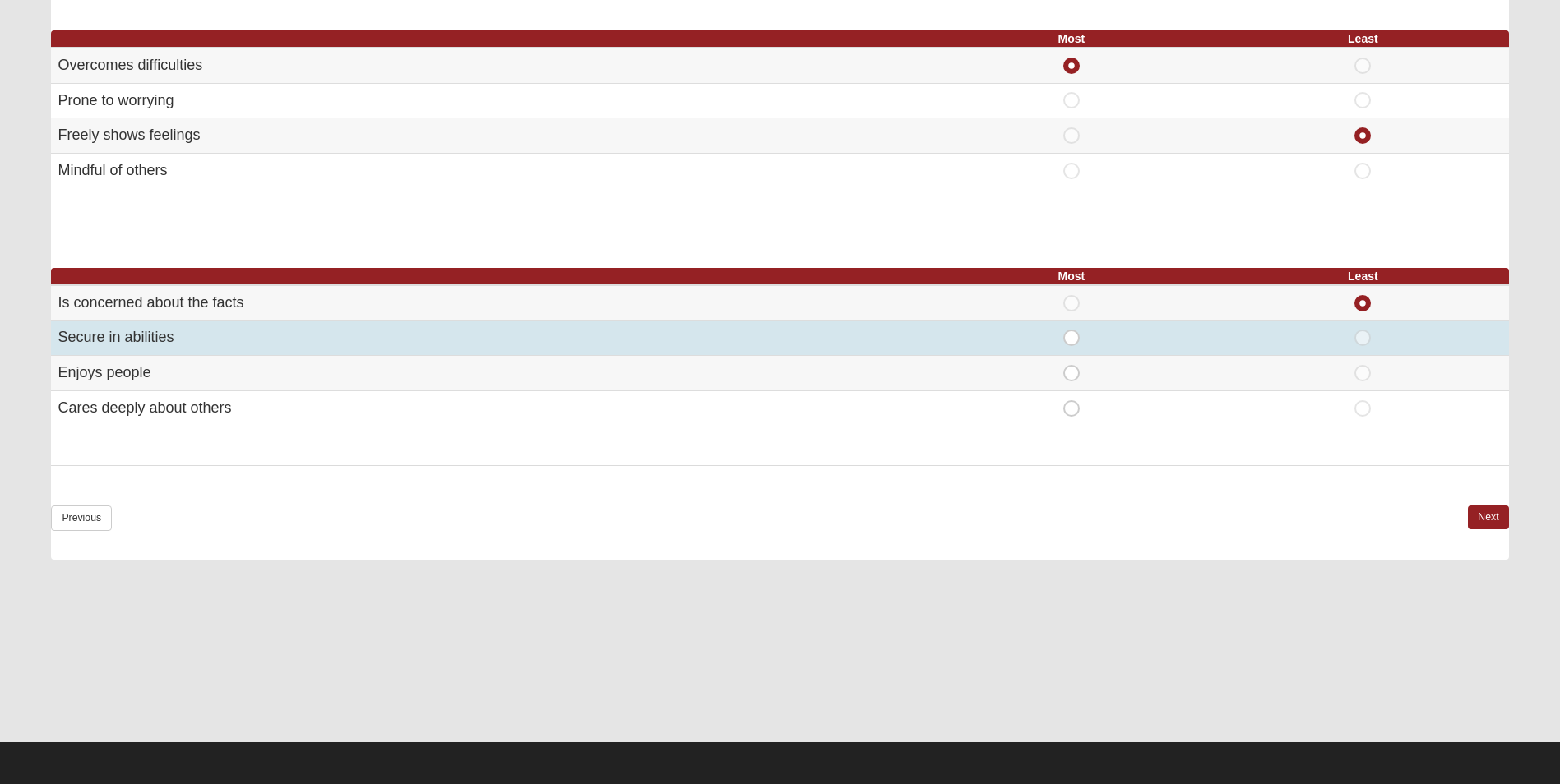
click at [1071, 329] on span "Most" at bounding box center [1071, 329] width 0 height 0
click at [1078, 339] on input "Most" at bounding box center [1076, 337] width 11 height 16
radio input "true"
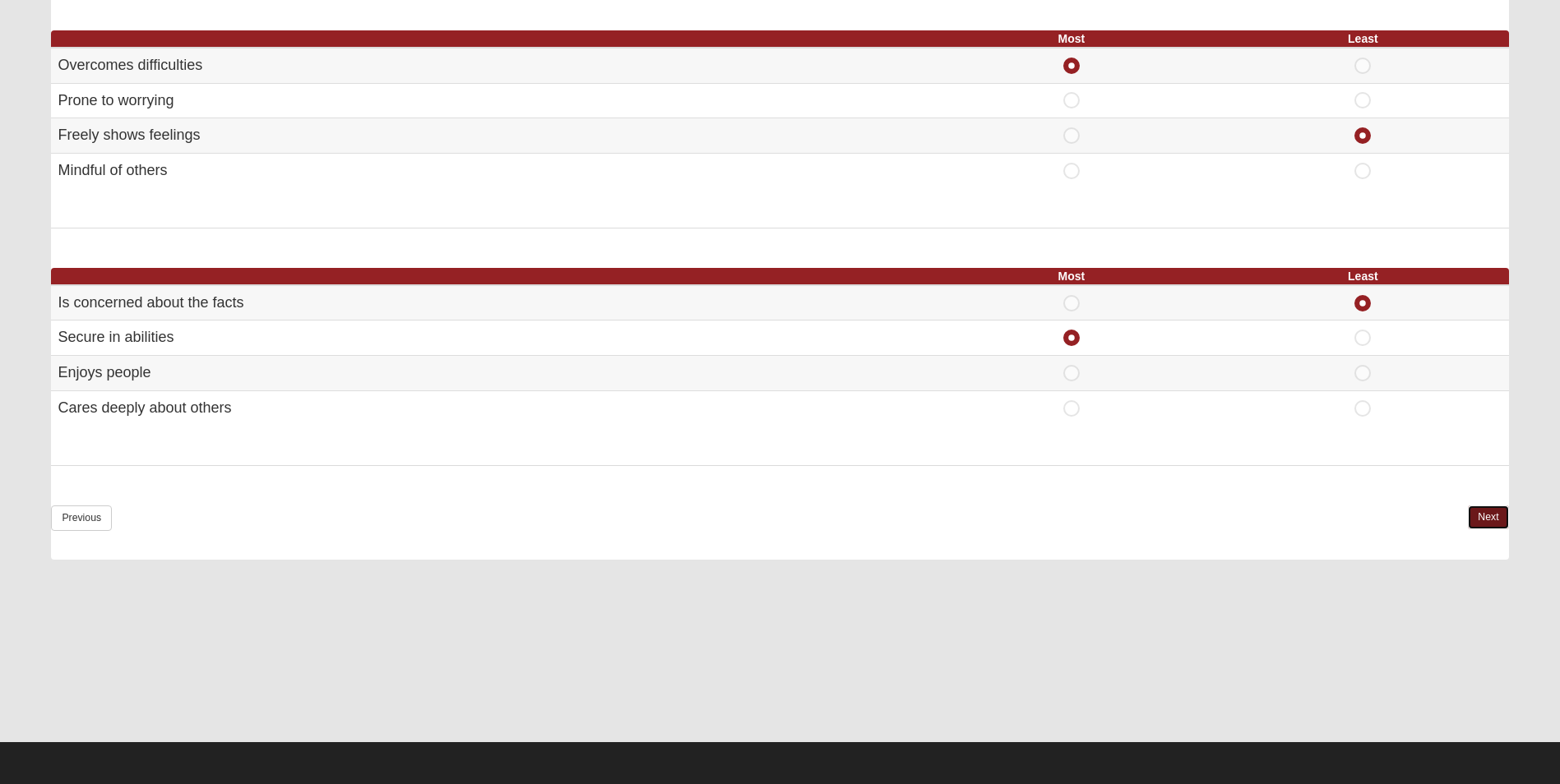
click at [1479, 524] on link "Next" at bounding box center [1488, 517] width 41 height 24
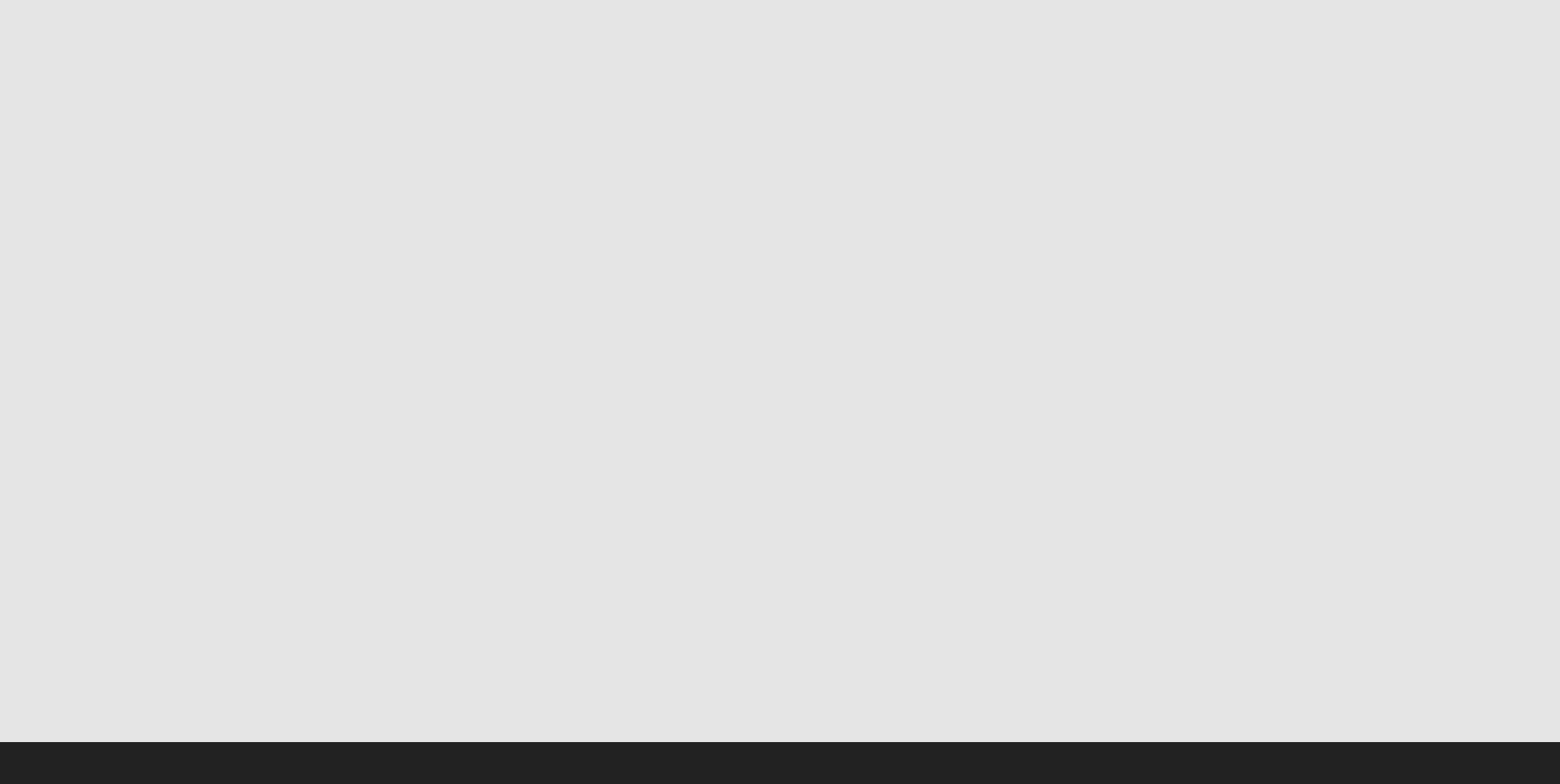
scroll to position [0, 0]
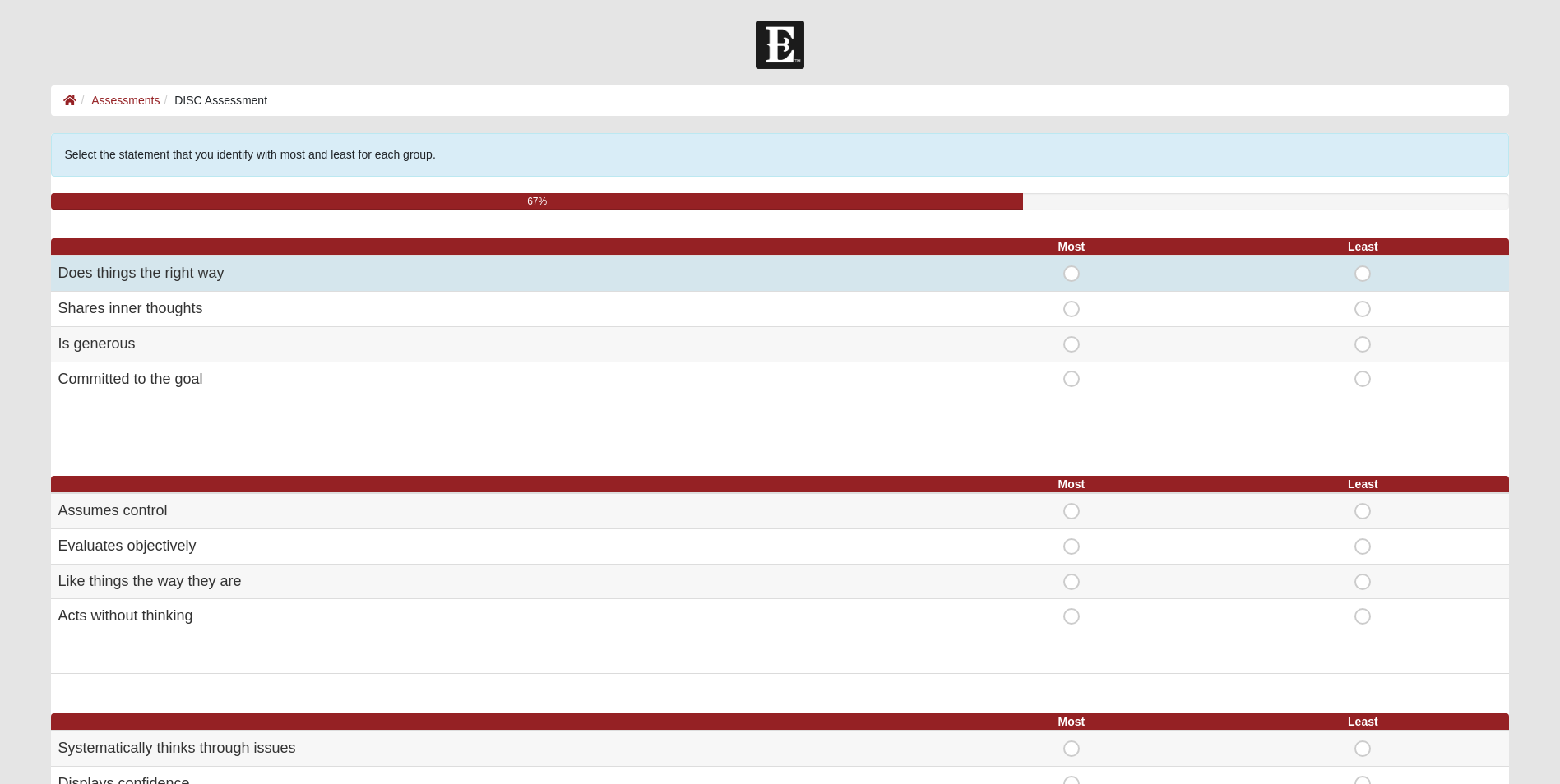
click at [1071, 266] on span "Most" at bounding box center [1071, 266] width 0 height 0
click at [1073, 269] on input "Most" at bounding box center [1076, 273] width 11 height 16
radio input "true"
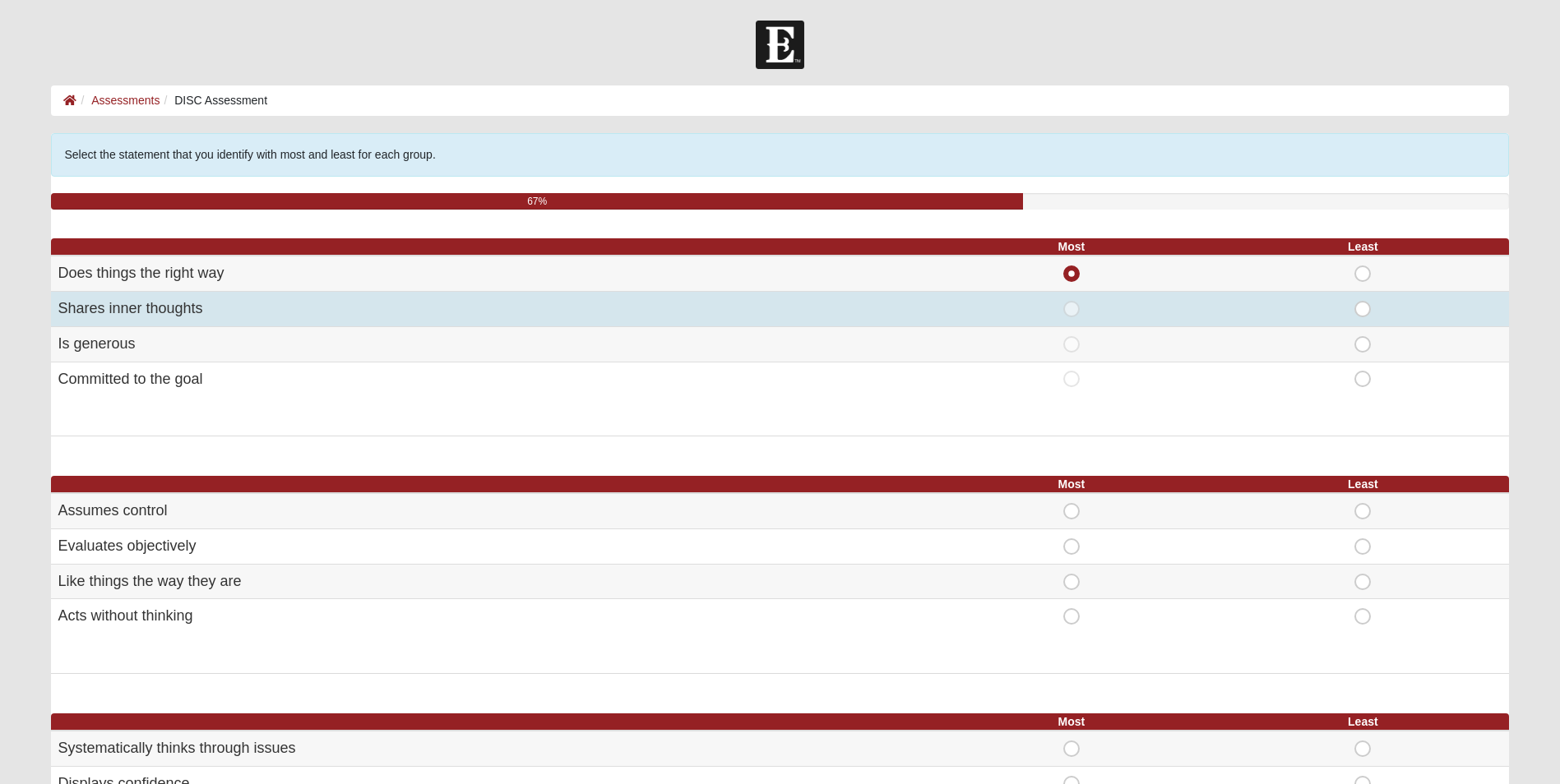
click at [1363, 301] on span "Least" at bounding box center [1363, 301] width 0 height 0
click at [1365, 314] on input "Least" at bounding box center [1368, 309] width 11 height 16
radio input "true"
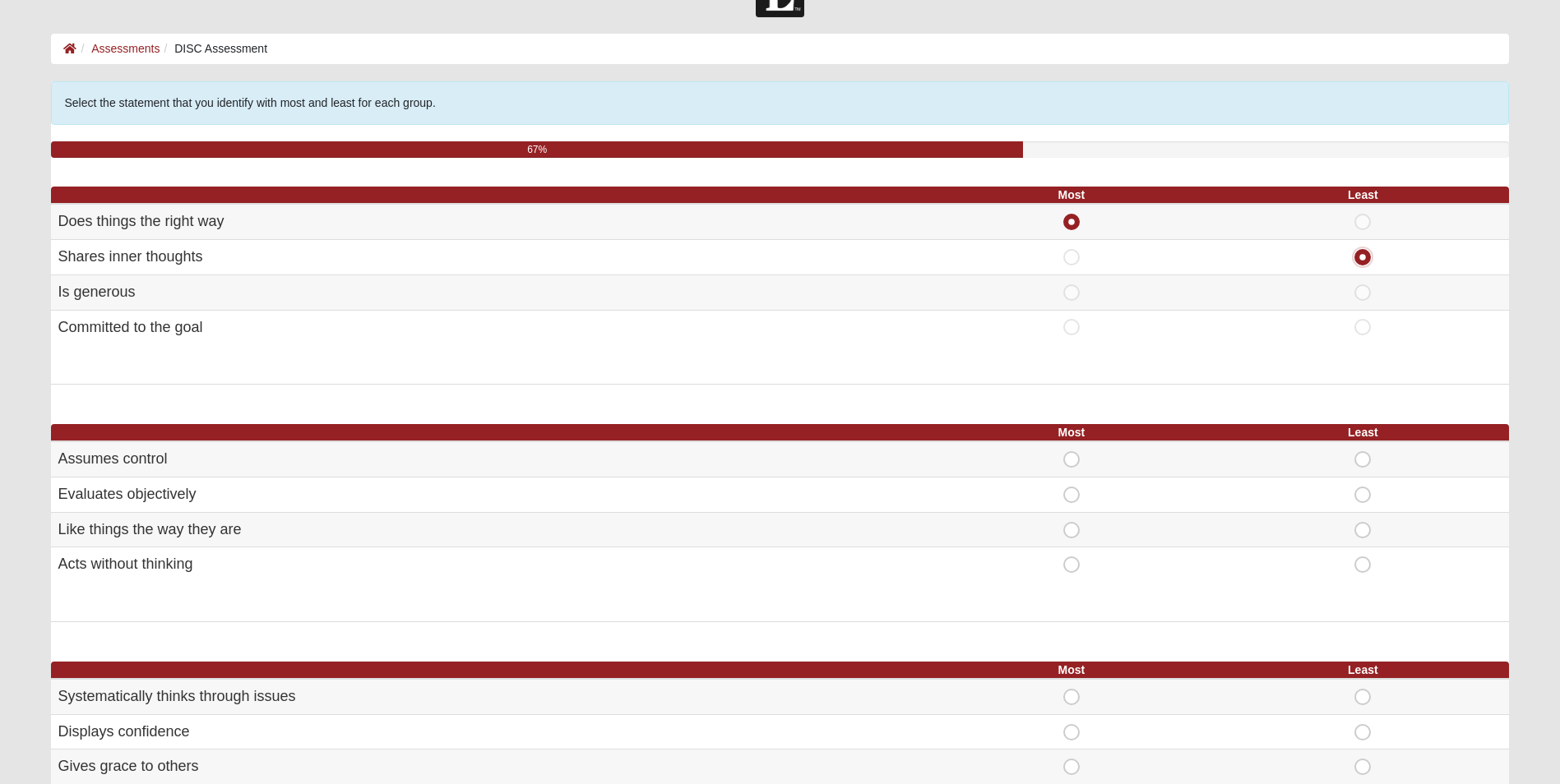
scroll to position [165, 0]
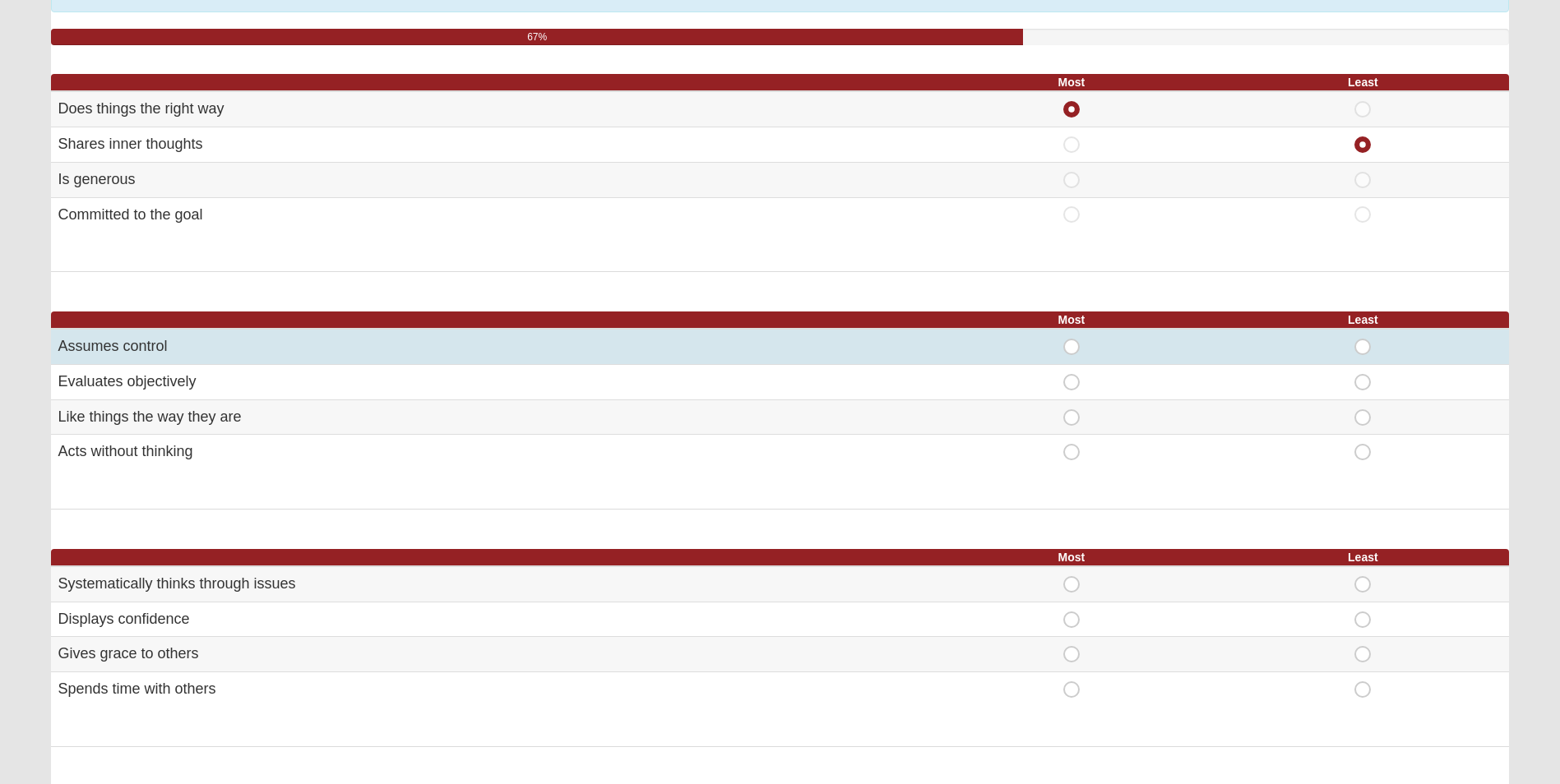
click at [1071, 339] on span "Most" at bounding box center [1071, 339] width 0 height 0
click at [1071, 344] on input "Most" at bounding box center [1076, 347] width 11 height 16
radio input "true"
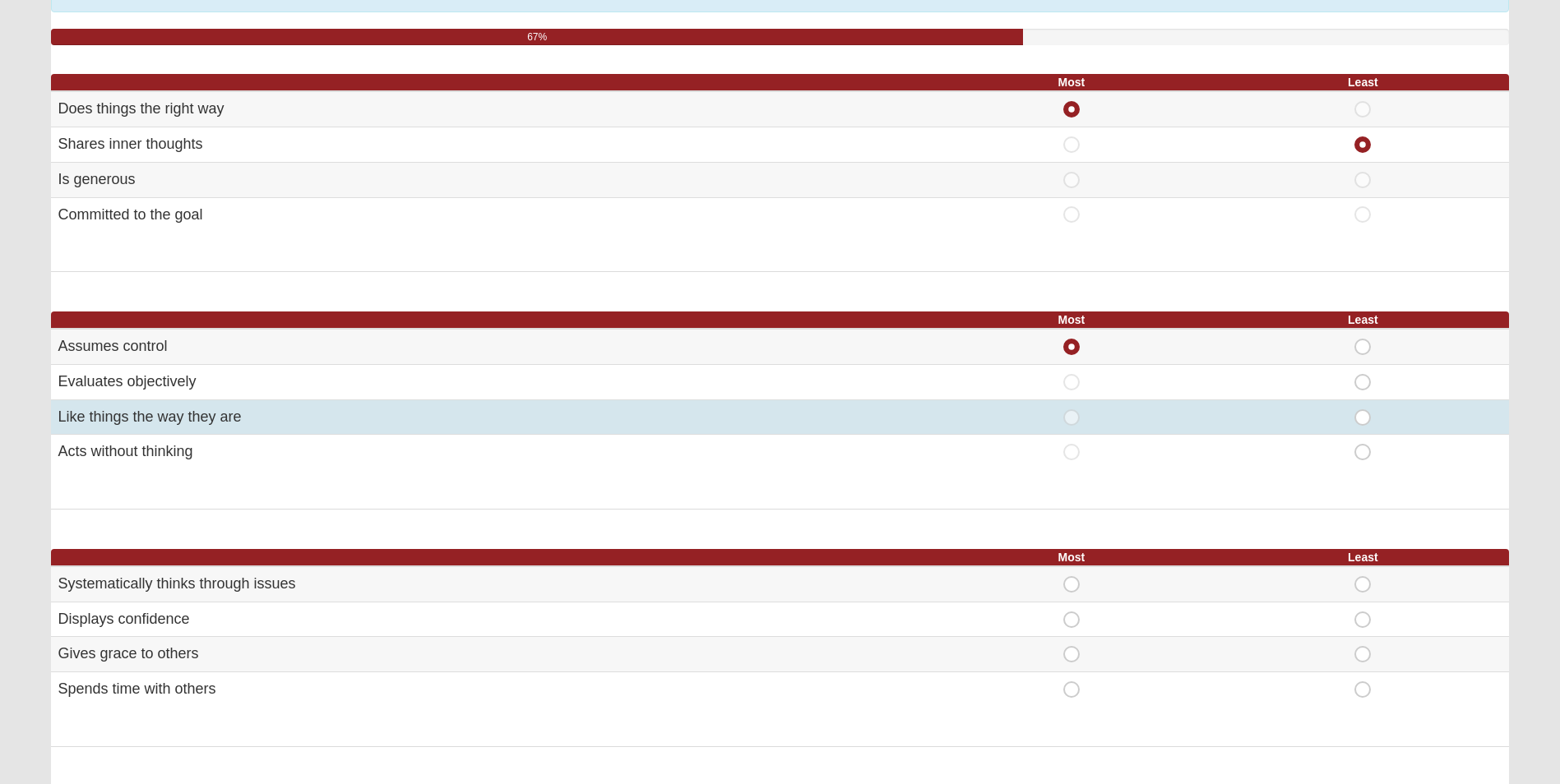
click at [1363, 410] on span "Least" at bounding box center [1363, 410] width 0 height 0
click at [1363, 419] on input "Least" at bounding box center [1368, 418] width 11 height 16
radio input "true"
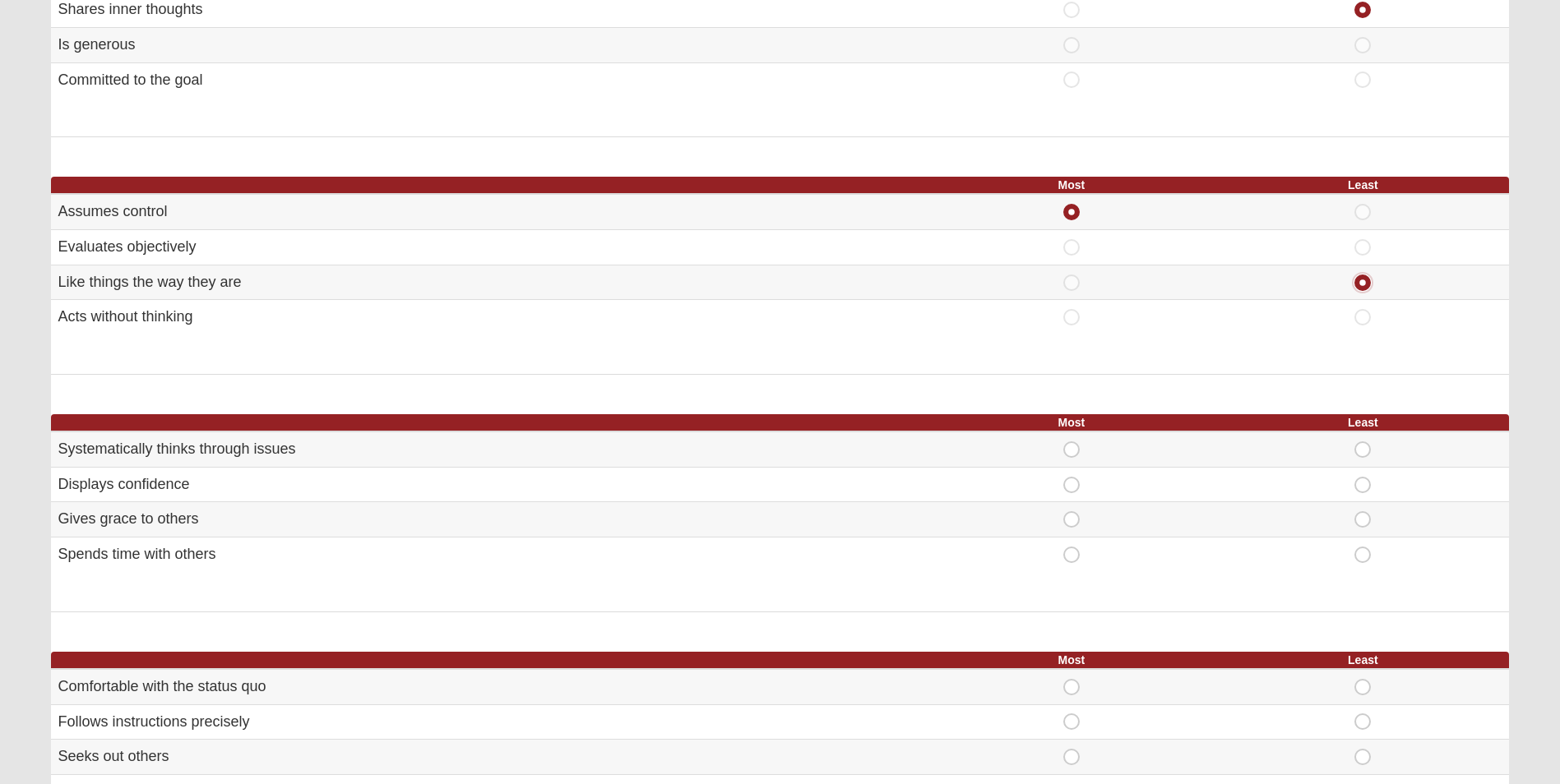
scroll to position [329, 0]
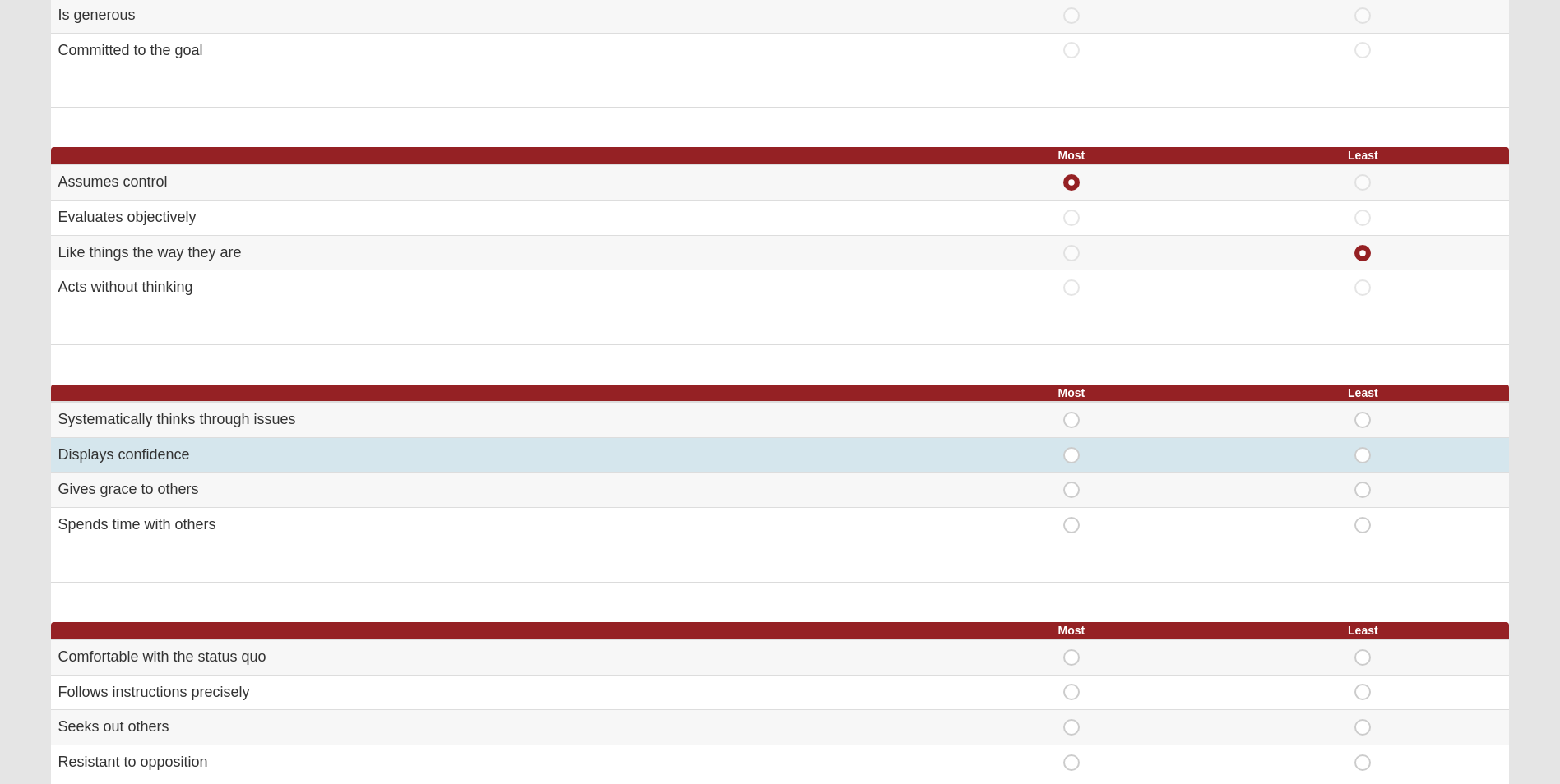
click at [1071, 448] on span "Most" at bounding box center [1071, 448] width 0 height 0
click at [1074, 458] on input "Most" at bounding box center [1076, 455] width 11 height 16
radio input "true"
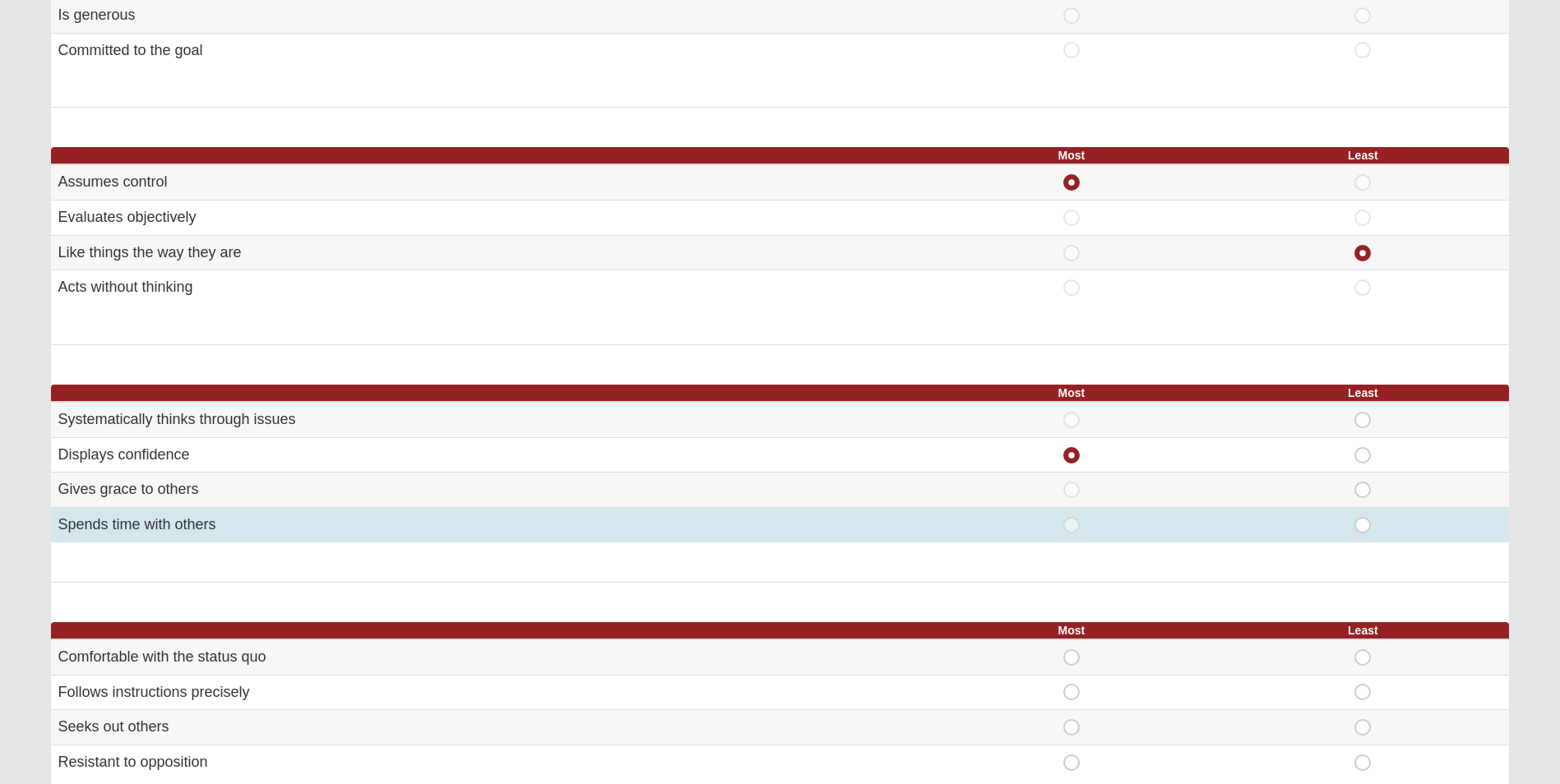
click at [1363, 517] on span "Least" at bounding box center [1363, 517] width 0 height 0
click at [1363, 528] on input "Least" at bounding box center [1368, 525] width 11 height 16
radio input "true"
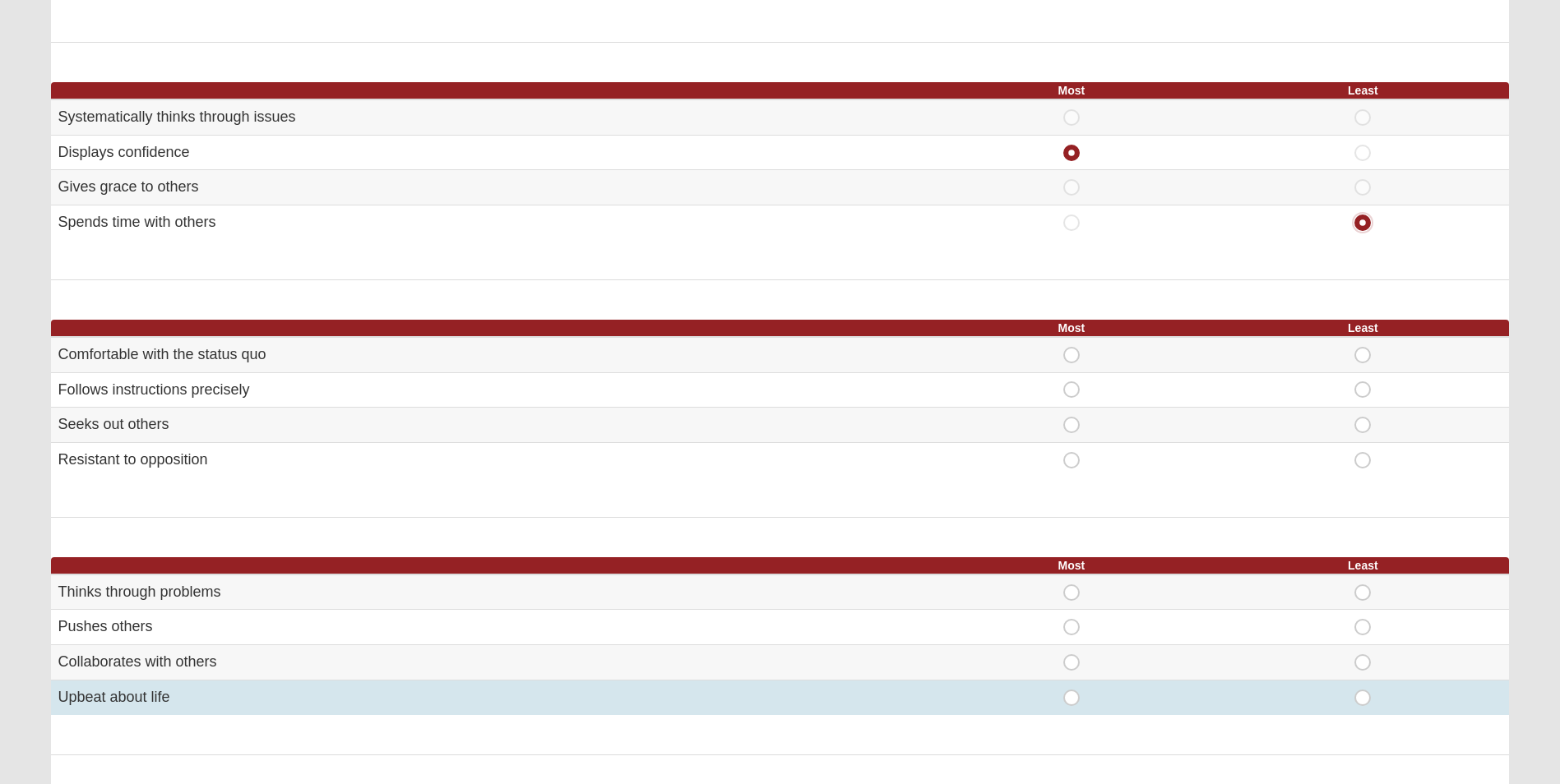
scroll to position [658, 0]
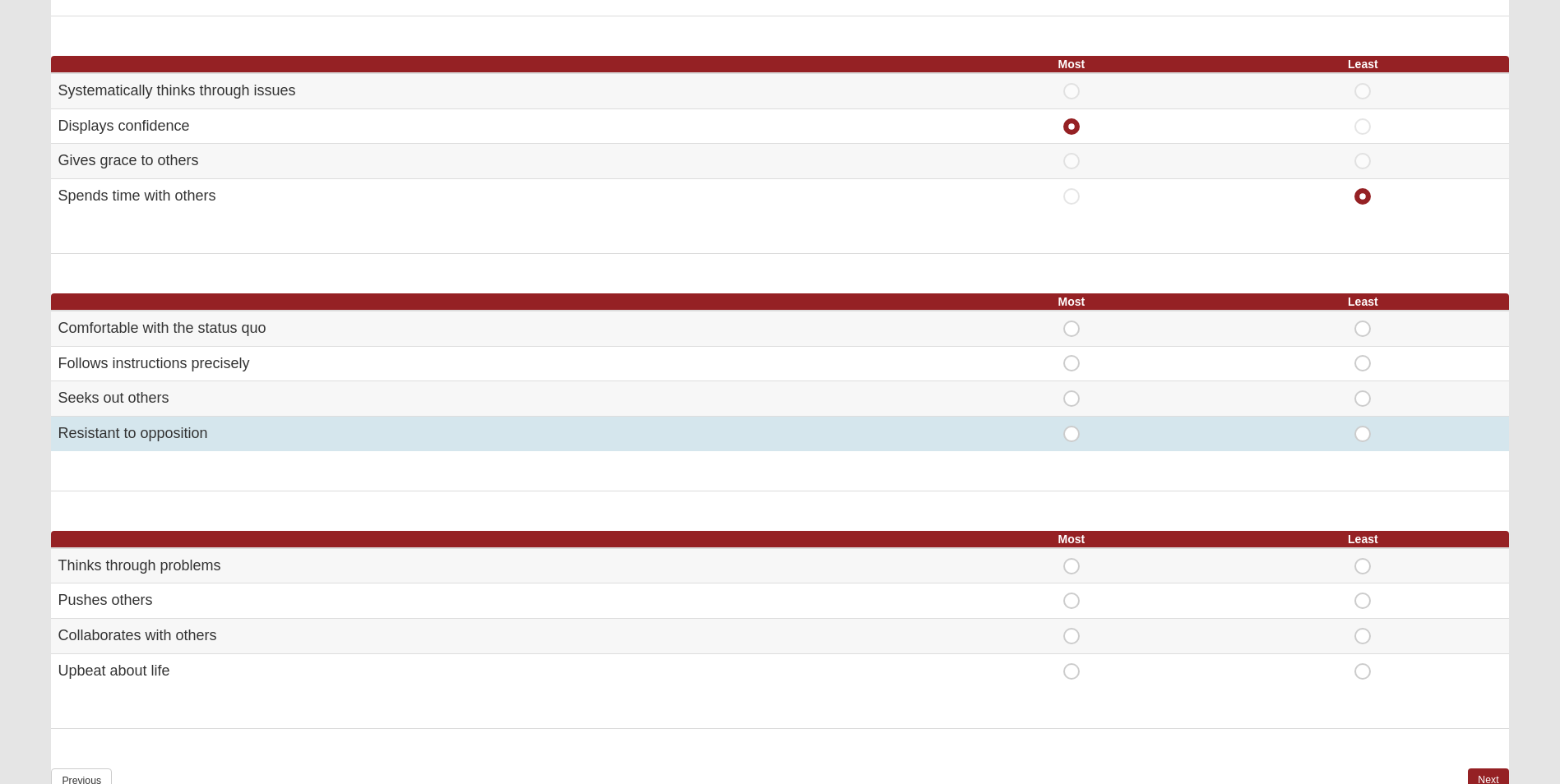
click at [1363, 425] on span "Least" at bounding box center [1363, 425] width 0 height 0
click at [1365, 434] on input "Least" at bounding box center [1368, 433] width 11 height 16
radio input "true"
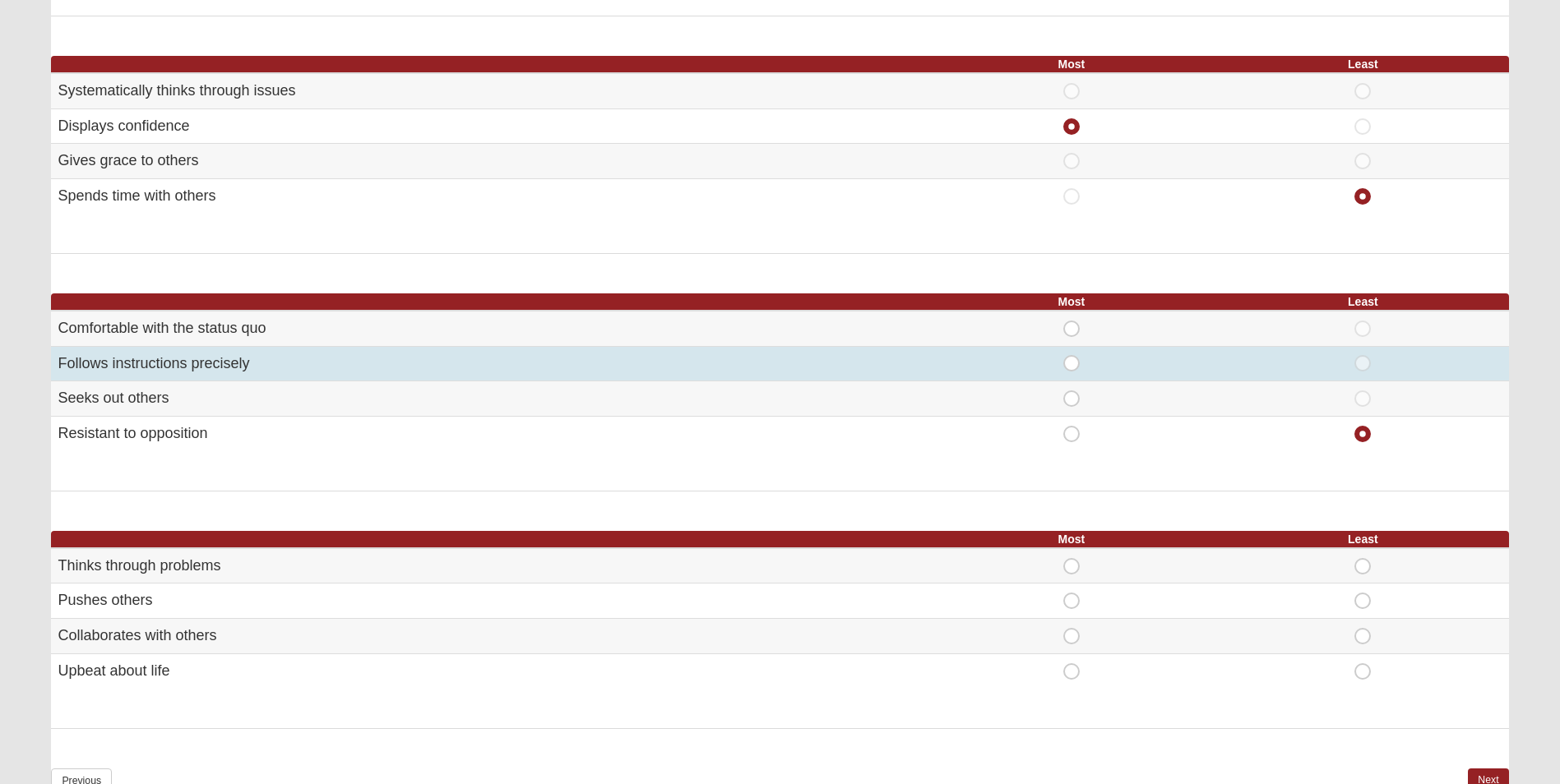
click at [1071, 356] on span "Most" at bounding box center [1071, 356] width 0 height 0
click at [1071, 363] on input "Most" at bounding box center [1076, 363] width 11 height 16
radio input "true"
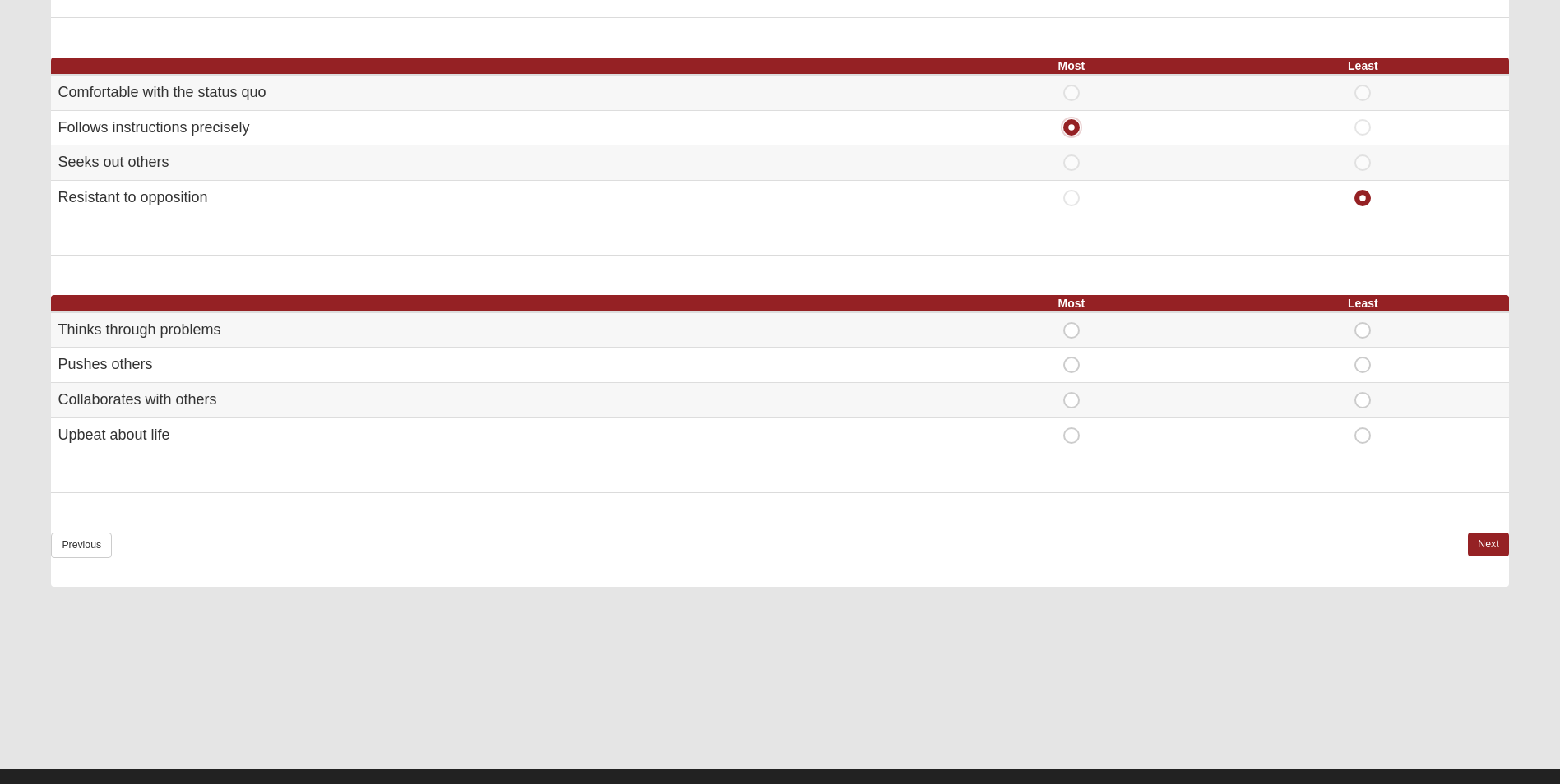
scroll to position [904, 0]
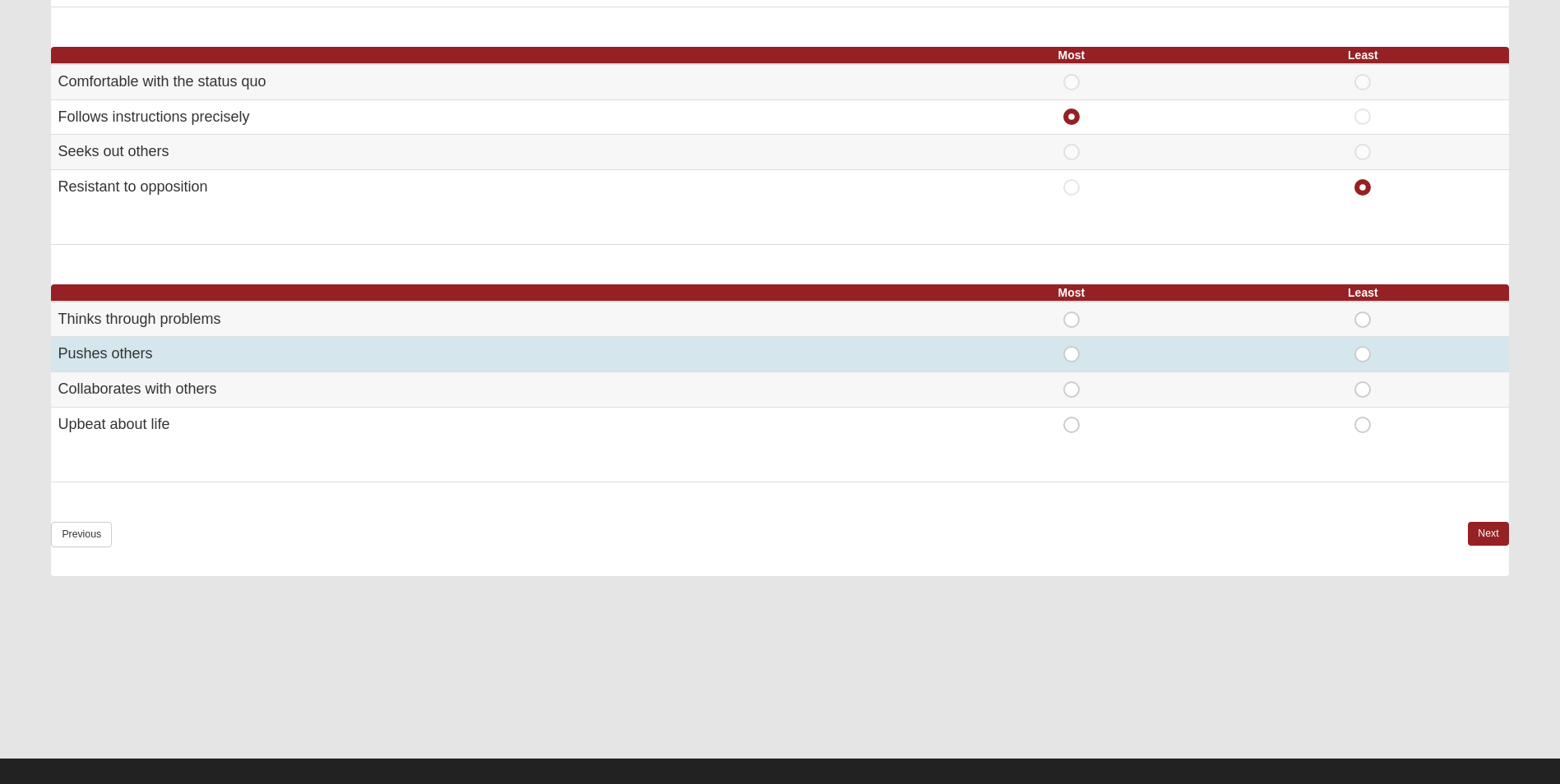
click at [1071, 346] on span "Most" at bounding box center [1071, 346] width 0 height 0
click at [1073, 356] on input "Most" at bounding box center [1076, 354] width 11 height 16
radio input "true"
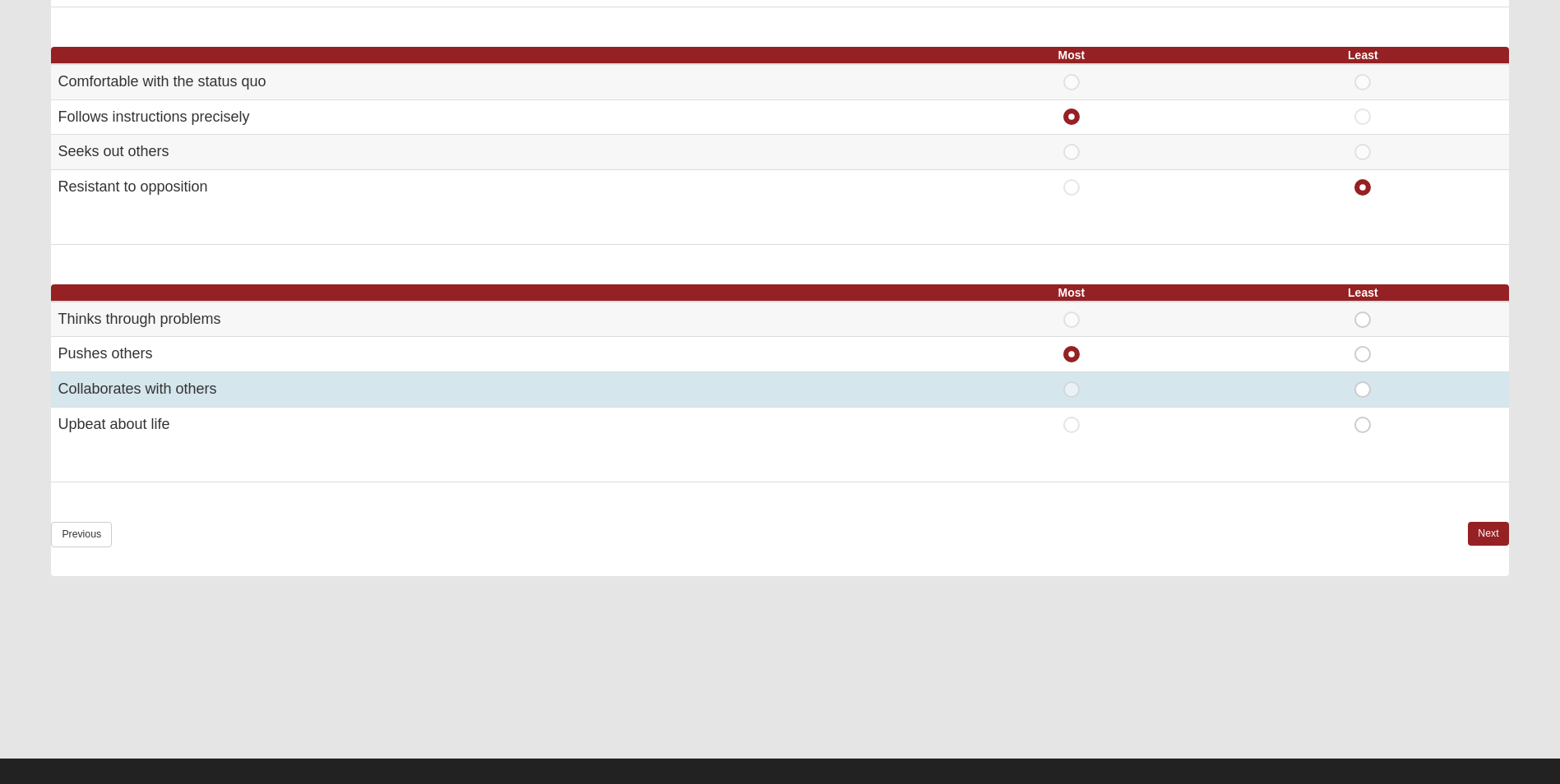
click at [1363, 382] on span "Least" at bounding box center [1363, 382] width 0 height 0
click at [1364, 390] on input "Least" at bounding box center [1368, 390] width 11 height 16
radio input "true"
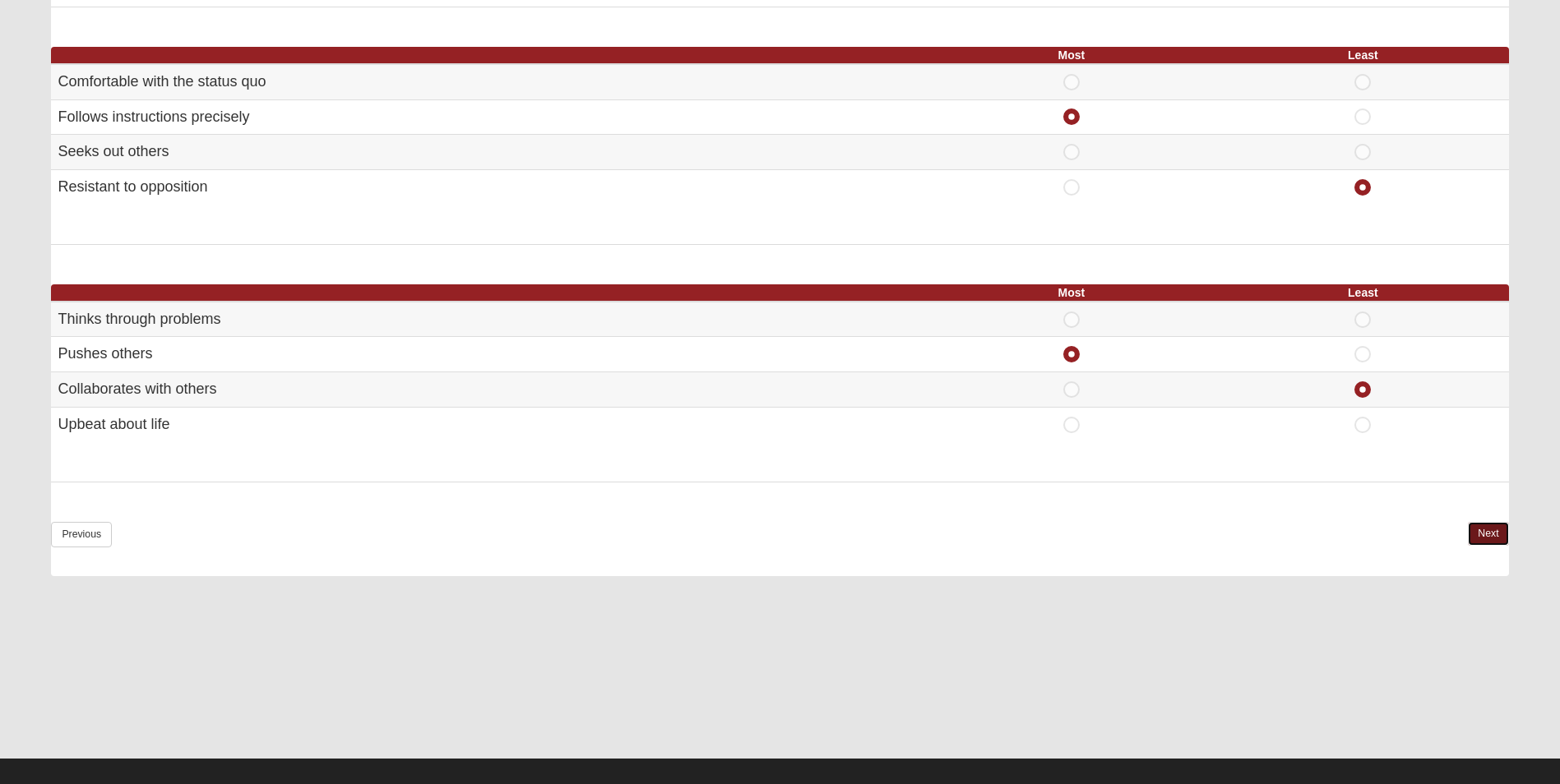
click at [1496, 544] on link "Next" at bounding box center [1488, 534] width 41 height 24
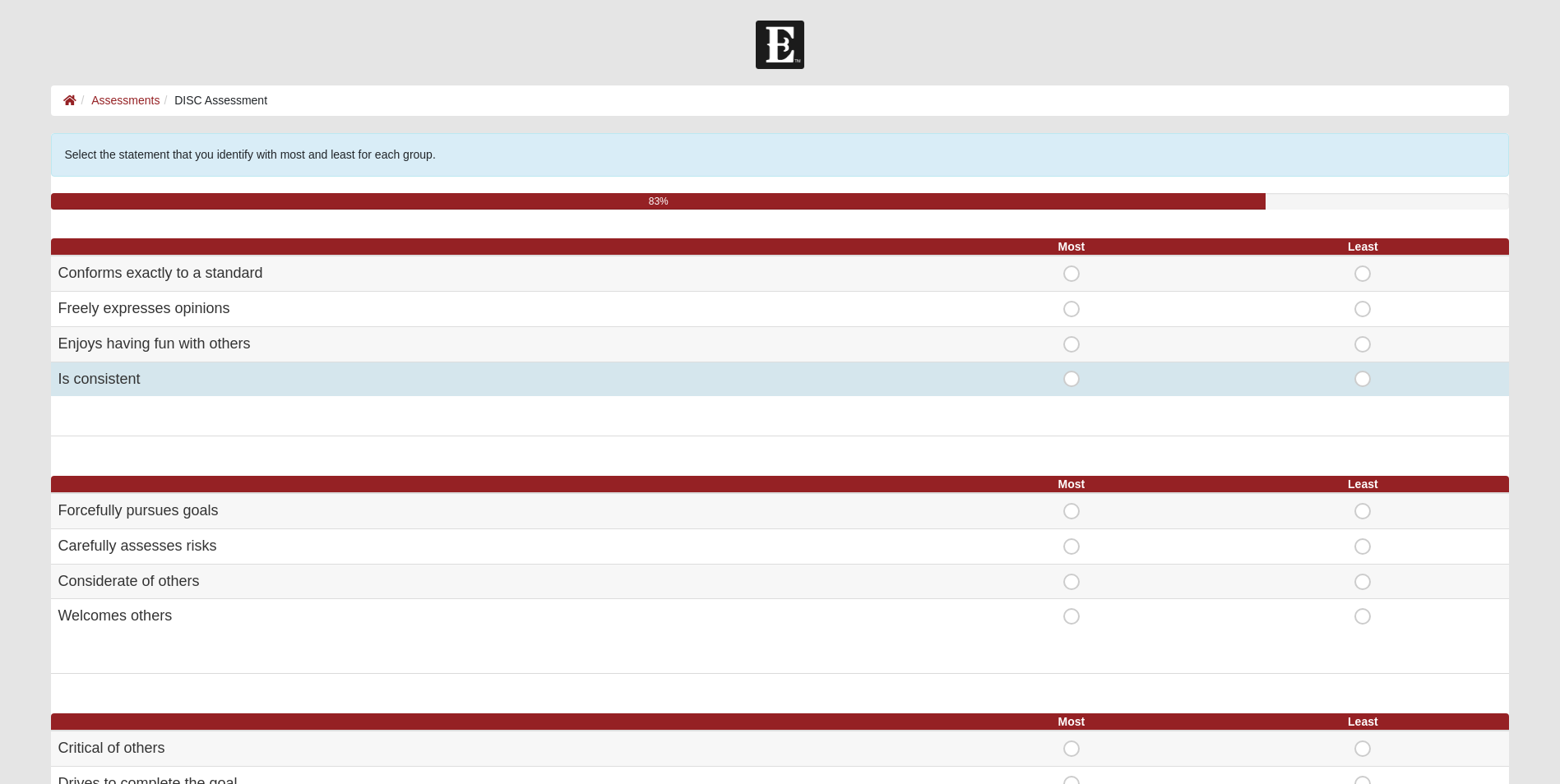
click at [1071, 371] on span "Most" at bounding box center [1071, 371] width 0 height 0
click at [1073, 382] on input "Most" at bounding box center [1076, 379] width 11 height 16
radio input "true"
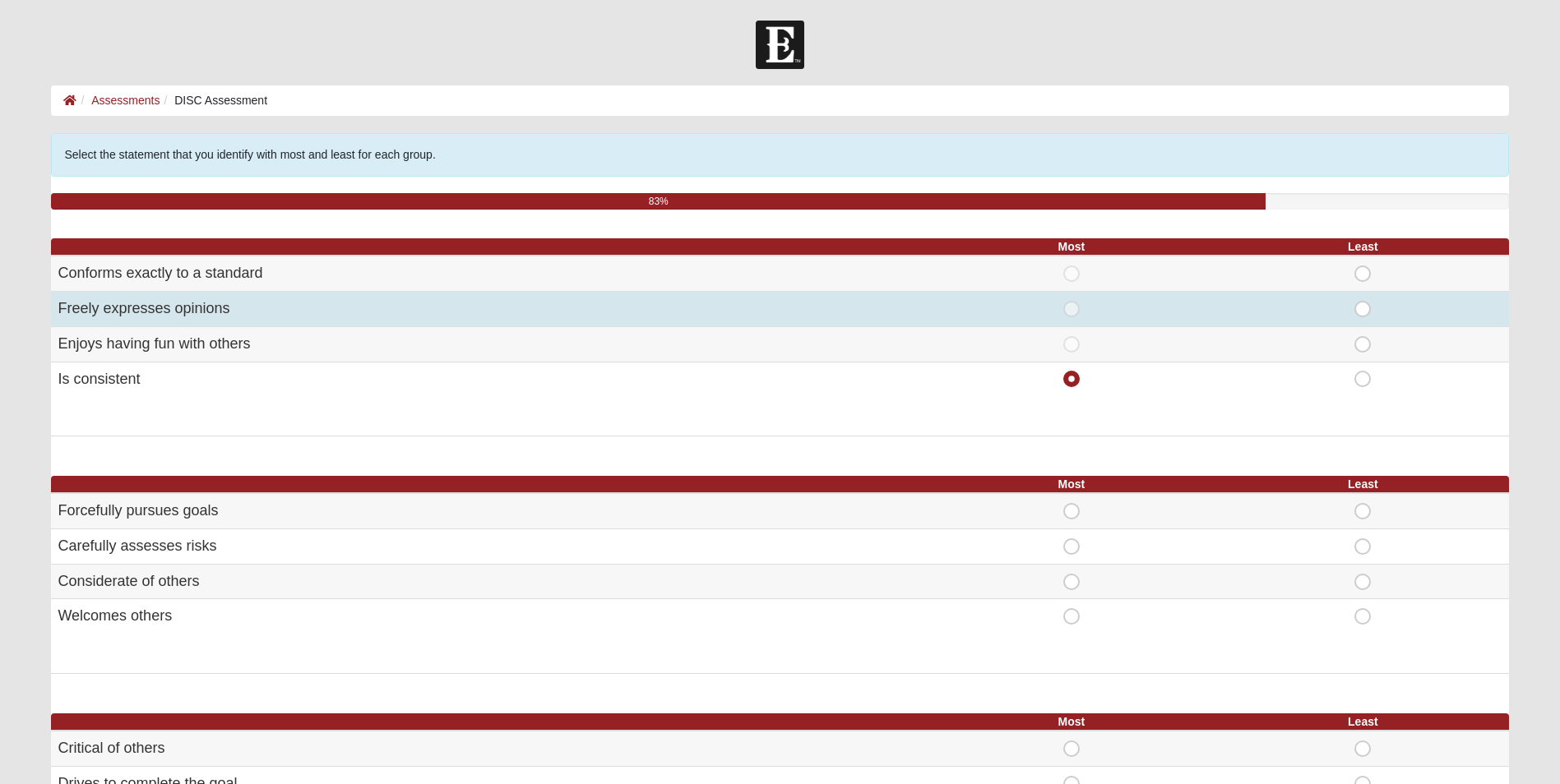
click at [1071, 301] on span "Most" at bounding box center [1071, 301] width 0 height 0
click at [1072, 308] on input "Most" at bounding box center [1076, 309] width 11 height 16
radio input "true"
radio input "false"
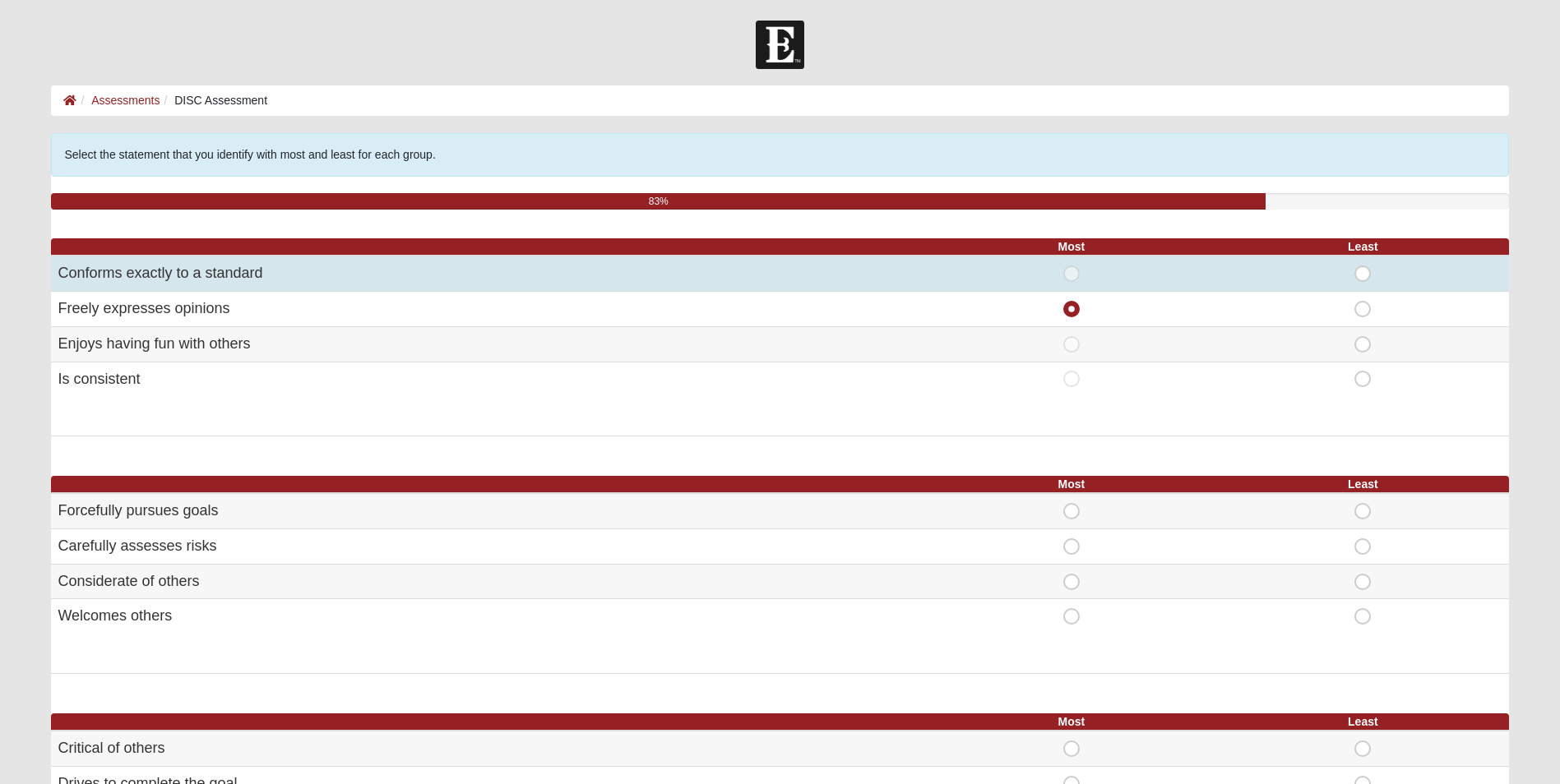
click at [1363, 266] on span "Least" at bounding box center [1363, 266] width 0 height 0
click at [1363, 273] on input "Least" at bounding box center [1368, 273] width 11 height 16
radio input "true"
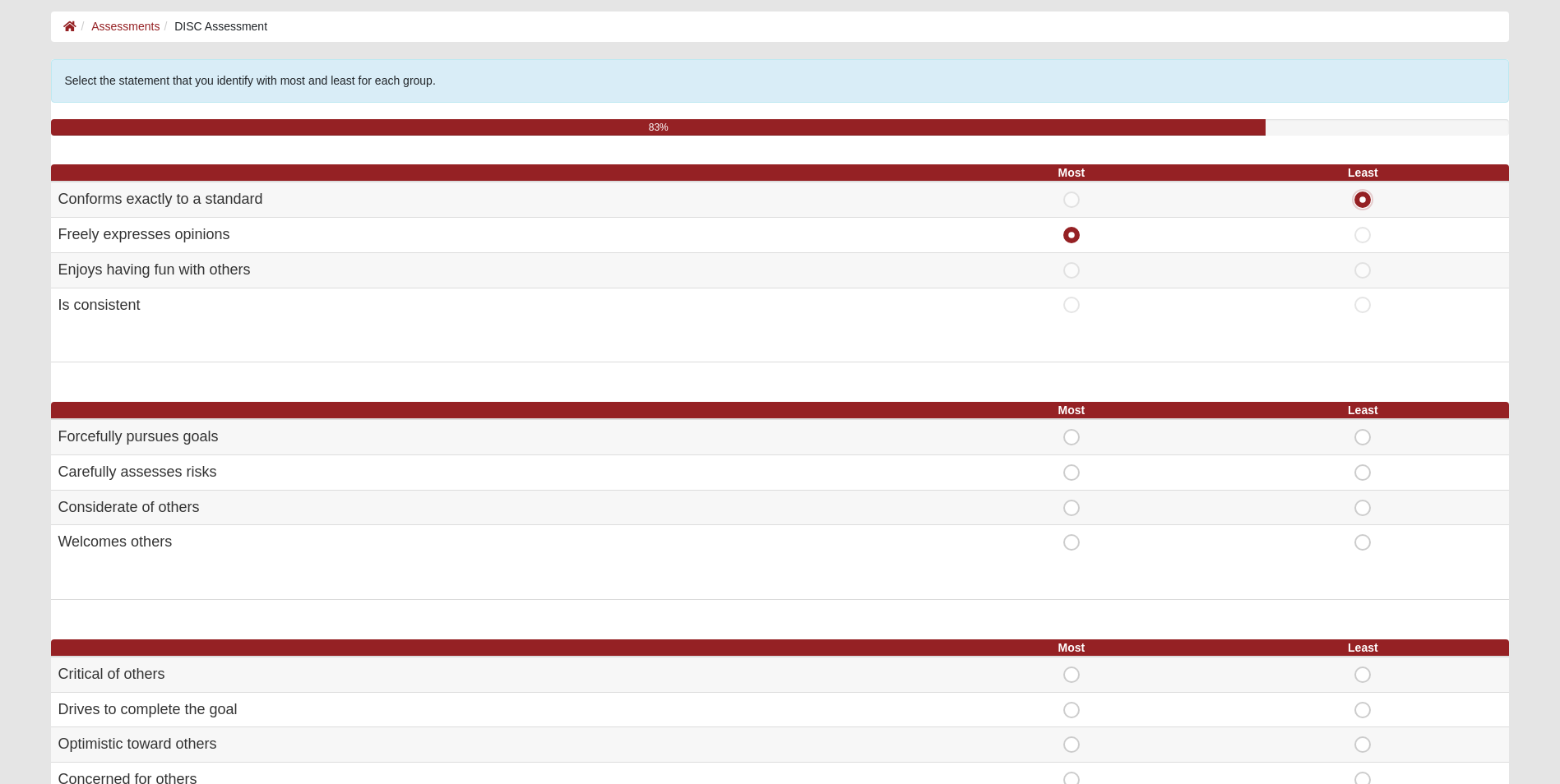
scroll to position [247, 0]
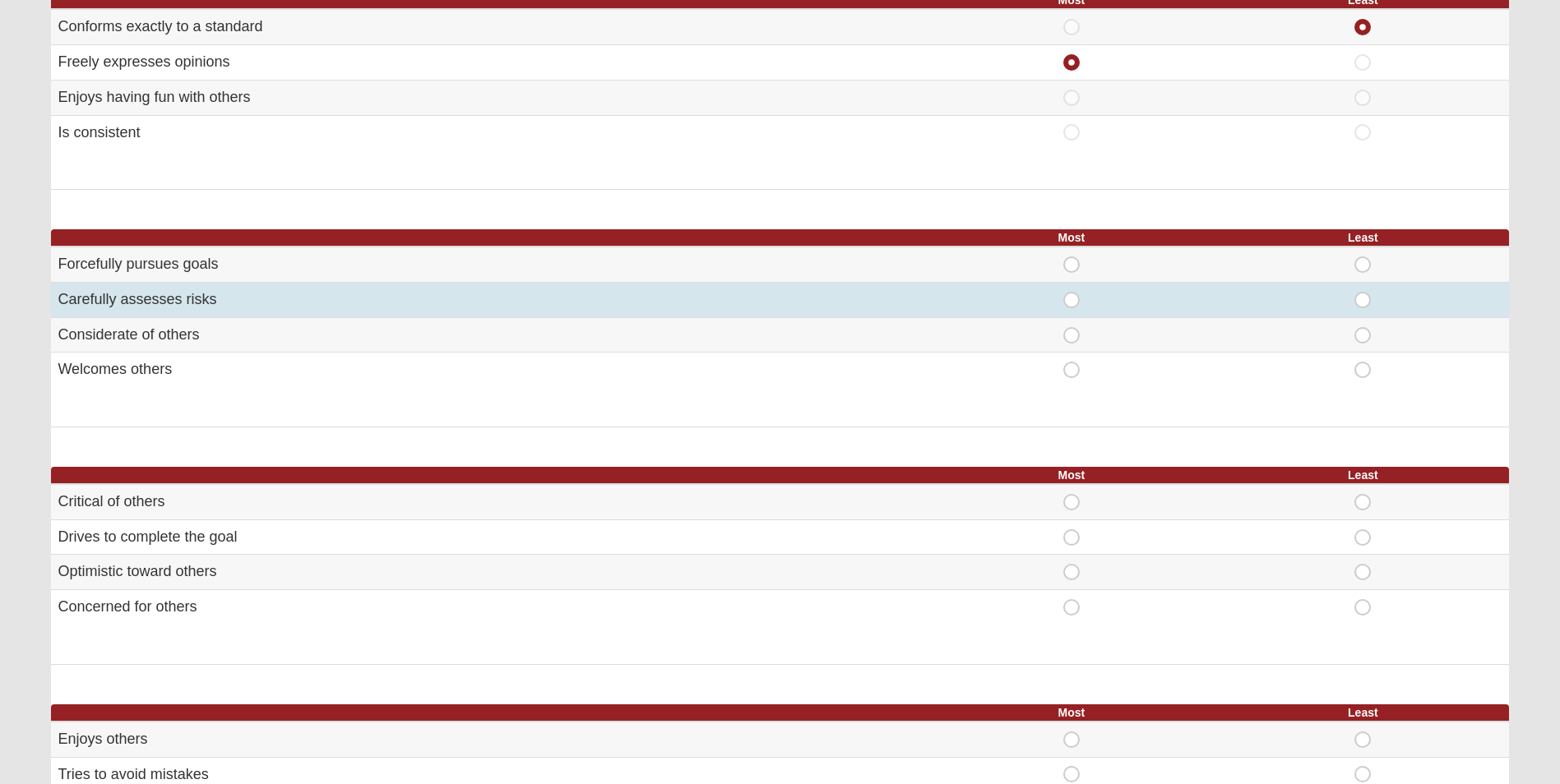
click at [1071, 292] on span "Most" at bounding box center [1071, 292] width 0 height 0
click at [1071, 304] on input "Most" at bounding box center [1076, 299] width 11 height 16
radio input "true"
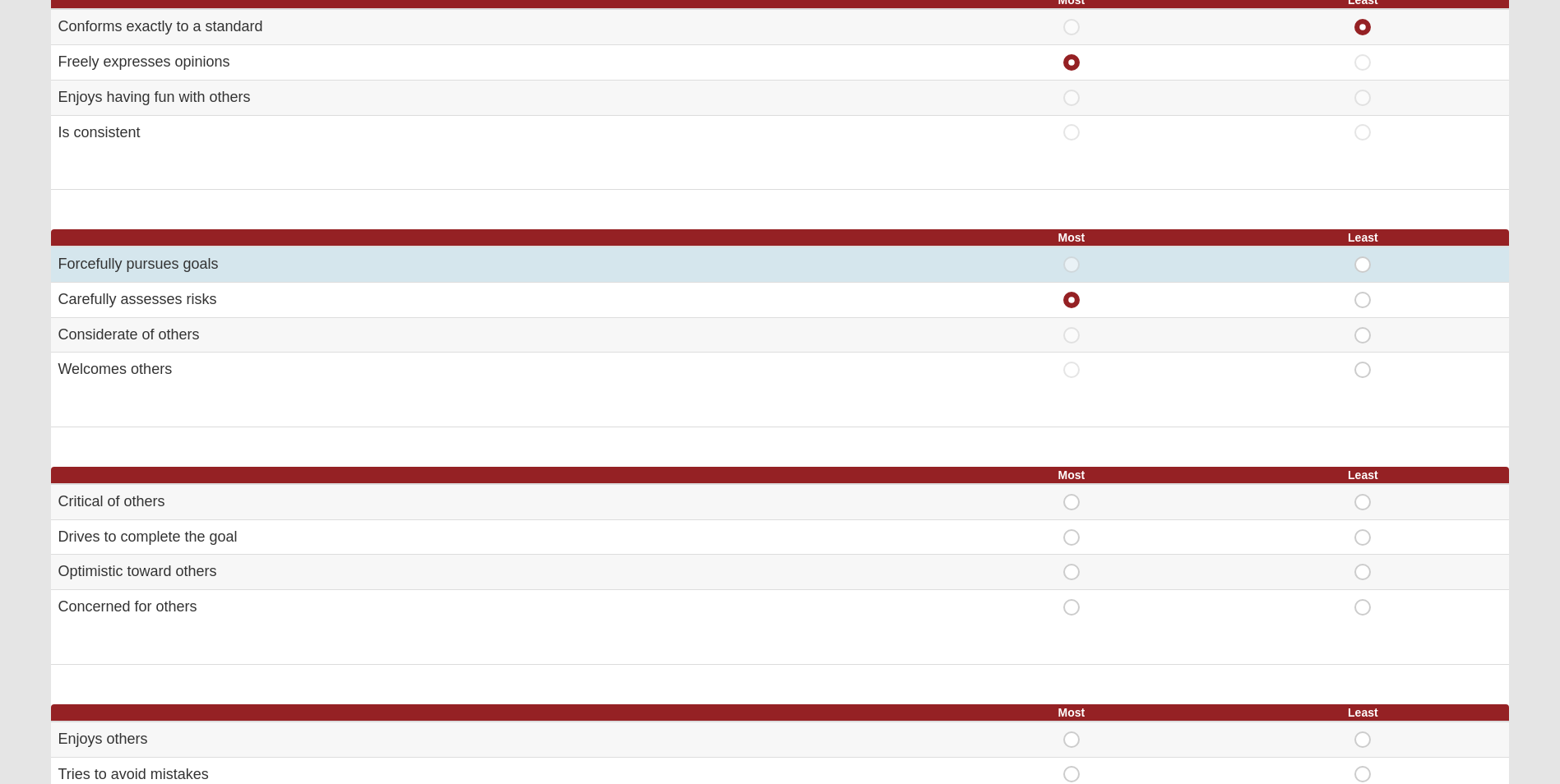
click at [1363, 257] on span "Least" at bounding box center [1363, 257] width 0 height 0
click at [1364, 267] on input "Least" at bounding box center [1368, 265] width 11 height 16
radio input "true"
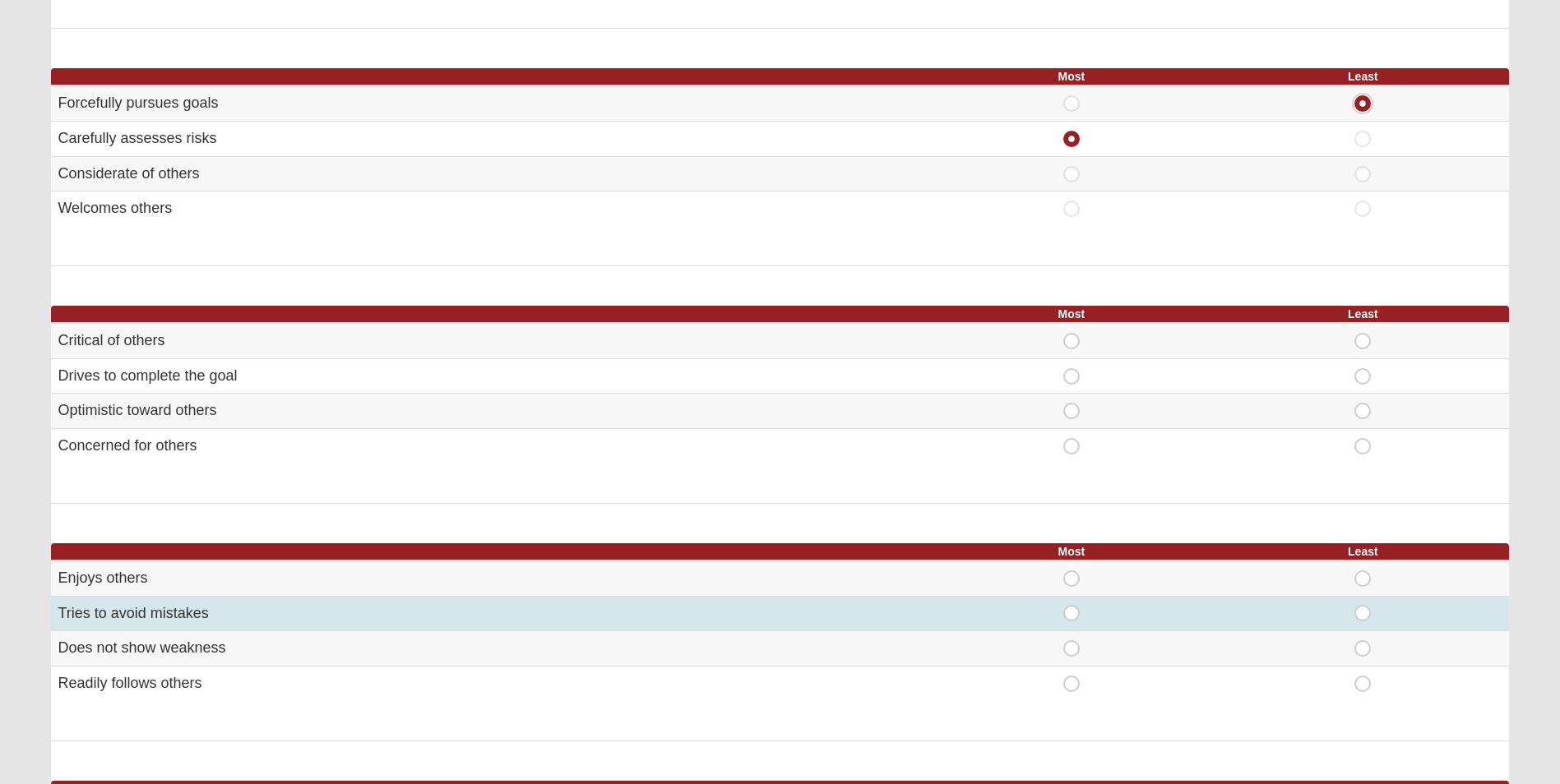
scroll to position [411, 0]
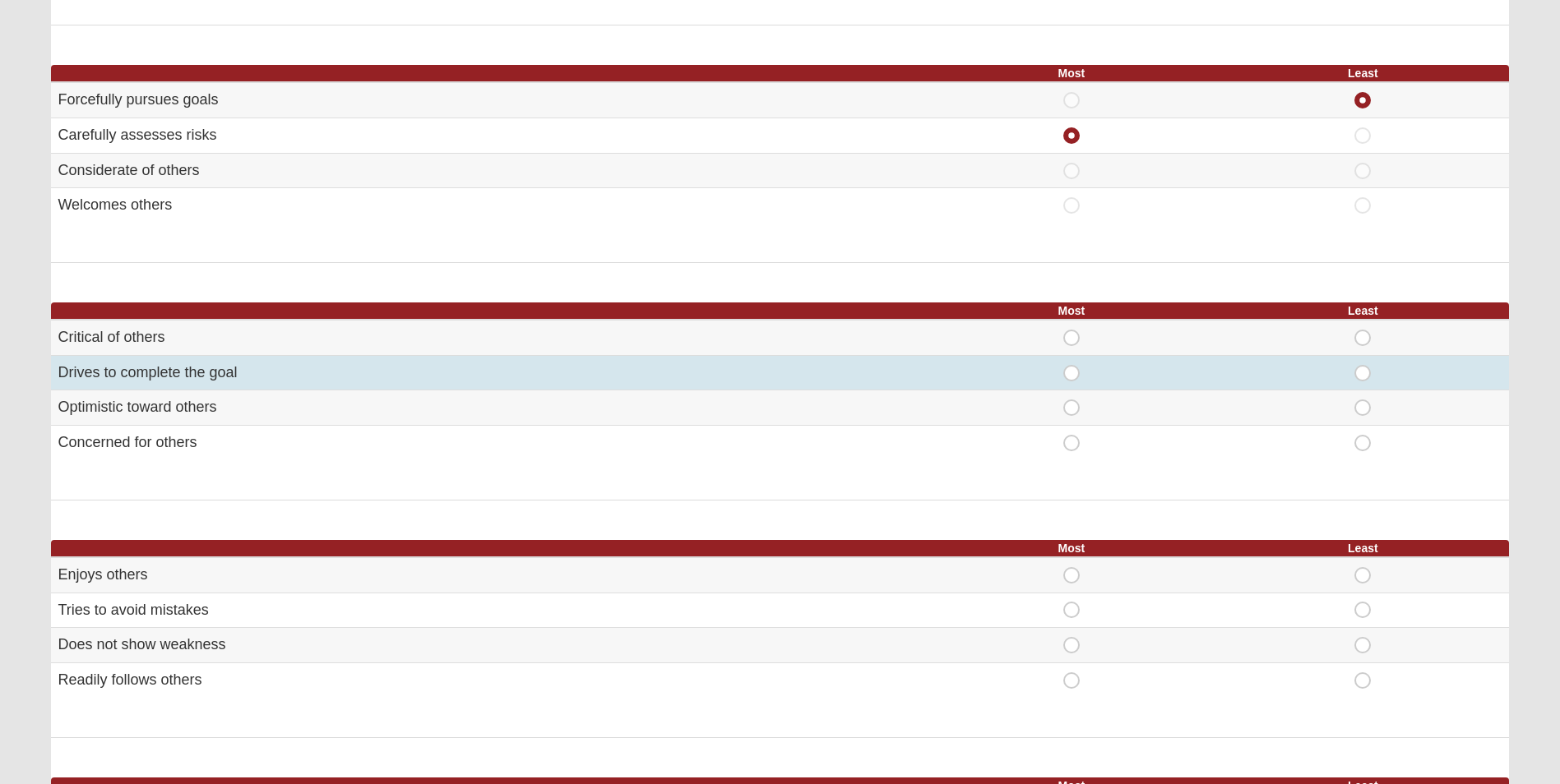
click at [1071, 365] on span "Most" at bounding box center [1071, 365] width 0 height 0
click at [1071, 376] on input "Most" at bounding box center [1076, 373] width 11 height 16
radio input "true"
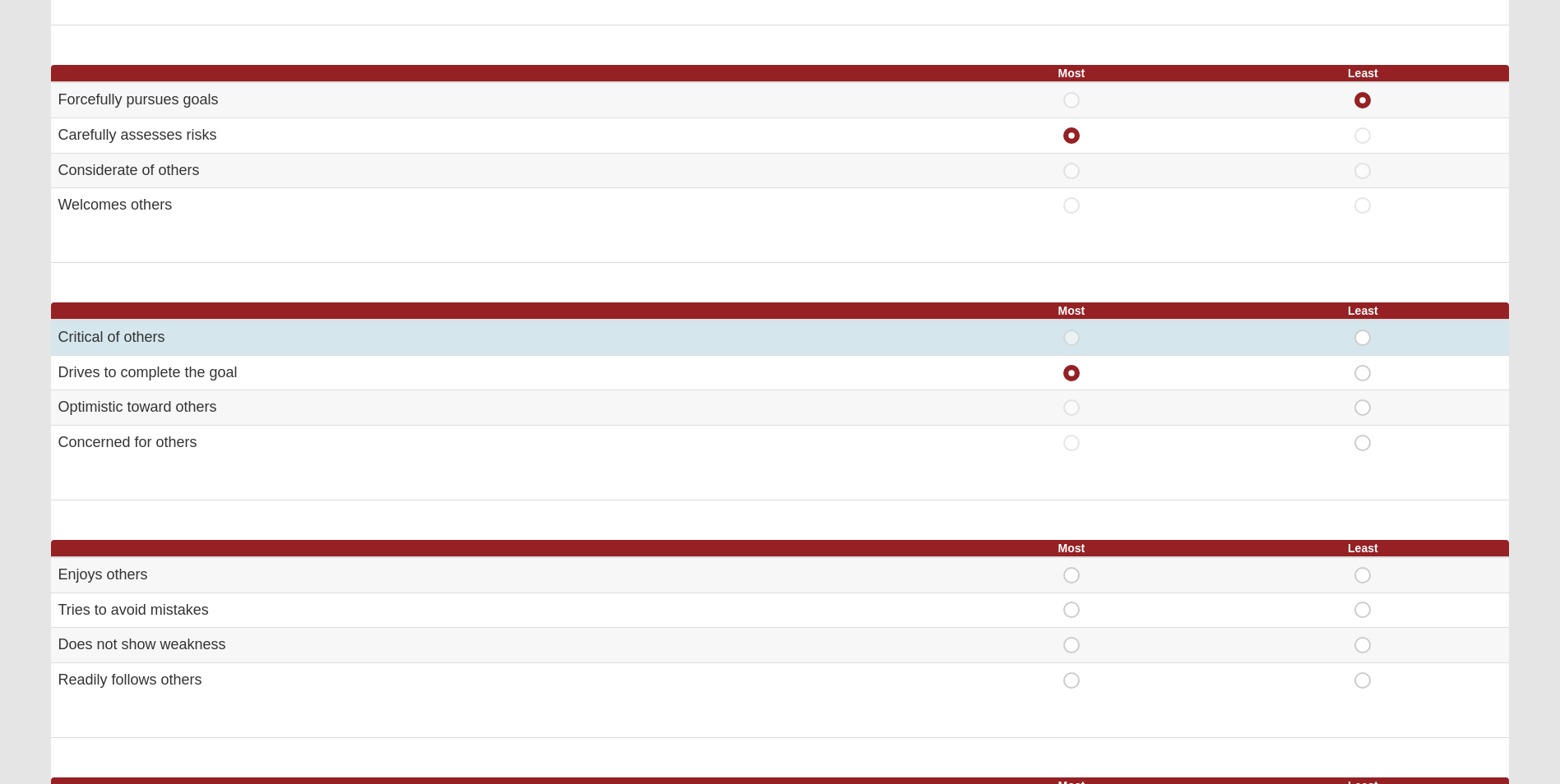
click at [1363, 329] on span "Least" at bounding box center [1363, 329] width 0 height 0
click at [1365, 339] on input "Least" at bounding box center [1368, 337] width 11 height 16
radio input "true"
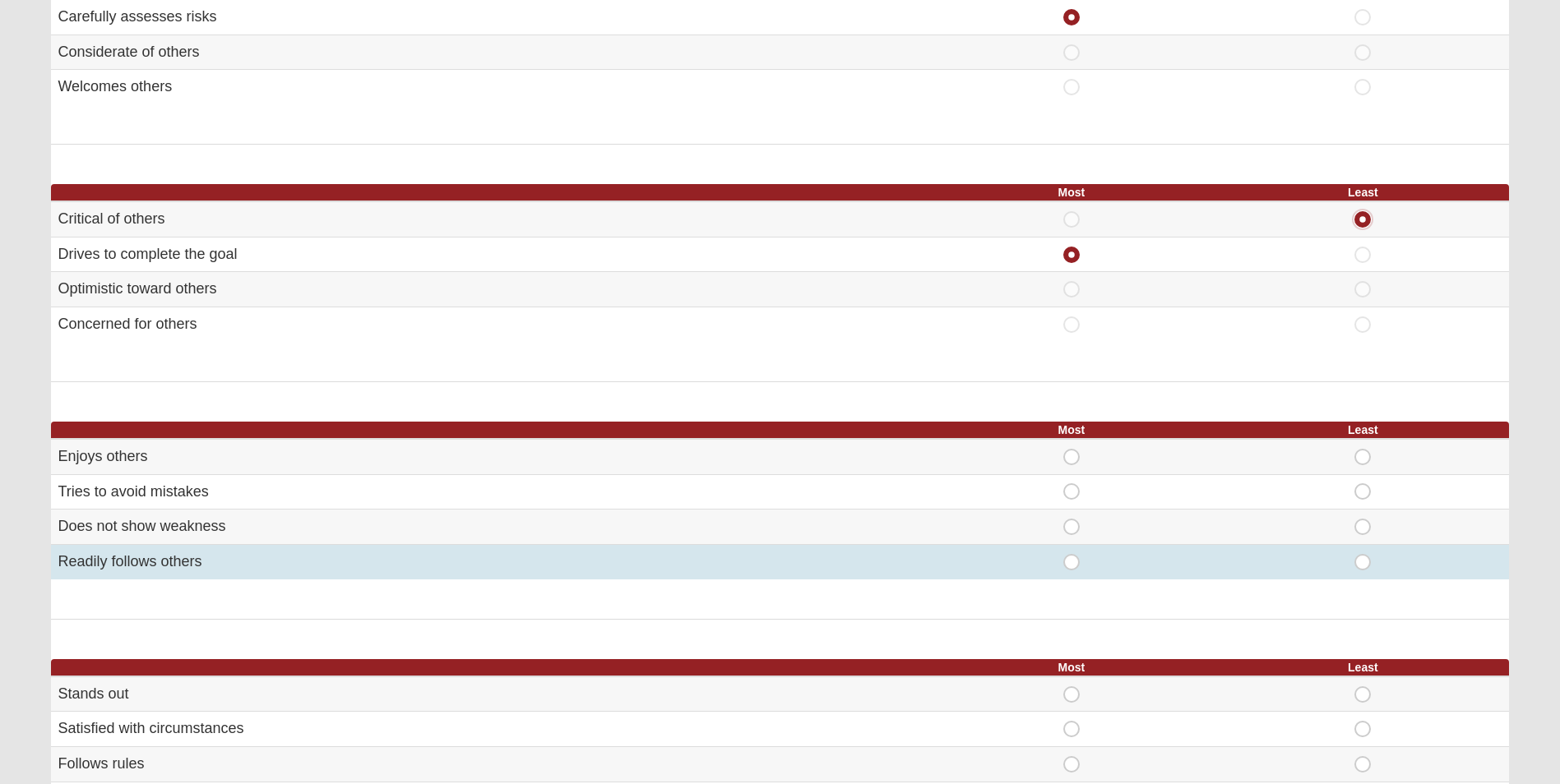
scroll to position [658, 0]
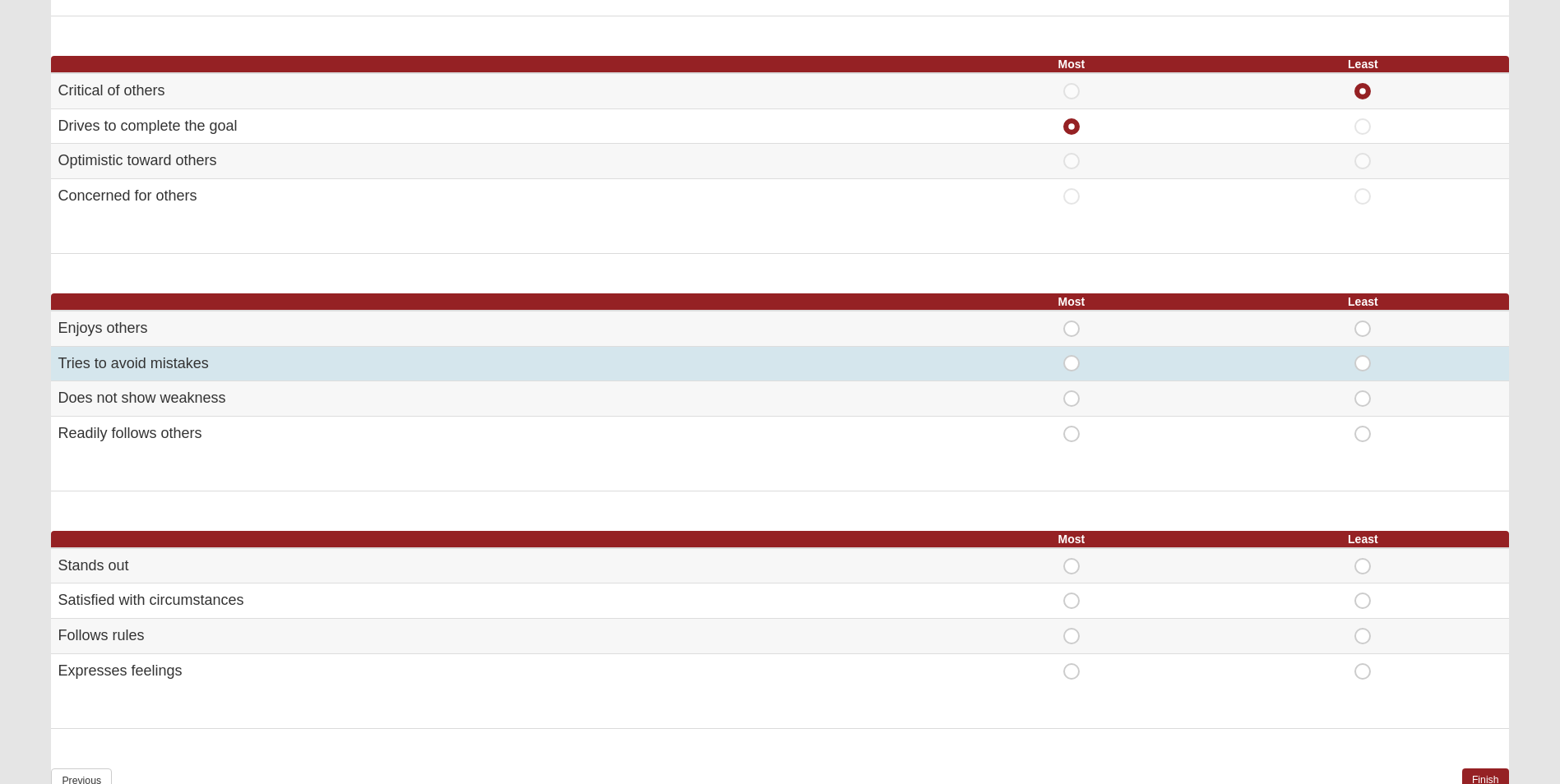
click at [1071, 356] on span "Most" at bounding box center [1071, 356] width 0 height 0
click at [1071, 360] on input "Most" at bounding box center [1076, 363] width 11 height 16
radio input "true"
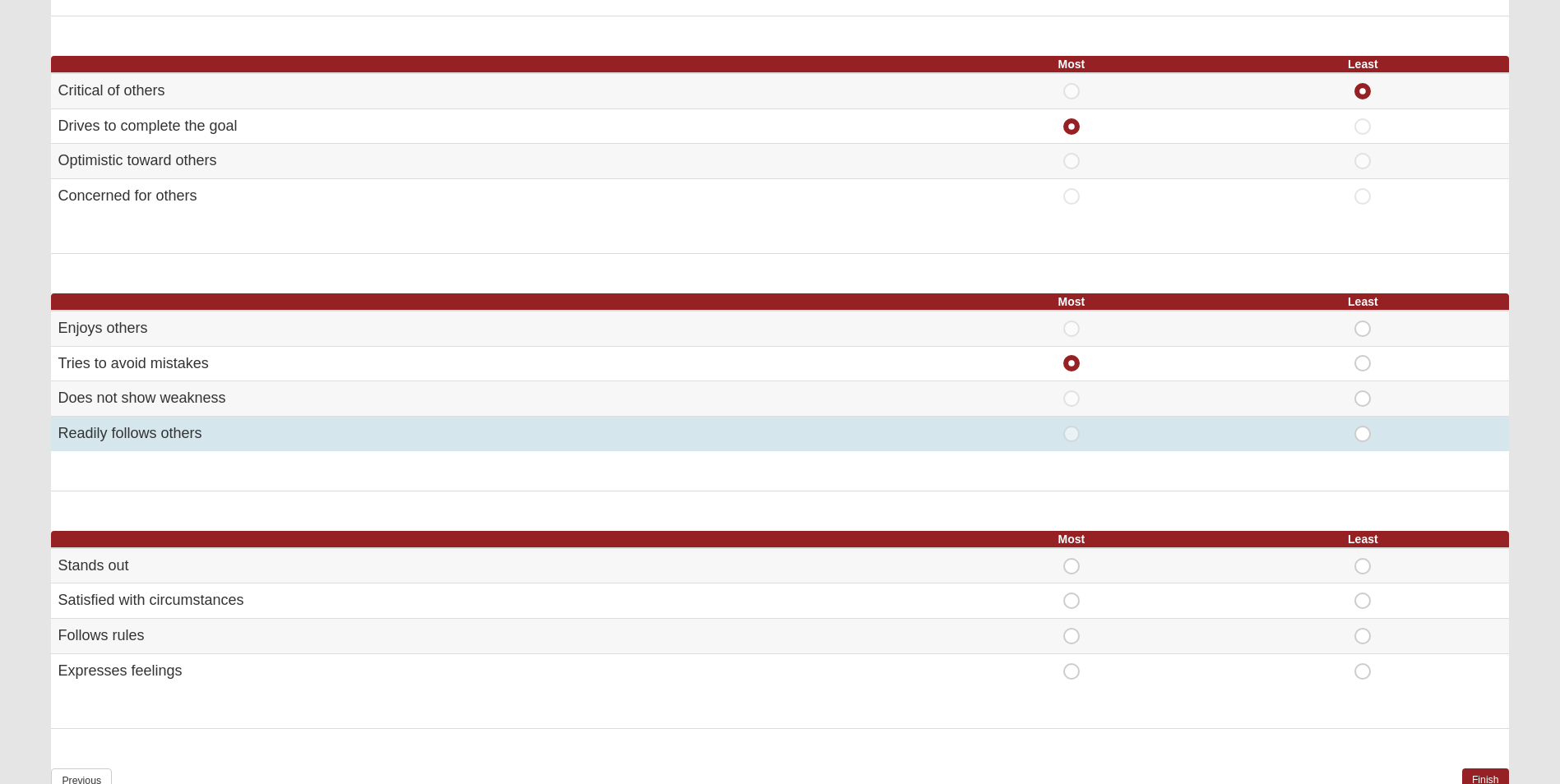
click at [1363, 425] on span "Least" at bounding box center [1363, 425] width 0 height 0
click at [1363, 437] on input "Least" at bounding box center [1368, 433] width 11 height 16
radio input "true"
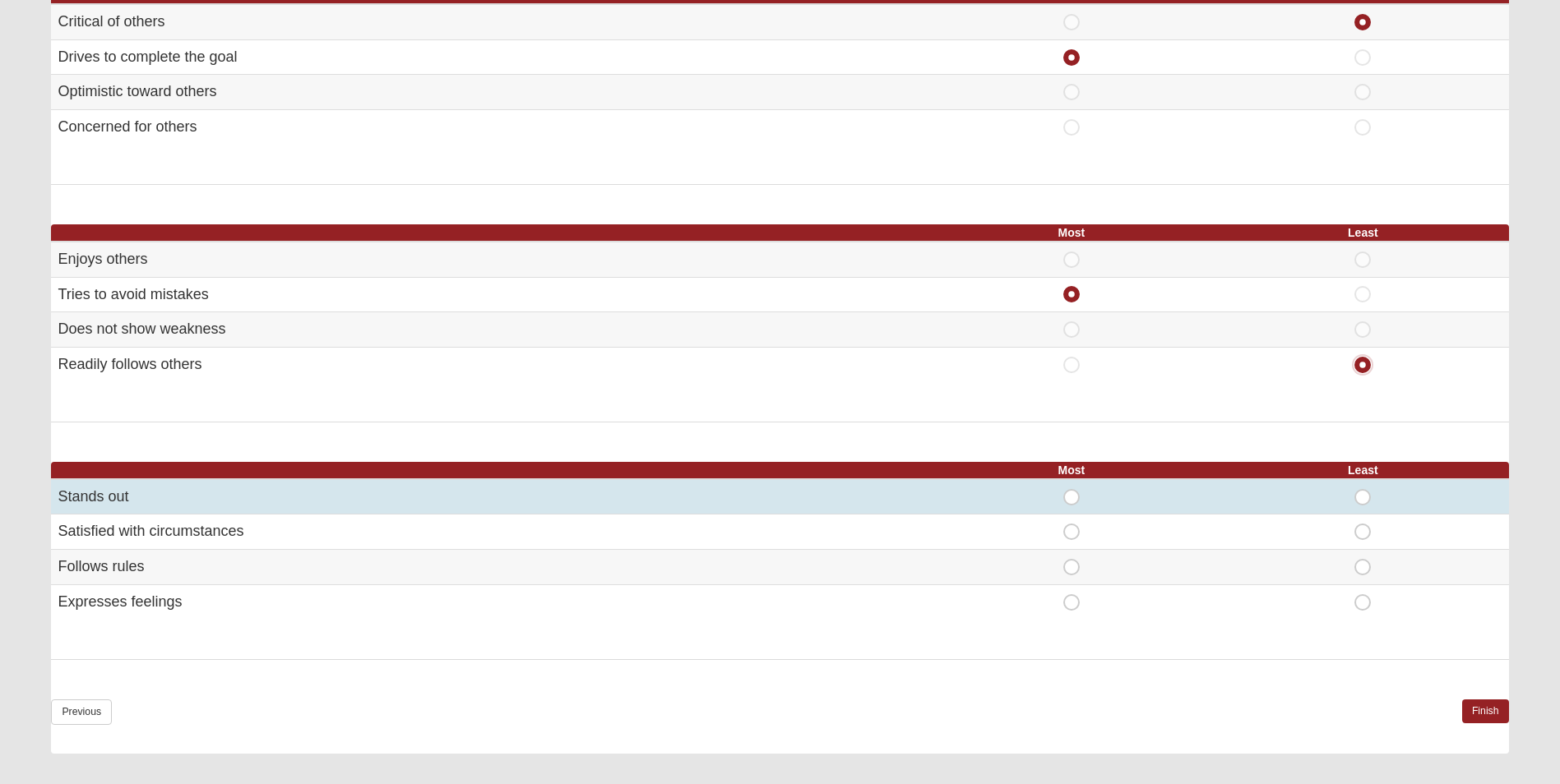
scroll to position [921, 0]
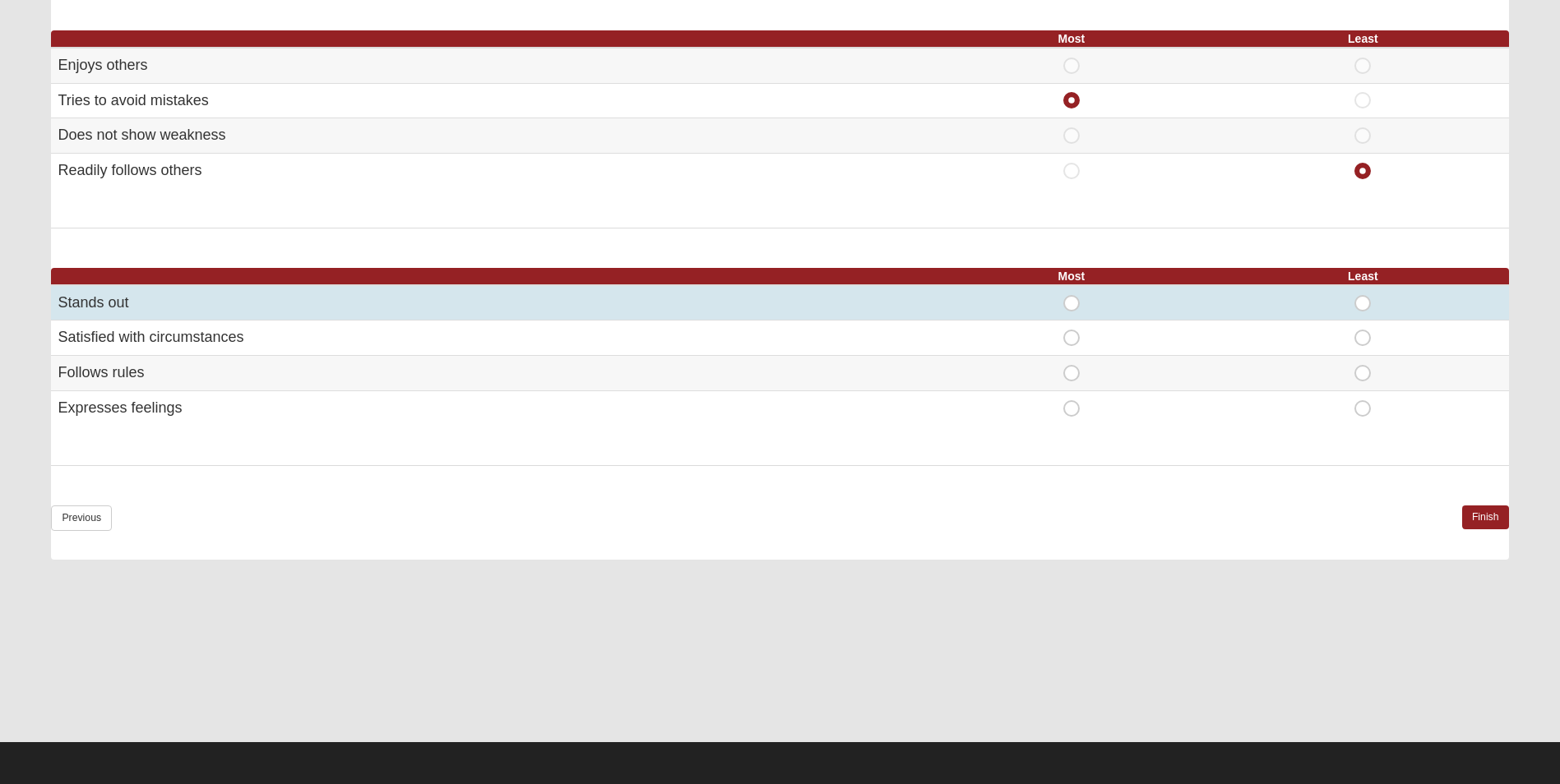
click at [1071, 296] on span "Most" at bounding box center [1071, 296] width 0 height 0
click at [1071, 304] on input "Most" at bounding box center [1076, 303] width 11 height 16
radio input "true"
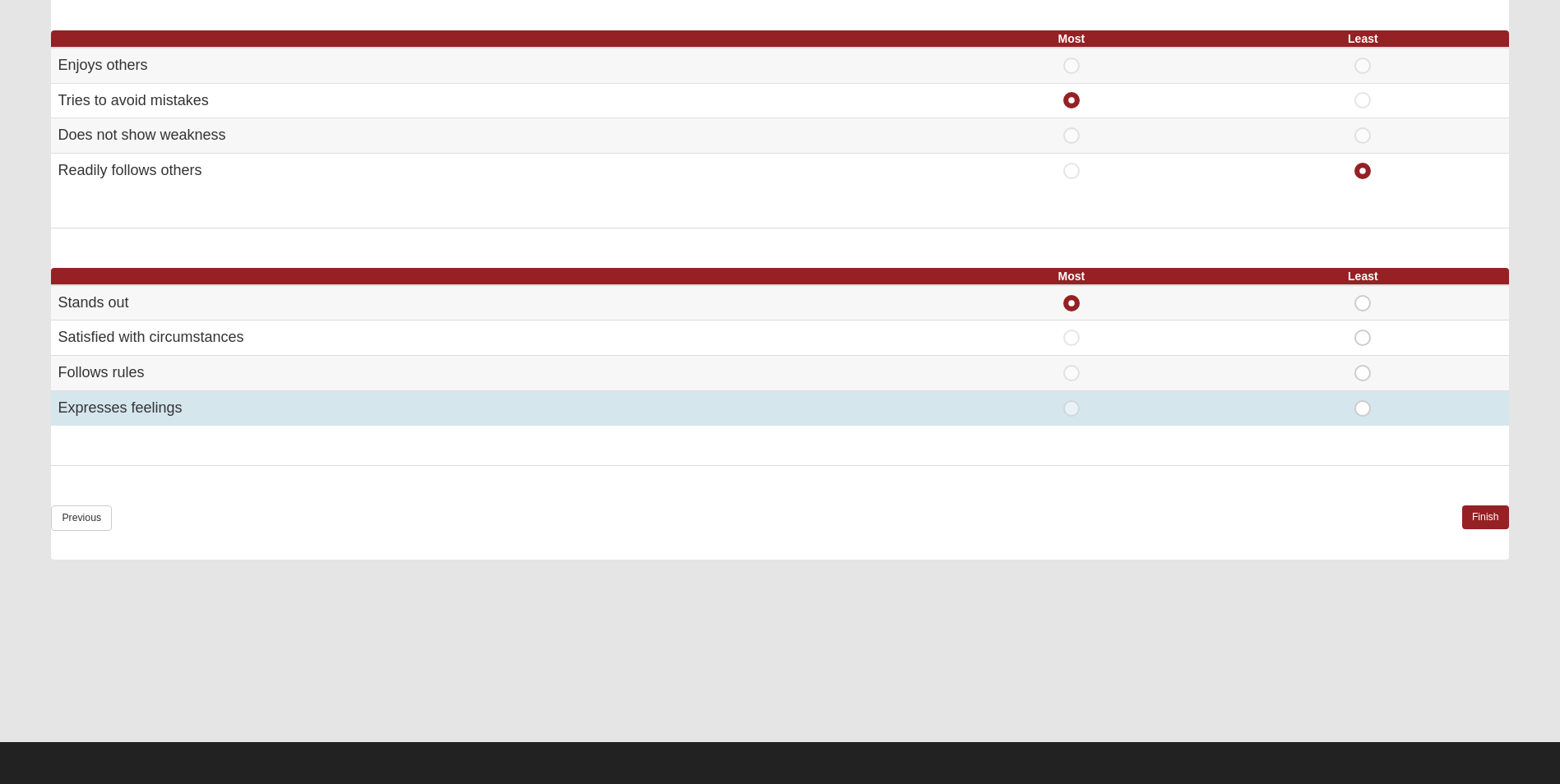
click at [1363, 400] on span "Least" at bounding box center [1363, 400] width 0 height 0
click at [1363, 406] on input "Least" at bounding box center [1368, 408] width 11 height 16
radio input "true"
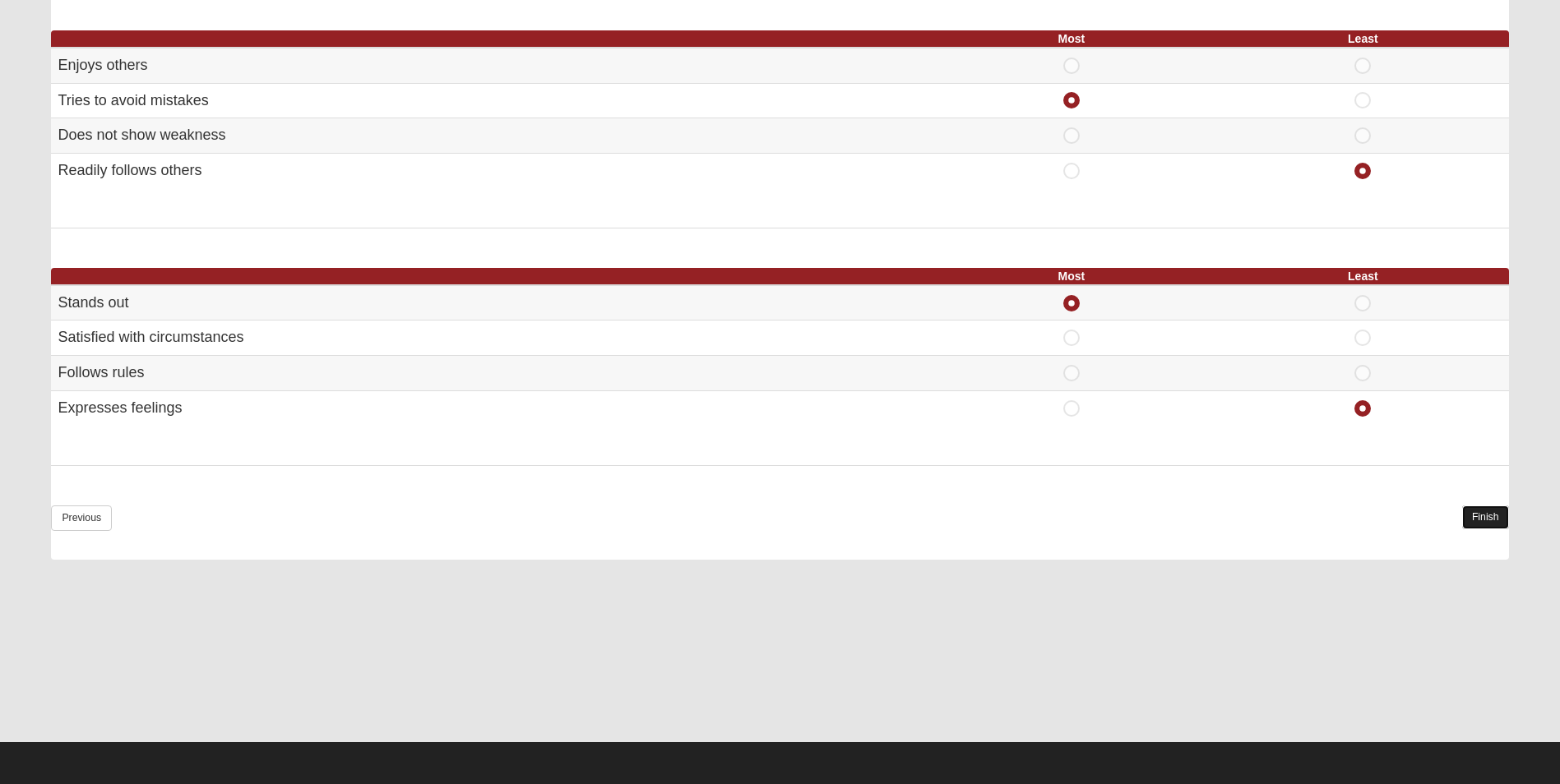
click at [1482, 514] on link "Finish" at bounding box center [1485, 517] width 47 height 24
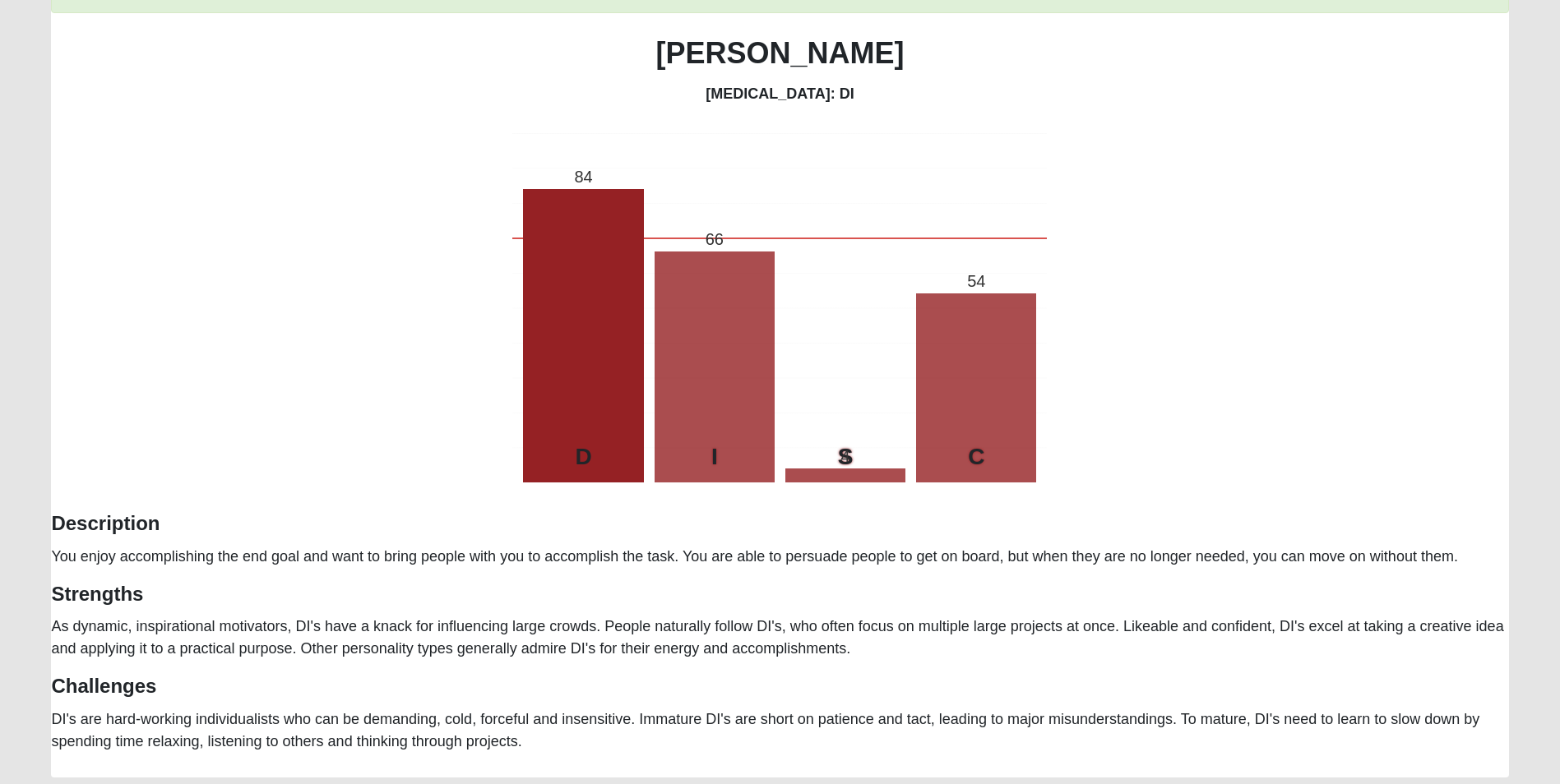
scroll to position [135, 0]
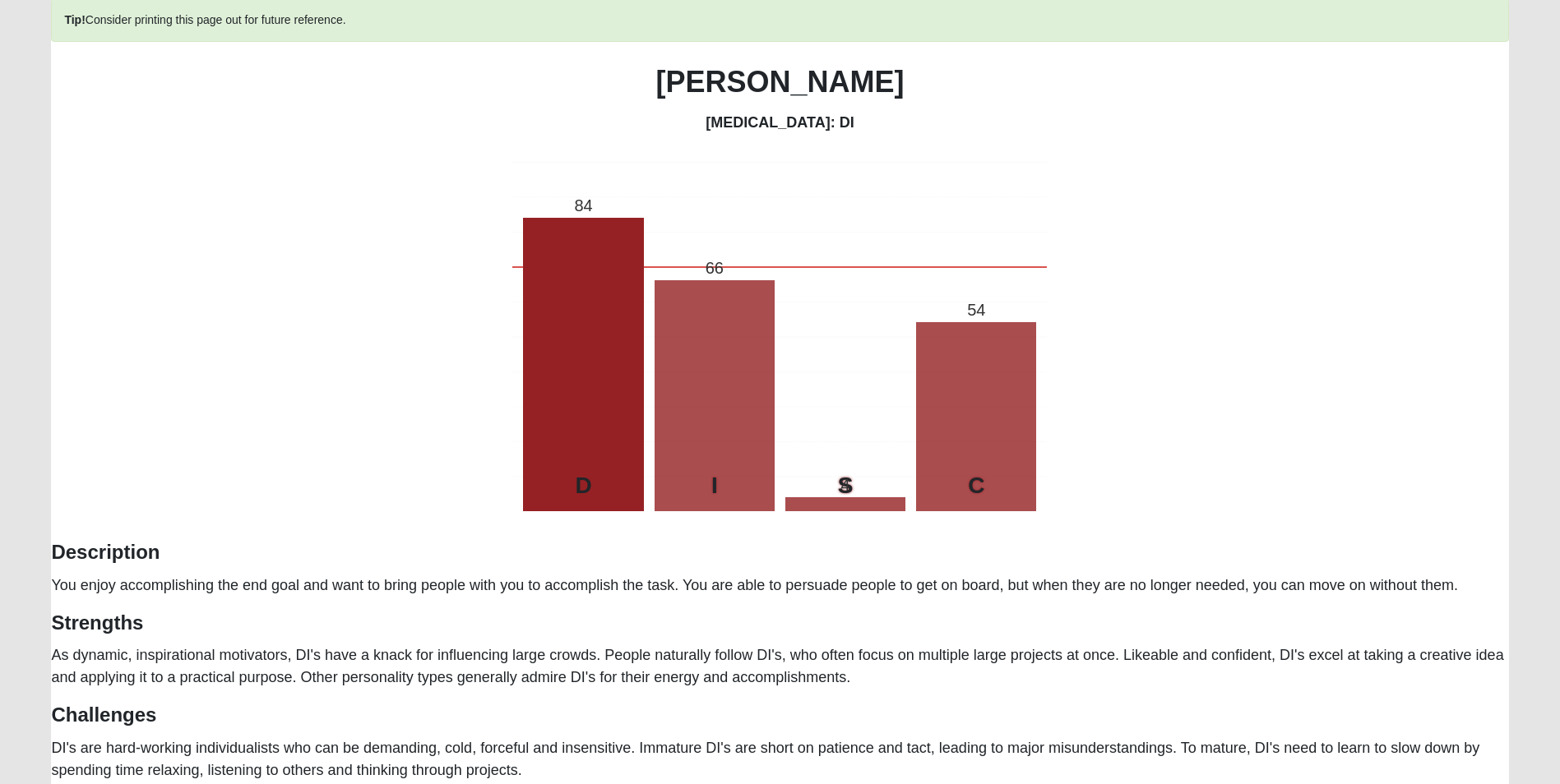
click at [366, 440] on div "Tip! Consider printing this page out for future reference. [PERSON_NAME] [MEDIC…" at bounding box center [780, 390] width 1457 height 784
